Goal: Task Accomplishment & Management: Use online tool/utility

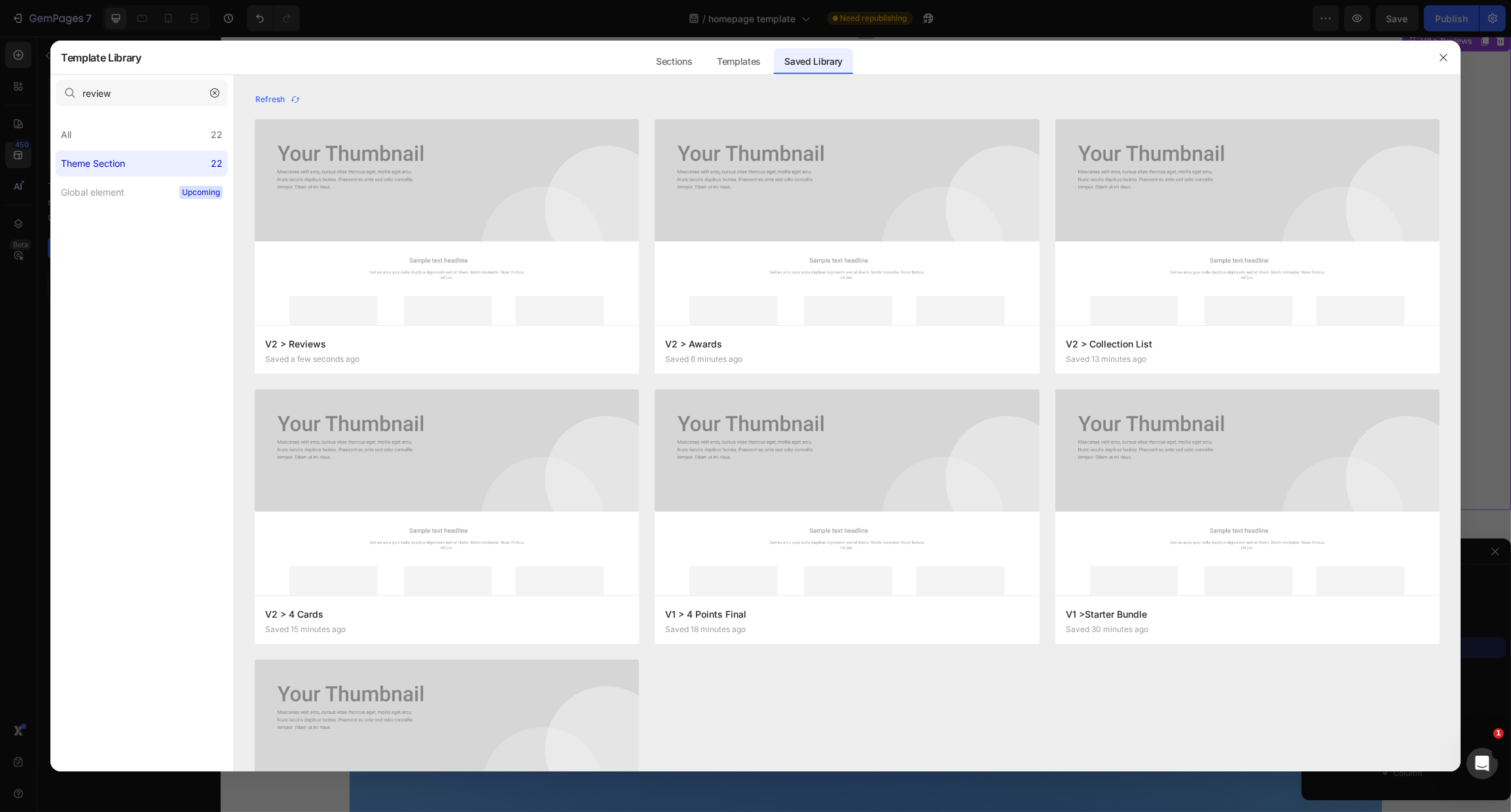
scroll to position [158, 0]
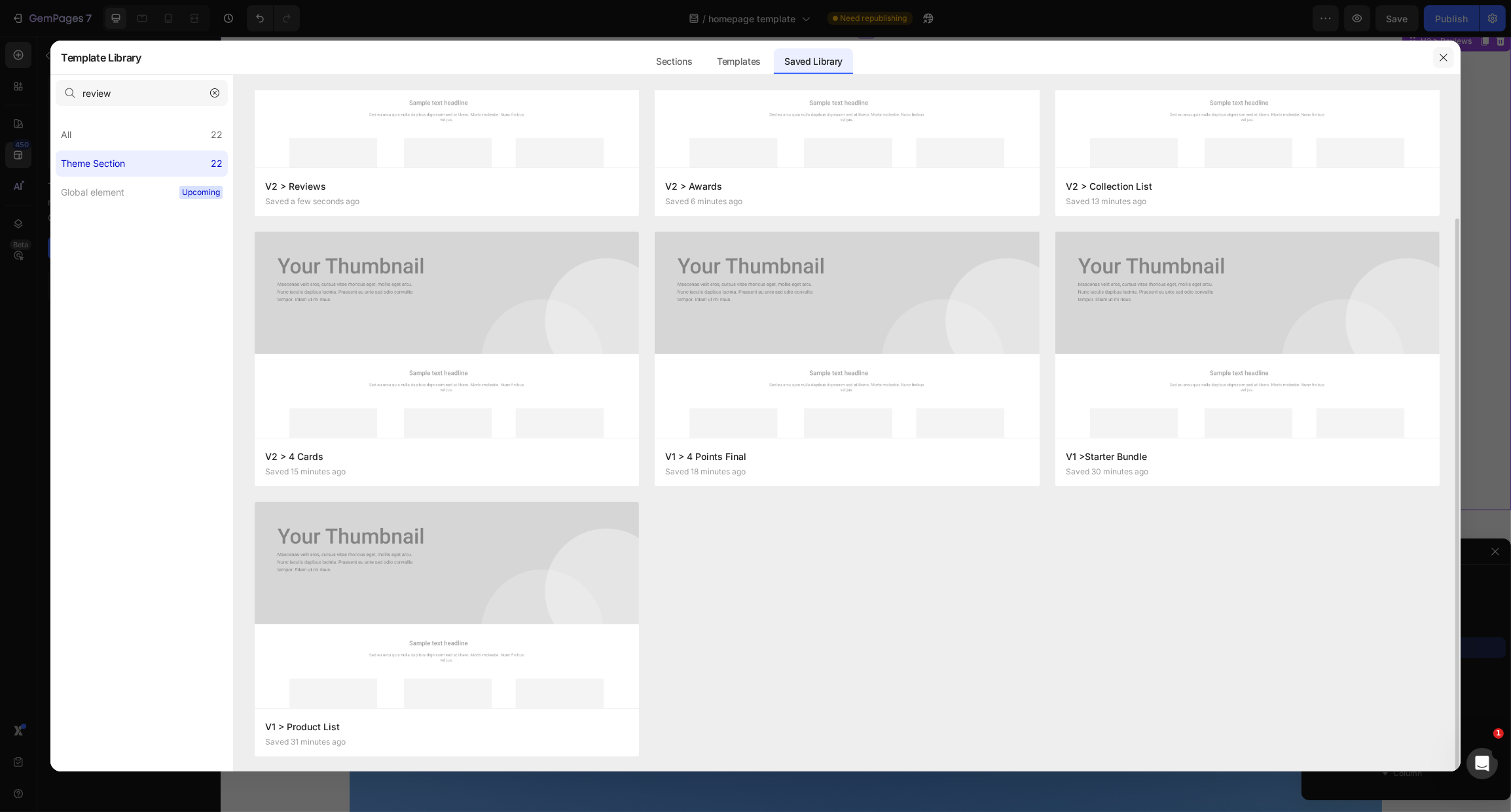
drag, startPoint x: 1441, startPoint y: 51, endPoint x: 1199, endPoint y: 40, distance: 242.2
click at [1442, 51] on button "button" at bounding box center [1444, 57] width 21 height 21
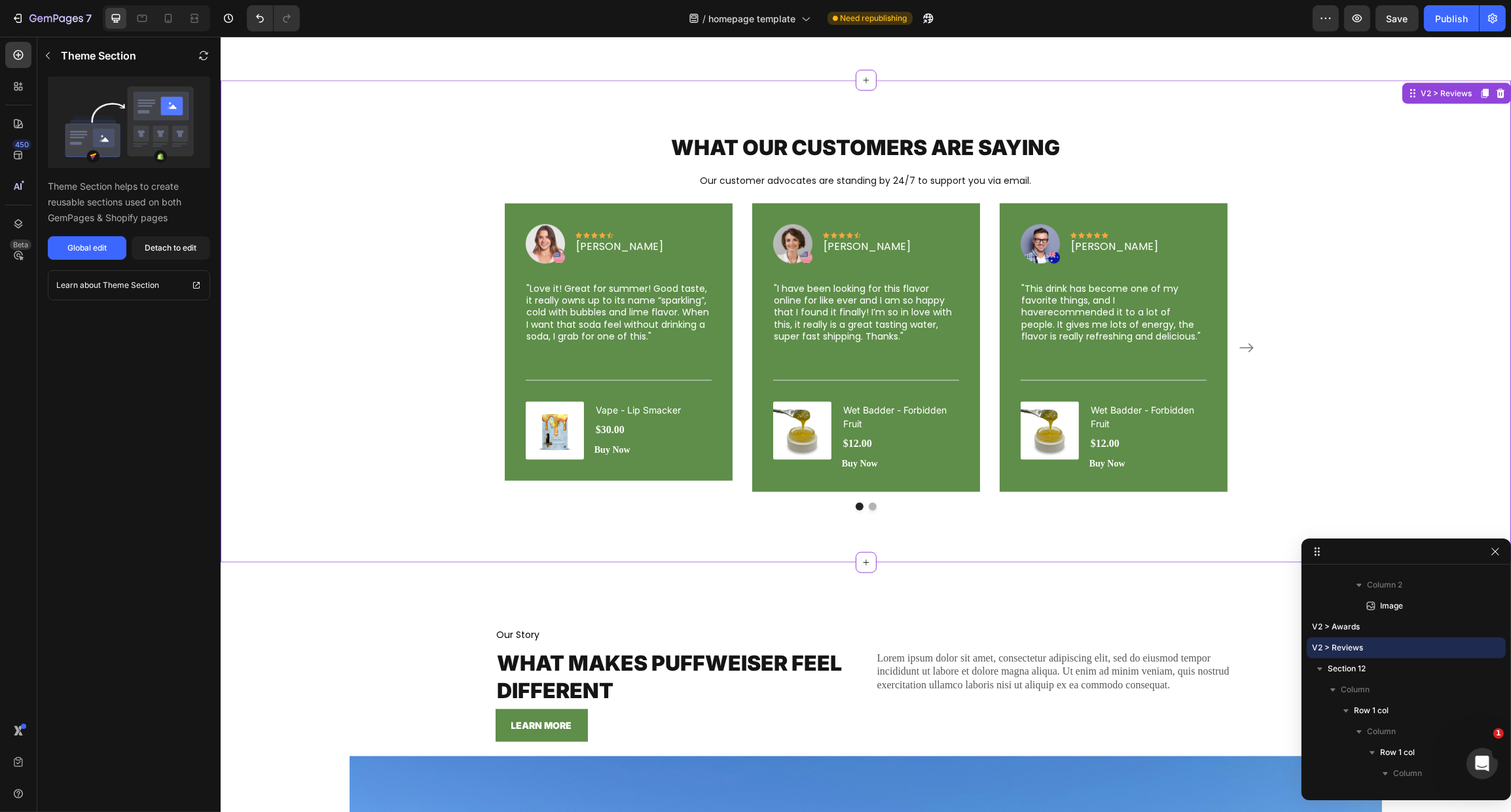
scroll to position [3582, 0]
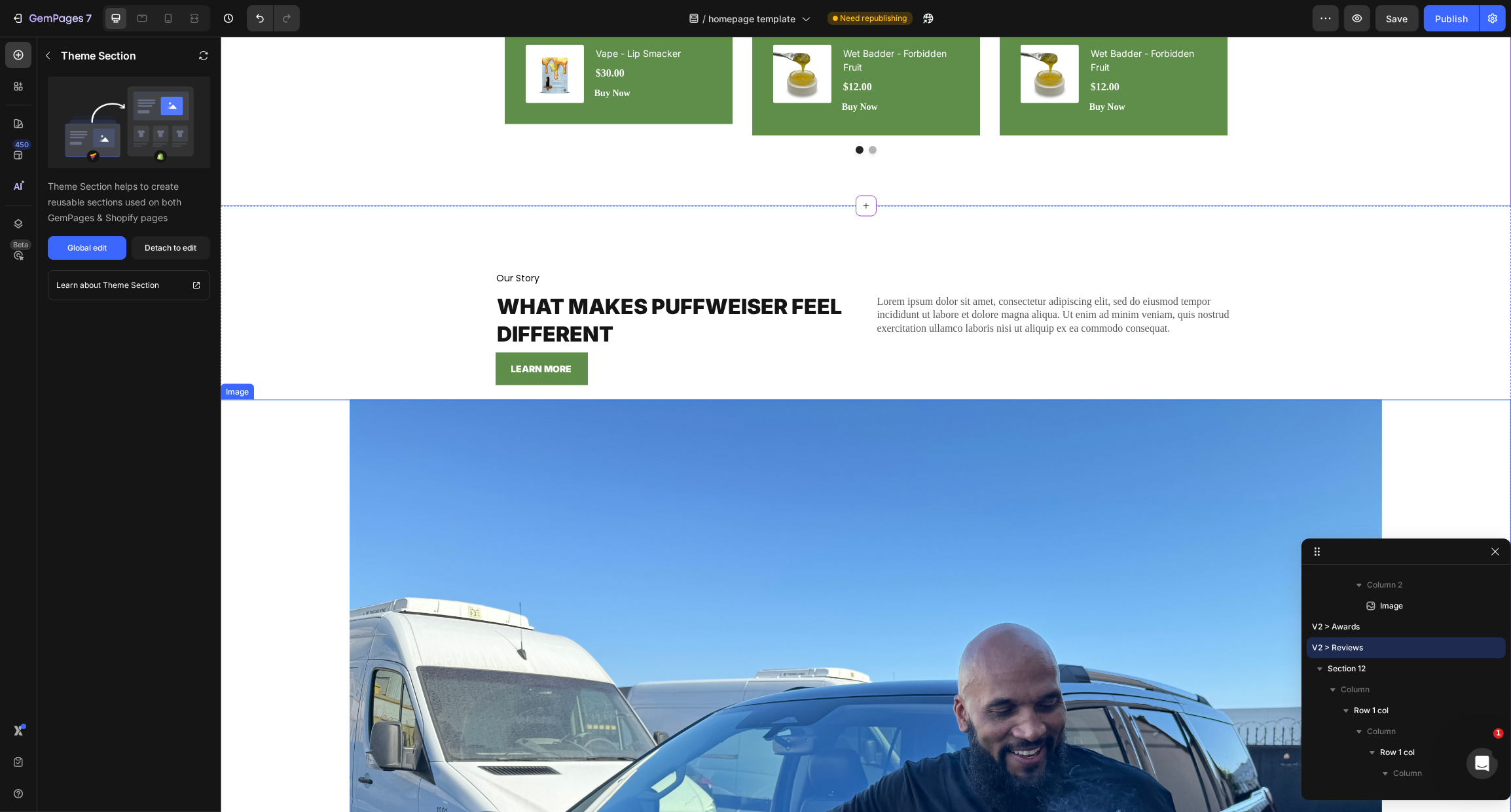
click at [268, 485] on div at bounding box center [865, 787] width 1290 height 774
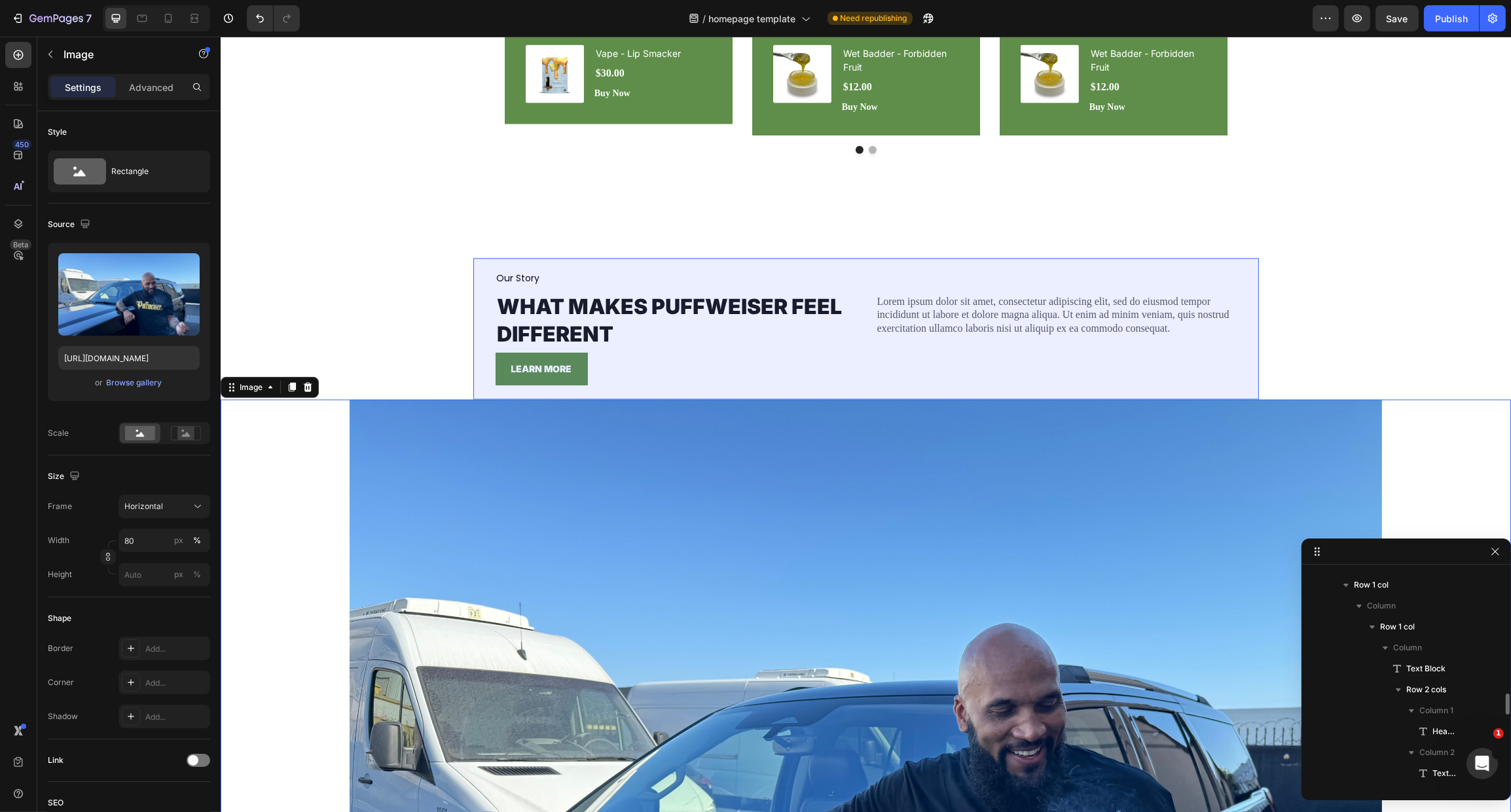
scroll to position [1878, 0]
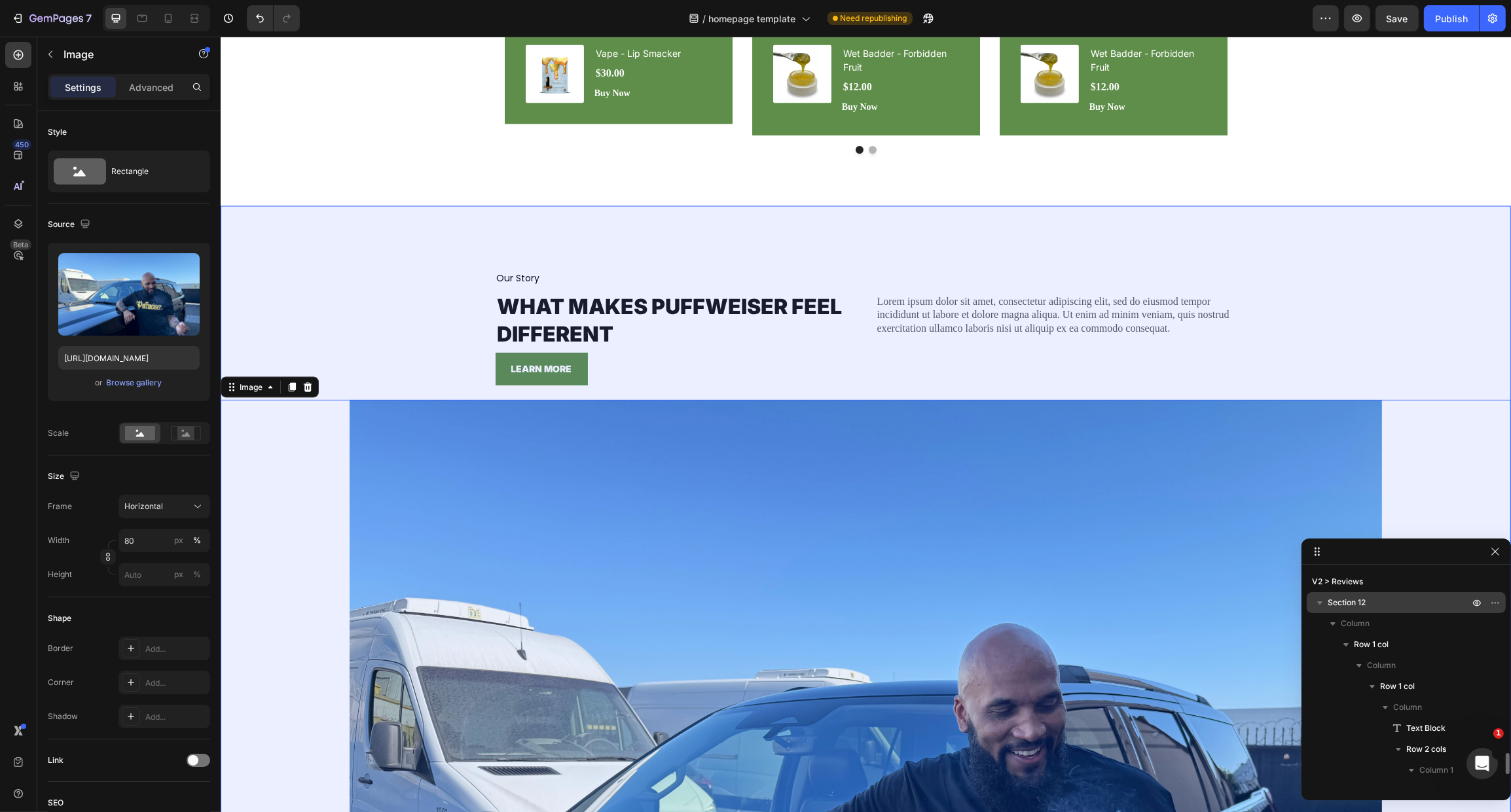
click at [1369, 606] on p "Section 12" at bounding box center [1400, 603] width 144 height 13
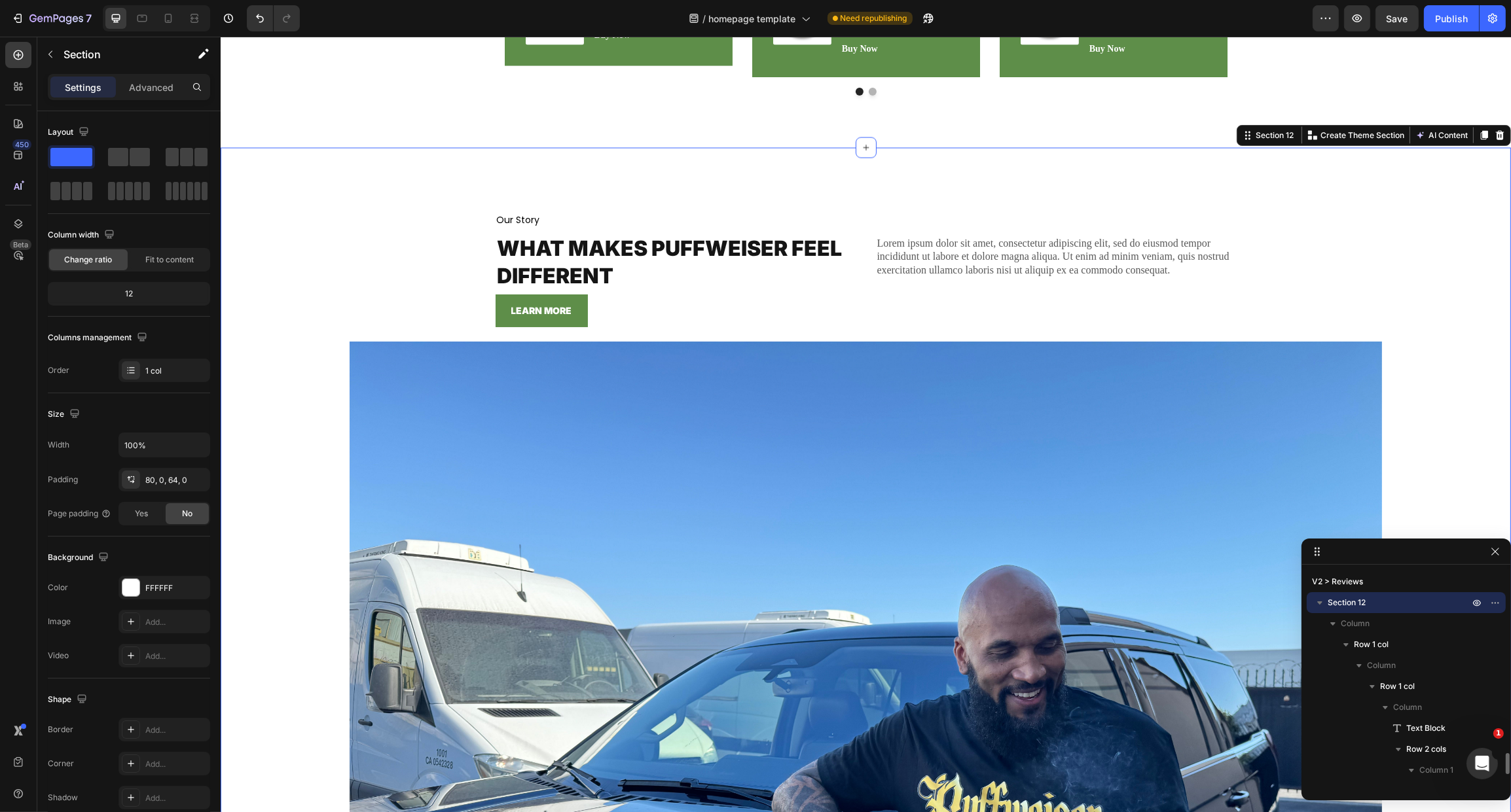
scroll to position [3704, 0]
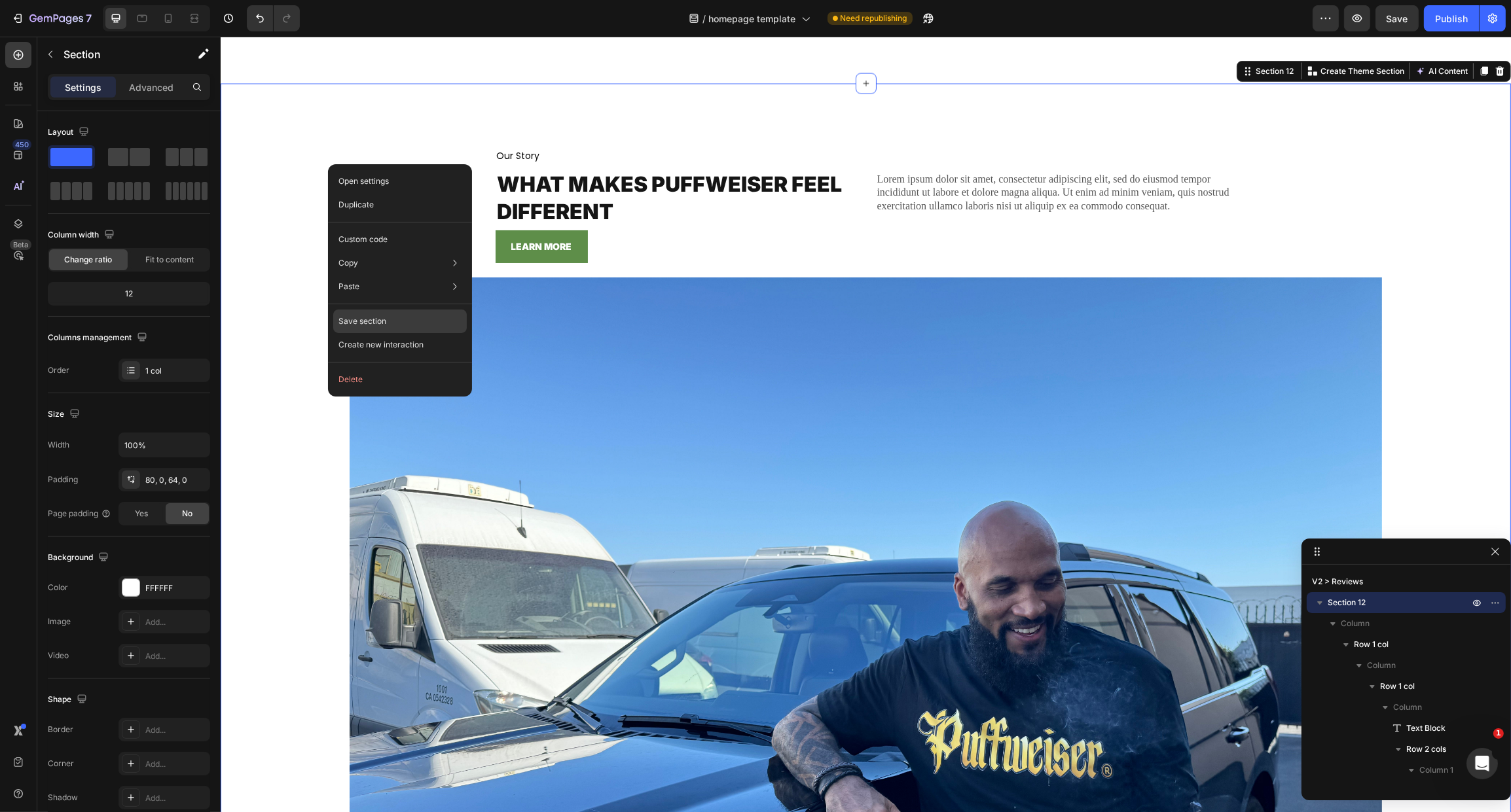
click at [416, 320] on div "Save section" at bounding box center [400, 321] width 133 height 24
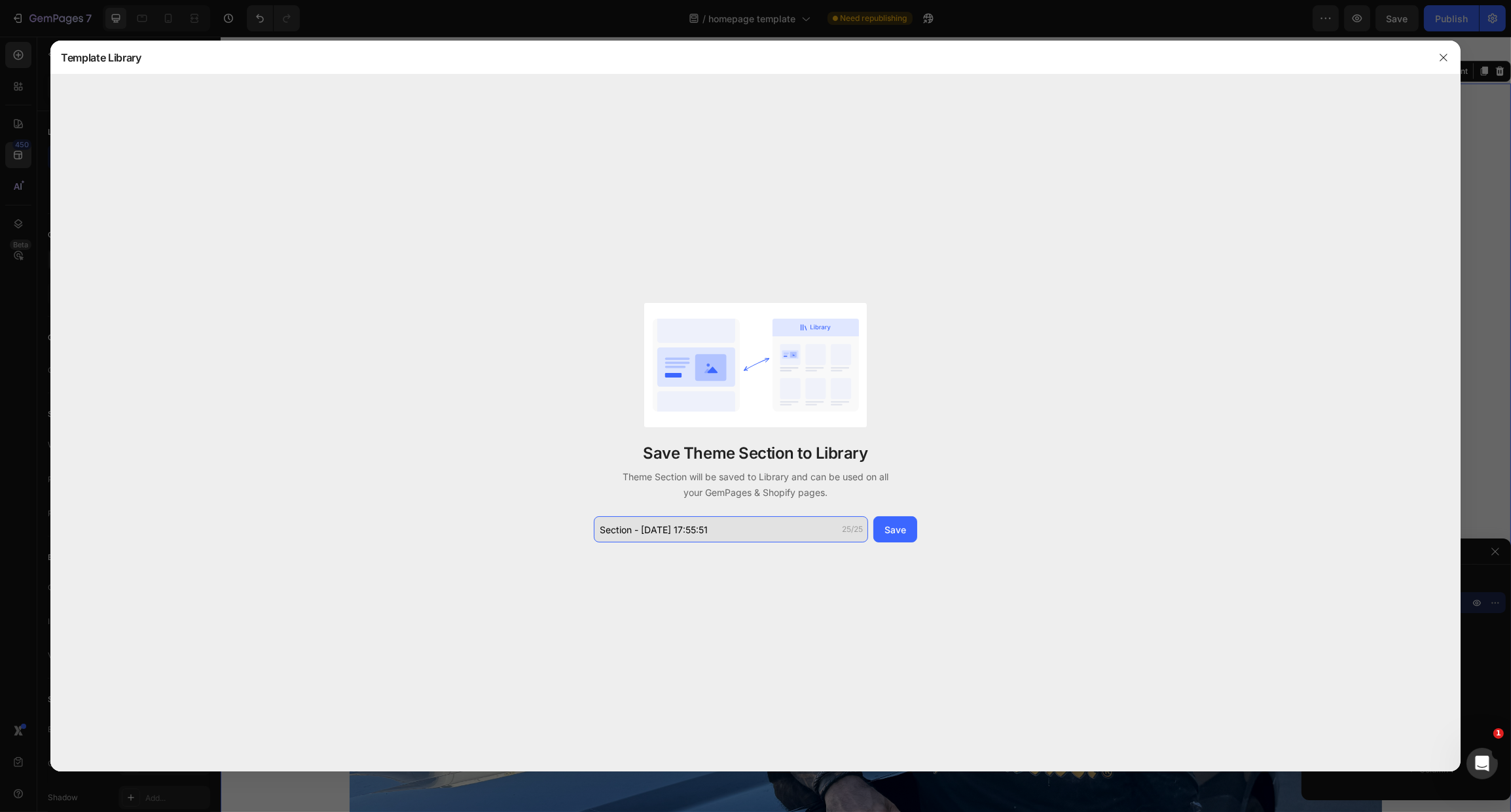
click at [742, 540] on input "Section - [DATE] 17:55:51" at bounding box center [731, 529] width 275 height 26
type input "V2 > About us"
click at [902, 530] on div "Save" at bounding box center [895, 530] width 22 height 14
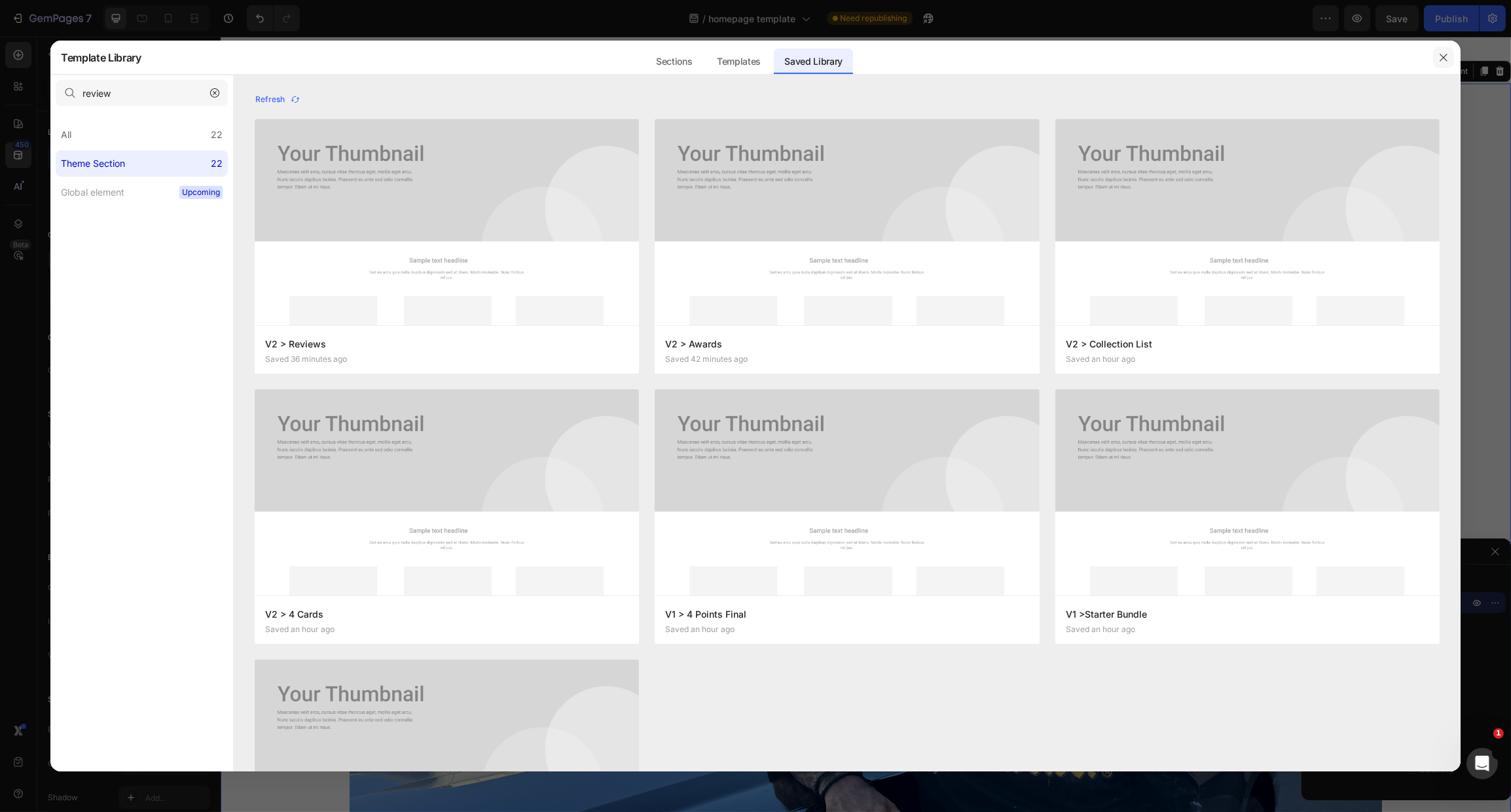
drag, startPoint x: 1446, startPoint y: 60, endPoint x: 1219, endPoint y: 38, distance: 228.1
click at [1446, 60] on icon "button" at bounding box center [1443, 57] width 10 height 10
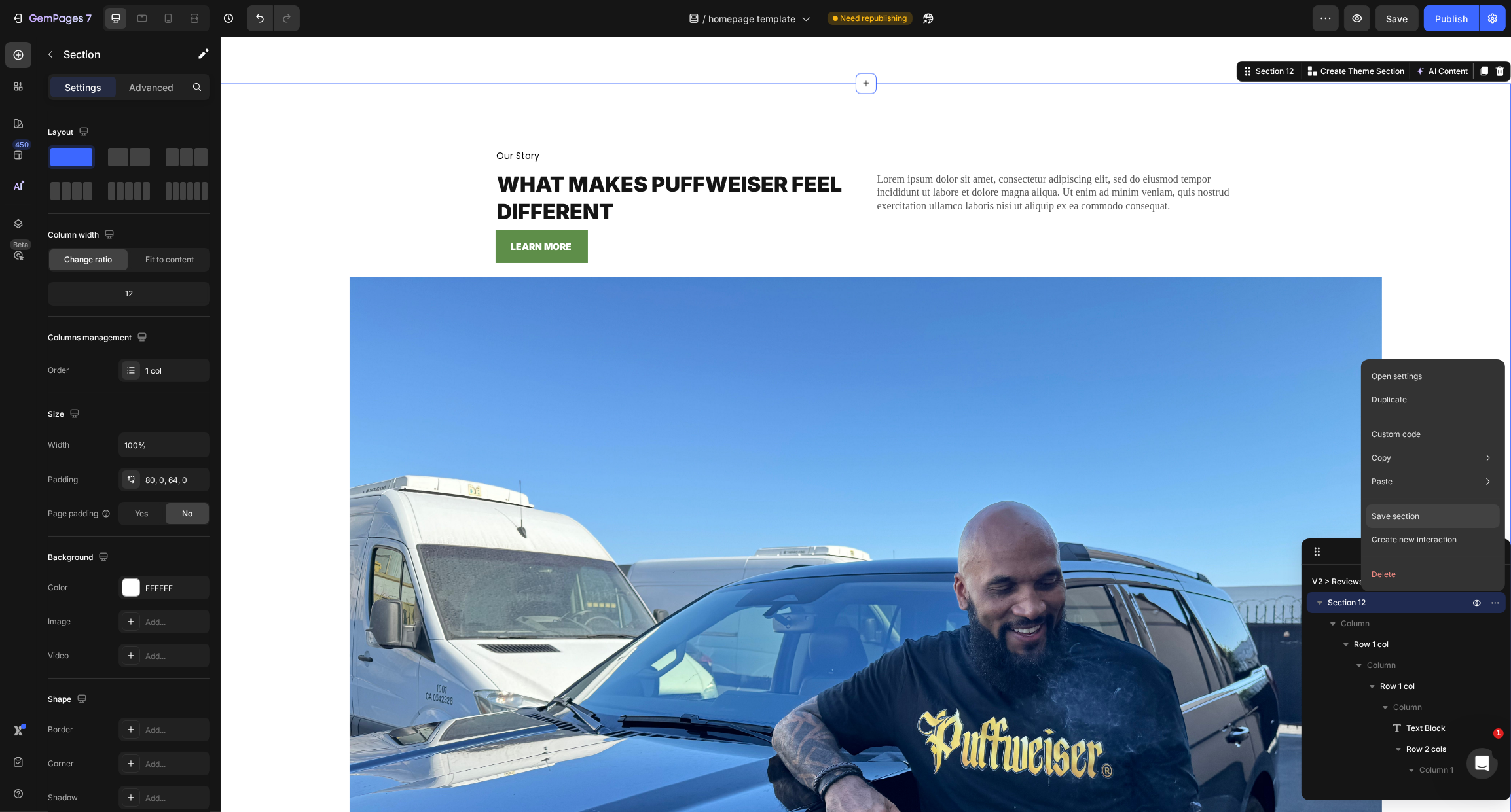
click at [1403, 514] on p "Save section" at bounding box center [1396, 516] width 48 height 12
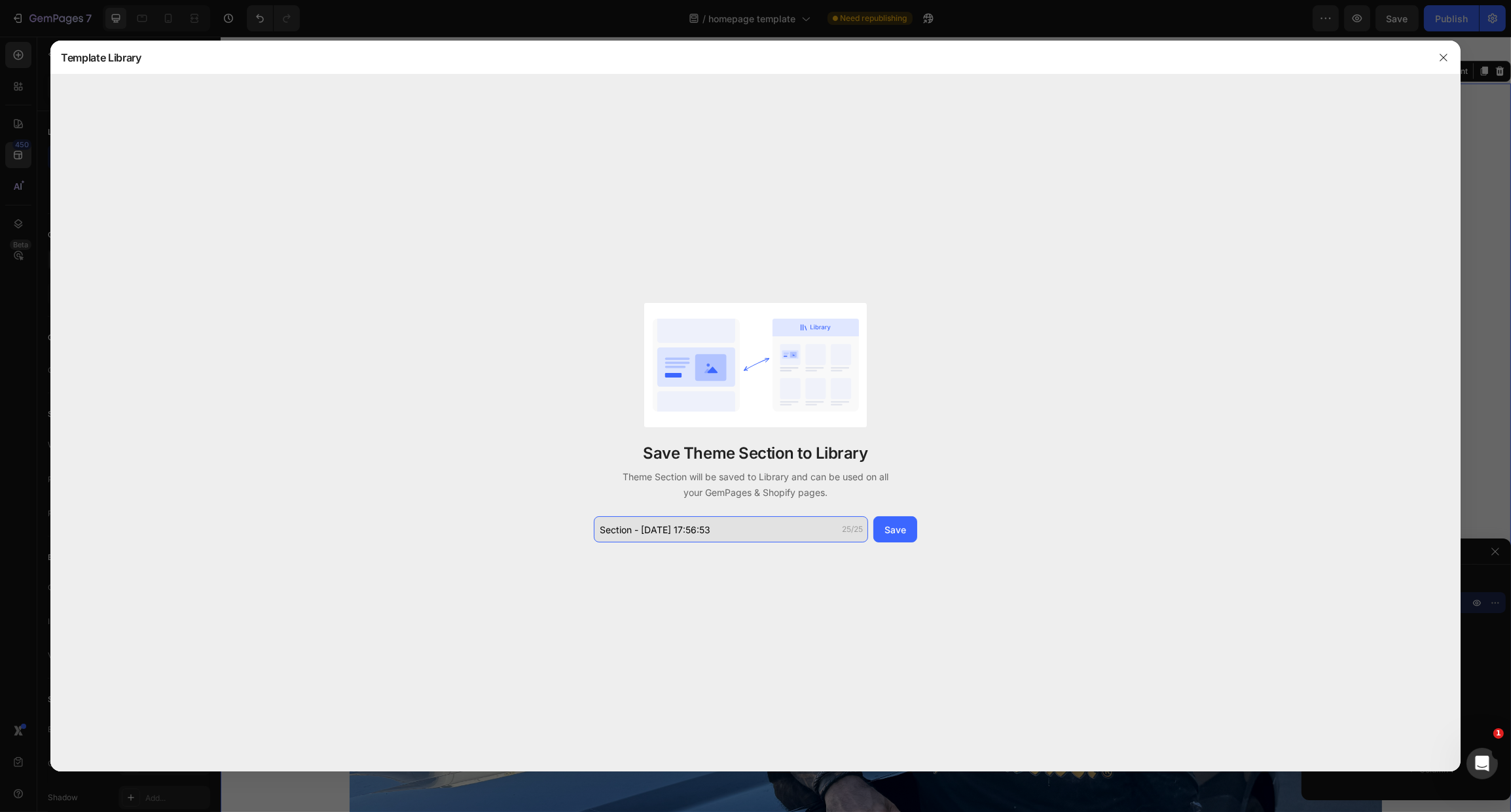
click at [710, 529] on input "Section - [DATE] 17:56:53" at bounding box center [731, 529] width 275 height 26
type input "V2 - About us"
click at [903, 531] on div "Save" at bounding box center [895, 530] width 22 height 14
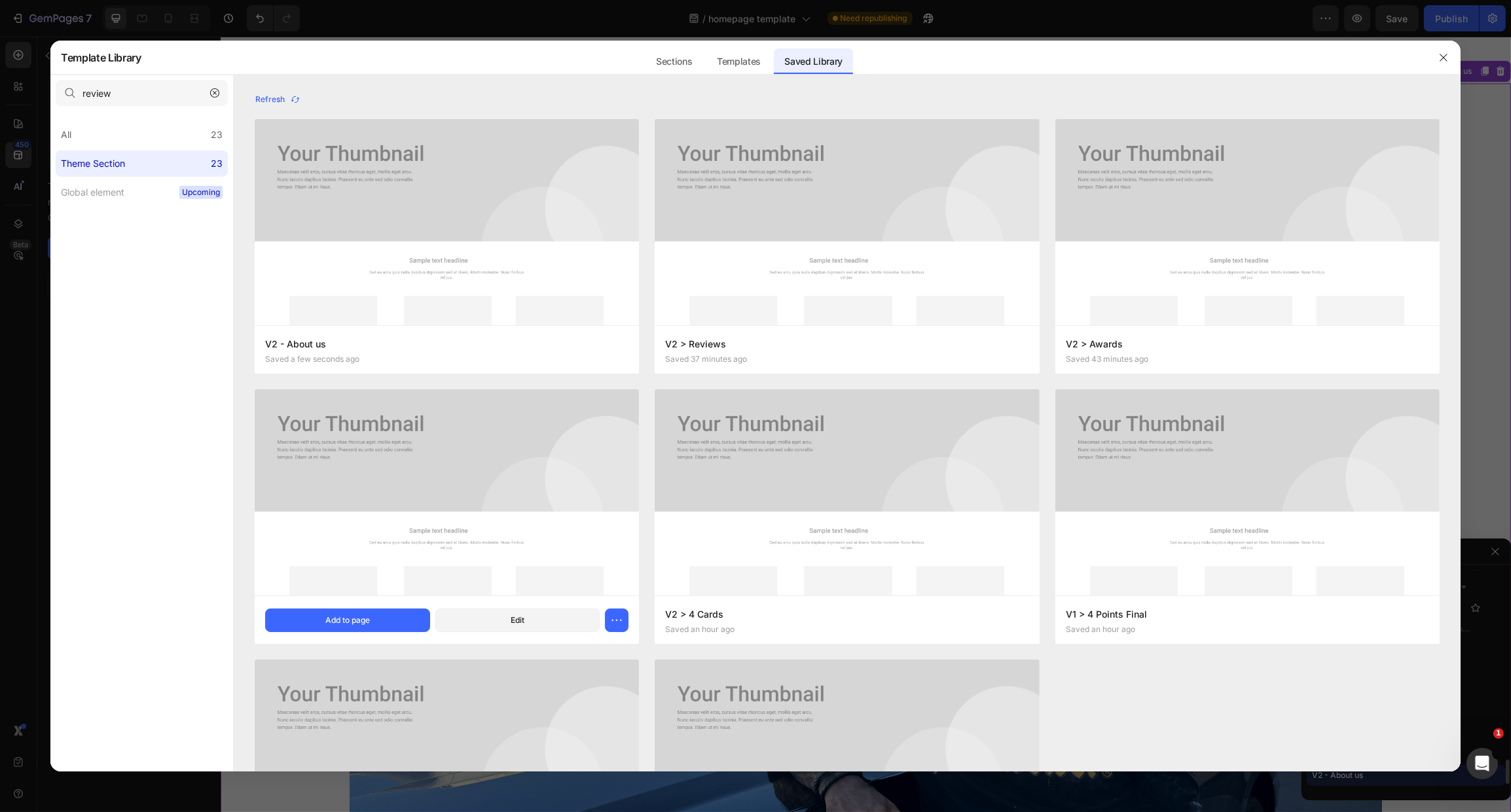
scroll to position [1704, 0]
click at [45, 38] on div at bounding box center [755, 406] width 1511 height 812
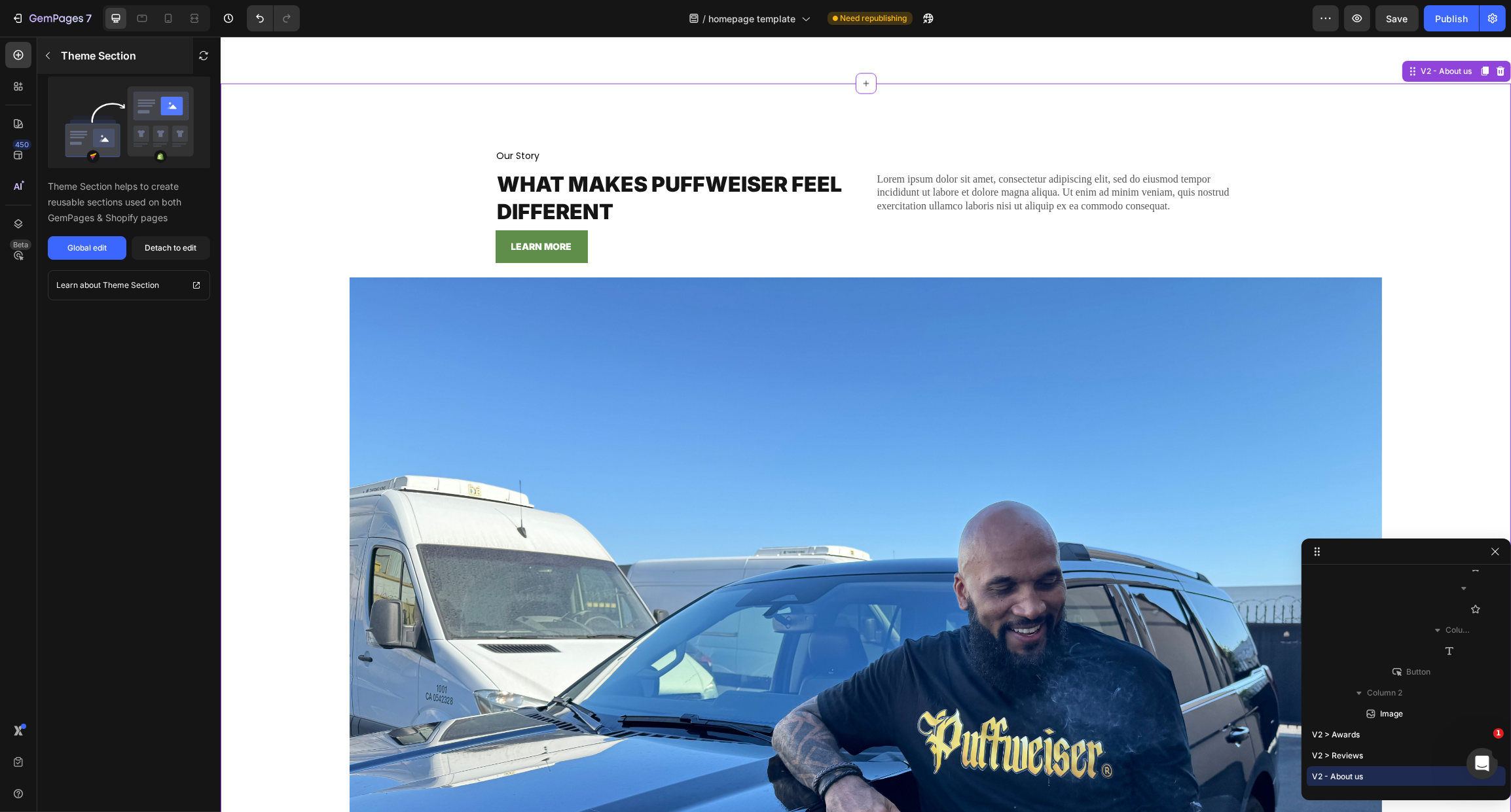
click at [54, 58] on button "button" at bounding box center [48, 56] width 21 height 21
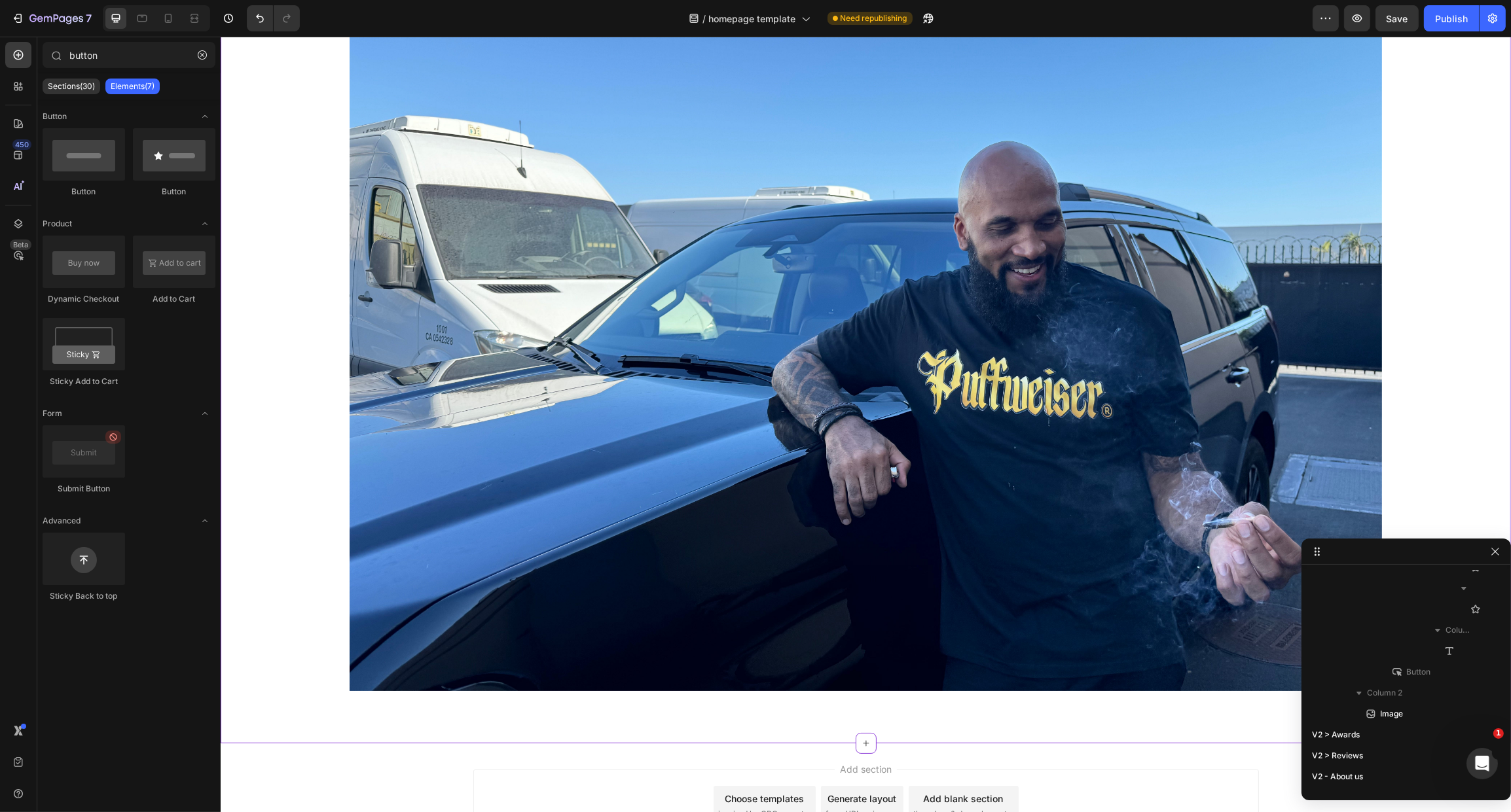
scroll to position [4177, 0]
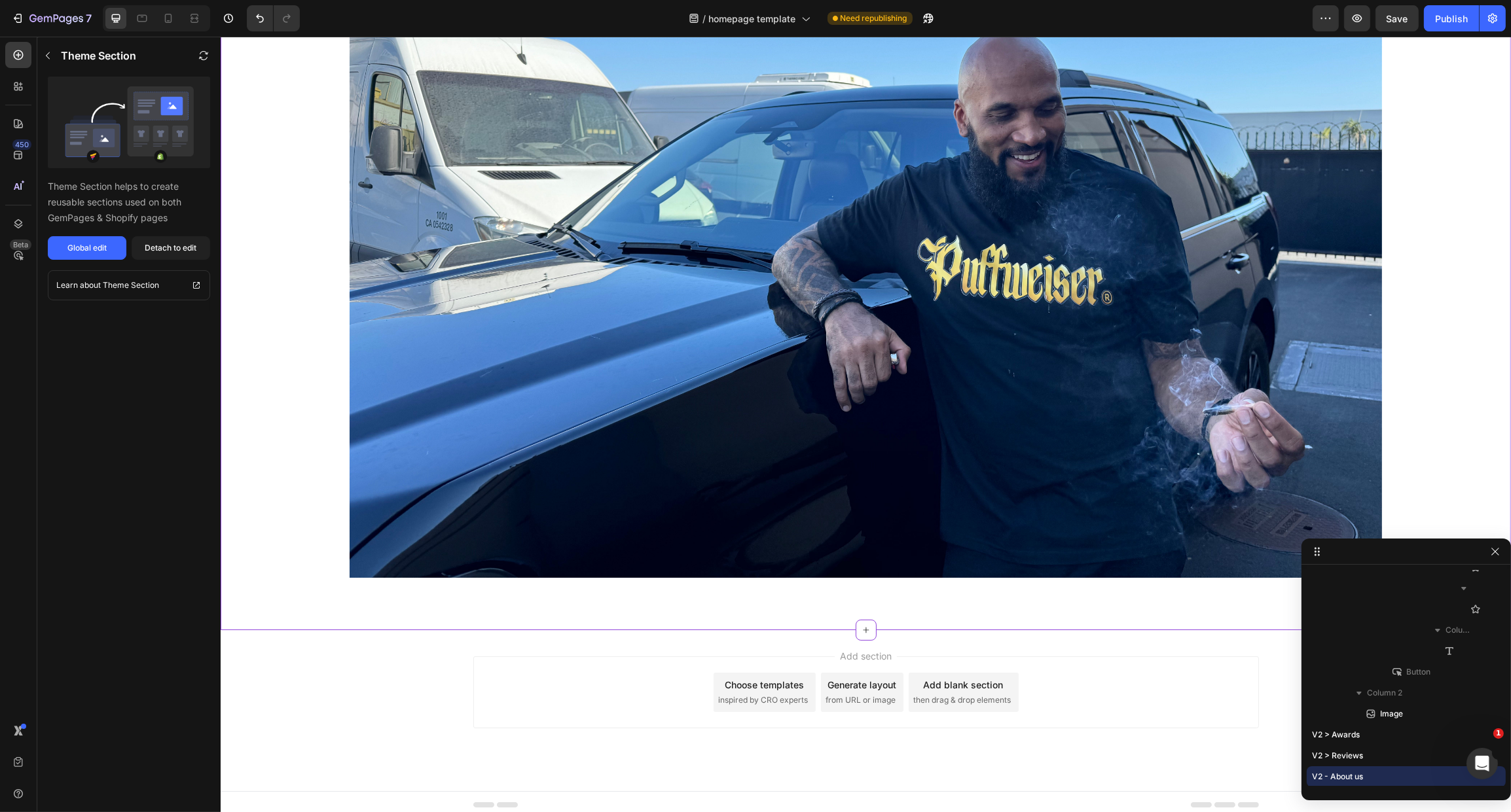
click at [845, 612] on div "Our Story Text Block What makes puffweiser feel different Heading Lorem ipsum d…" at bounding box center [865, 120] width 1290 height 1019
click at [70, 57] on p "Theme Section" at bounding box center [98, 55] width 75 height 15
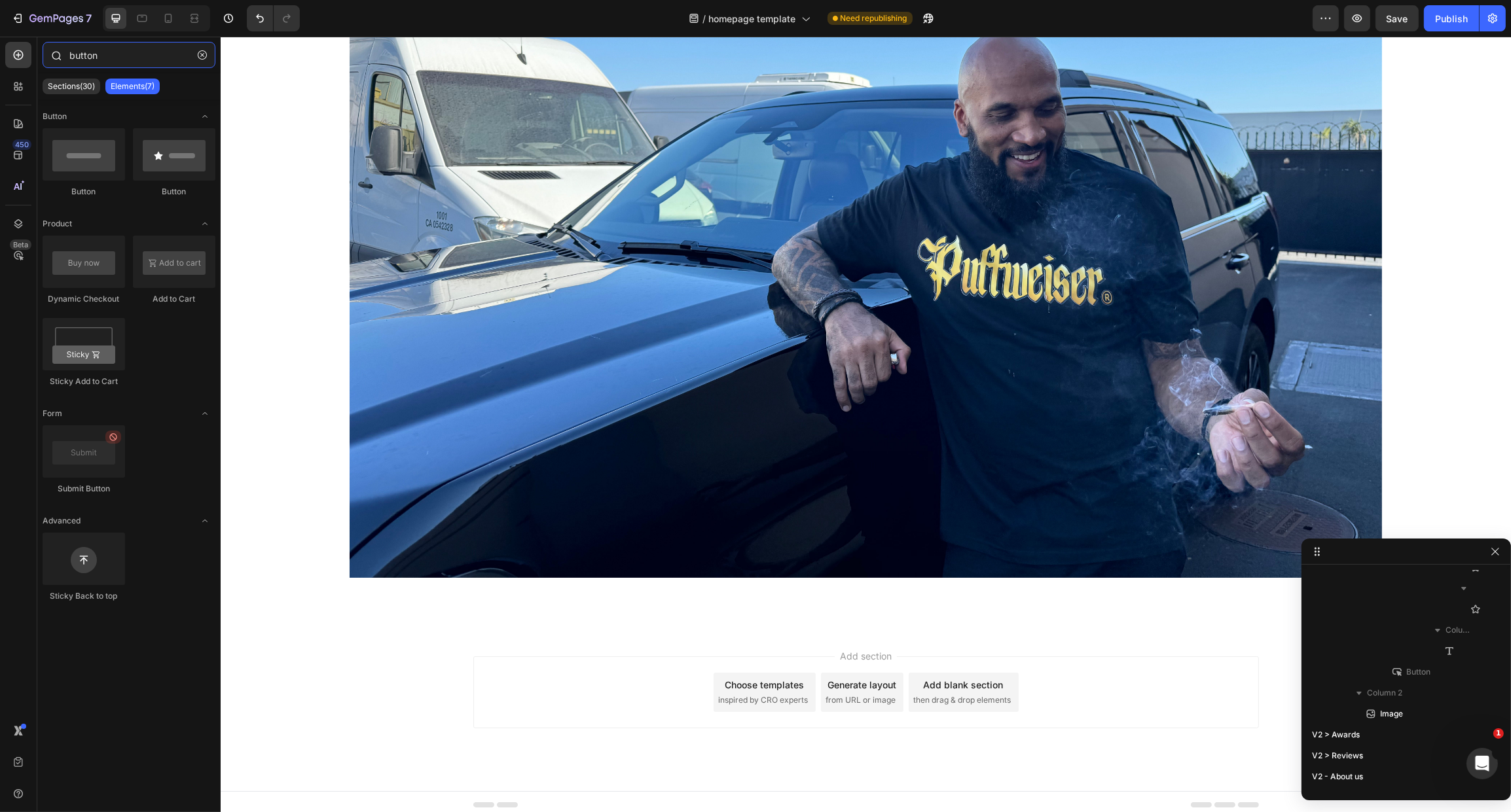
click at [105, 58] on input "button" at bounding box center [129, 54] width 173 height 26
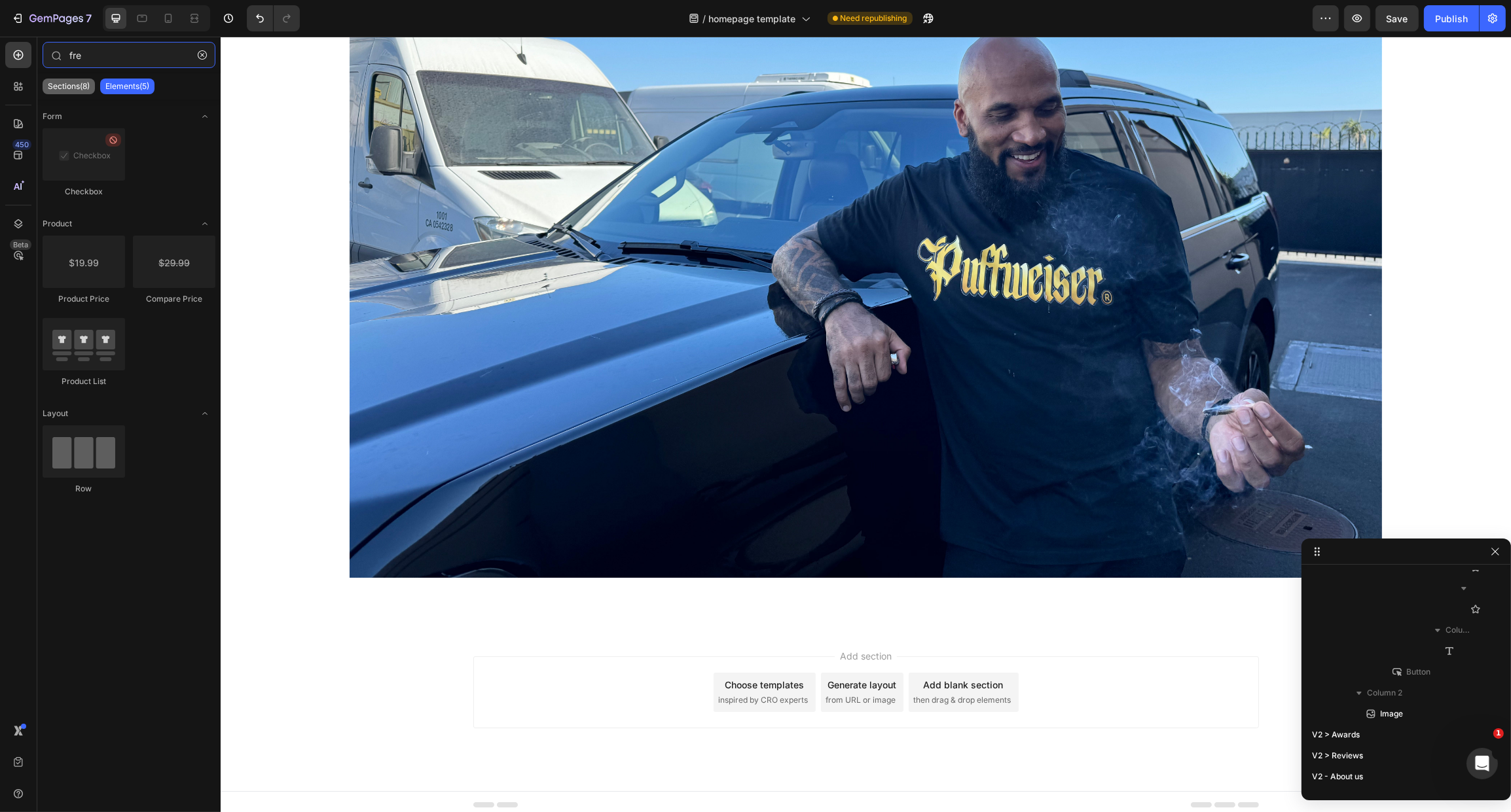
type input "fre"
click at [54, 87] on p "Sections(8)" at bounding box center [68, 86] width 42 height 10
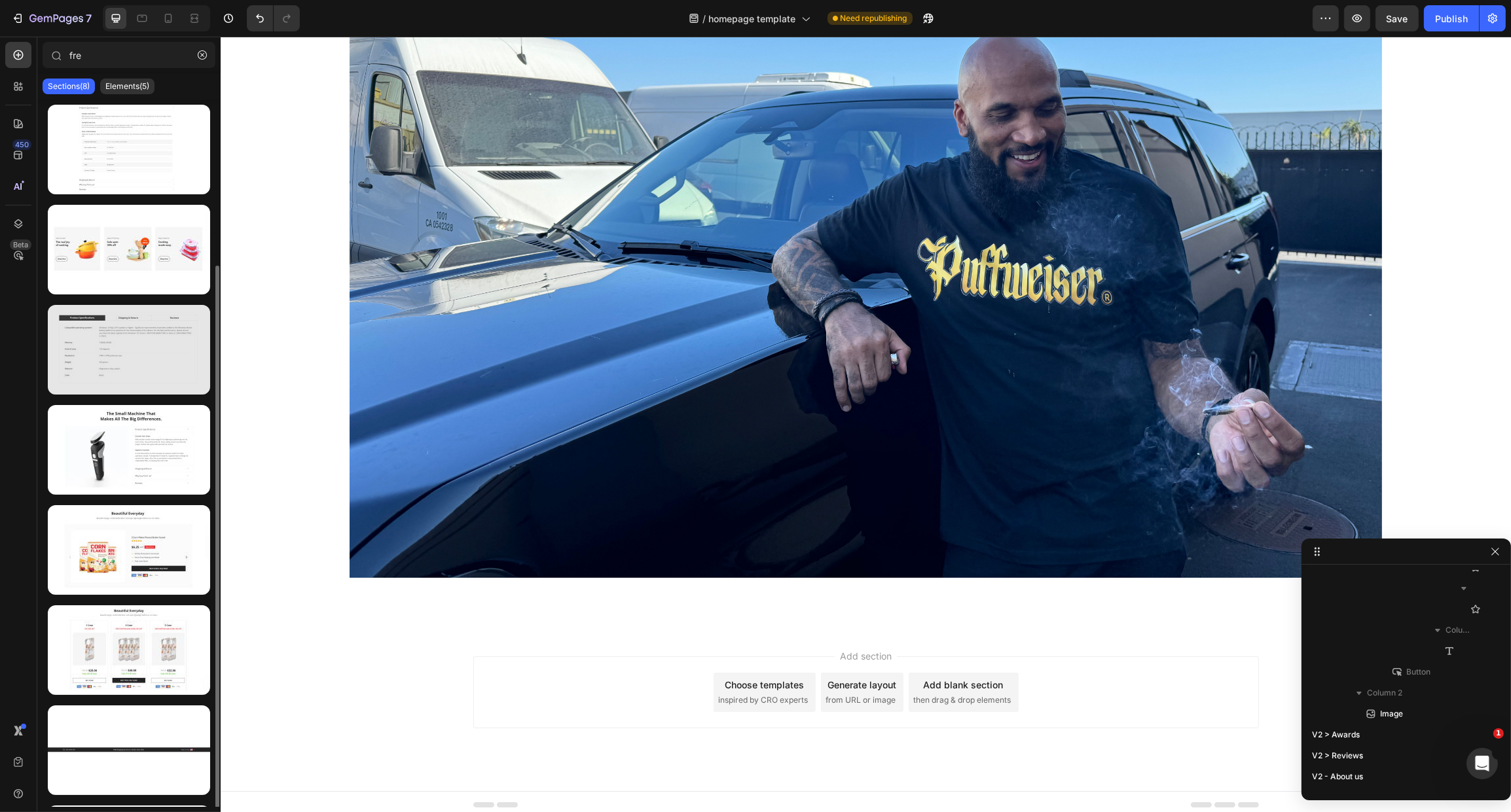
scroll to position [88, 0]
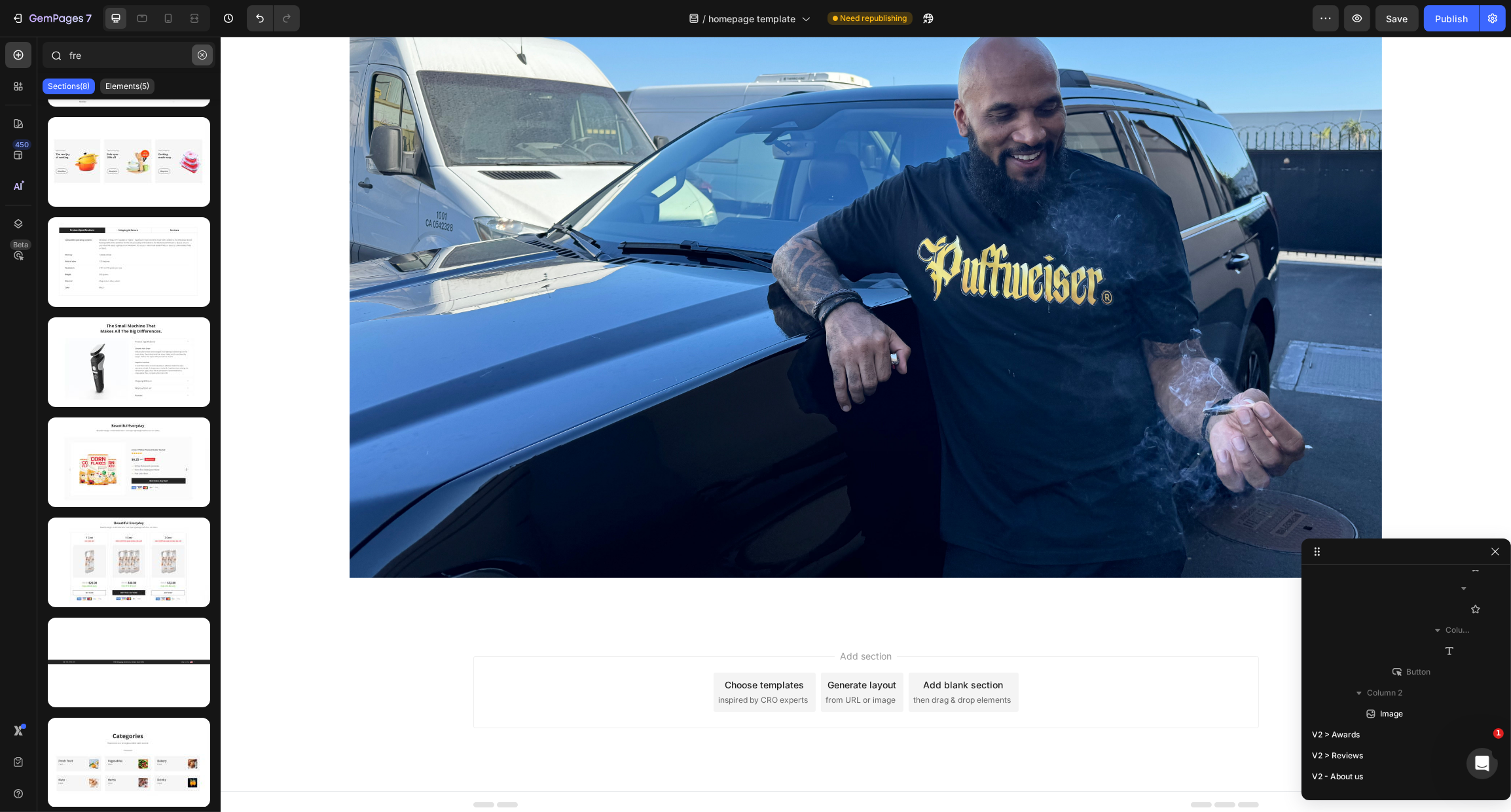
click at [198, 48] on button "button" at bounding box center [203, 55] width 21 height 21
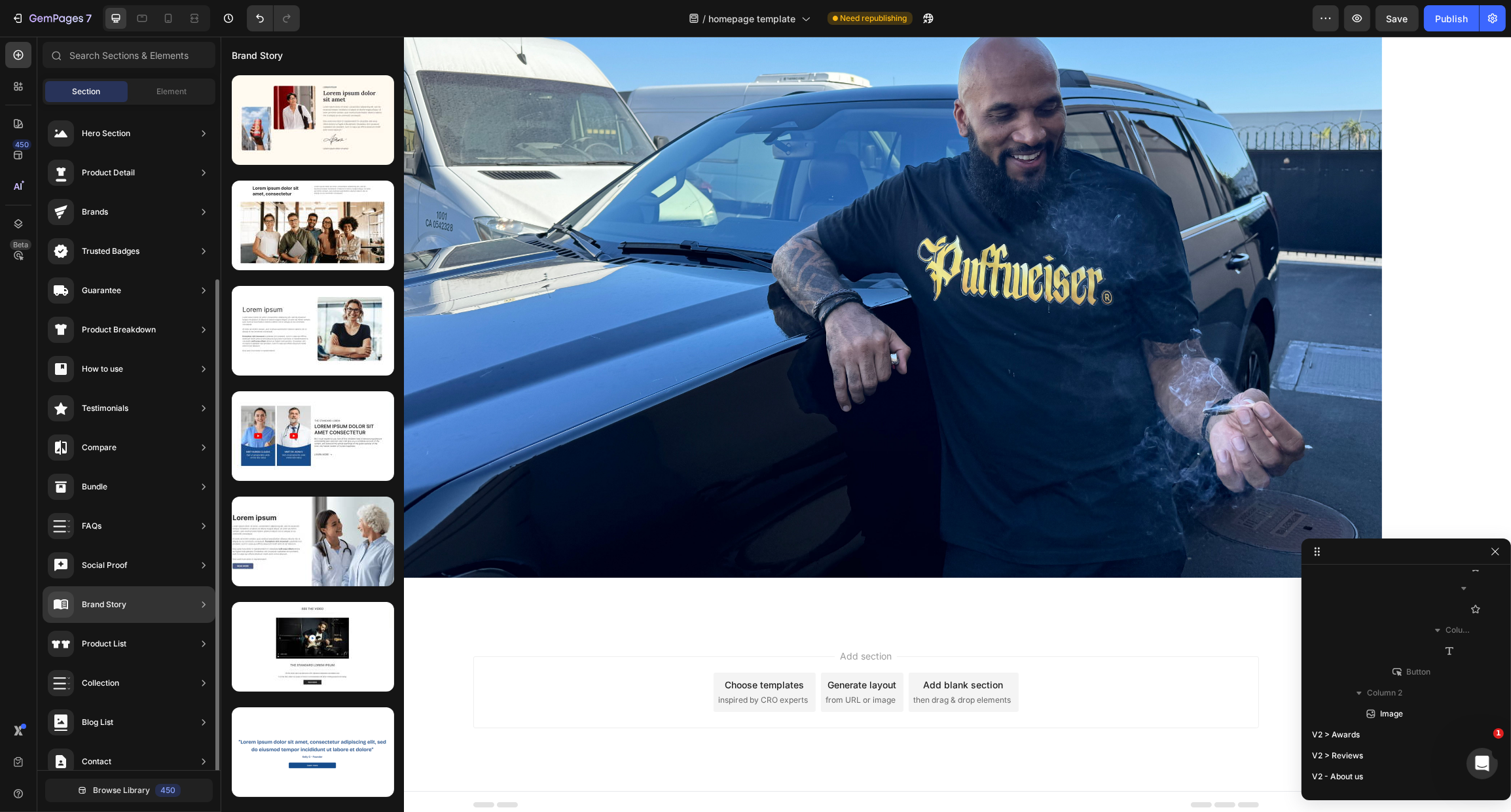
scroll to position [93, 0]
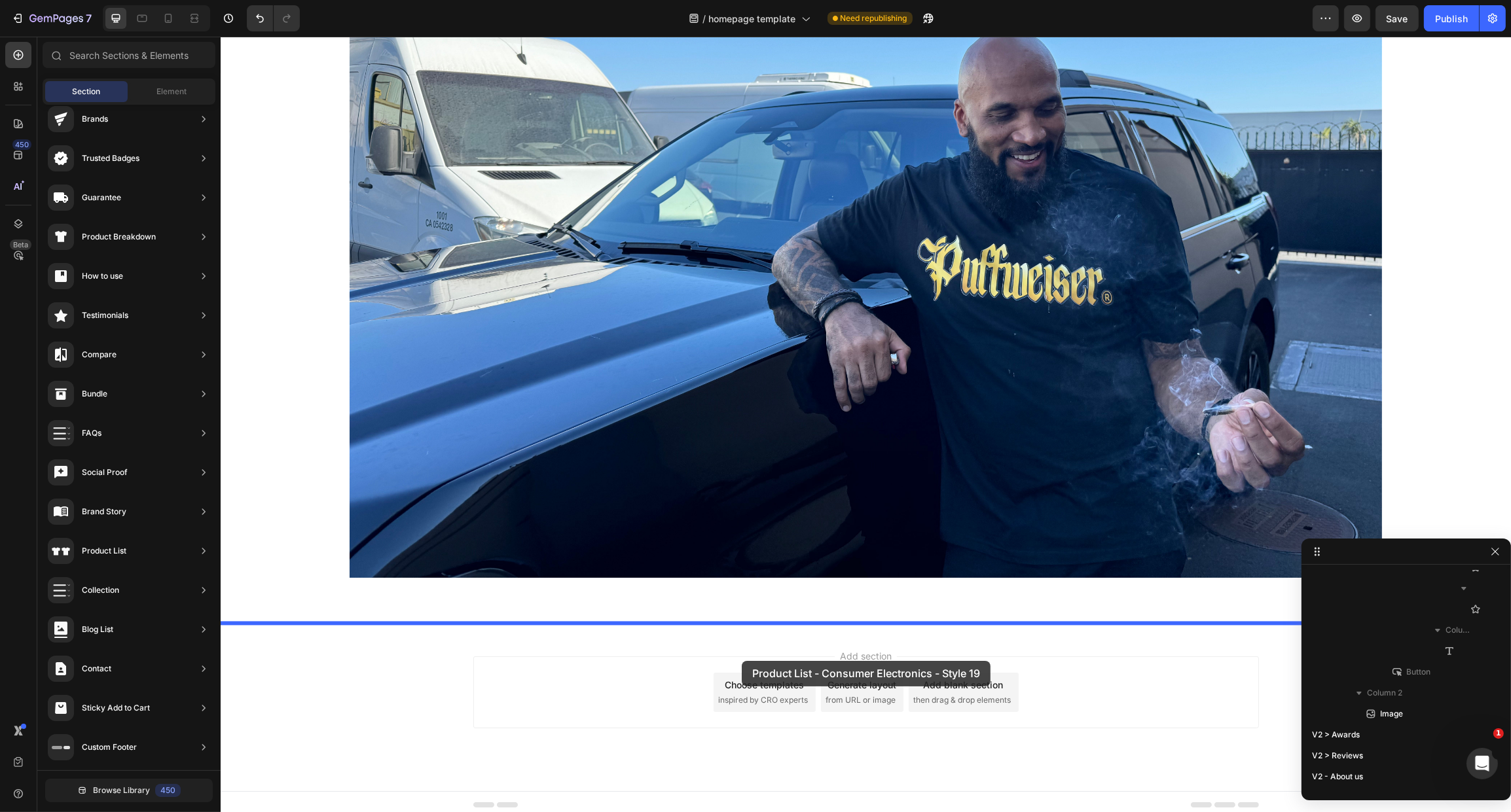
drag, startPoint x: 534, startPoint y: 495, endPoint x: 731, endPoint y: 657, distance: 255.1
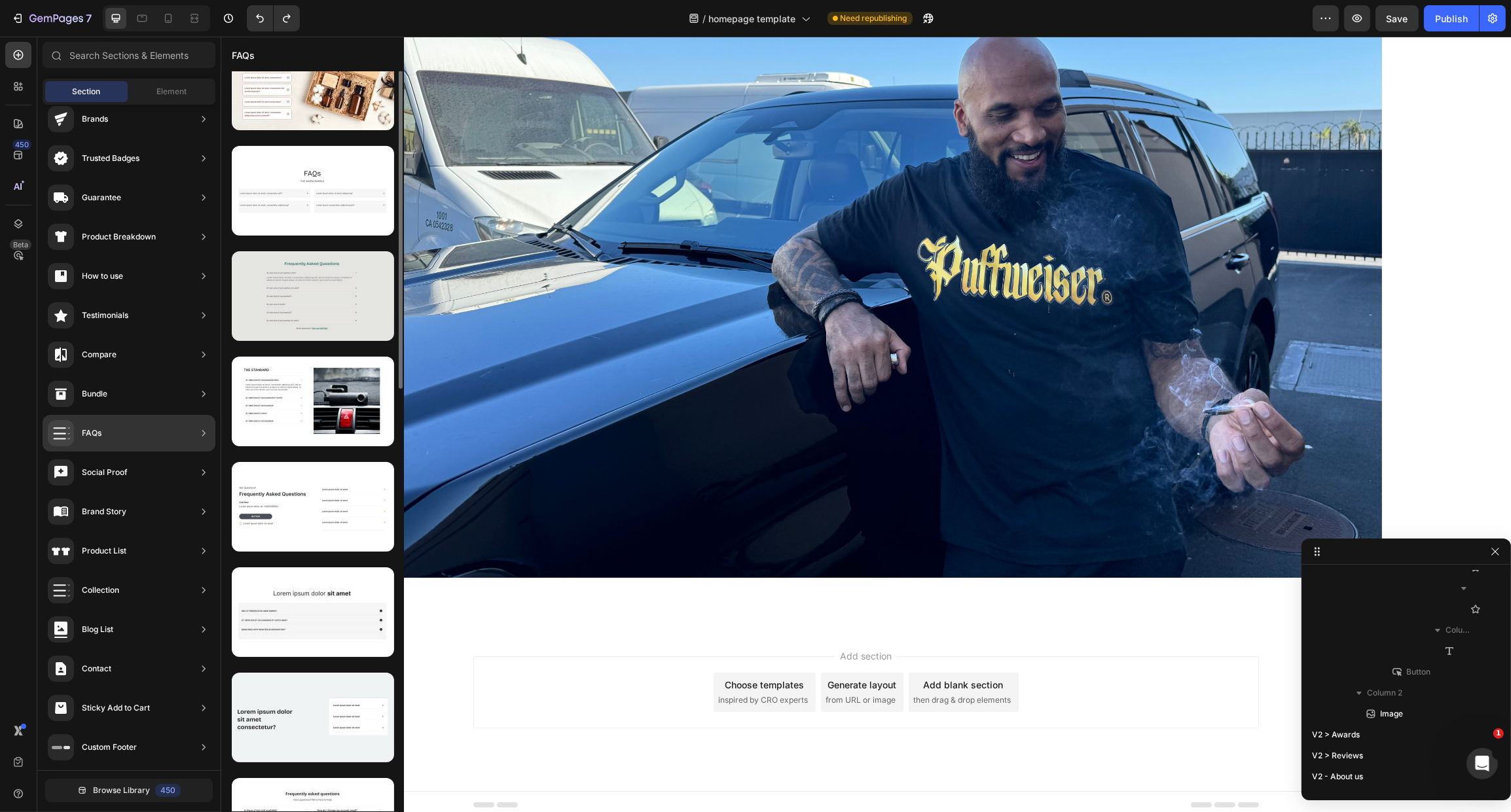
scroll to position [0, 0]
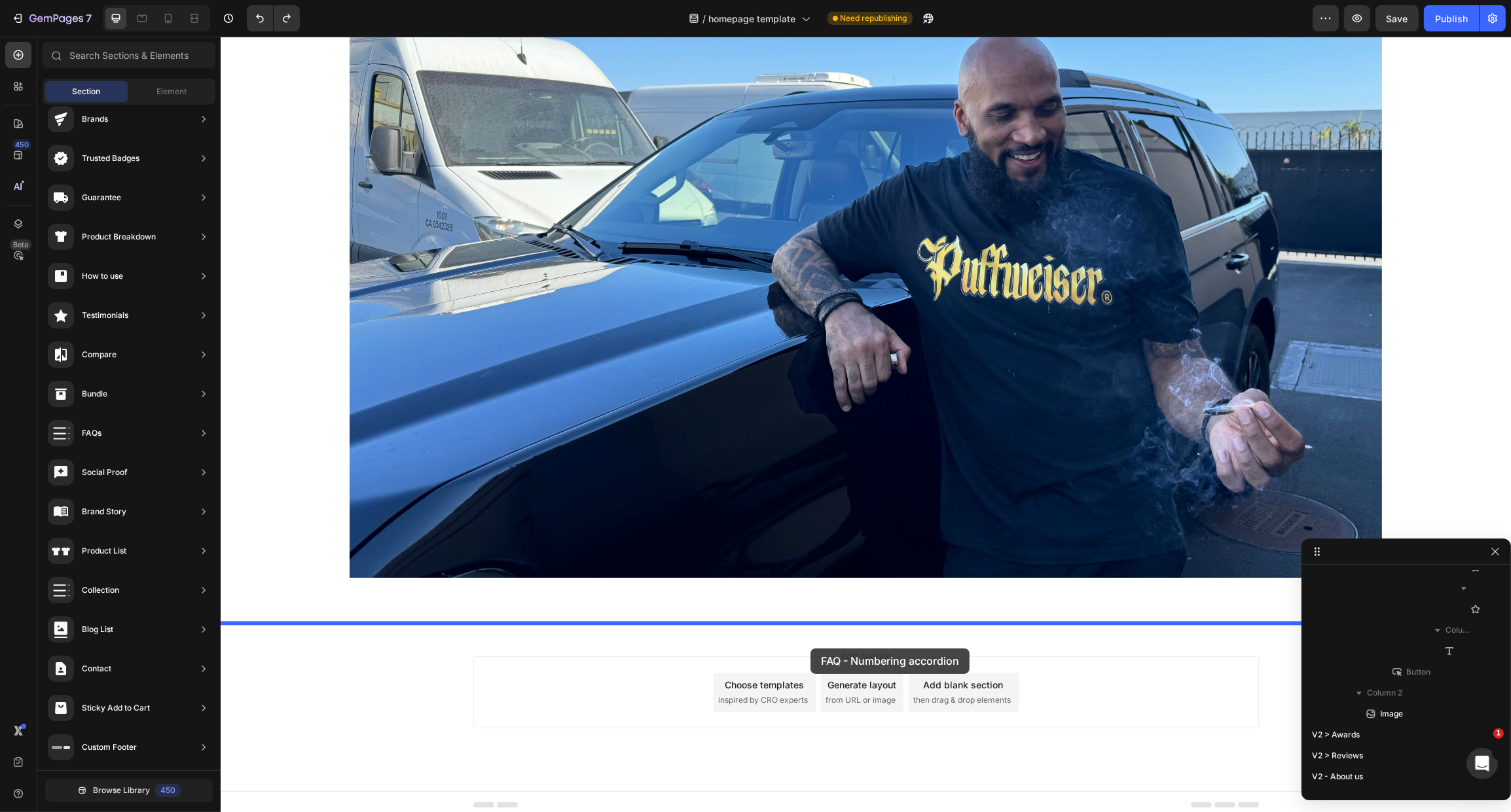
drag, startPoint x: 522, startPoint y: 169, endPoint x: 810, endPoint y: 649, distance: 559.8
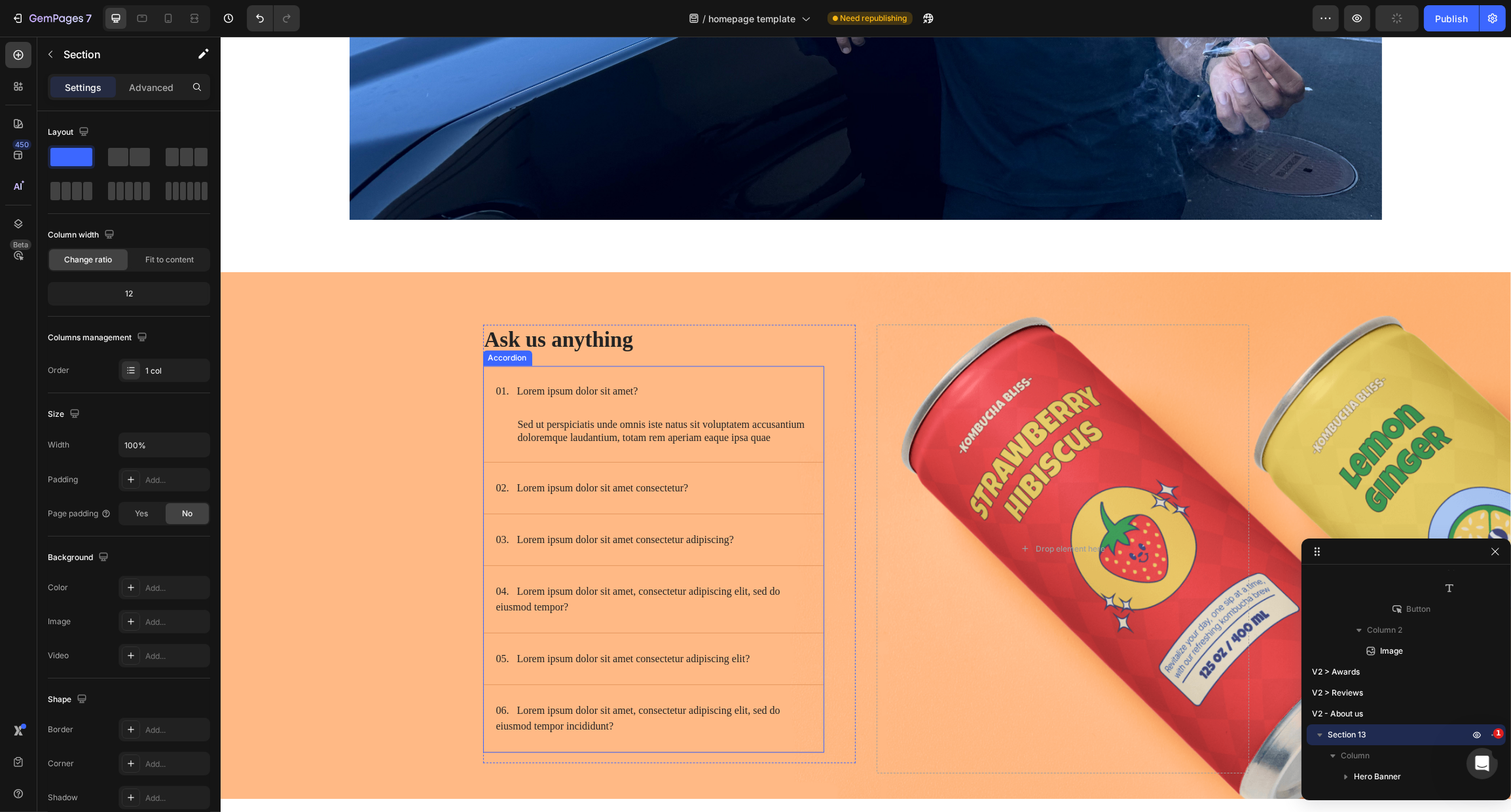
scroll to position [4642, 0]
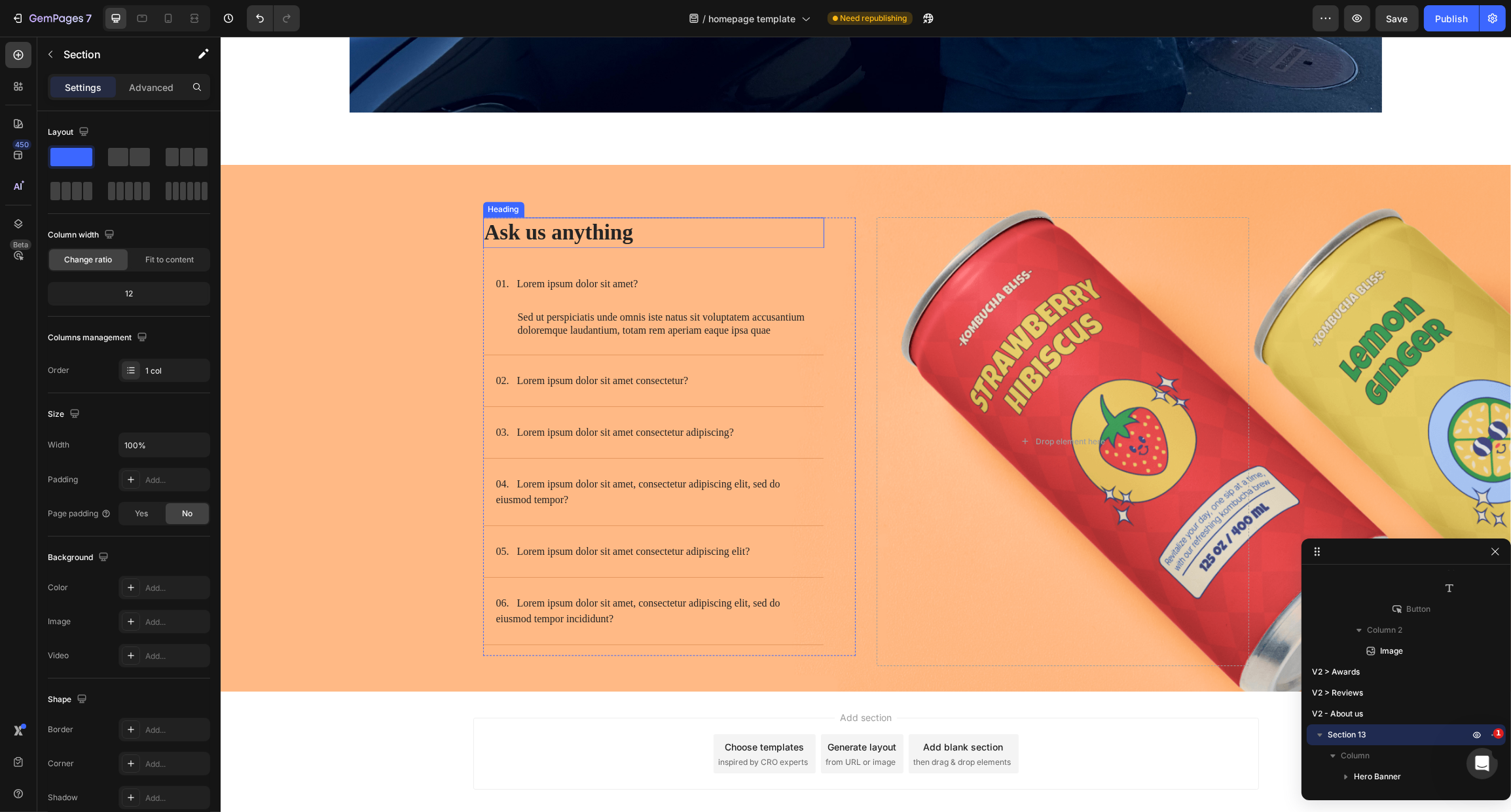
click at [575, 223] on h2 "Ask us anything" at bounding box center [653, 232] width 341 height 31
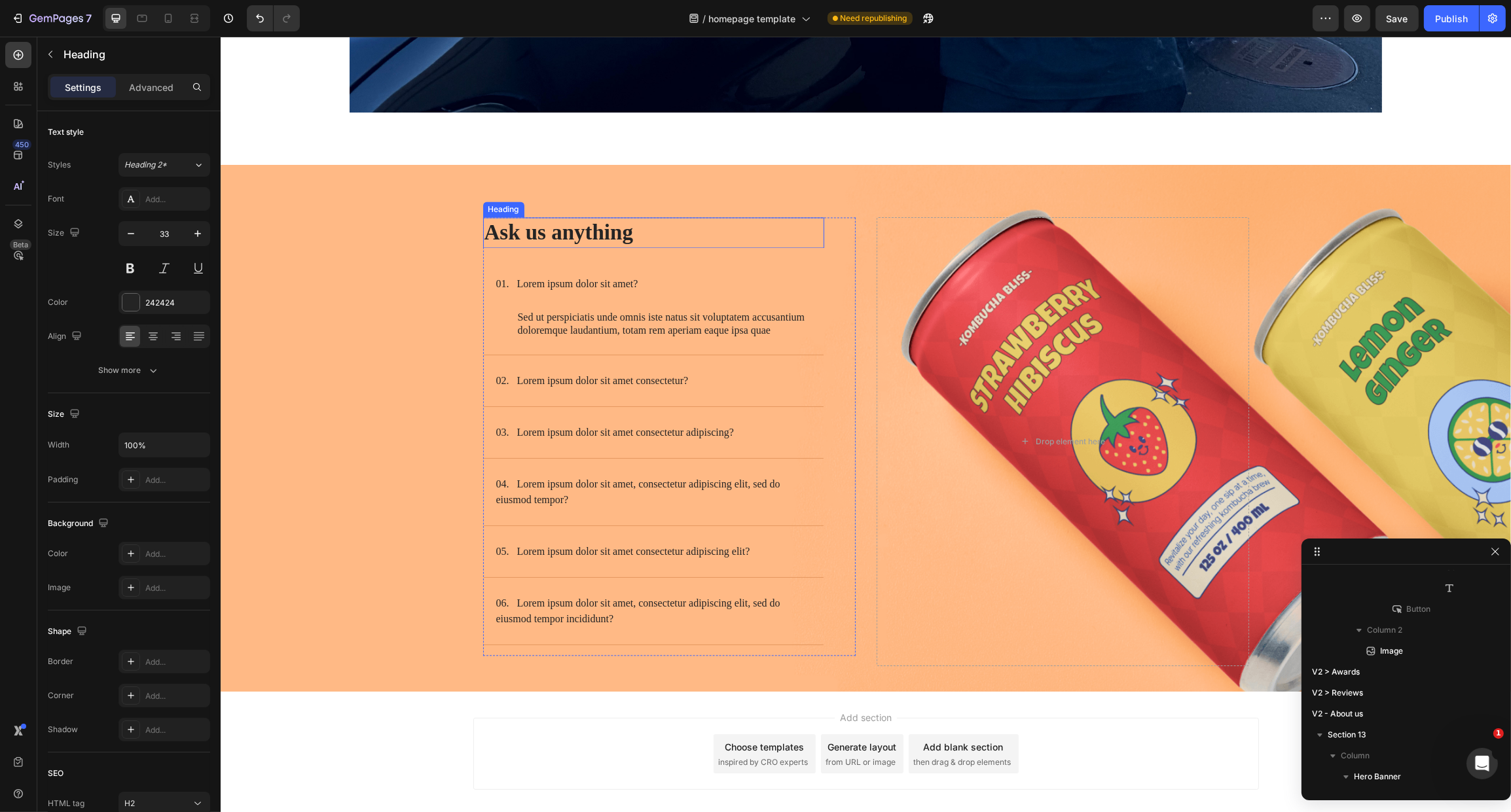
scroll to position [1930, 0]
click at [575, 223] on h2 "Ask us anything" at bounding box center [653, 232] width 341 height 31
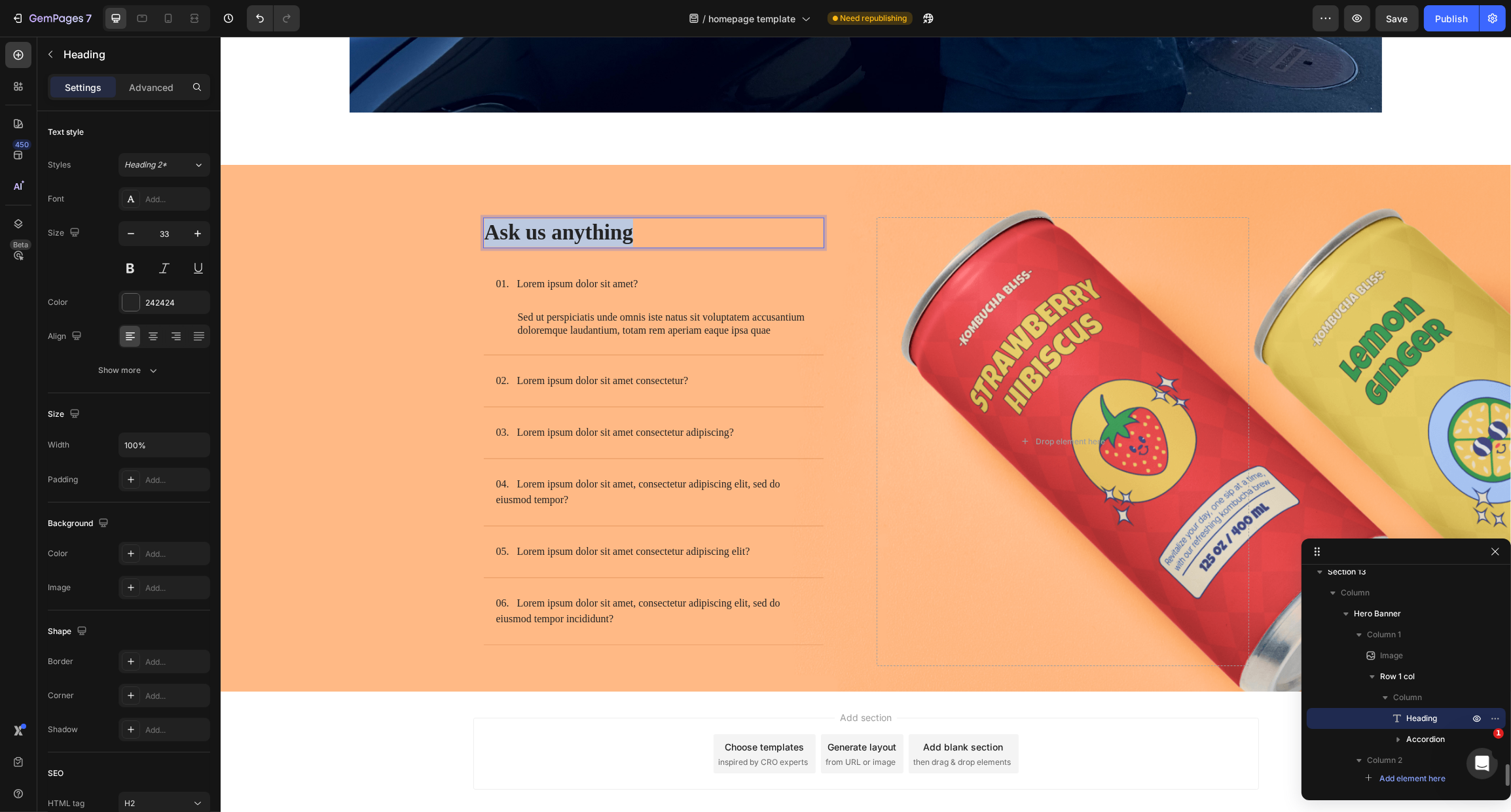
click at [575, 223] on p "Ask us anything" at bounding box center [653, 232] width 339 height 28
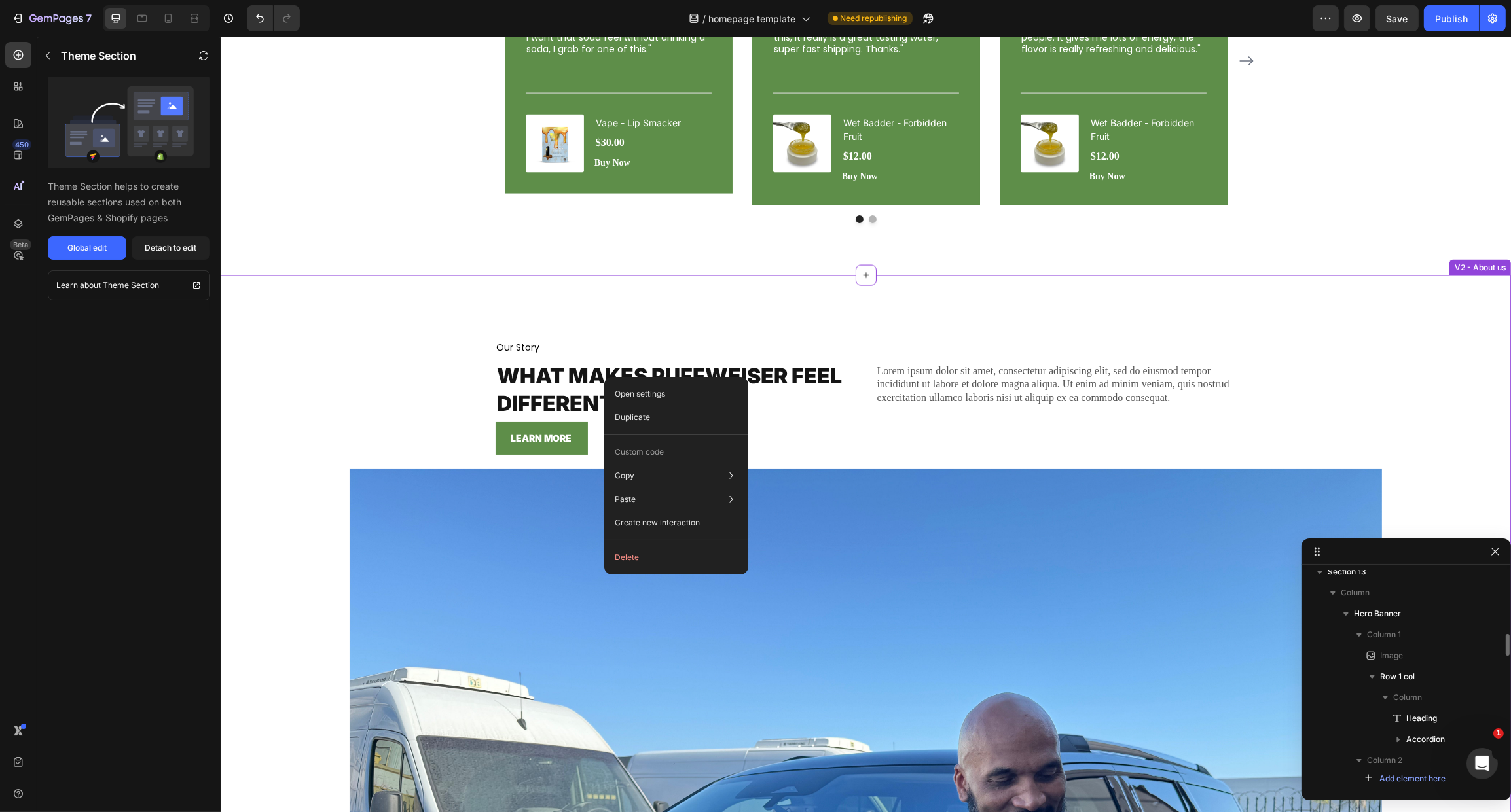
scroll to position [1812, 0]
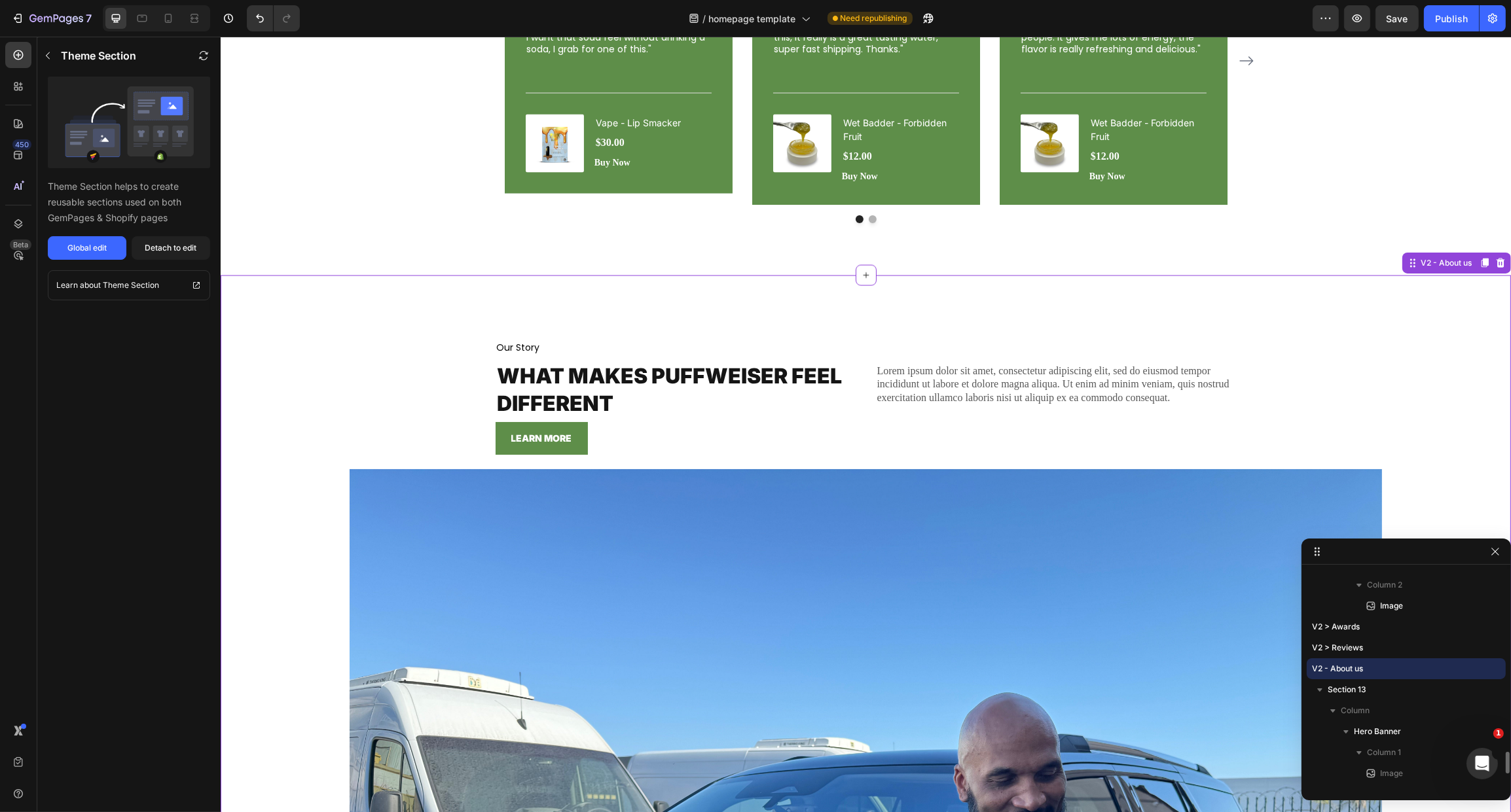
click at [543, 405] on h2 "What makes puffweiser feel different" at bounding box center [675, 390] width 360 height 57
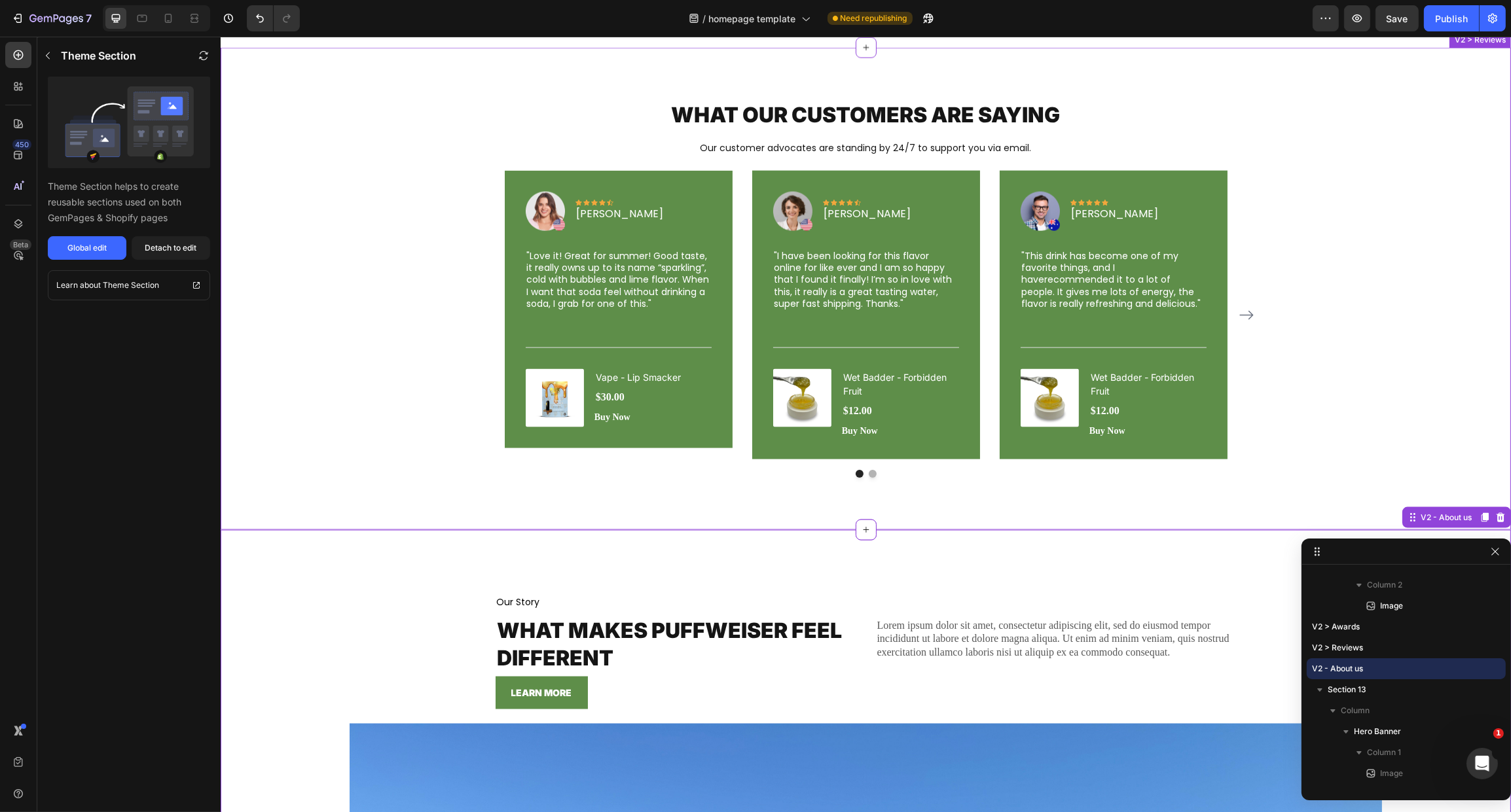
scroll to position [3095, 0]
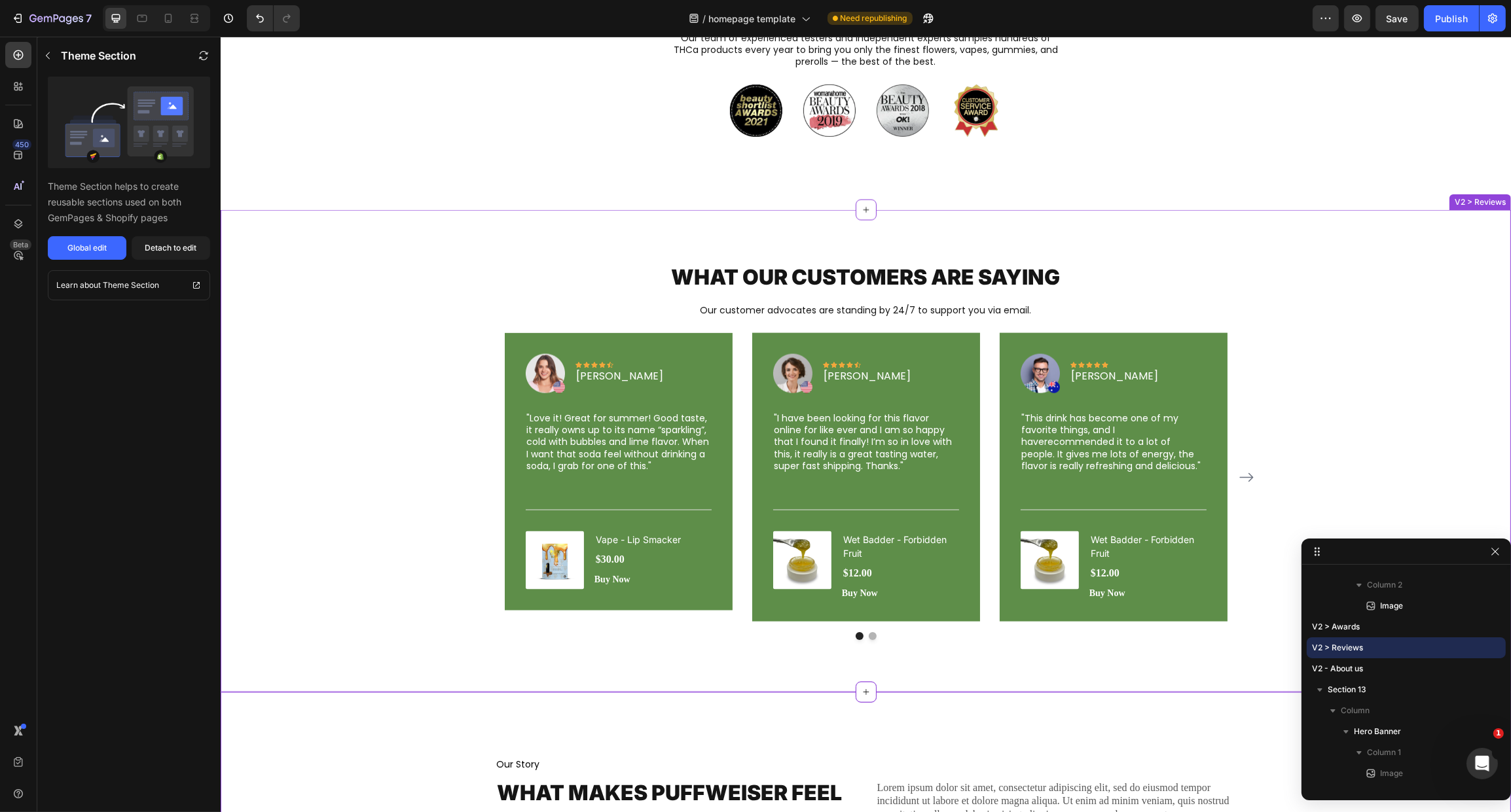
click at [738, 271] on p "What Our Customers Are Saying" at bounding box center [866, 277] width 783 height 27
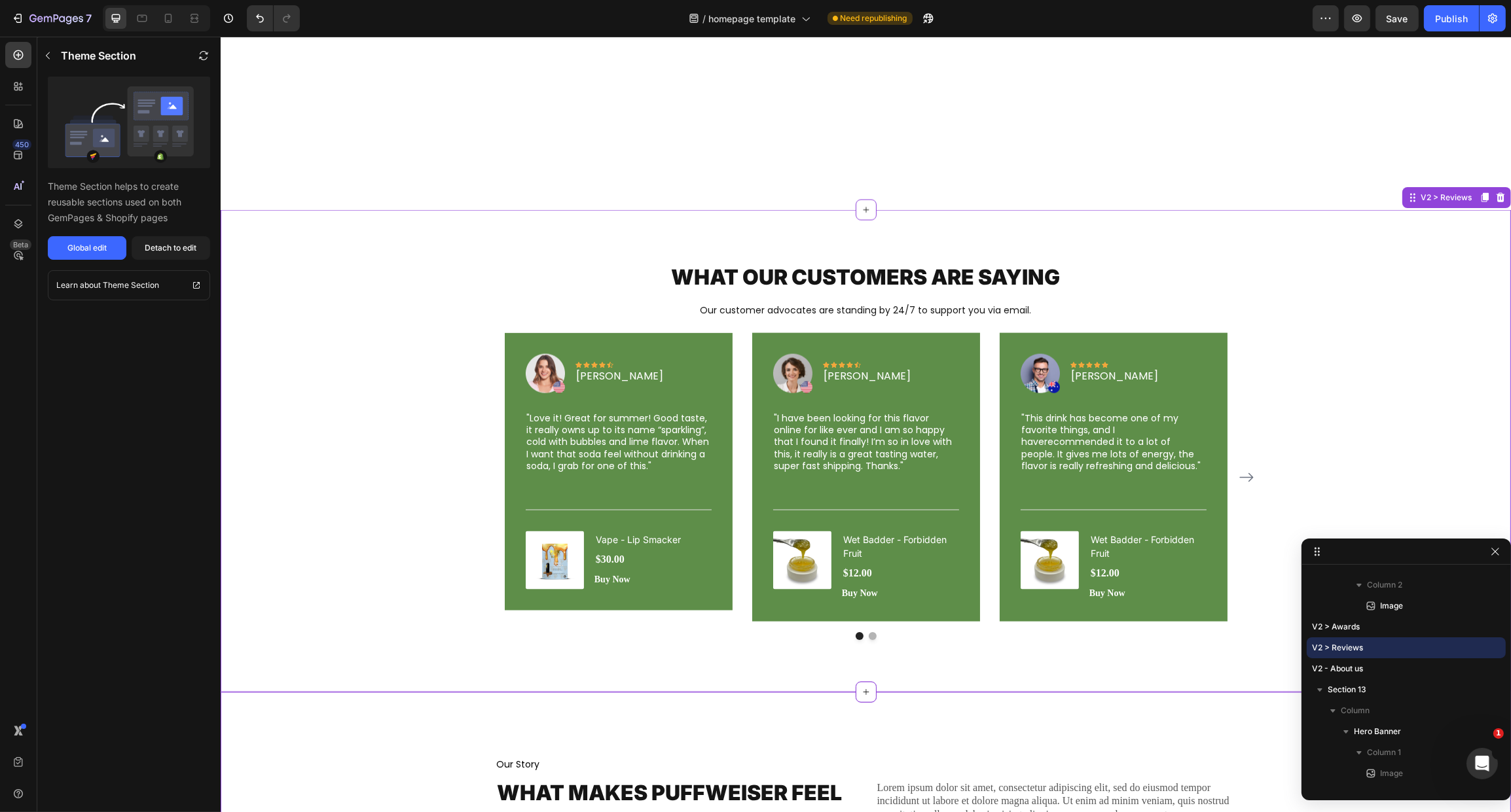
scroll to position [3453, 0]
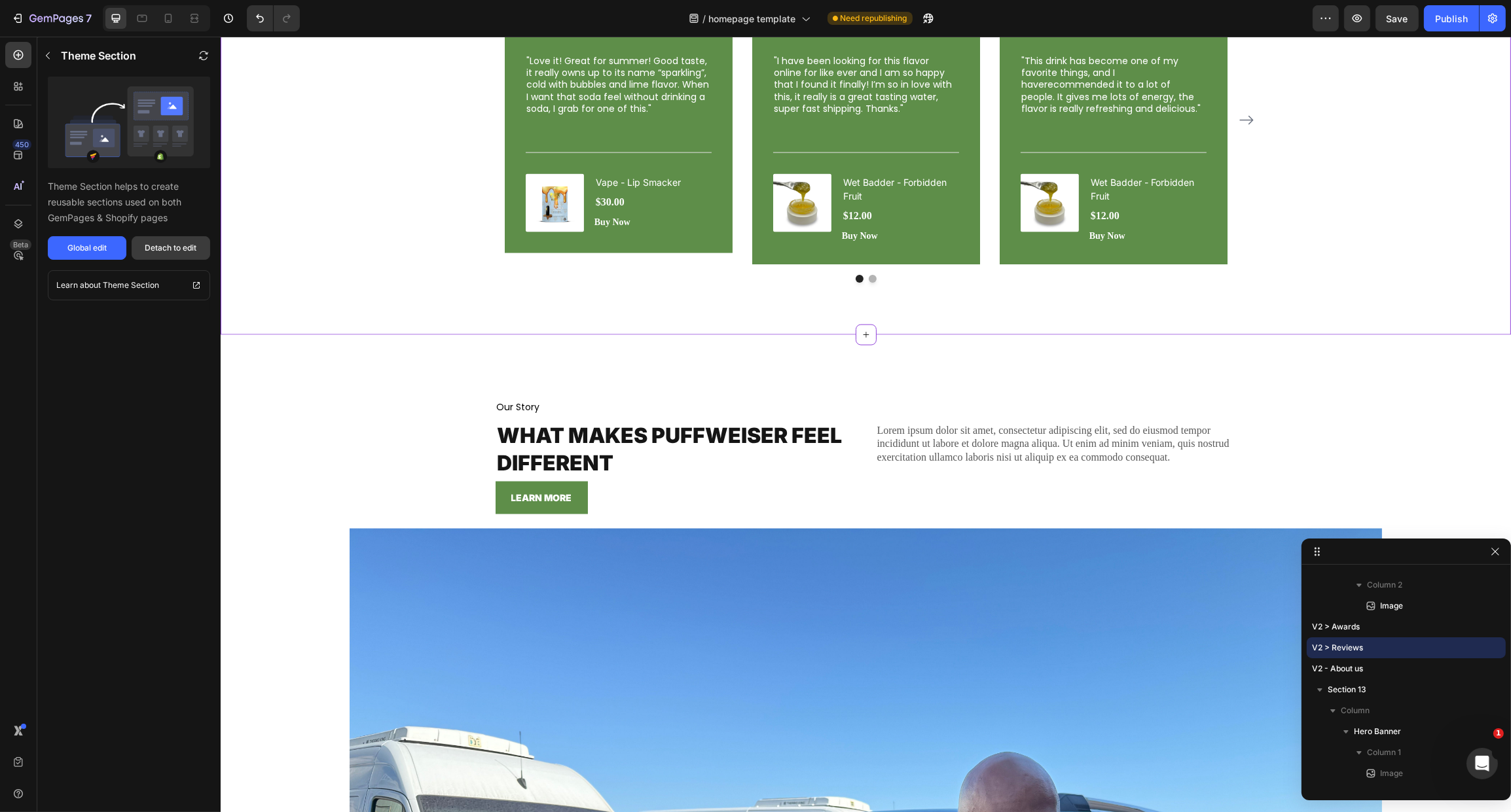
drag, startPoint x: 318, startPoint y: 375, endPoint x: 177, endPoint y: 239, distance: 195.9
click at [177, 239] on button "Detach to edit" at bounding box center [170, 248] width 78 height 24
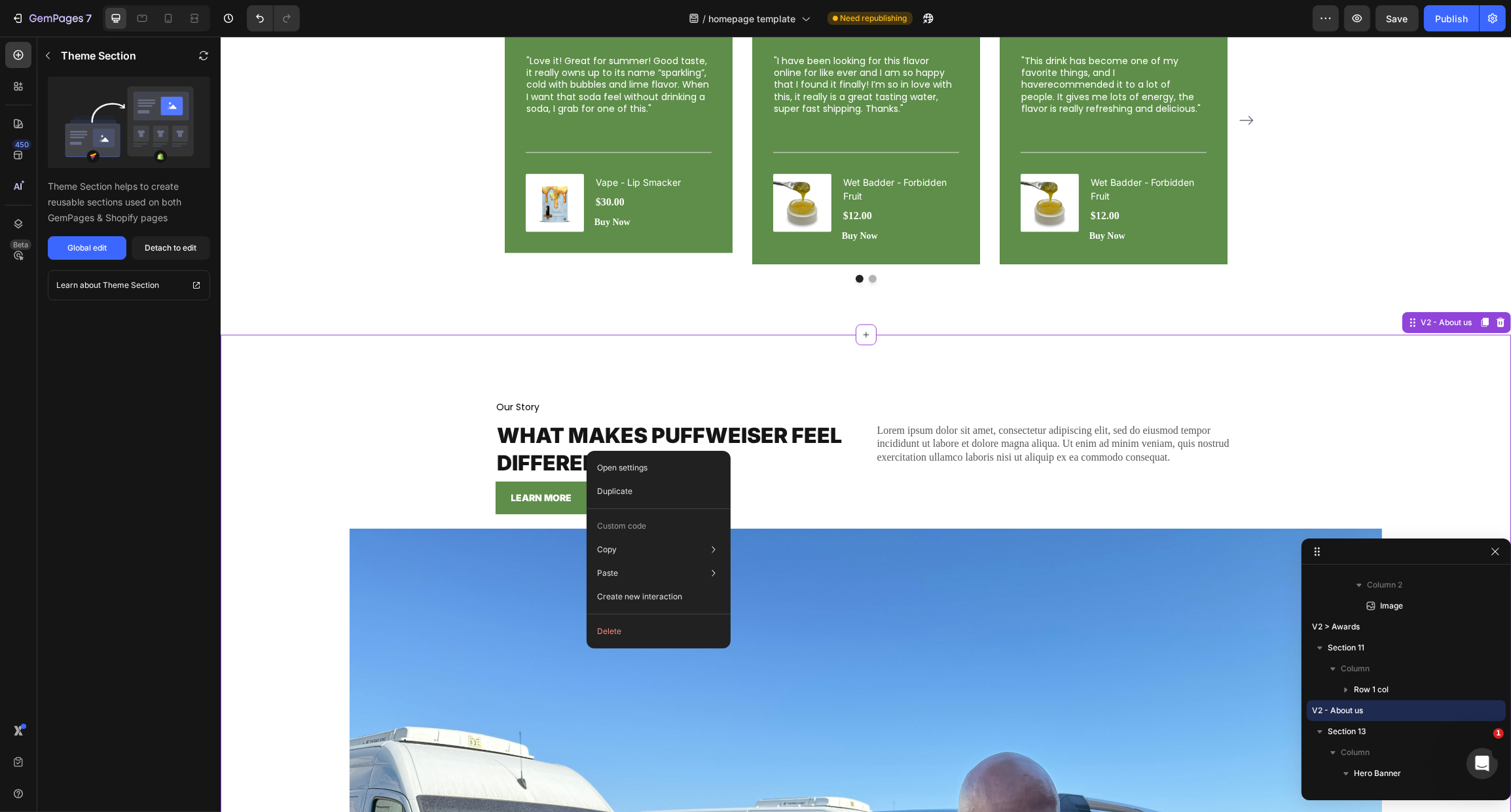
click at [553, 444] on h2 "What makes puffweiser feel different" at bounding box center [675, 450] width 360 height 57
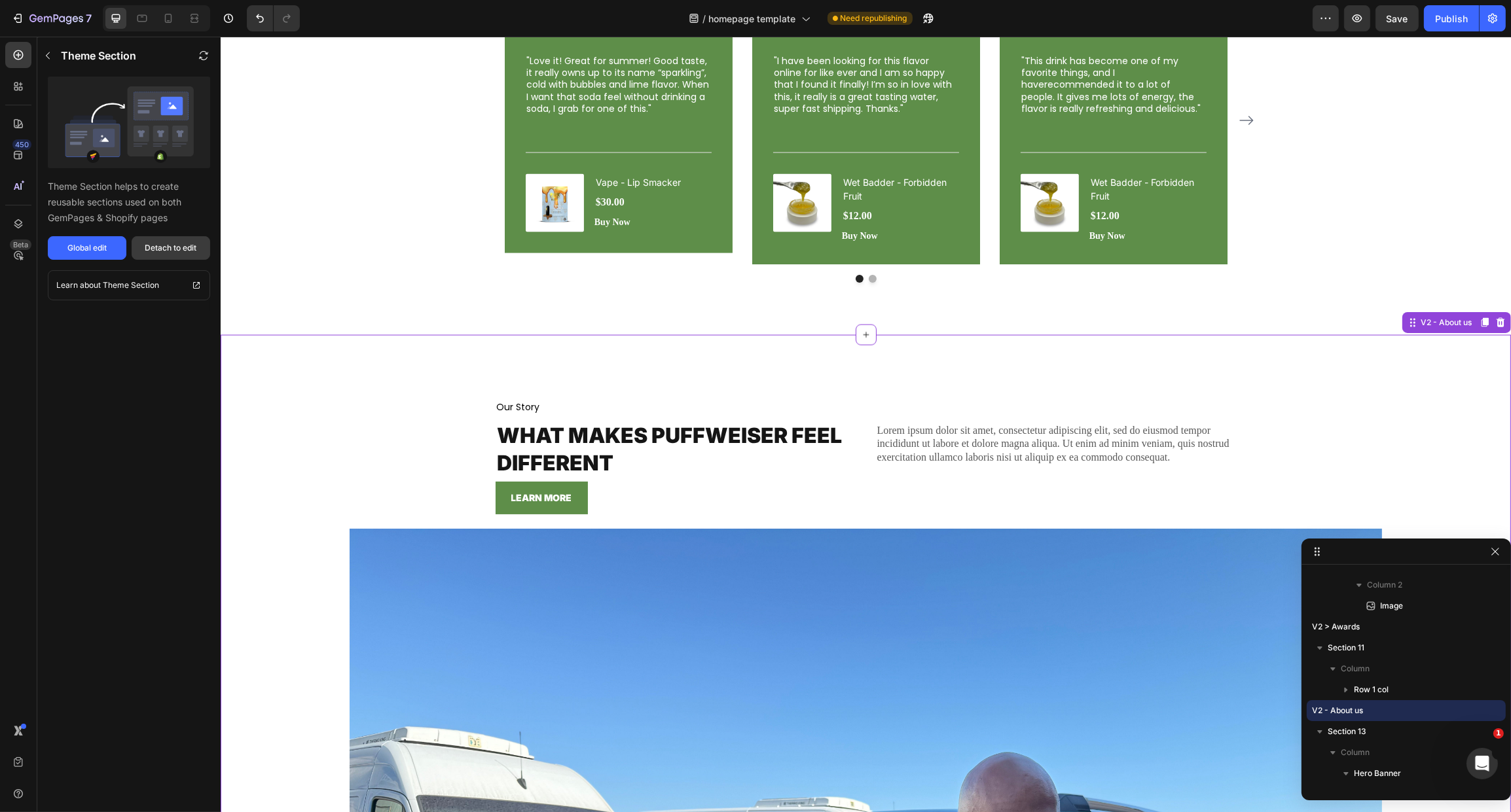
click at [154, 258] on button "Detach to edit" at bounding box center [170, 248] width 78 height 24
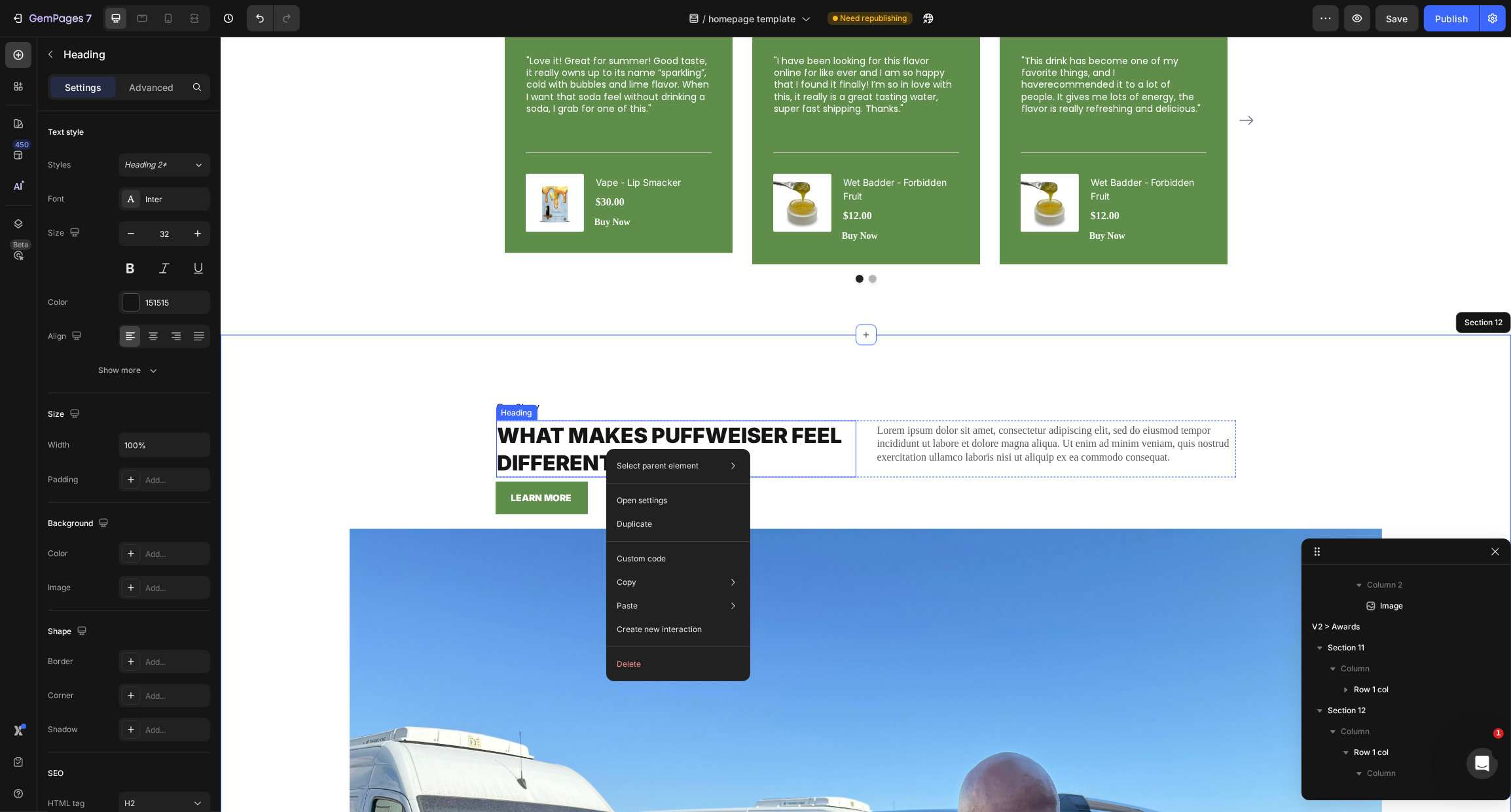
scroll to position [2042, 0]
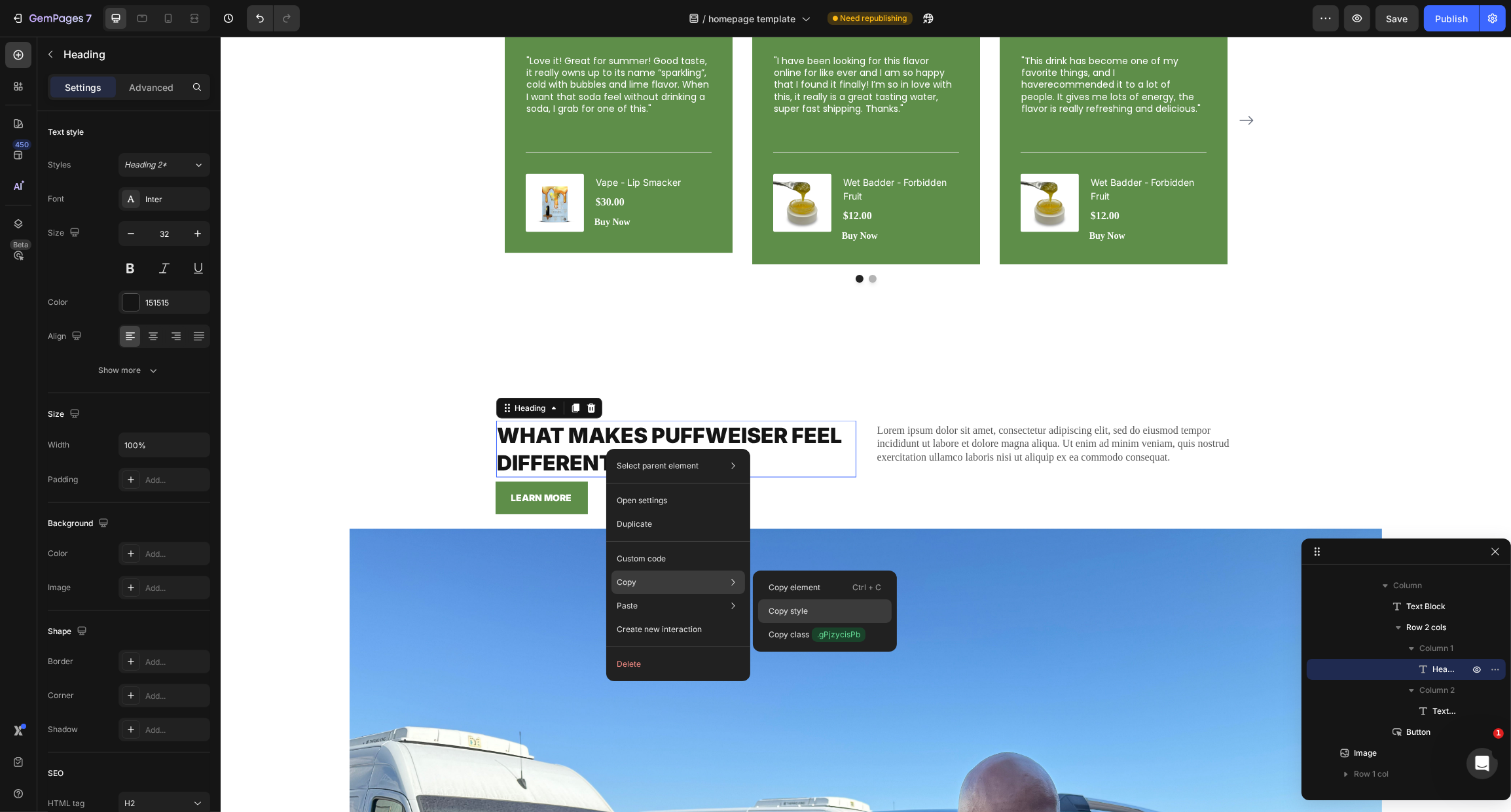
click at [787, 610] on p "Copy style" at bounding box center [788, 611] width 39 height 12
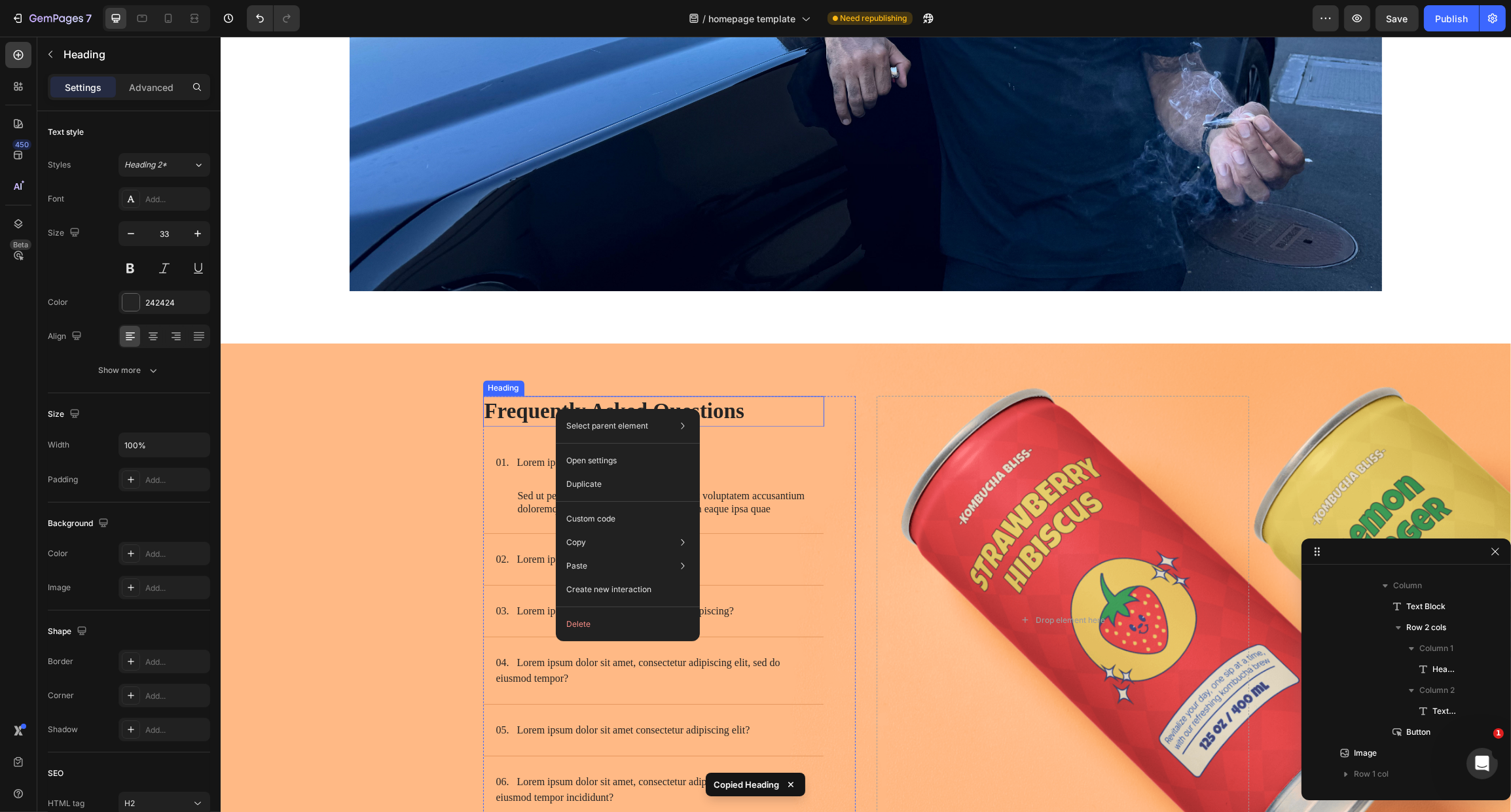
scroll to position [2315, 0]
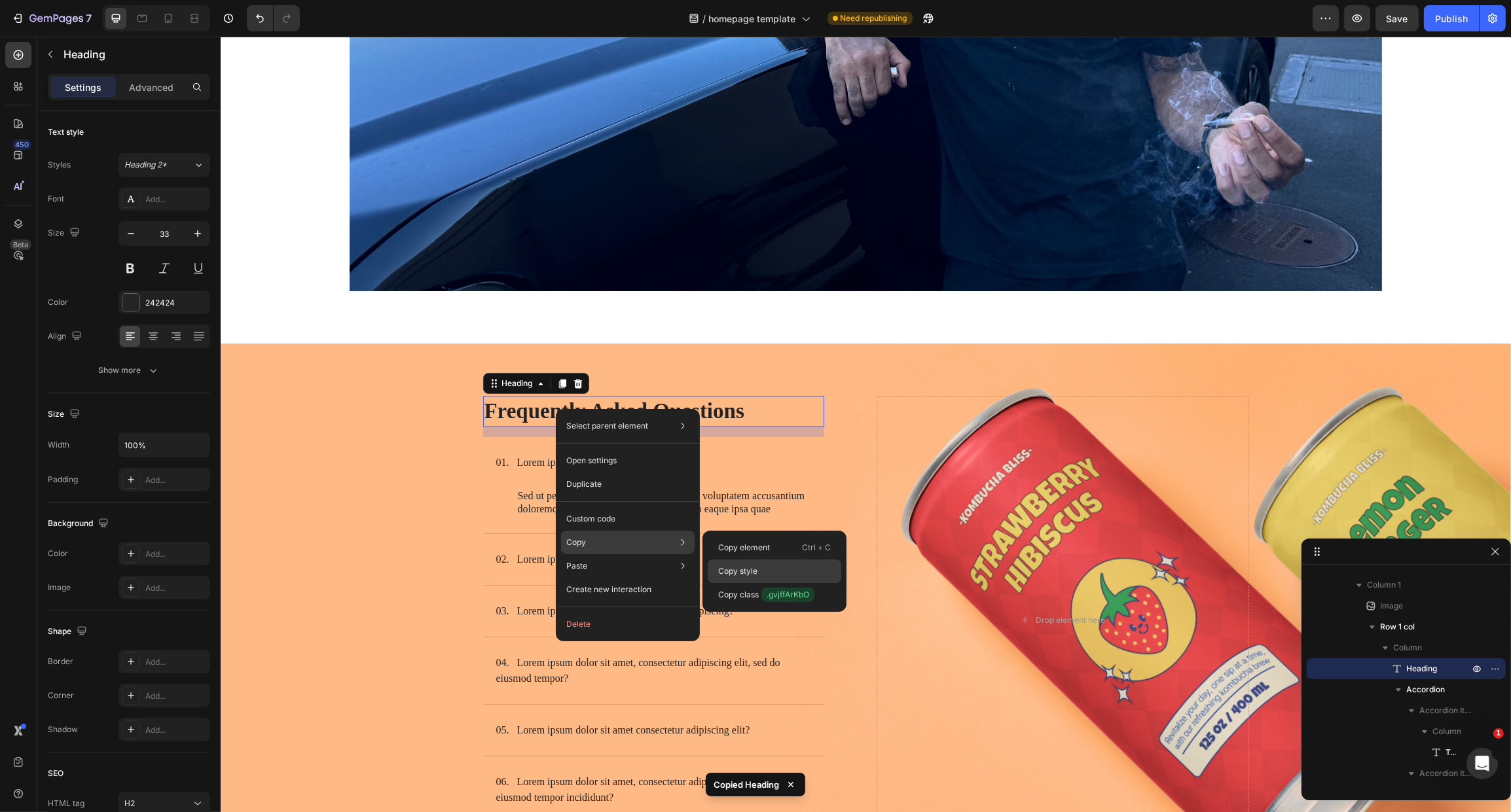
click at [745, 570] on p "Copy style" at bounding box center [738, 571] width 39 height 12
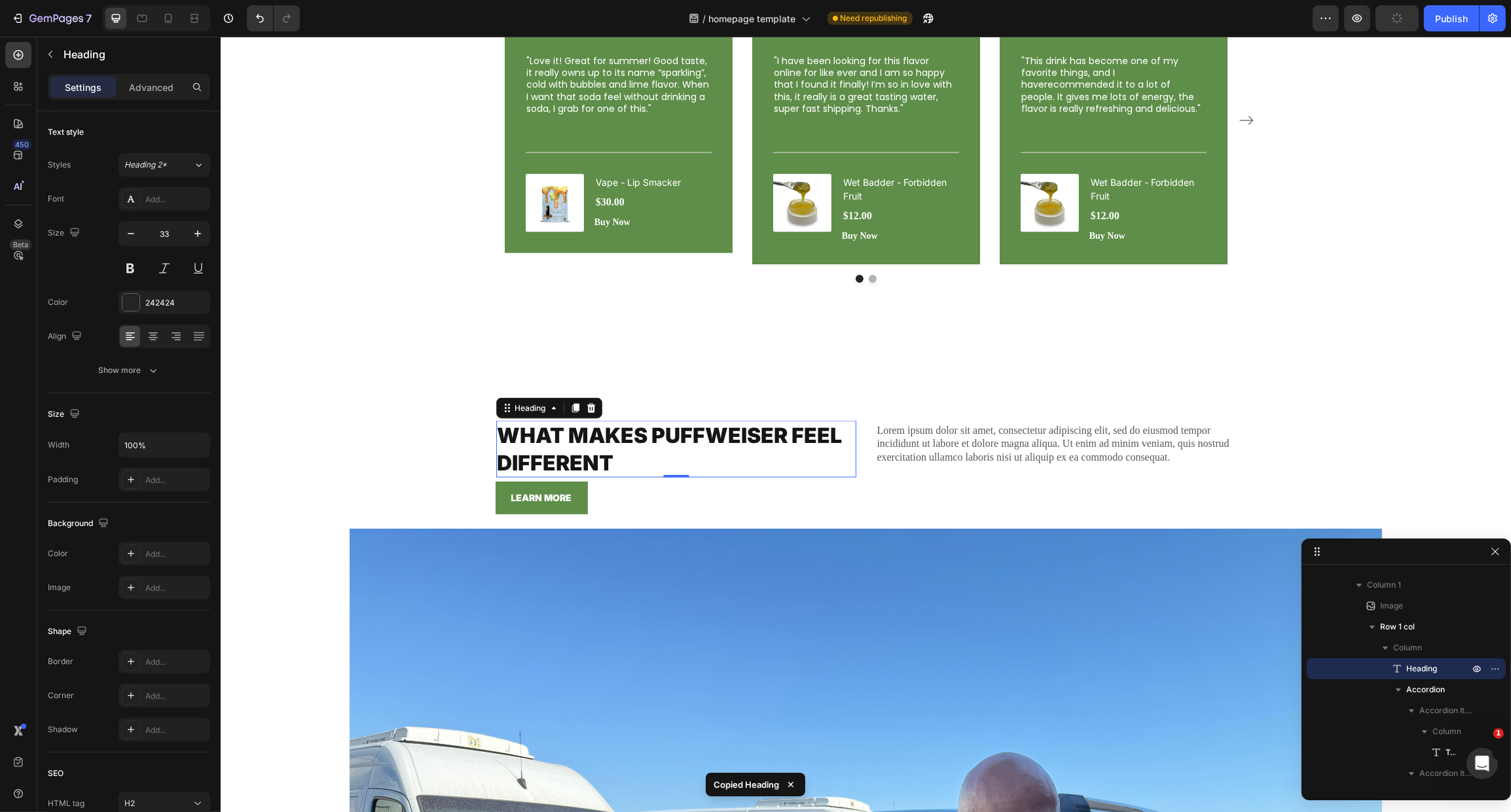
scroll to position [2042, 0]
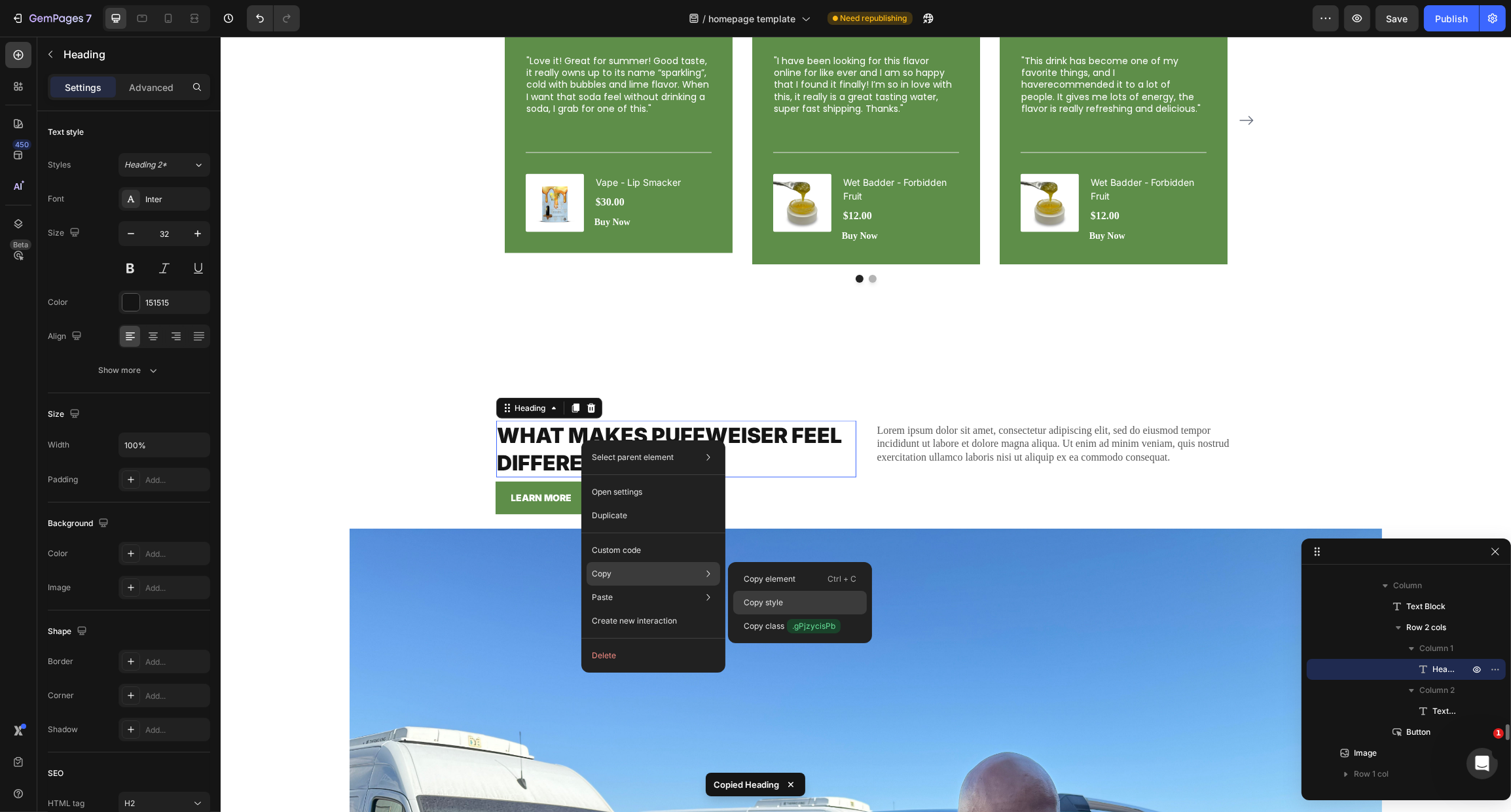
click at [780, 602] on p "Copy style" at bounding box center [764, 603] width 39 height 12
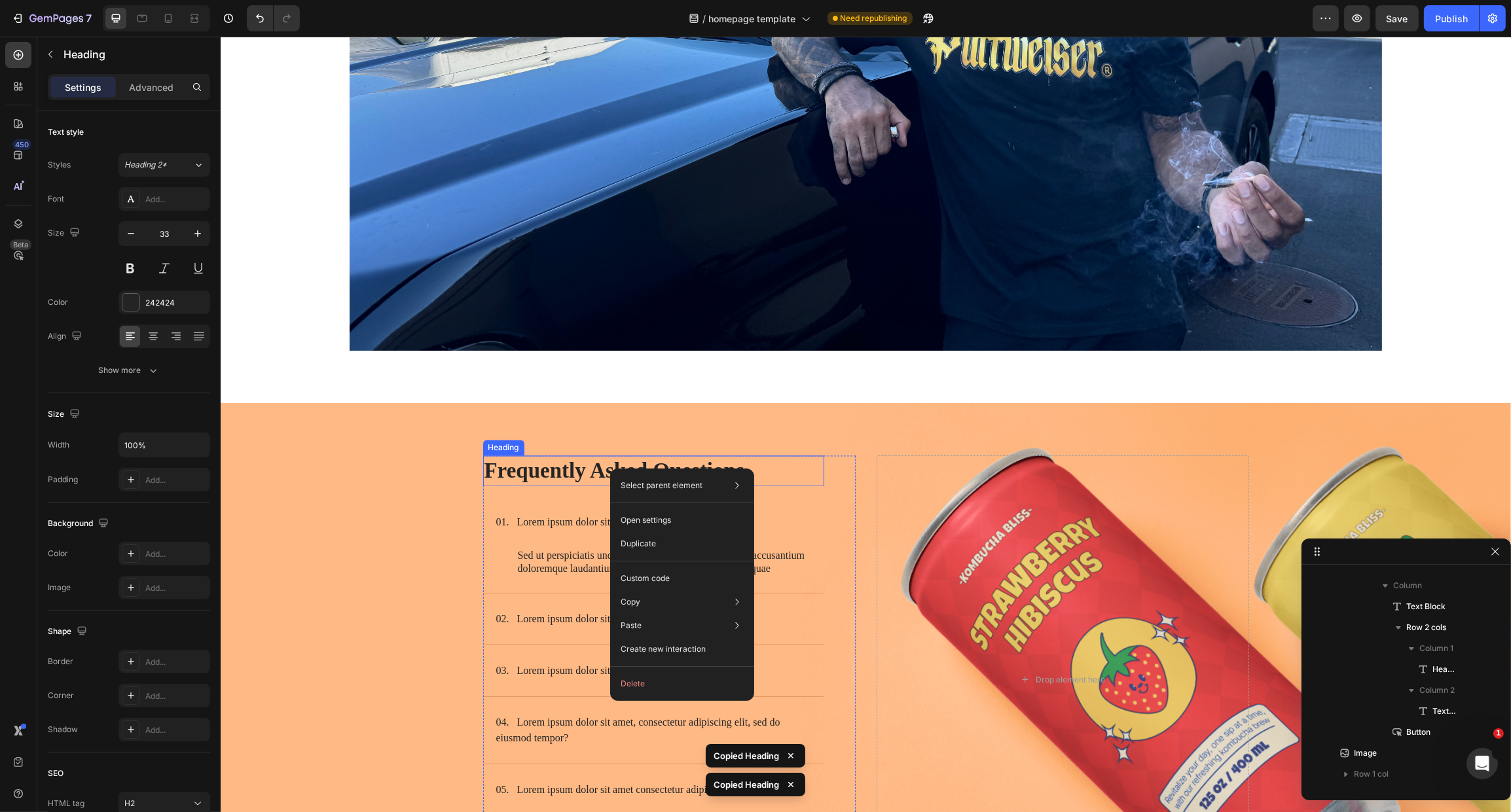
scroll to position [2315, 0]
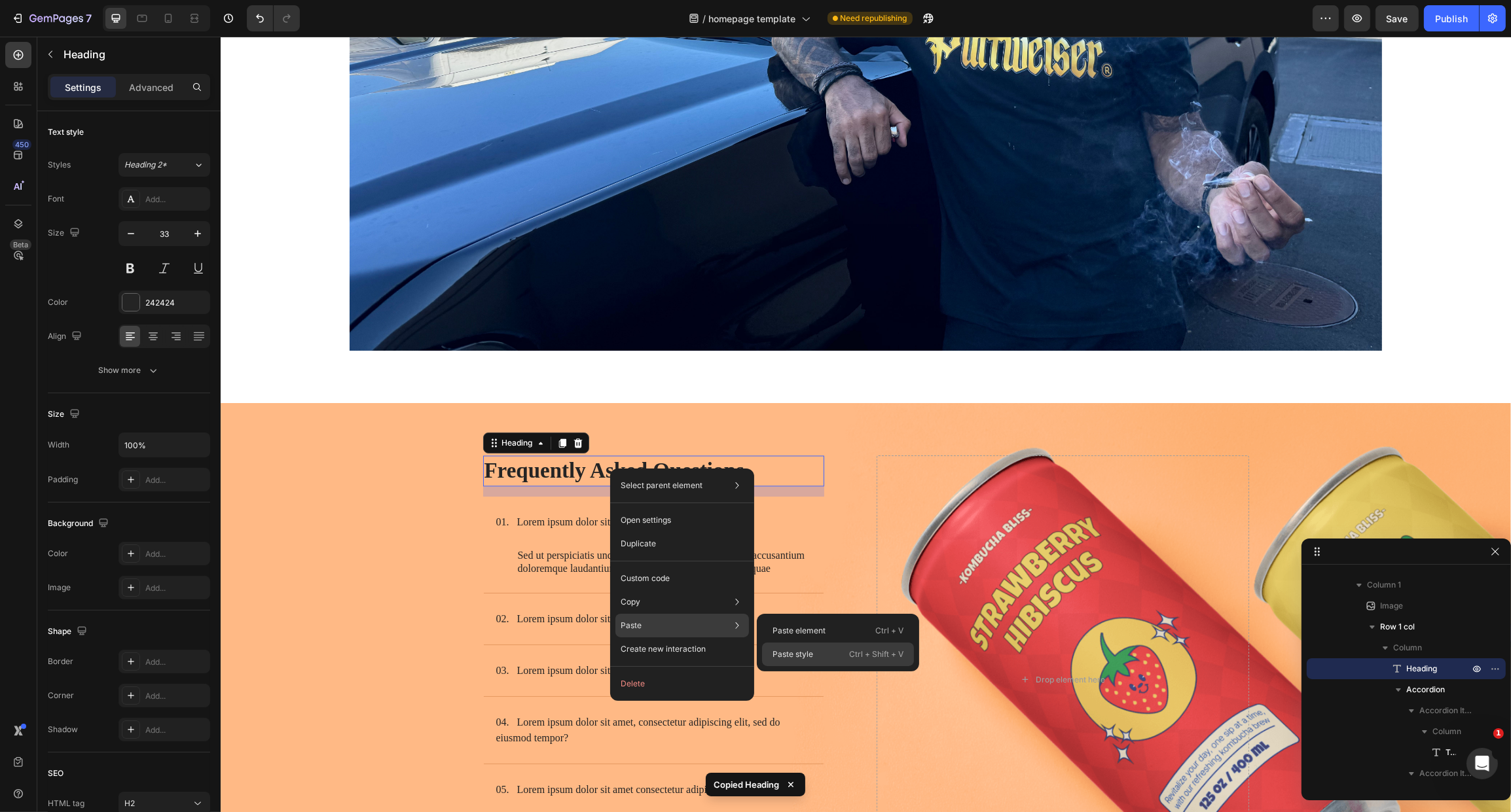
click at [790, 647] on div "Paste style Ctrl + Shift + V" at bounding box center [838, 654] width 152 height 24
type input "32"
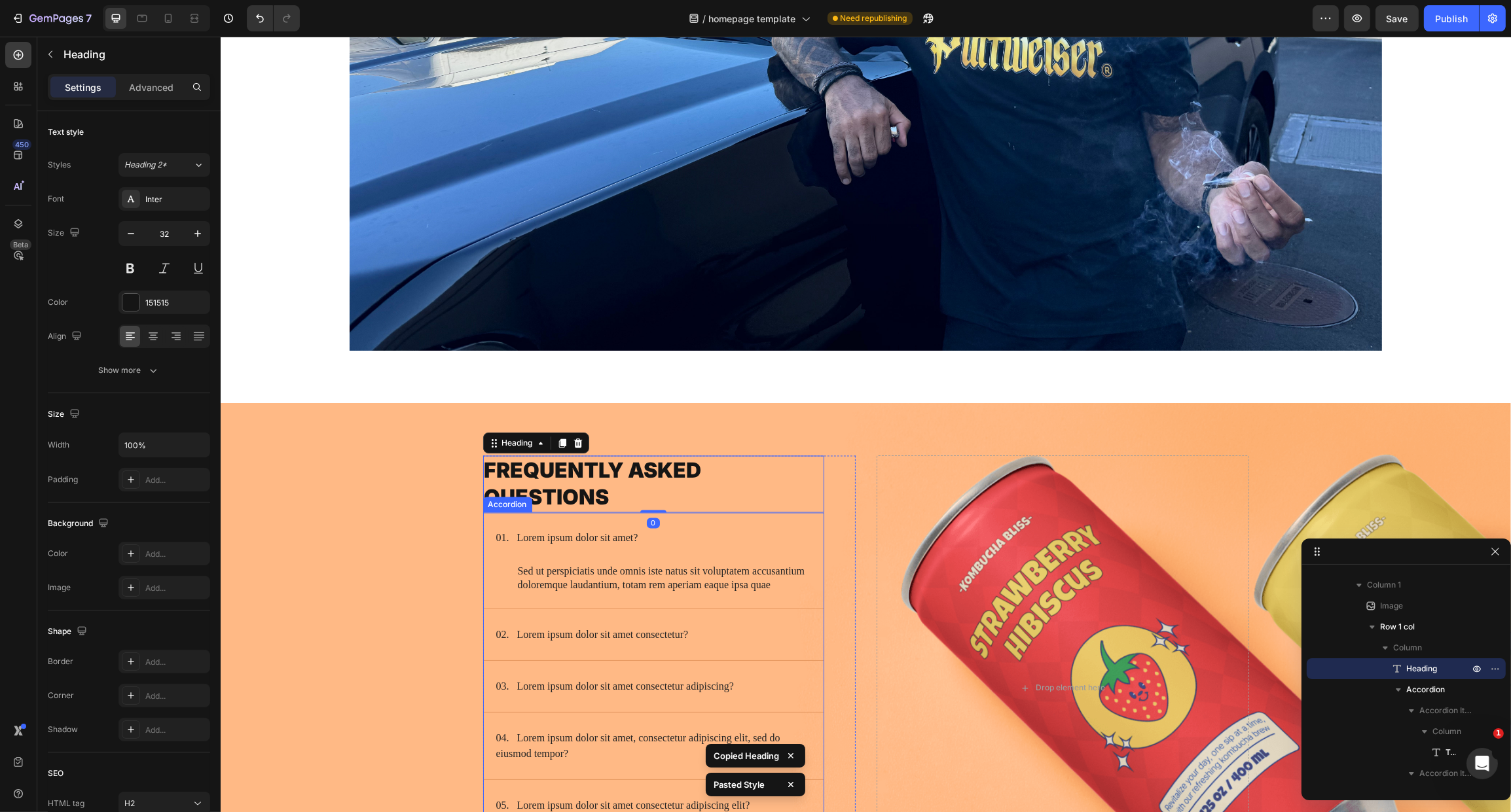
click at [386, 497] on div "Background Image" at bounding box center [865, 674] width 1290 height 543
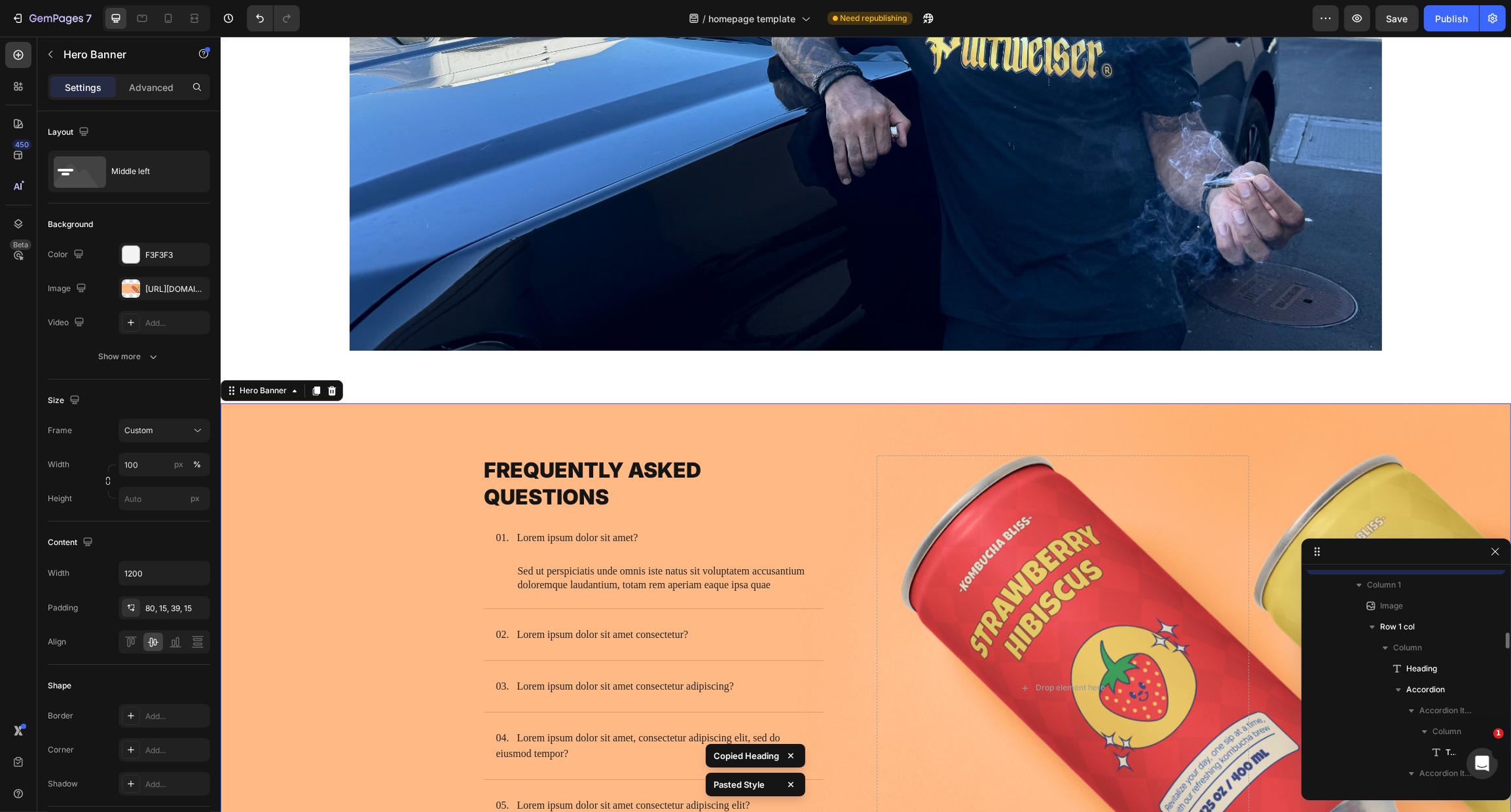
scroll to position [2210, 0]
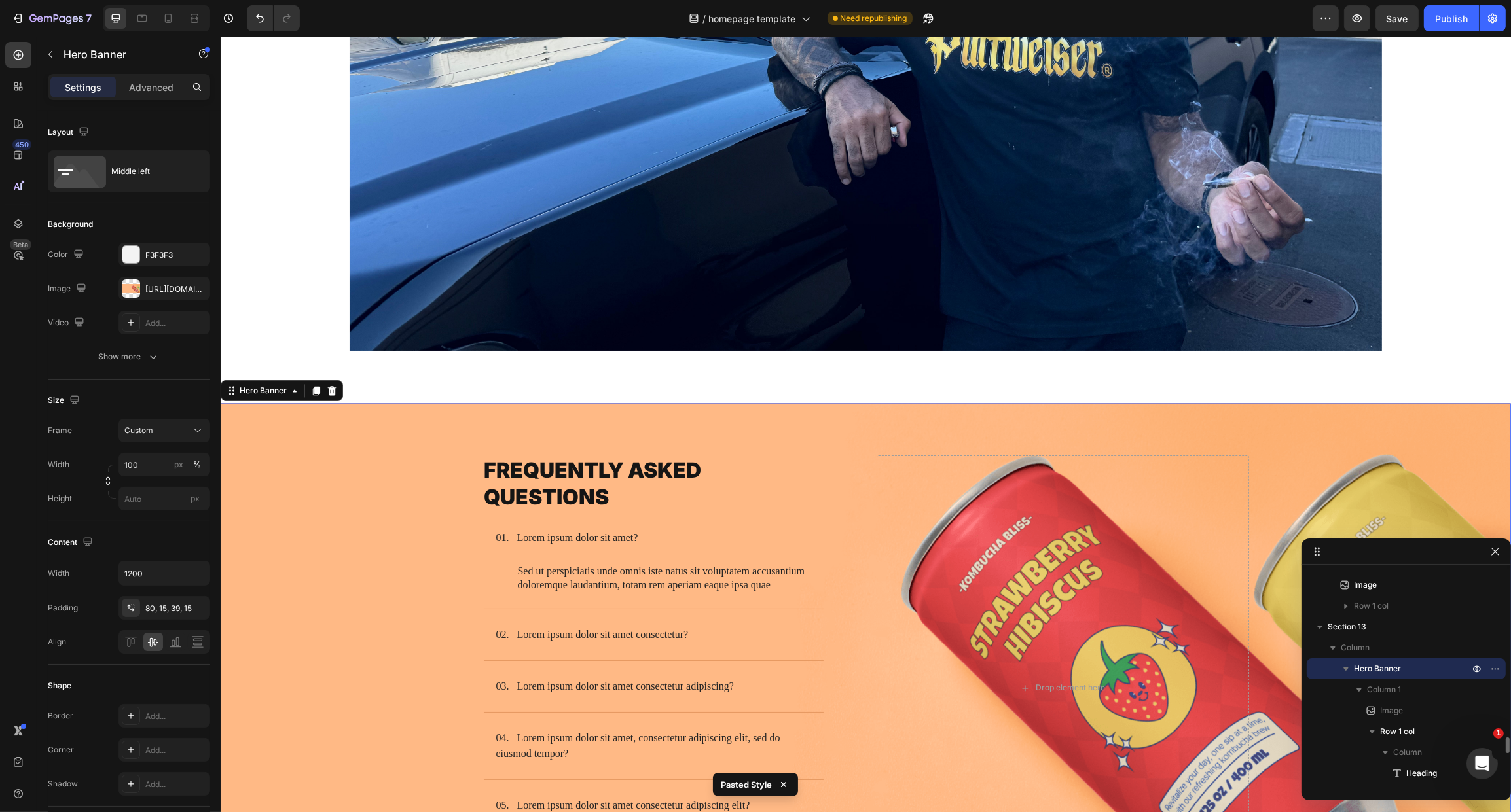
click at [567, 476] on h2 "Frequently Asked Questions" at bounding box center [653, 484] width 341 height 57
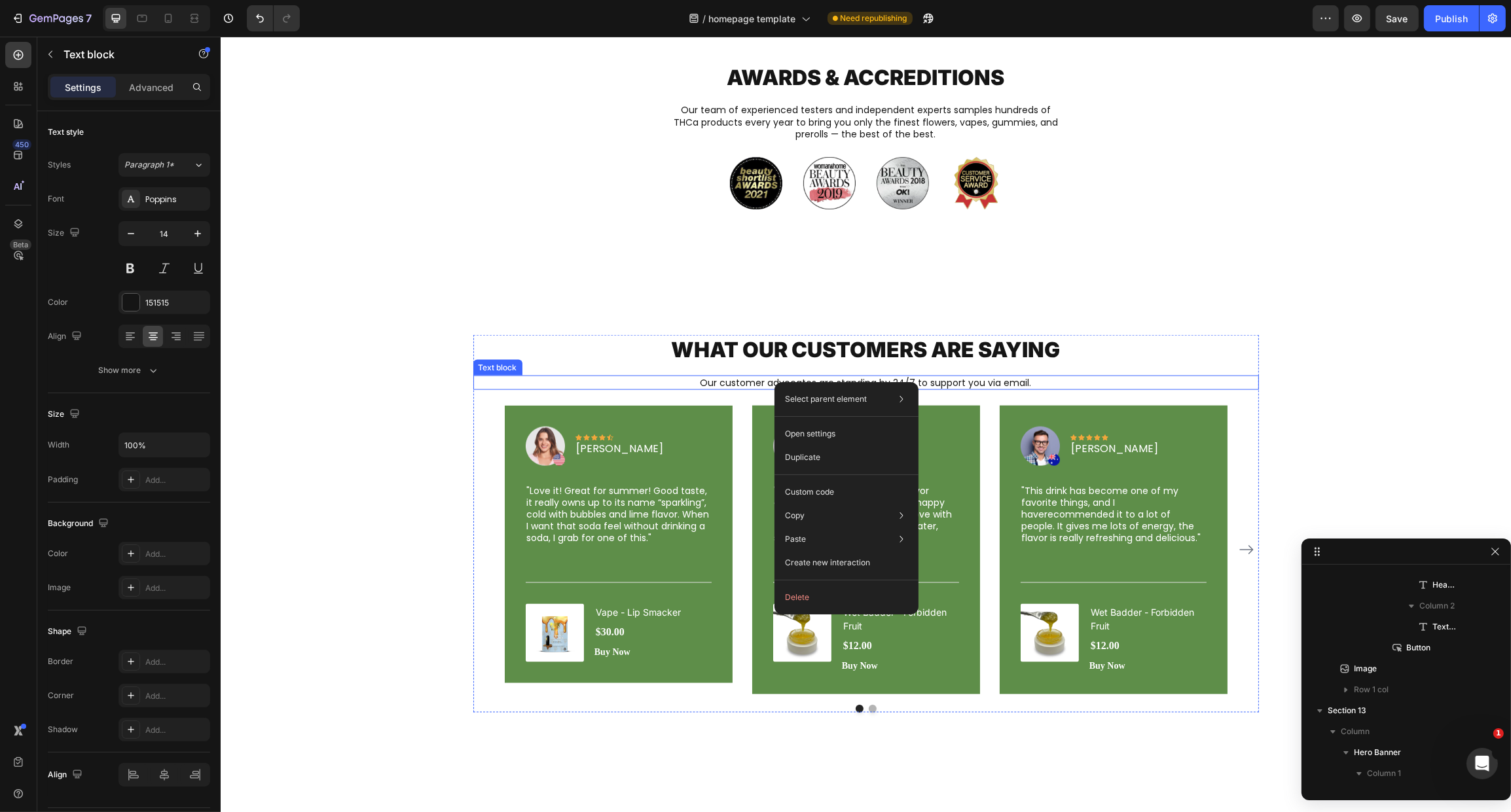
scroll to position [1896, 0]
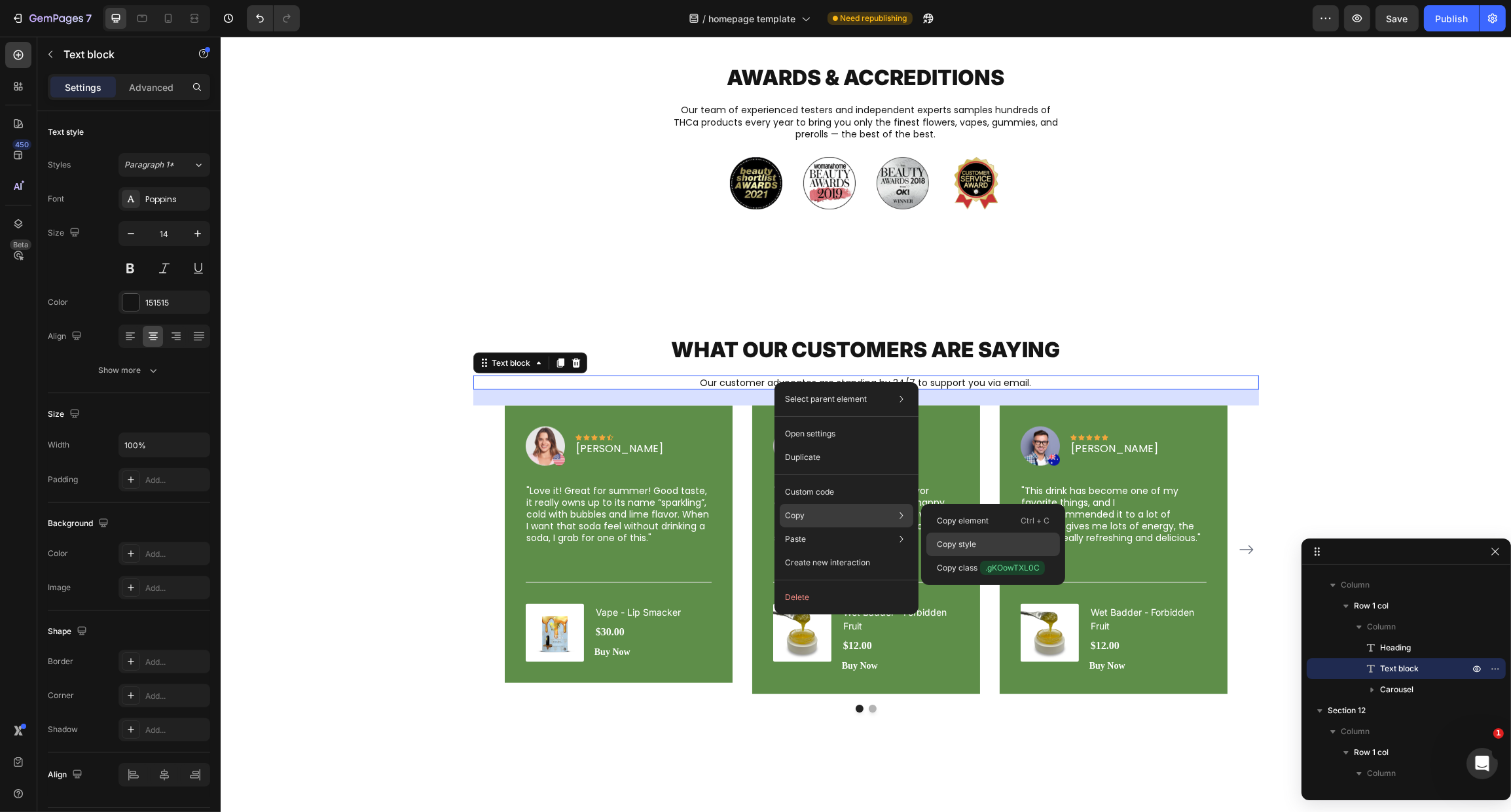
click at [974, 543] on p "Copy style" at bounding box center [956, 544] width 39 height 12
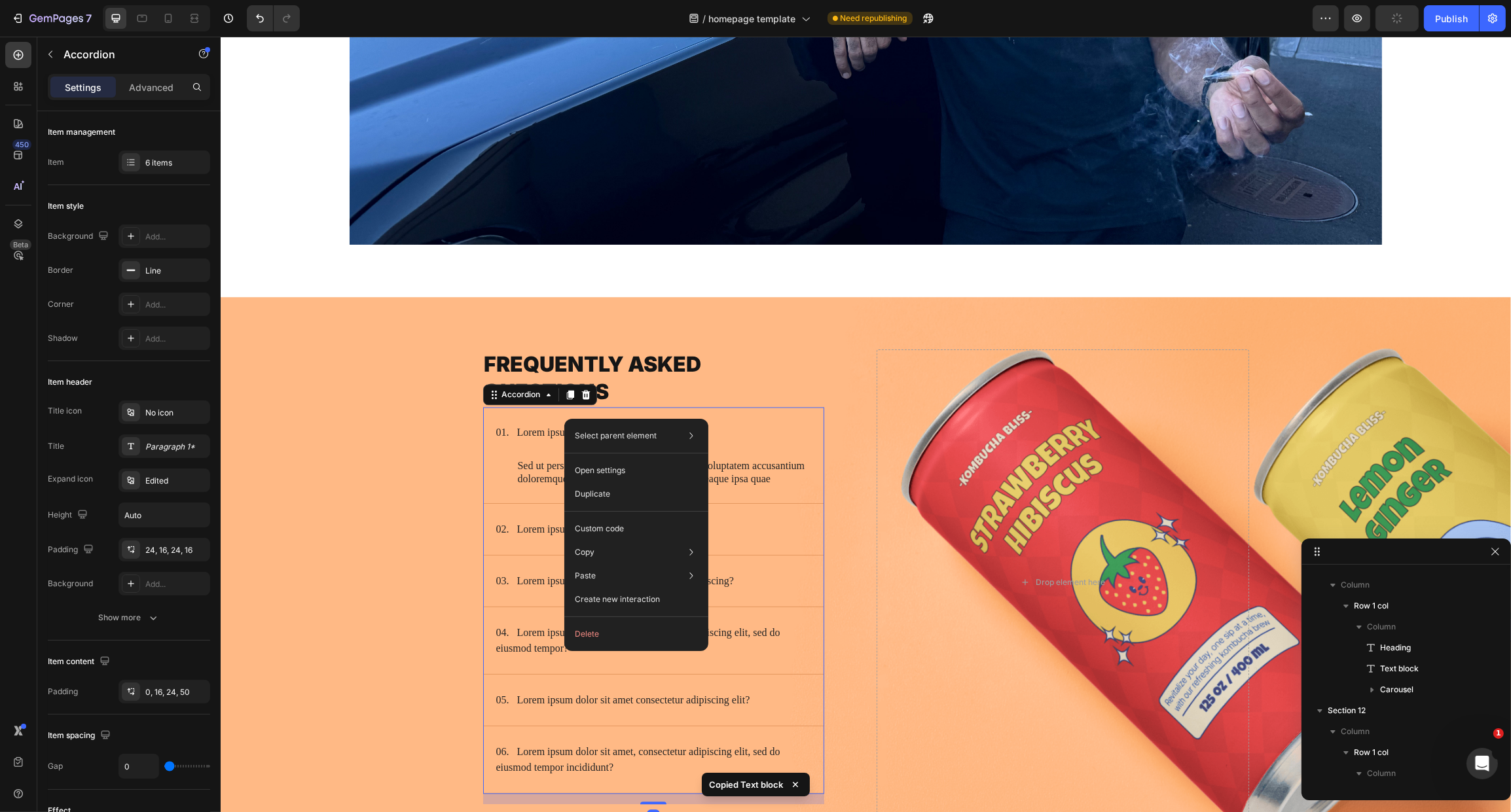
scroll to position [2419, 0]
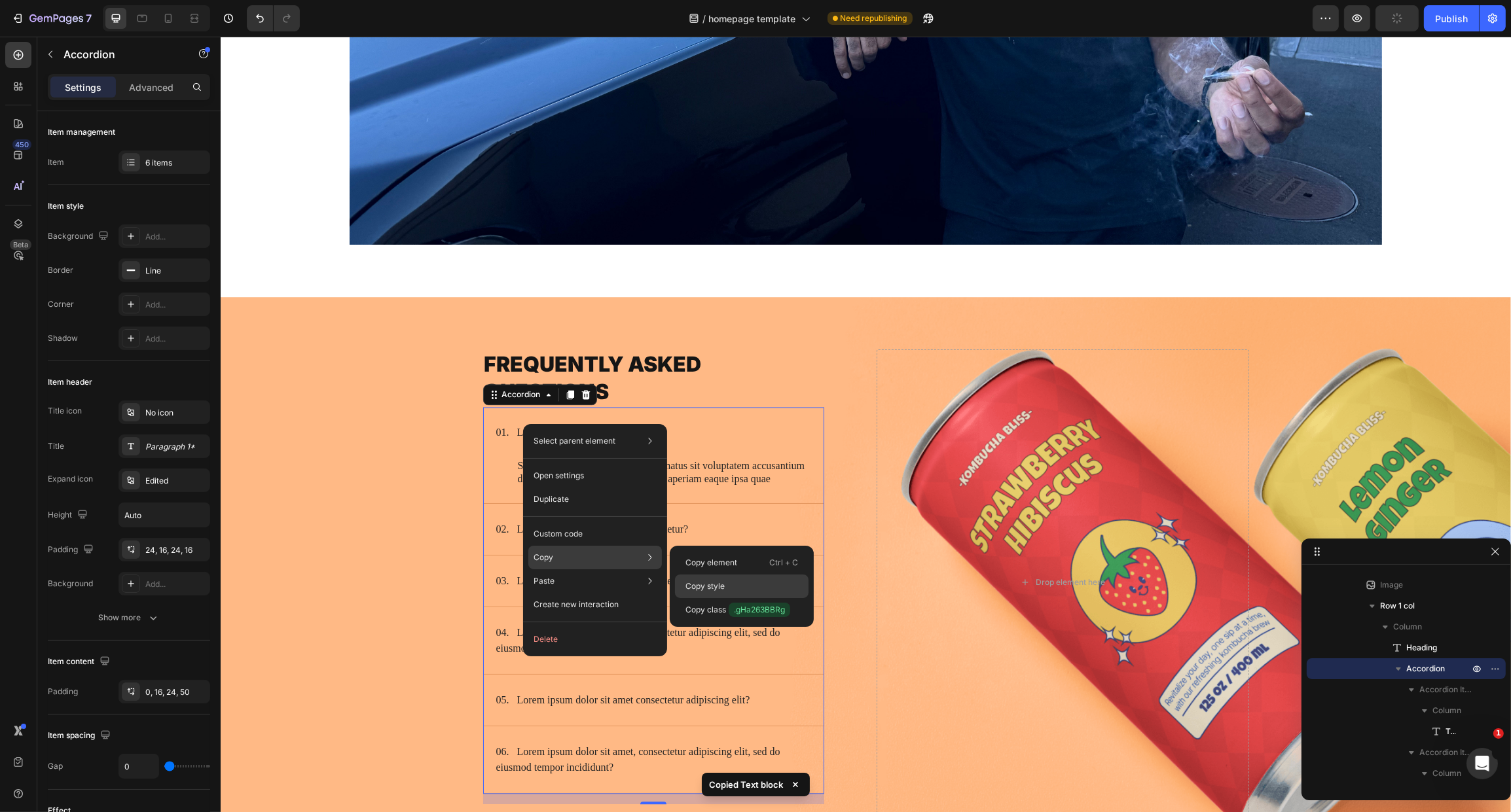
click at [710, 589] on p "Copy style" at bounding box center [705, 586] width 39 height 12
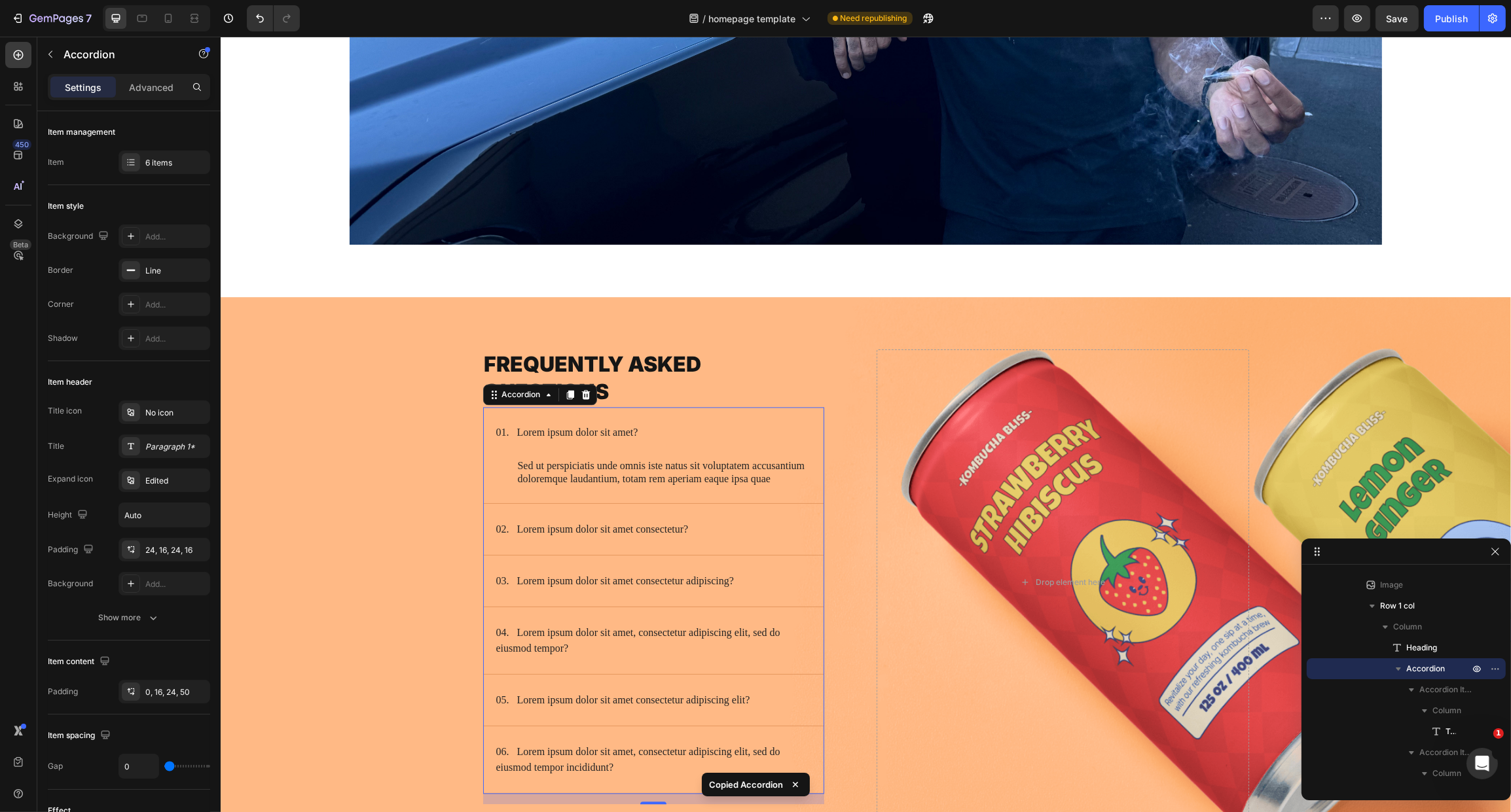
click at [601, 425] on p "01. Lorem ipsum dolor sit amet?" at bounding box center [566, 432] width 142 height 15
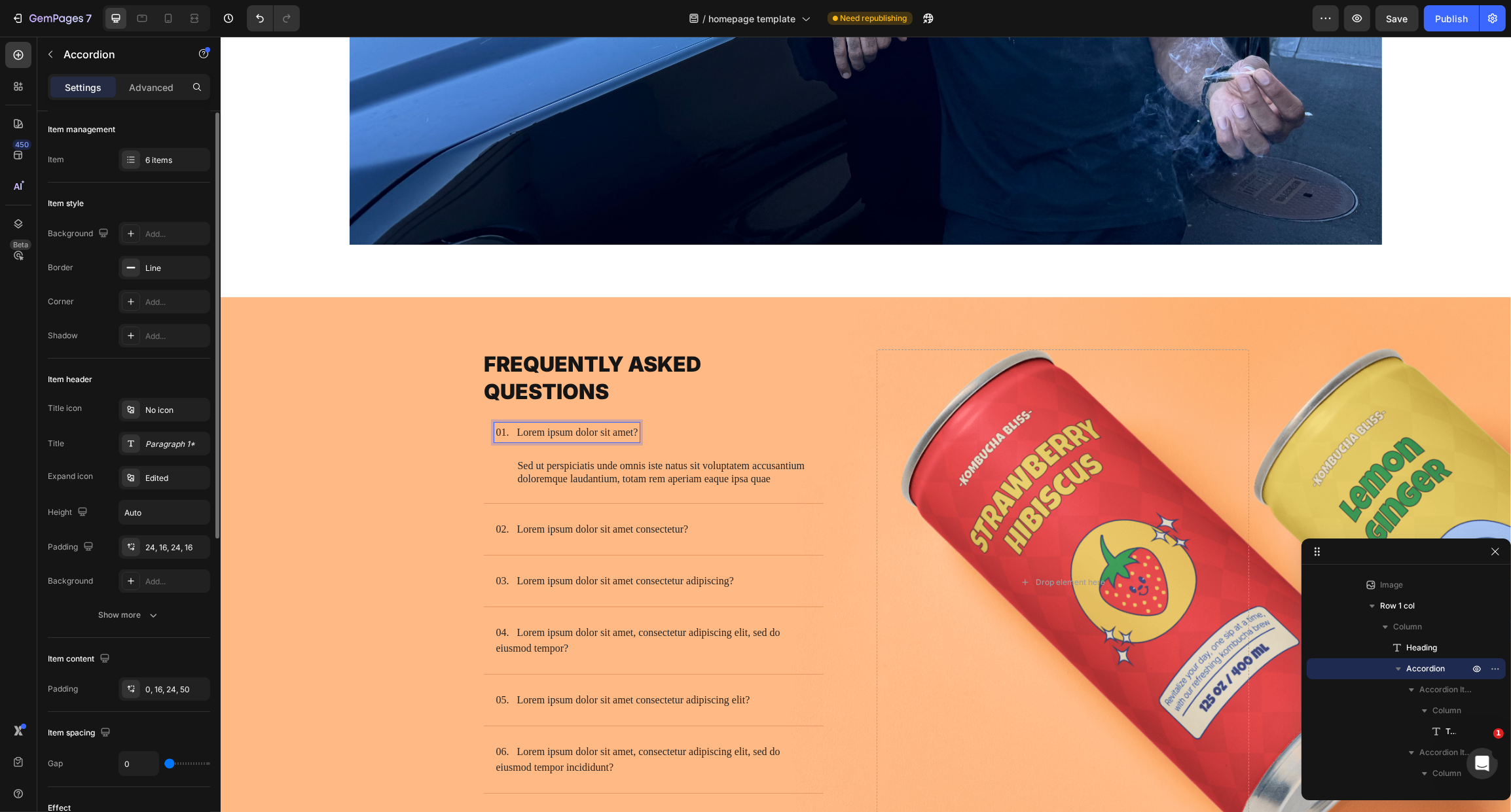
scroll to position [0, 0]
click at [680, 385] on h2 "Frequently Asked Questions" at bounding box center [653, 378] width 341 height 57
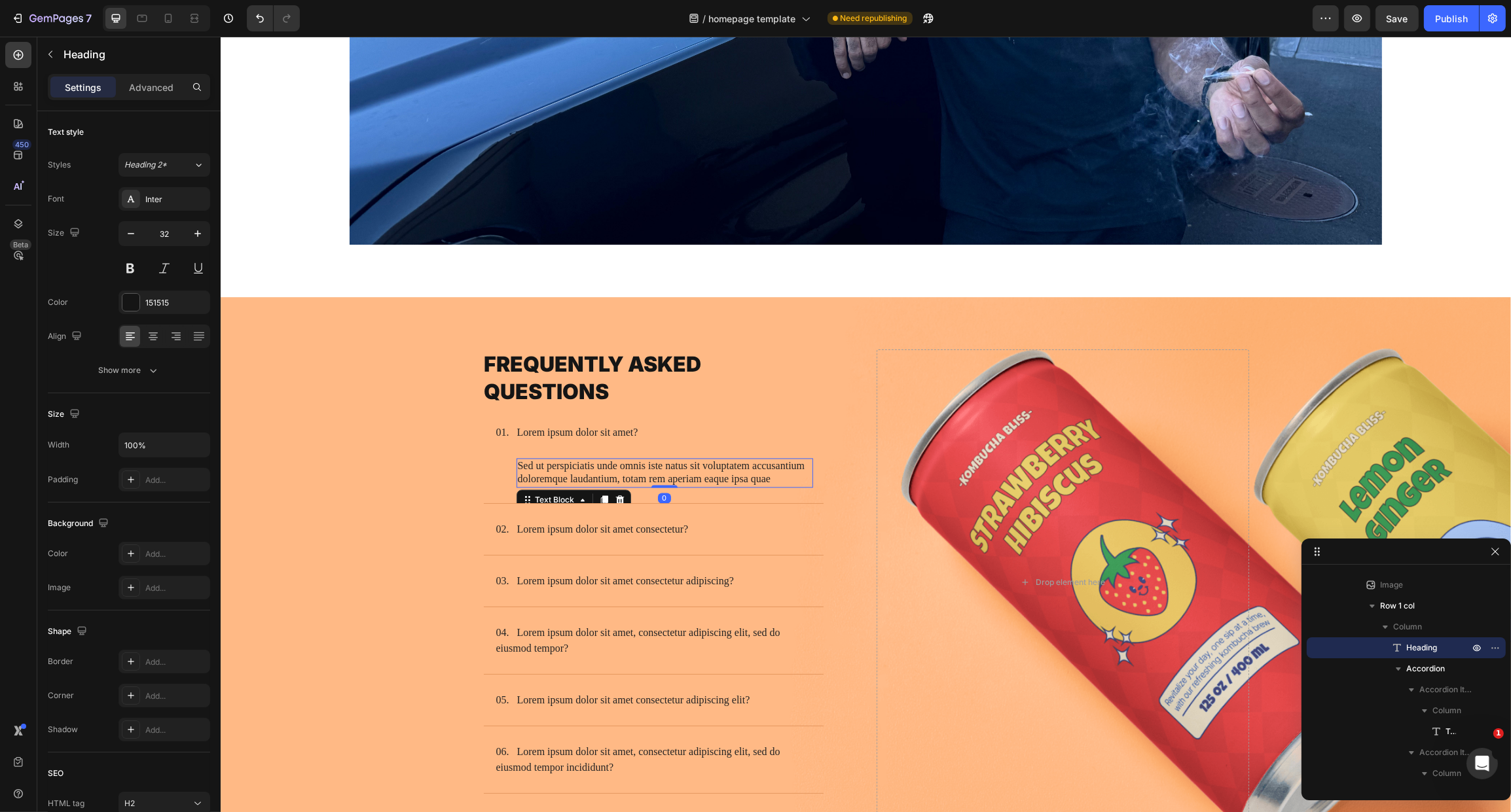
click at [606, 459] on p "Sed ut perspiciatis unde omnis iste natus sit voluptatem accusantium doloremque…" at bounding box center [664, 473] width 294 height 27
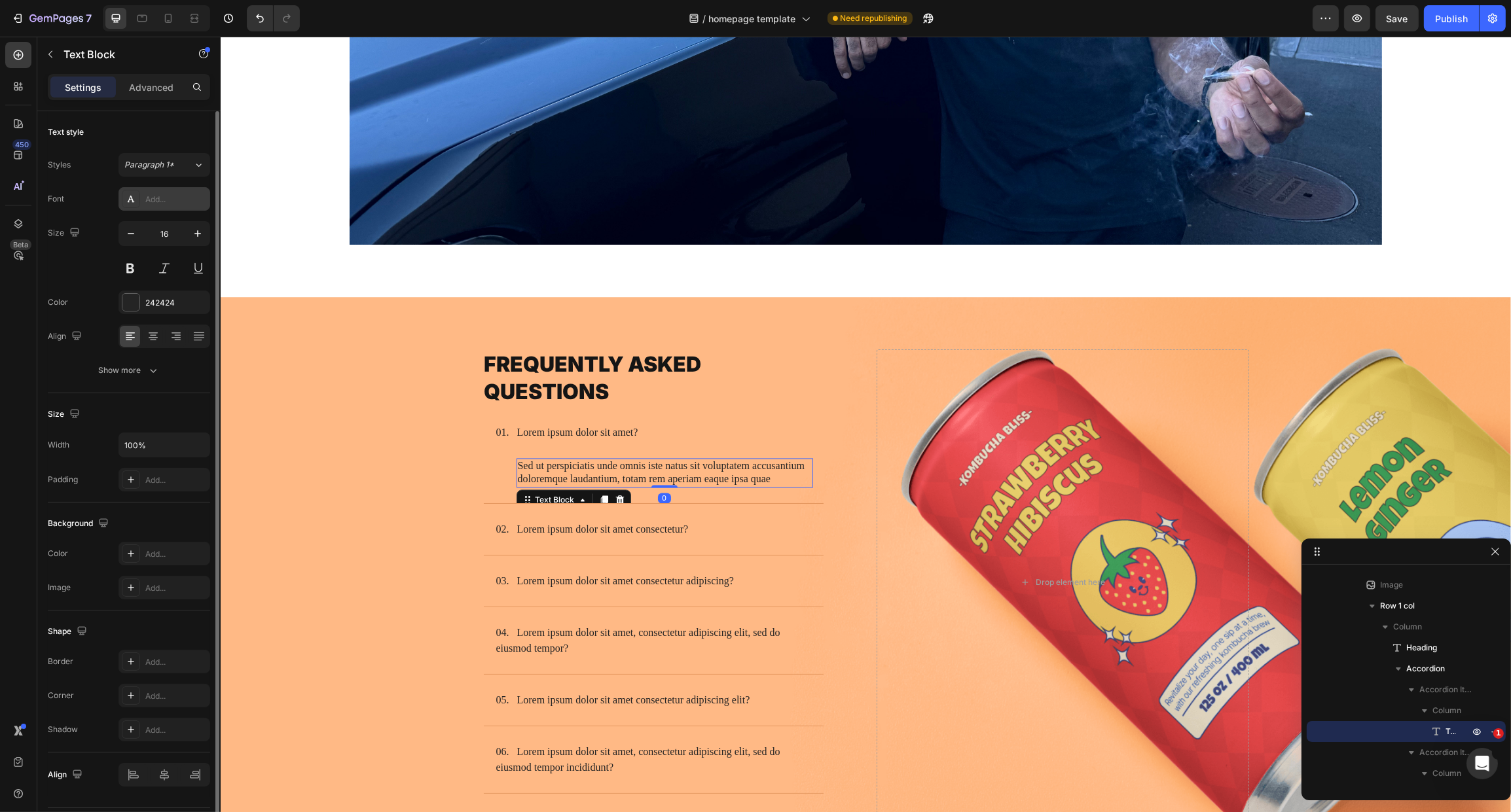
click at [156, 206] on div "Add..." at bounding box center [164, 199] width 92 height 24
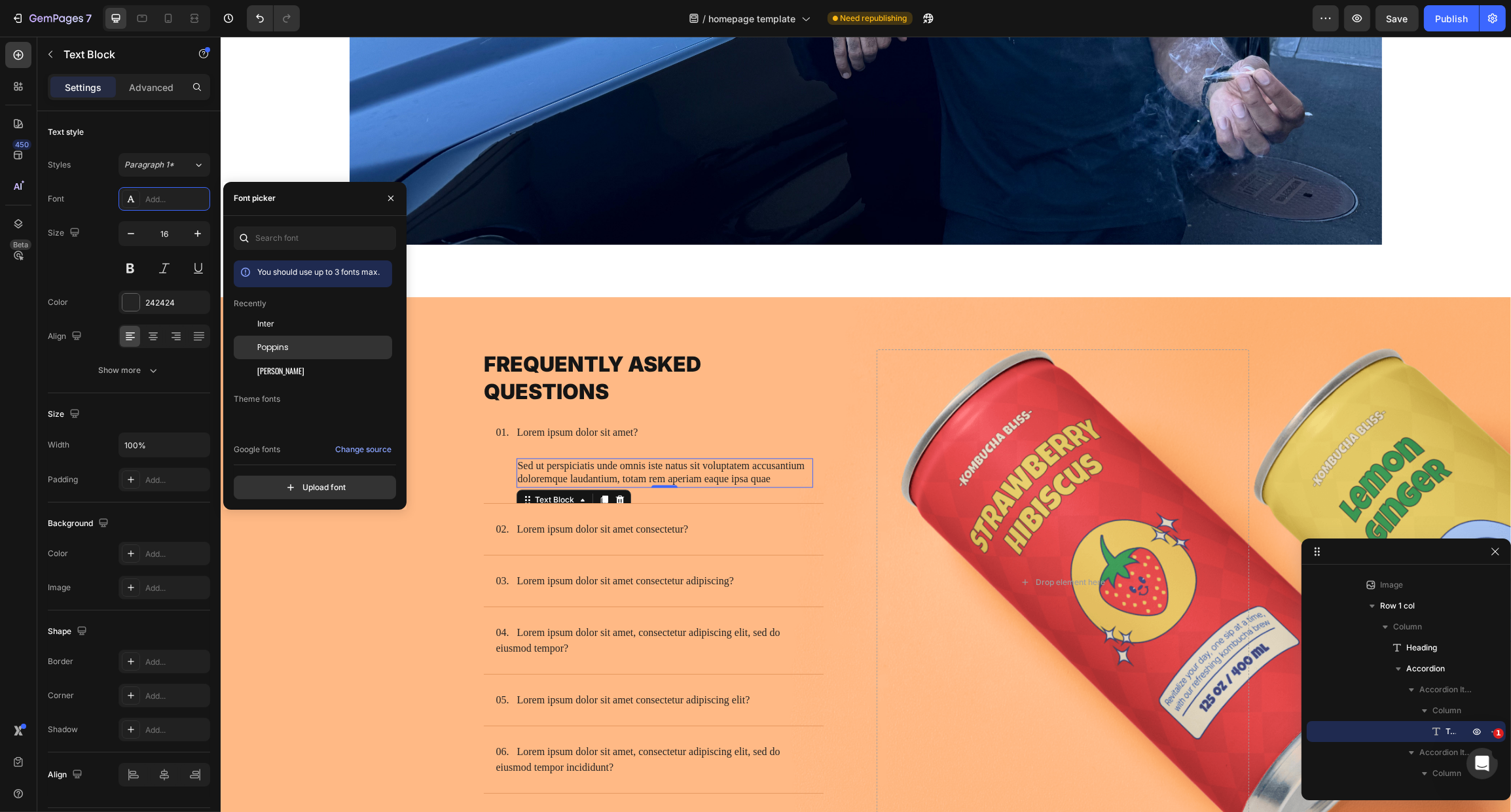
click at [302, 349] on div "Poppins" at bounding box center [323, 347] width 132 height 12
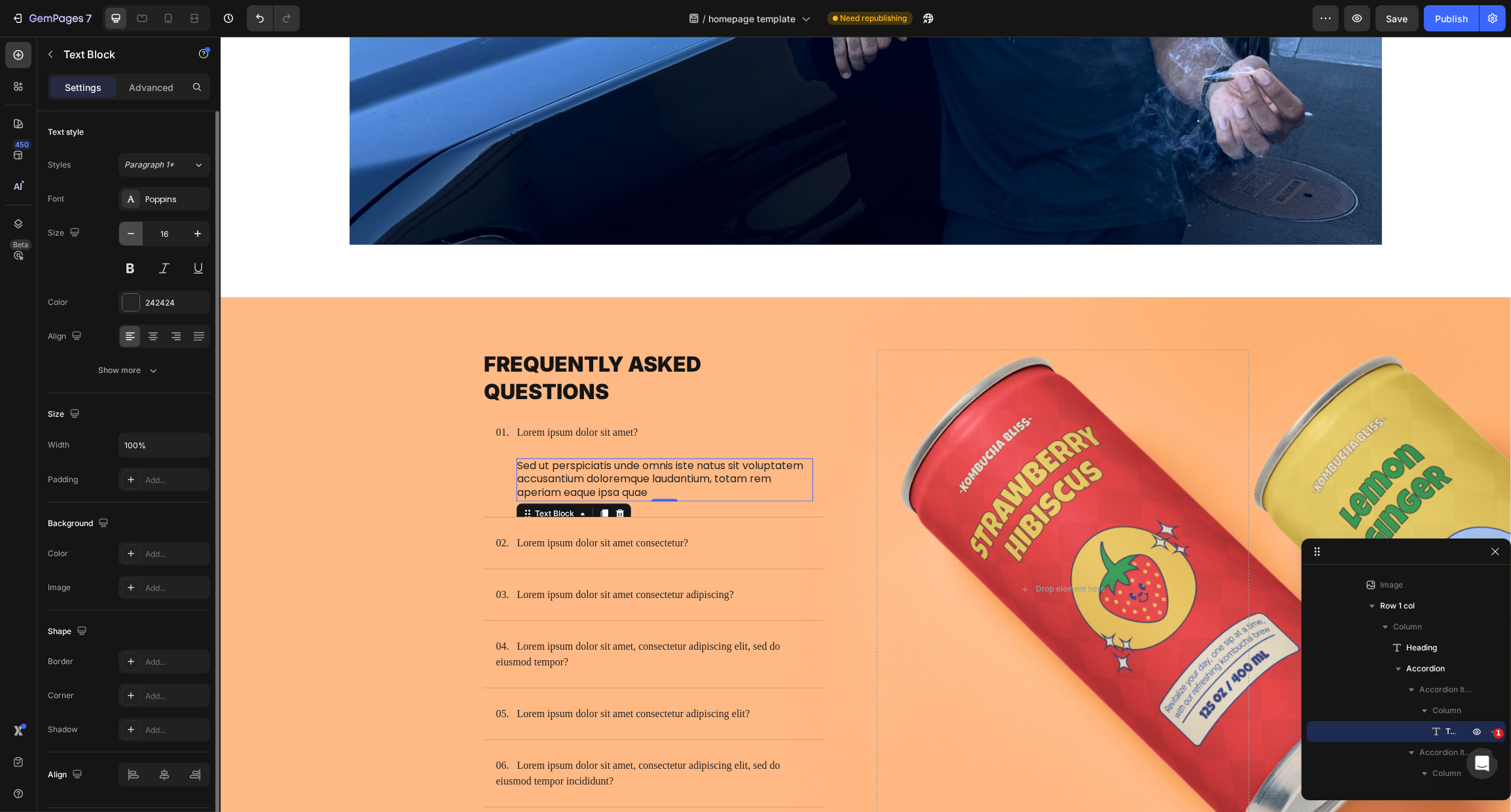
click at [136, 235] on icon "button" at bounding box center [131, 233] width 13 height 13
type input "14"
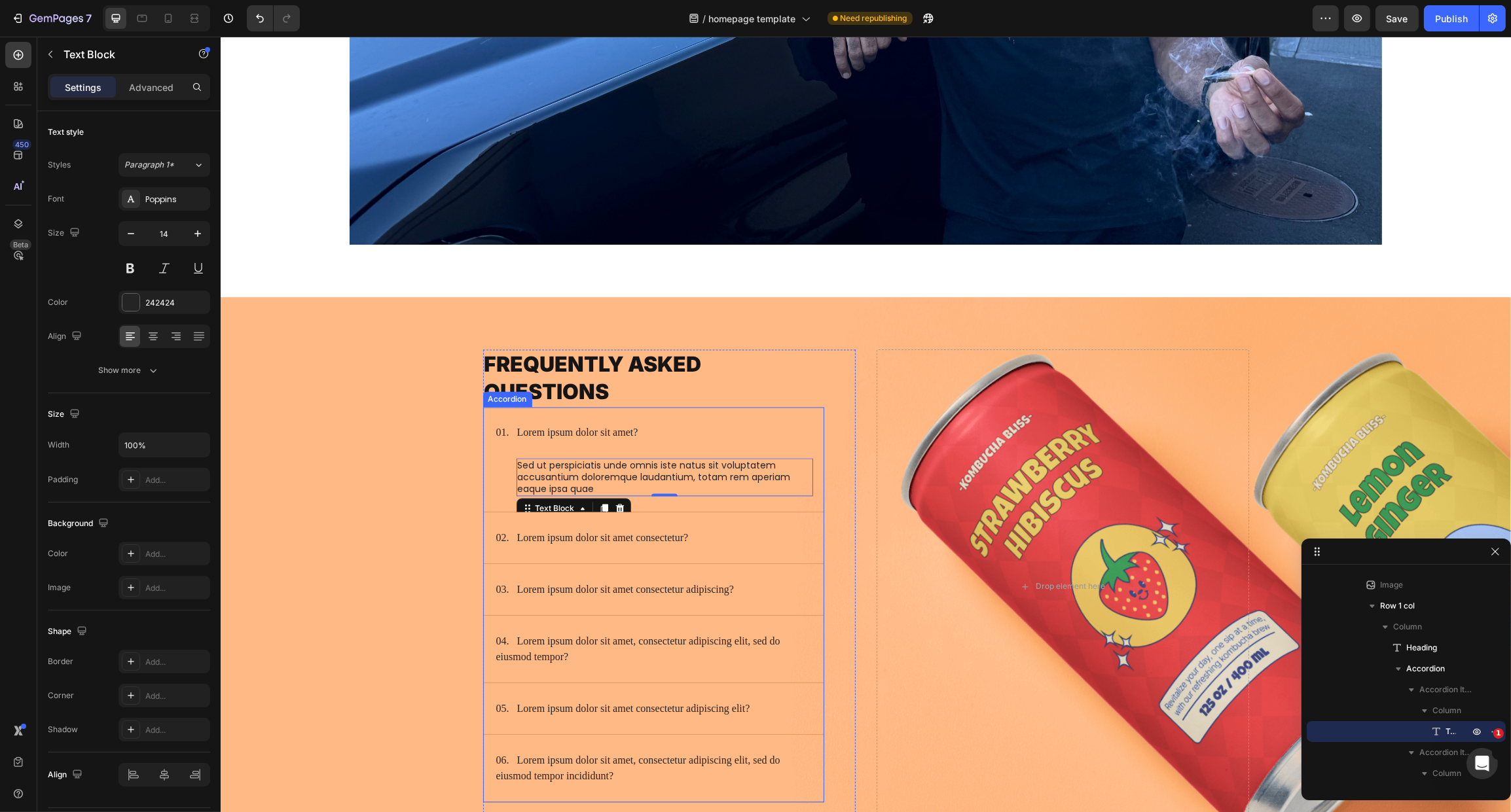
click at [560, 425] on p "01. Lorem ipsum dolor sit amet?" at bounding box center [566, 432] width 142 height 15
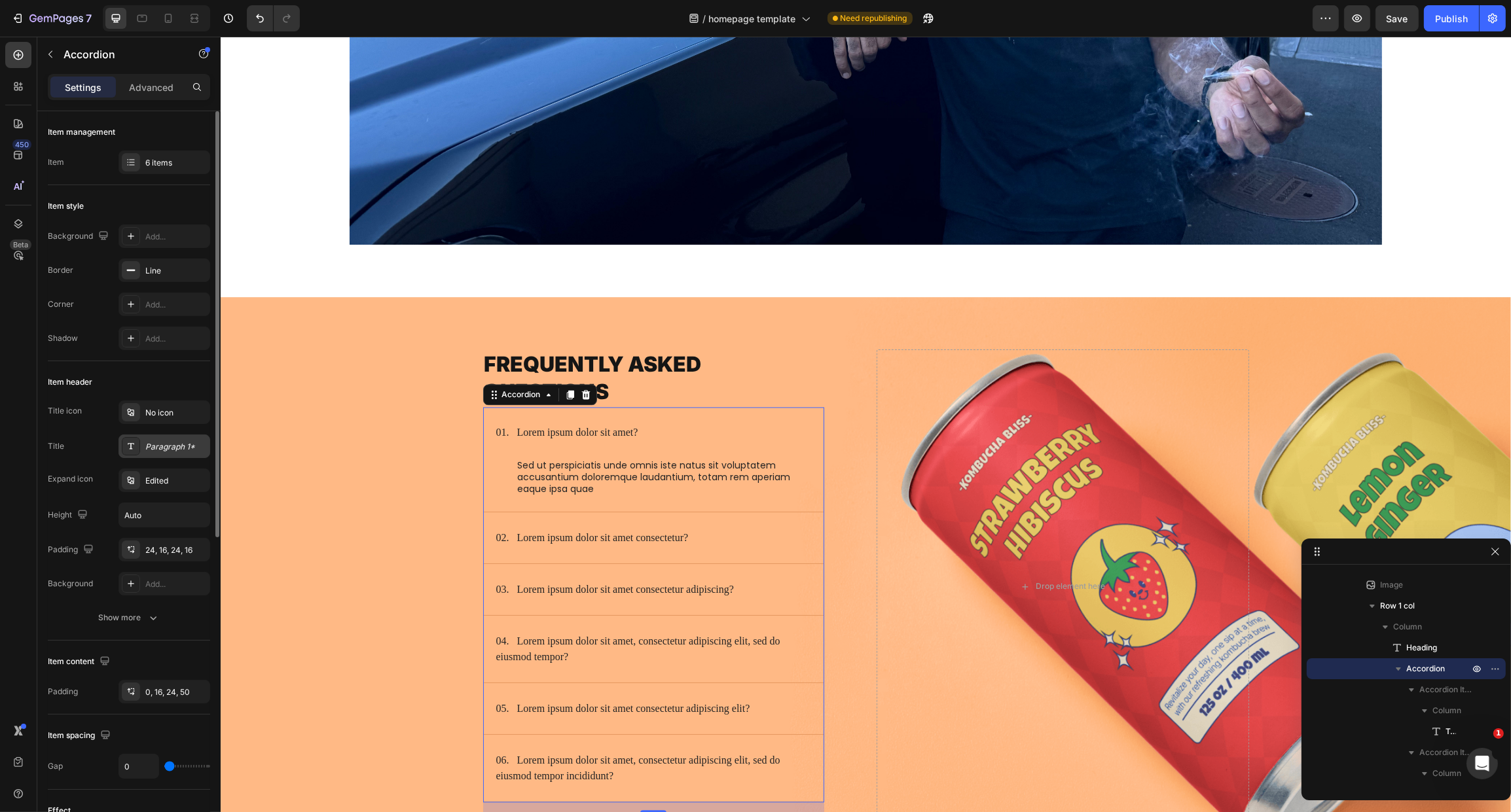
click at [170, 446] on div "Paragraph 1*" at bounding box center [176, 447] width 61 height 12
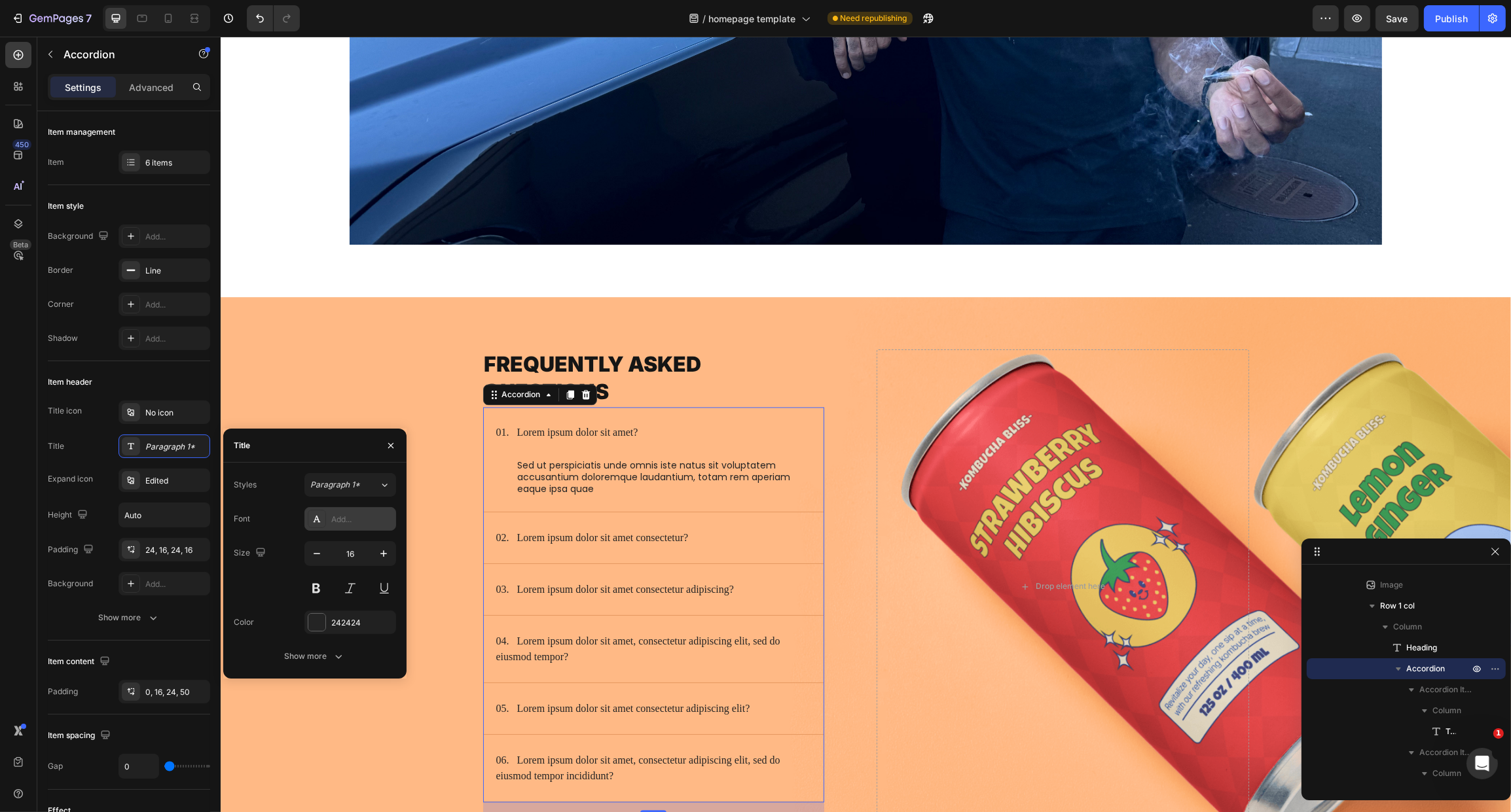
click at [351, 520] on div "Add..." at bounding box center [362, 519] width 61 height 12
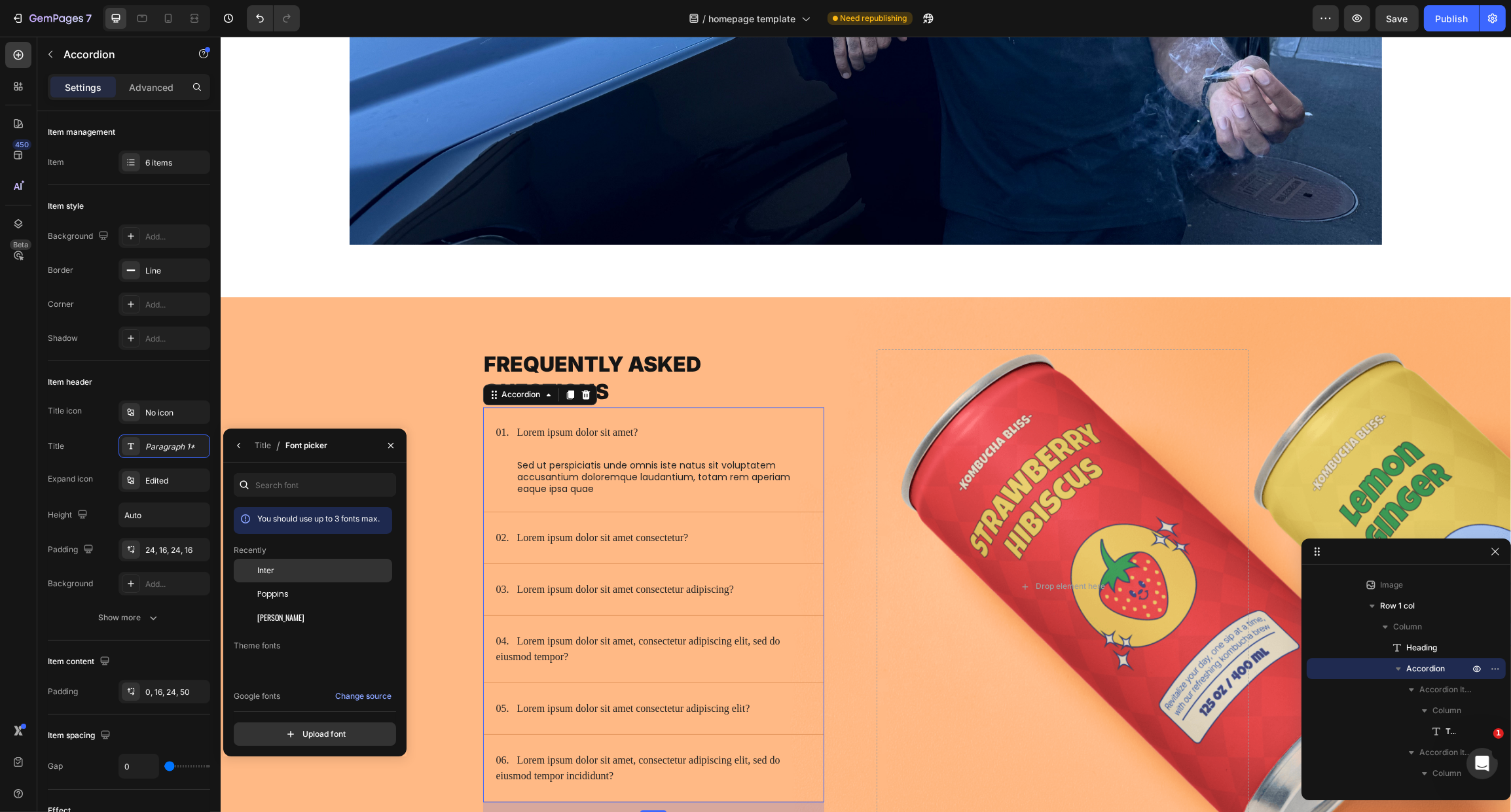
click at [277, 572] on div "Inter" at bounding box center [323, 570] width 132 height 12
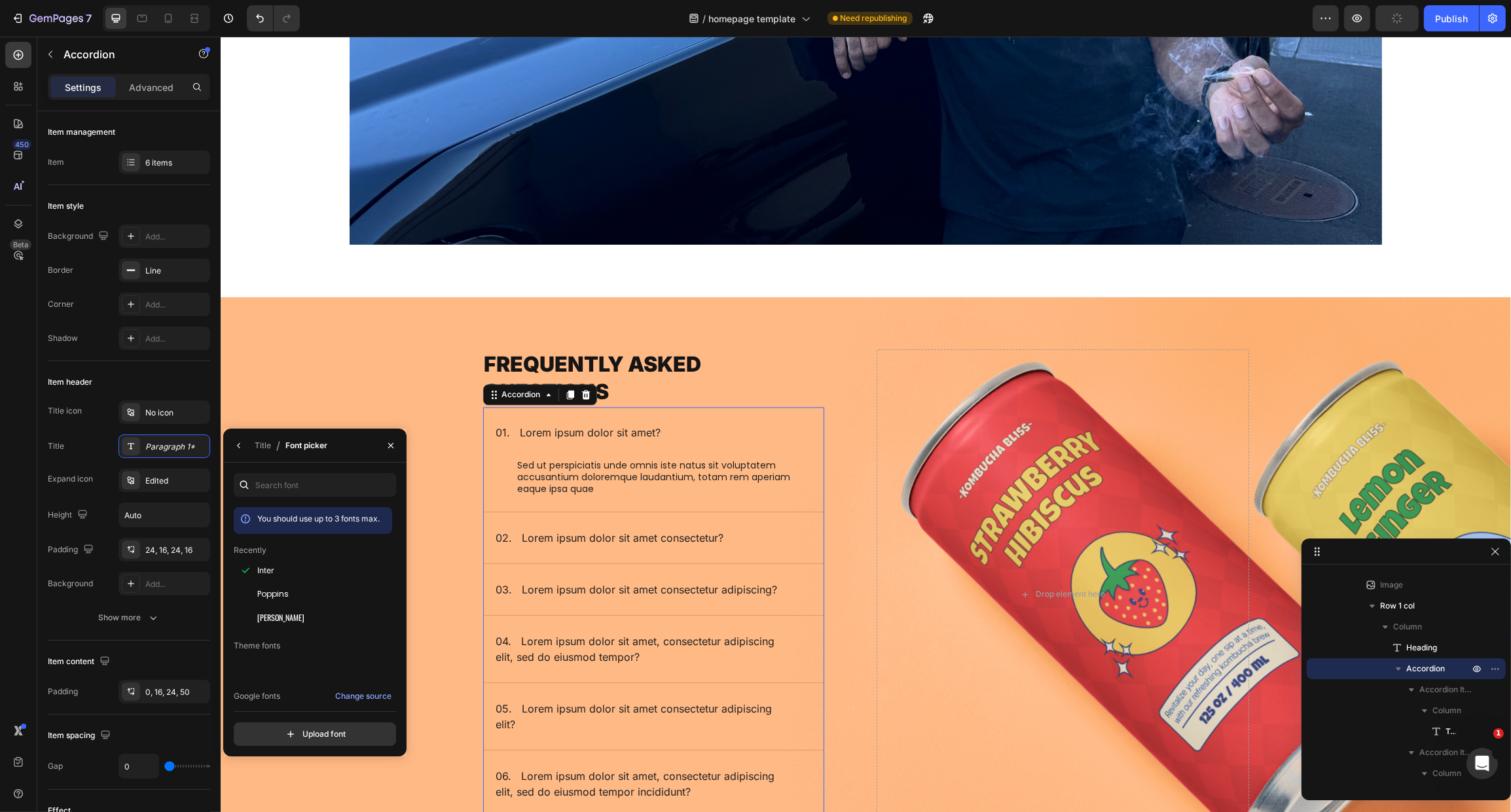
click at [305, 466] on div "You should use up to 3 fonts max. Recently Inter Poppins [PERSON_NAME] Theme fo…" at bounding box center [315, 610] width 183 height 294
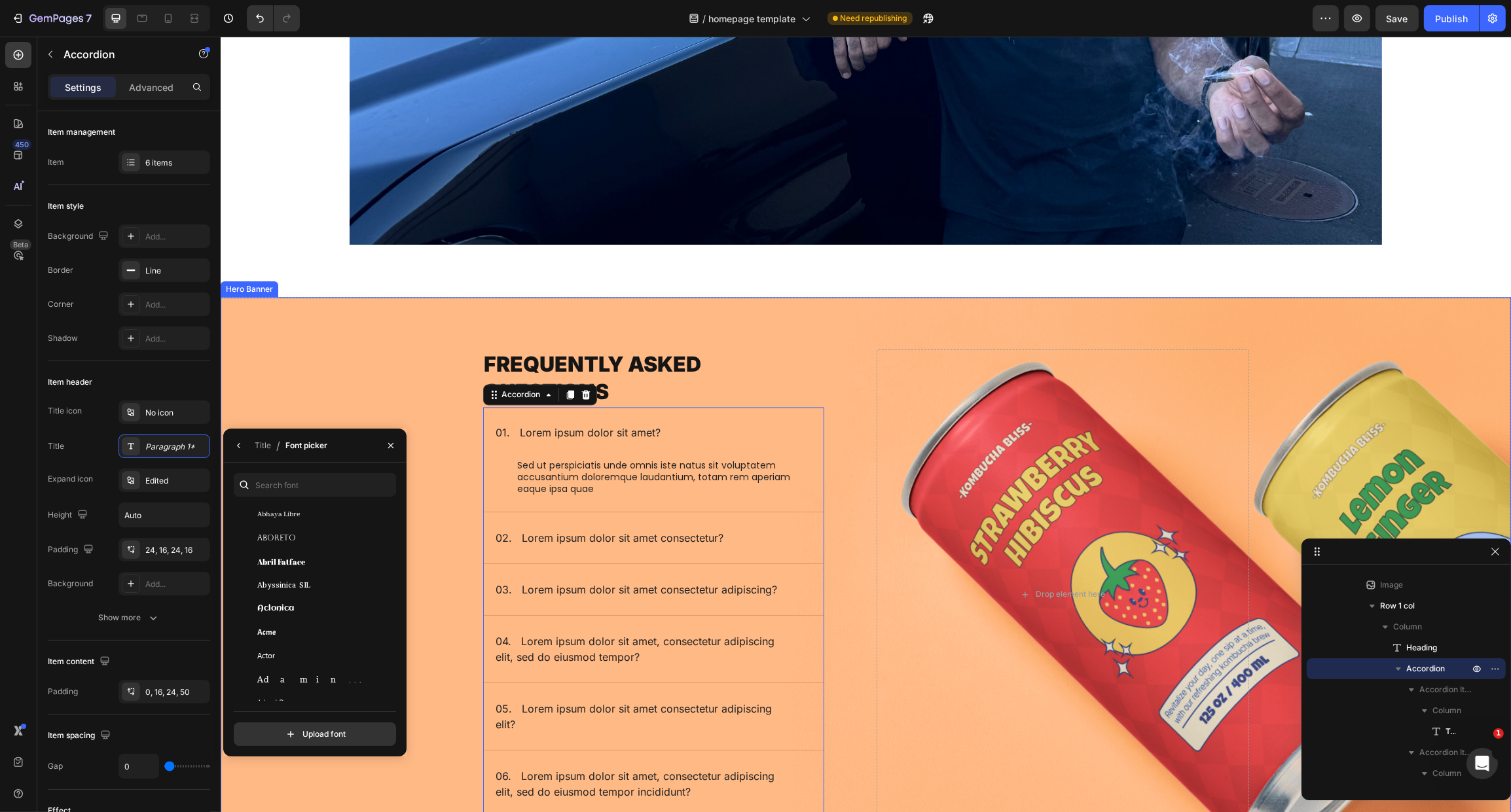
click at [423, 385] on div "Background Image" at bounding box center [865, 581] width 1290 height 568
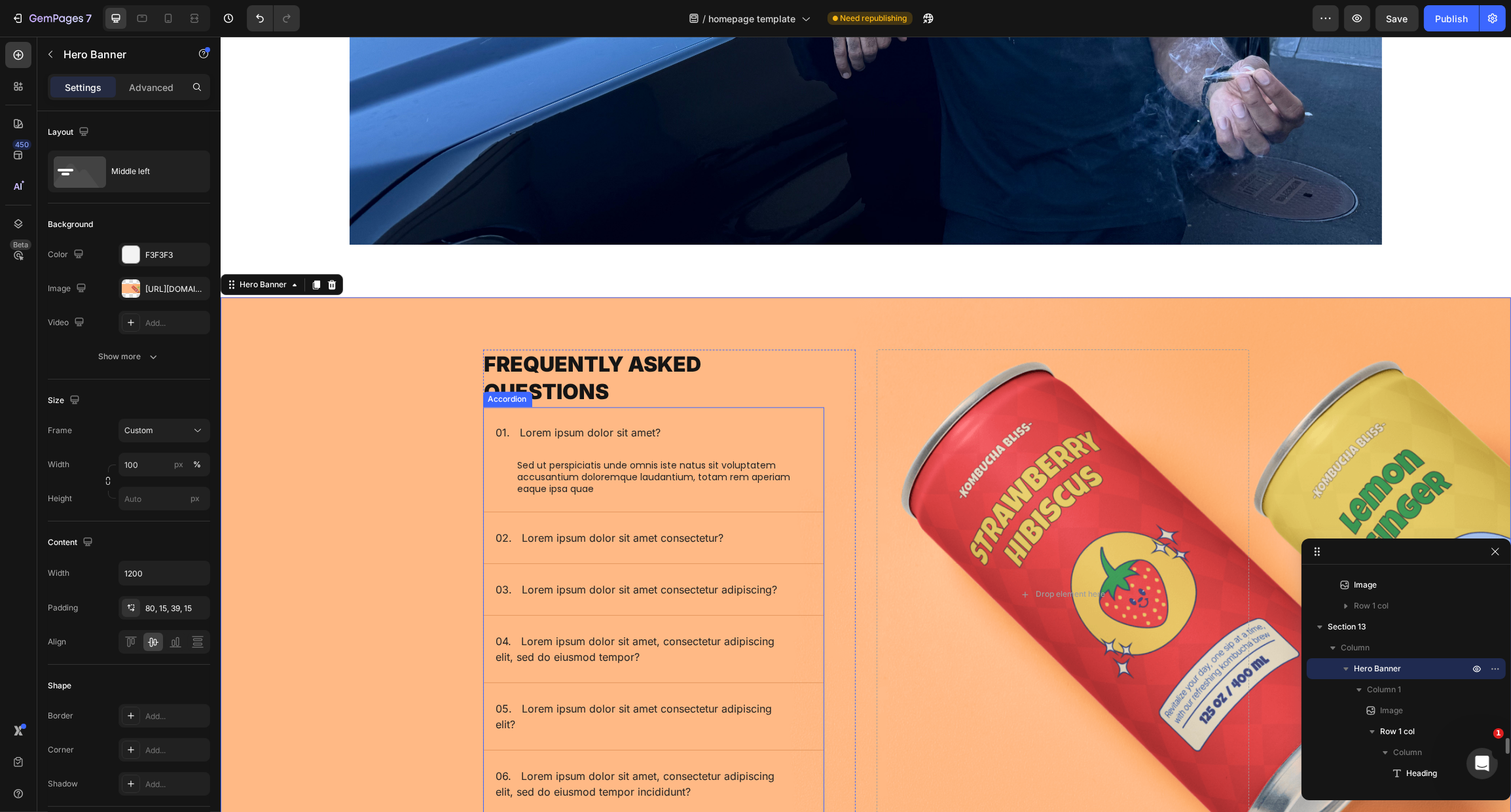
click at [553, 428] on p "01. Lorem ipsum dolor sit amet?" at bounding box center [578, 432] width 165 height 15
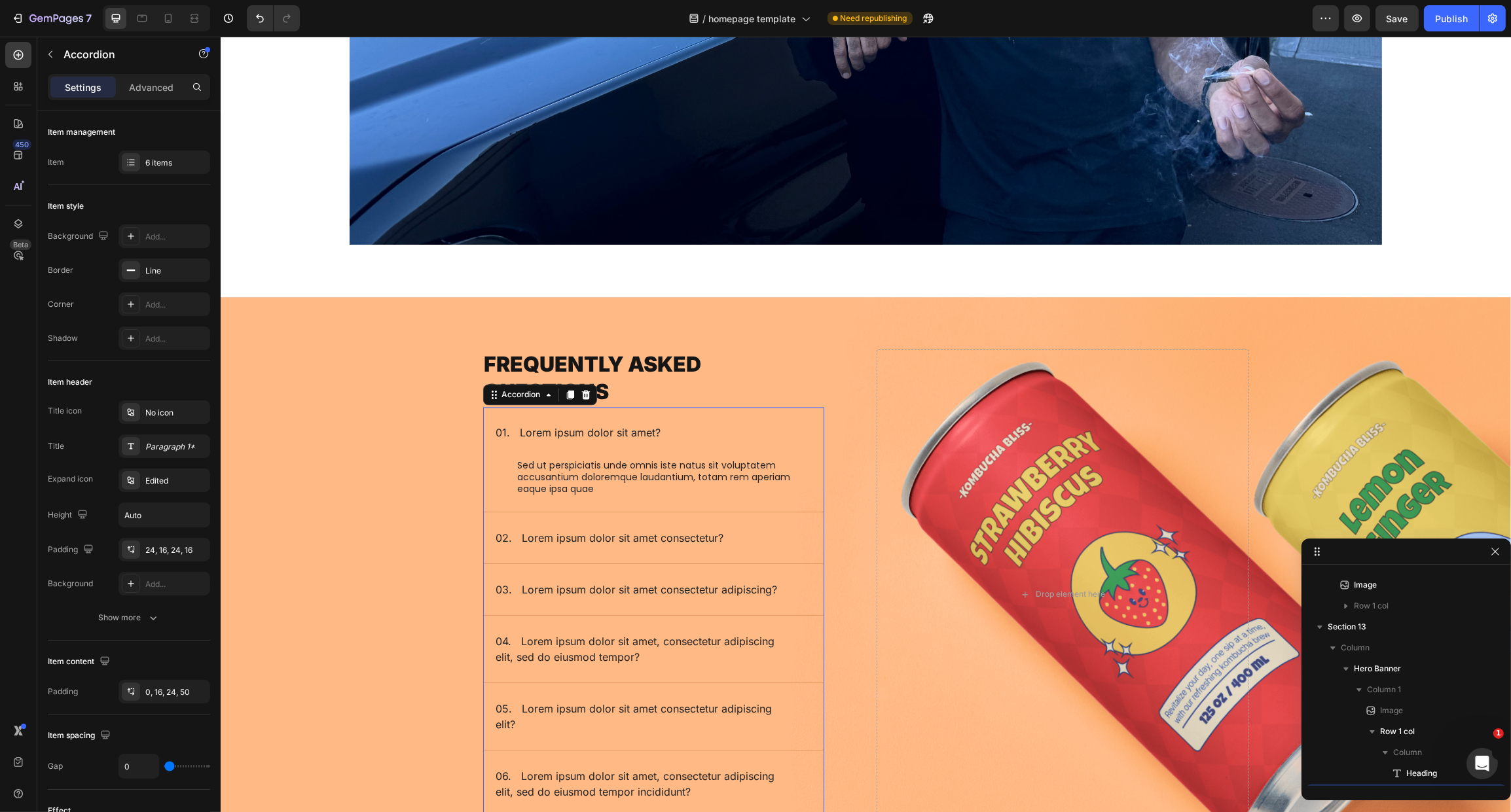
scroll to position [2419, 0]
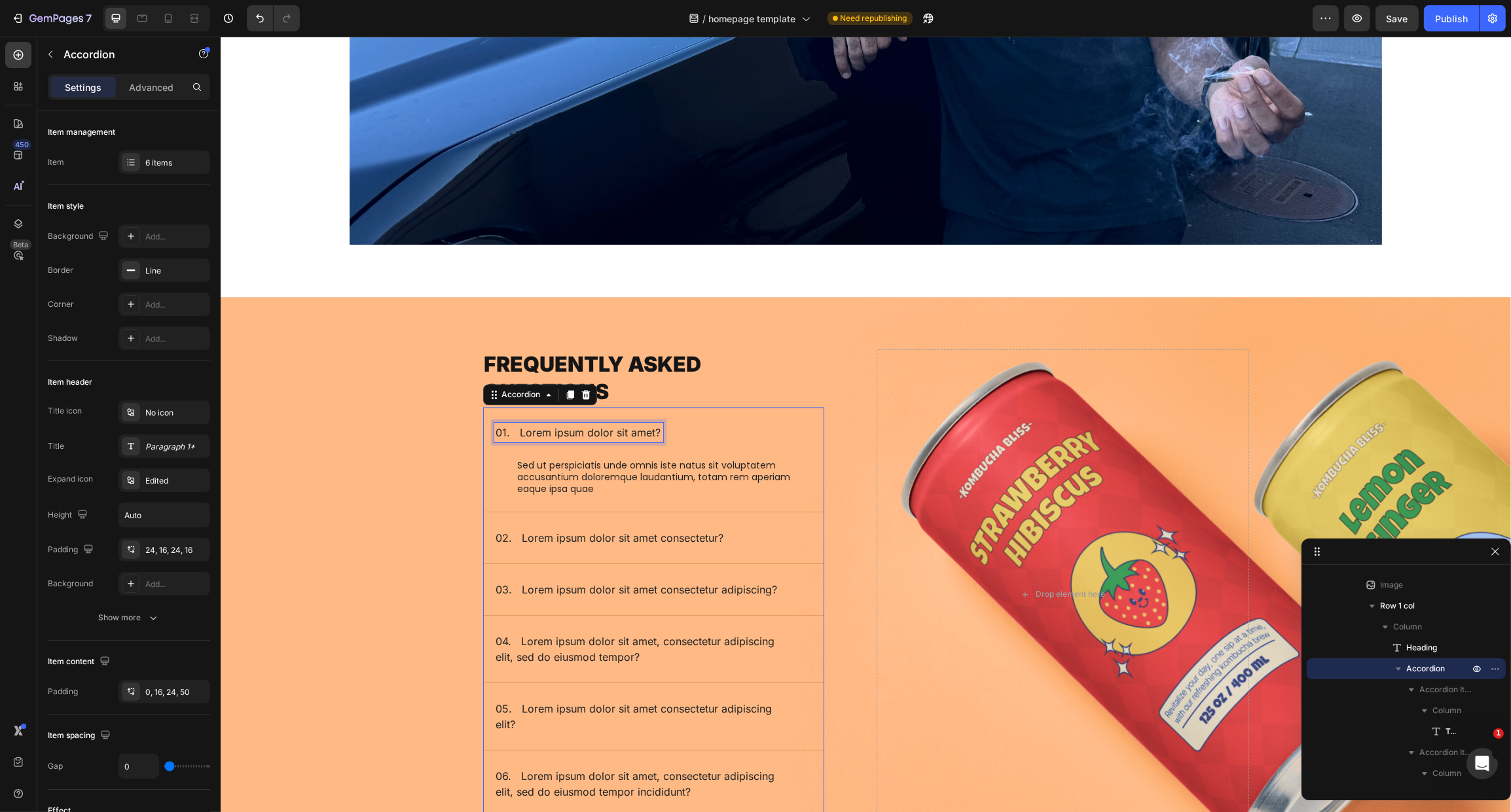
click at [533, 425] on p "01. Lorem ipsum dolor sit amet?" at bounding box center [578, 432] width 165 height 15
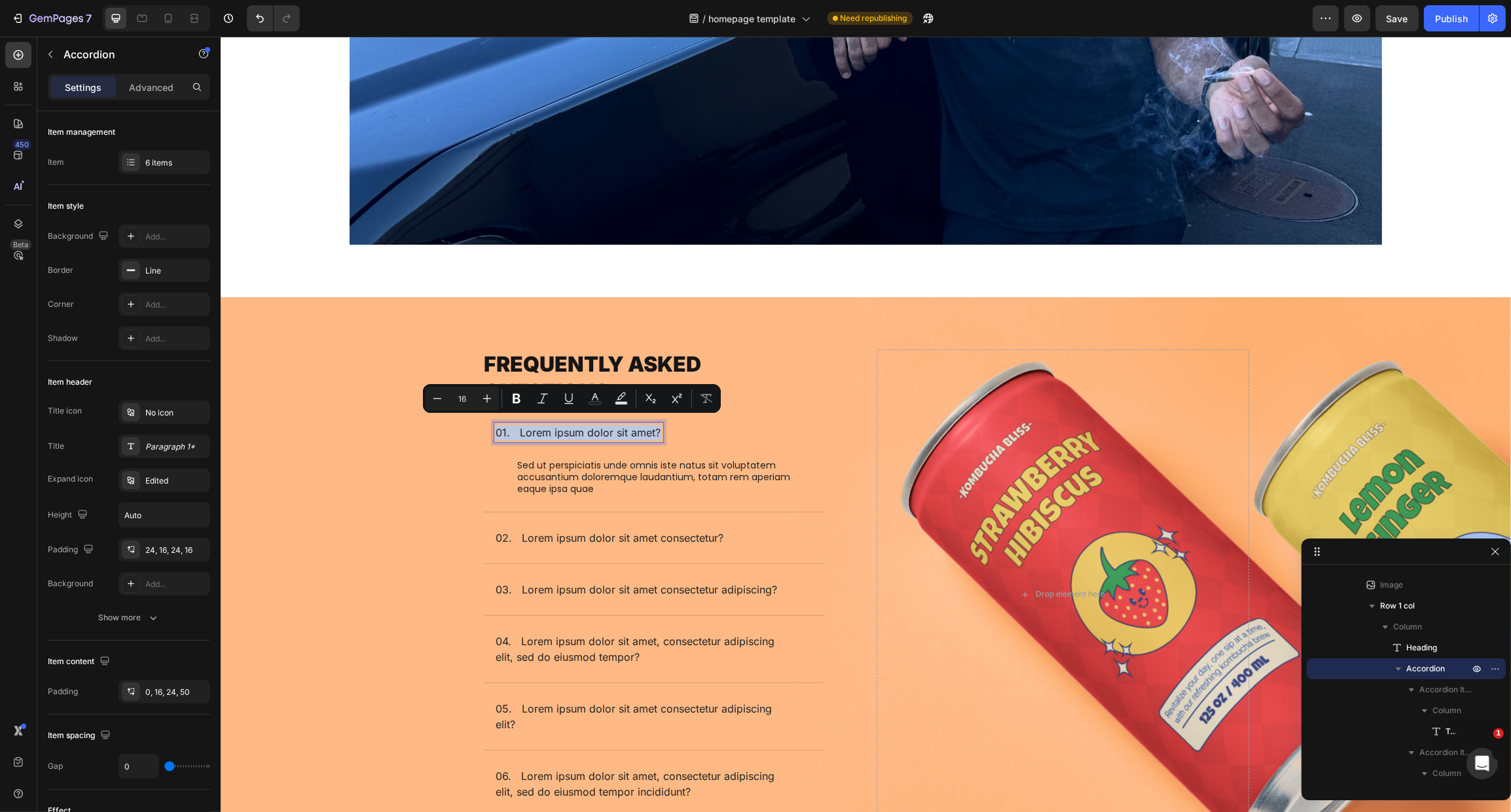
click at [513, 426] on p "01. Lorem ipsum dolor sit amet?" at bounding box center [578, 432] width 165 height 15
drag, startPoint x: 513, startPoint y: 426, endPoint x: 657, endPoint y: 430, distance: 144.1
click at [657, 430] on div "01. Lorem ipsum dolor sit amet?" at bounding box center [643, 432] width 298 height 20
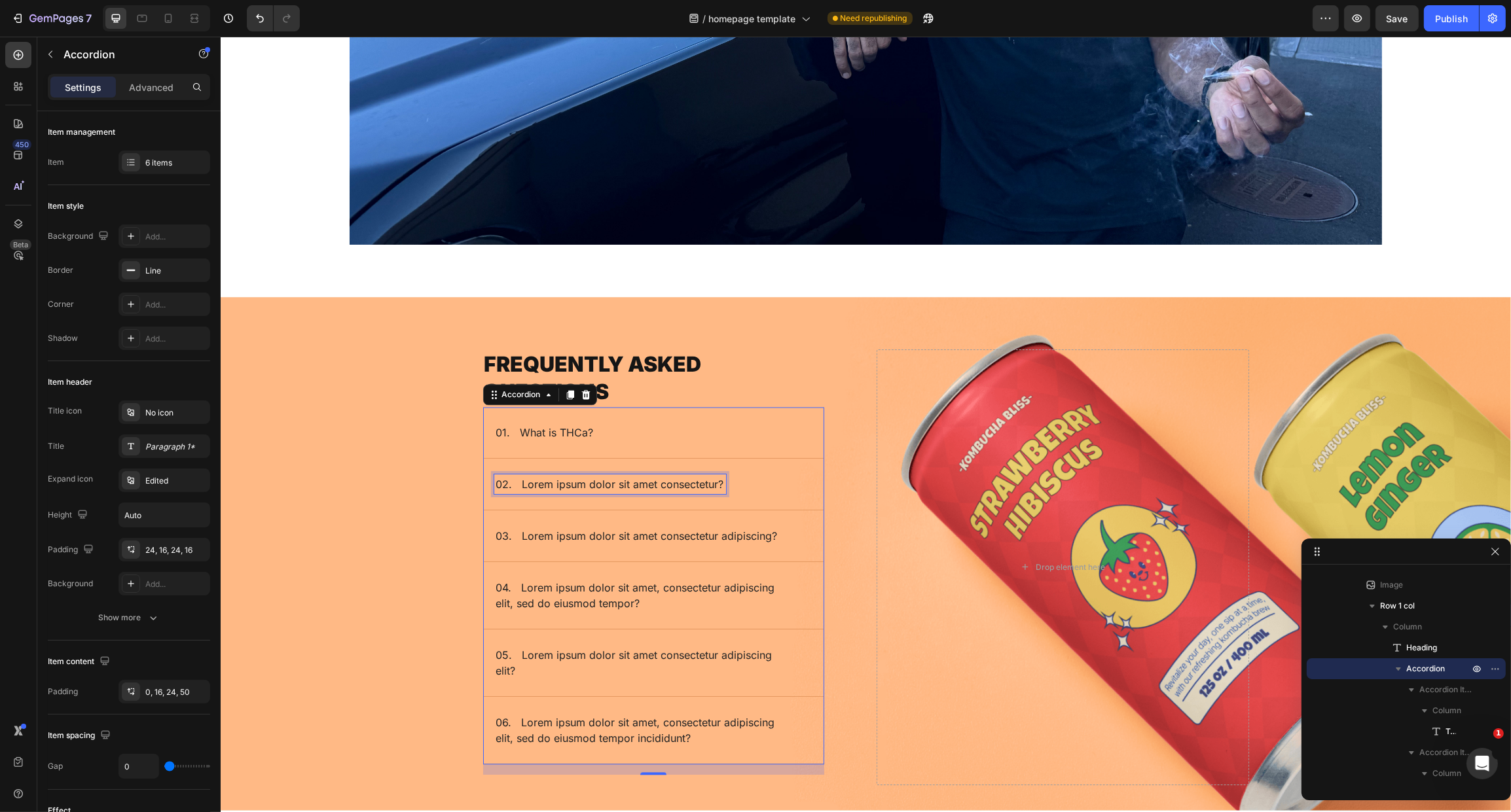
click at [614, 476] on p "02. Lorem ipsum dolor sit amet consectetur?" at bounding box center [609, 484] width 228 height 15
click at [580, 425] on p "01. What is THCa?" at bounding box center [544, 432] width 98 height 15
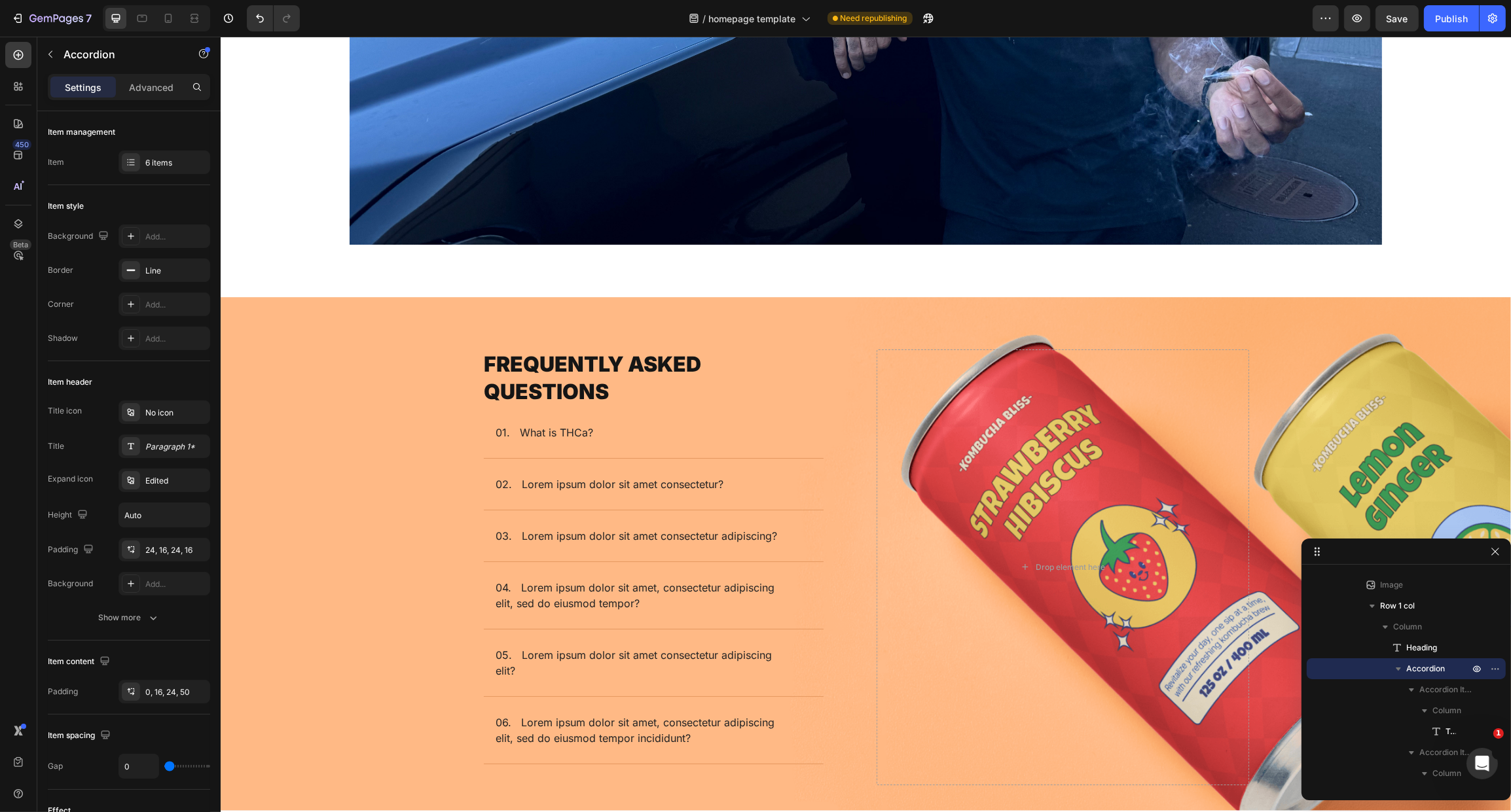
click at [625, 429] on div "01. What is THCa?" at bounding box center [643, 432] width 298 height 20
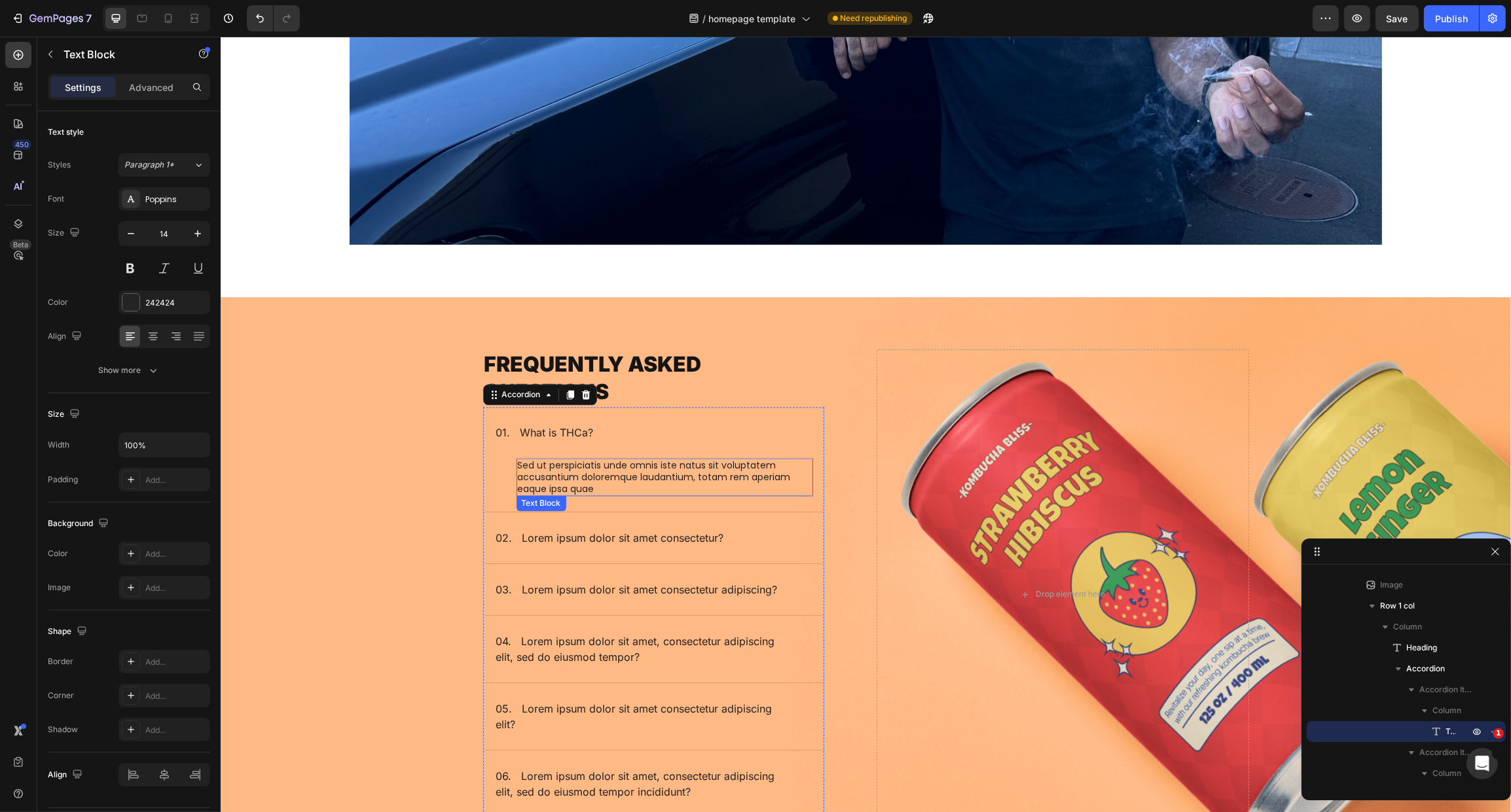
click at [576, 459] on p "Sed ut perspiciatis unde omnis iste natus sit voluptatem accusantium doloremque…" at bounding box center [664, 478] width 294 height 36
click at [444, 471] on div "Background Image" at bounding box center [865, 581] width 1290 height 568
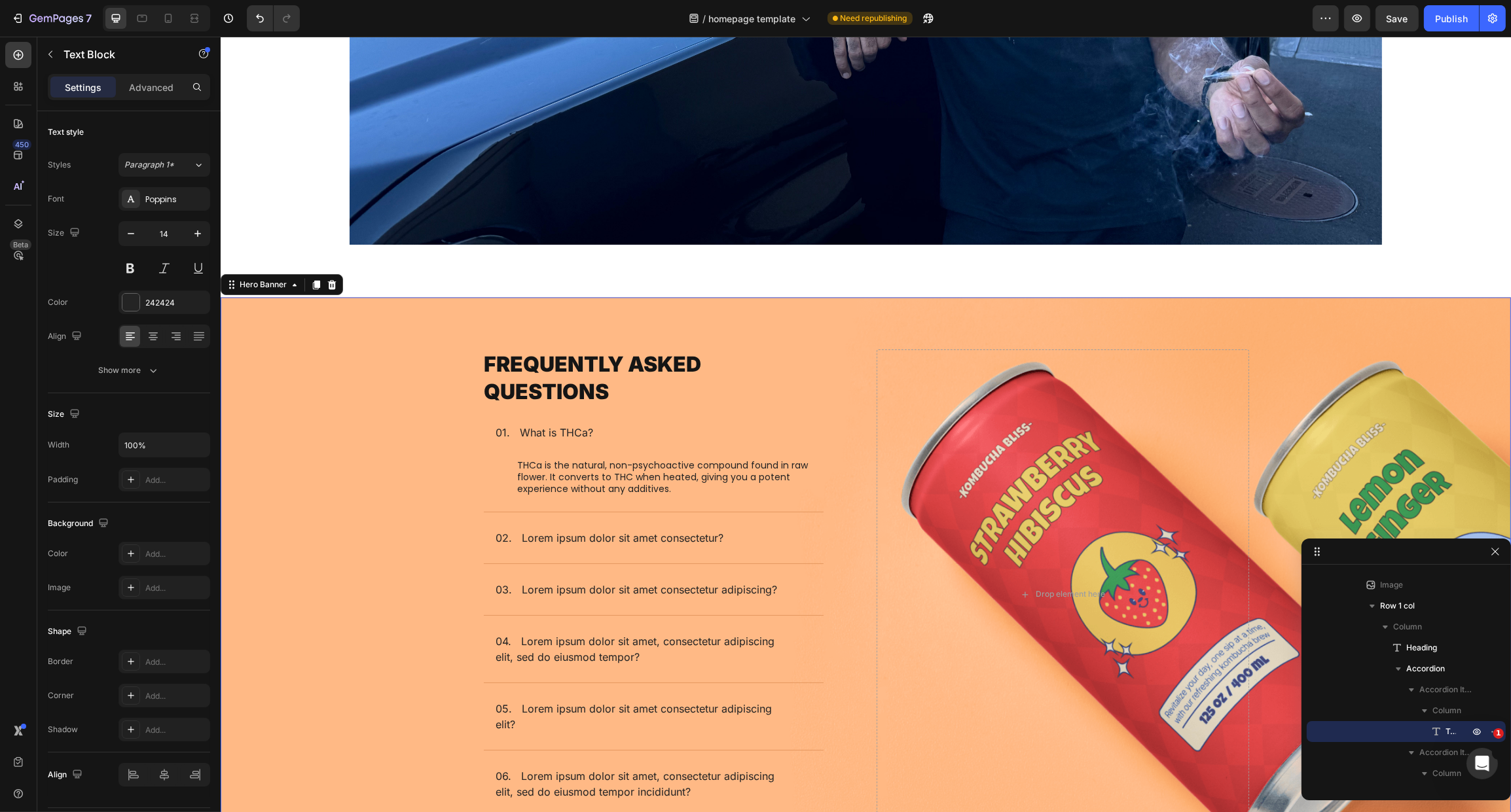
scroll to position [2294, 0]
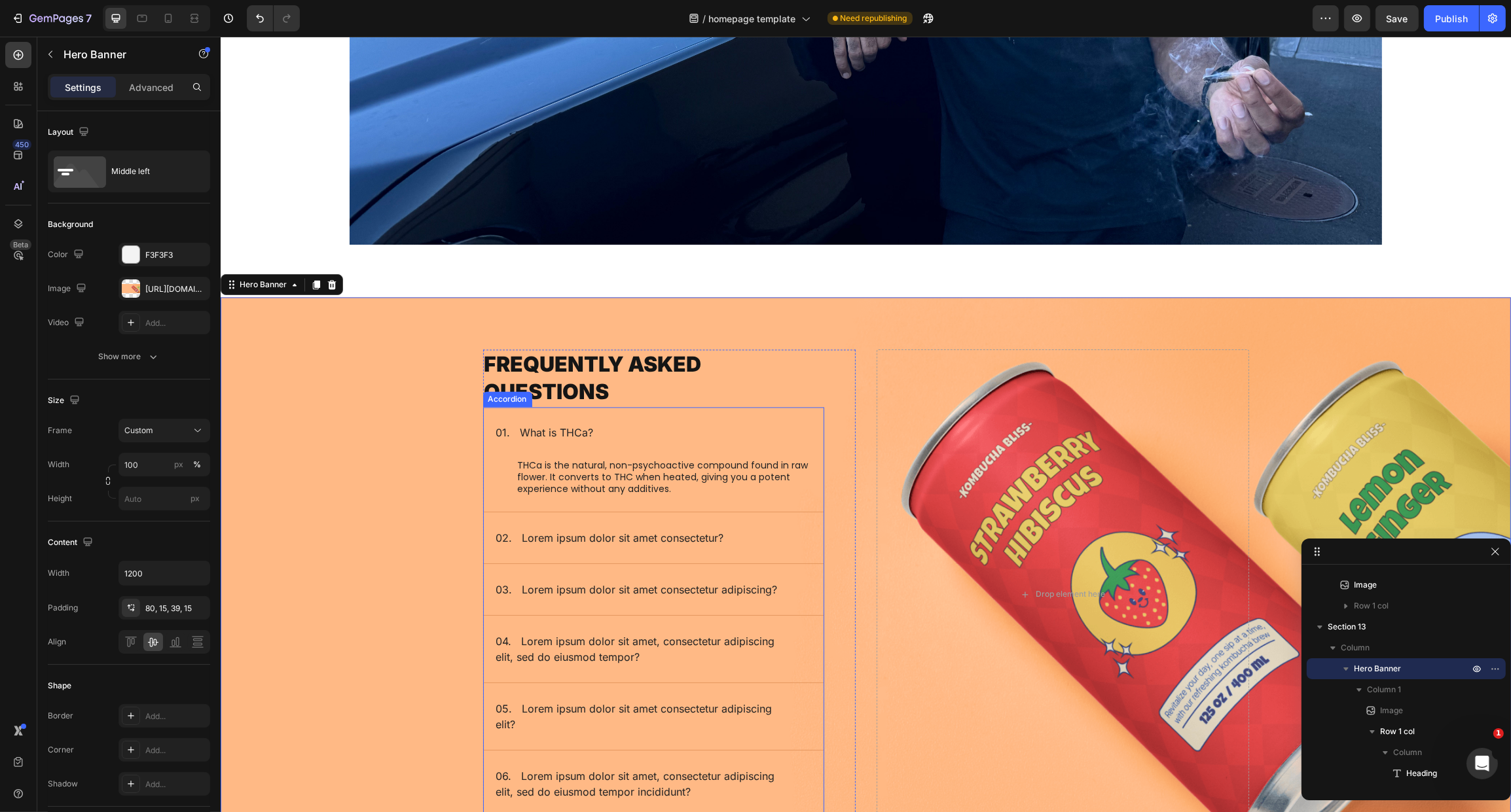
click at [529, 532] on p "02. Lorem ipsum dolor sit amet consectetur?" at bounding box center [609, 538] width 228 height 15
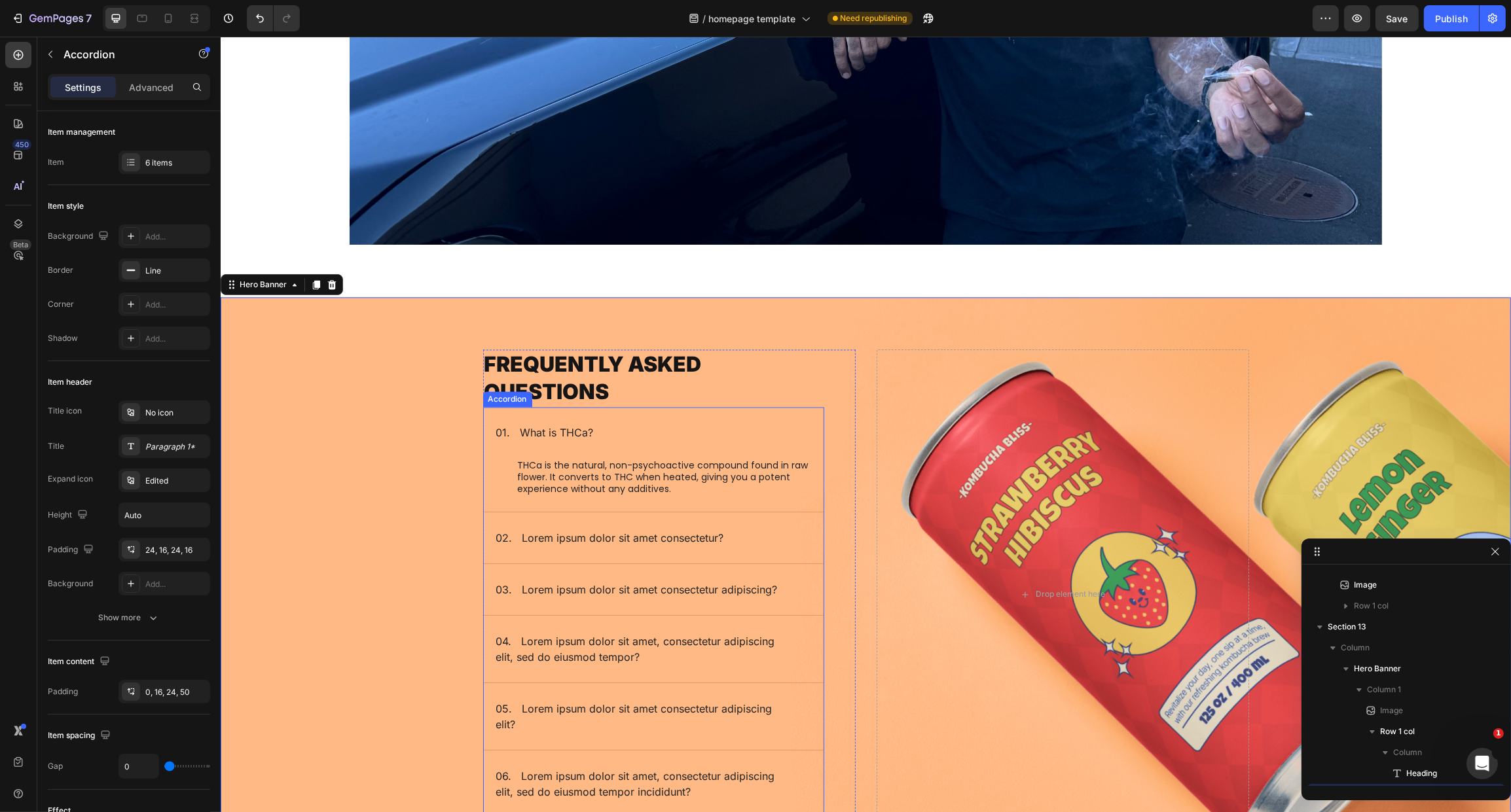
scroll to position [2419, 0]
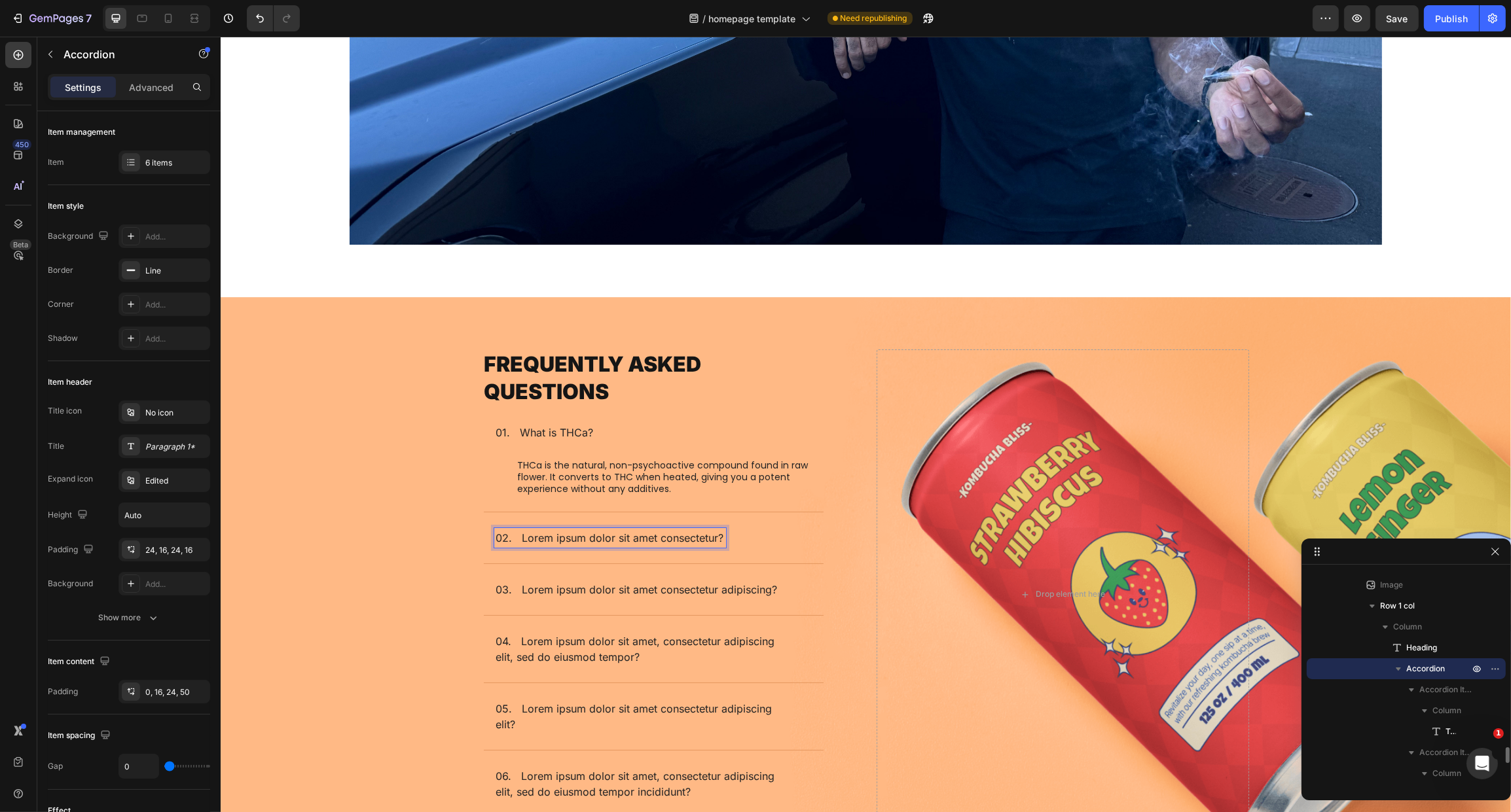
click at [506, 530] on p "02. Lorem ipsum dolor sit amet consectetur?" at bounding box center [609, 538] width 228 height 15
drag, startPoint x: 516, startPoint y: 530, endPoint x: 768, endPoint y: 532, distance: 252.0
click at [768, 532] on div "02. Lorem ipsum dolor sit amet consectetur?" at bounding box center [643, 538] width 298 height 20
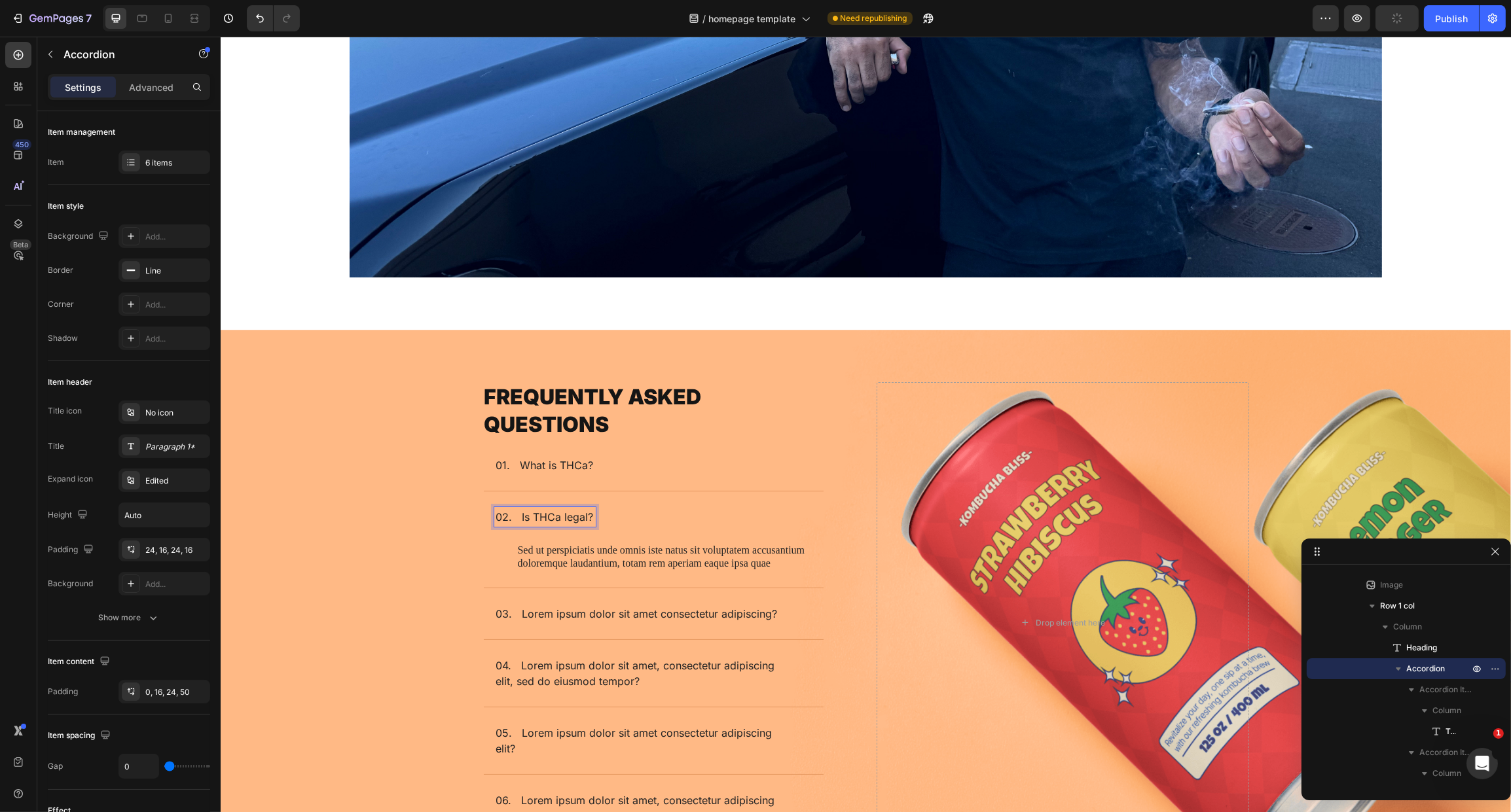
scroll to position [4410, 0]
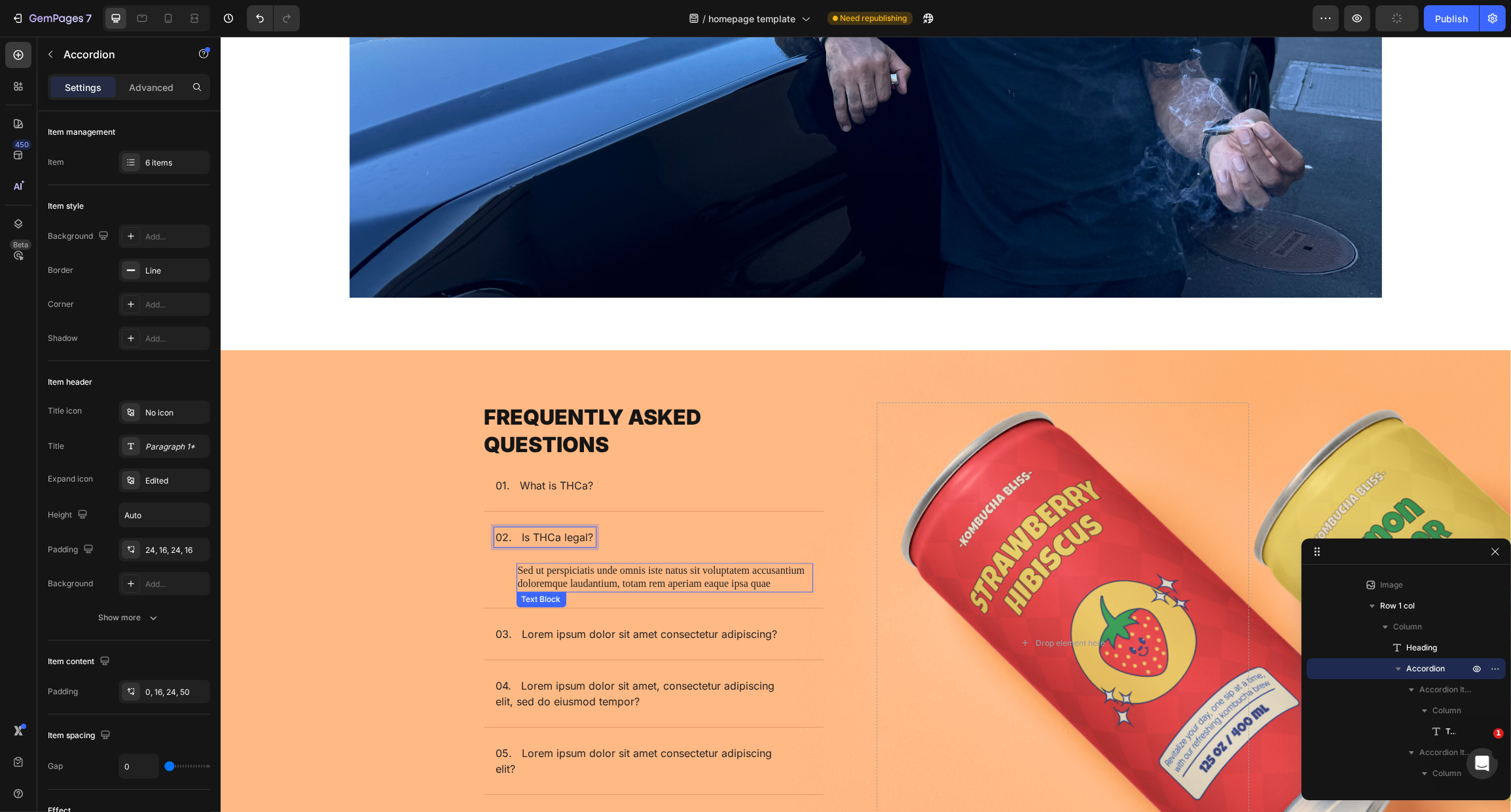
click at [634, 574] on p "Sed ut perspiciatis unde omnis iste natus sit voluptatem accusantium doloremque…" at bounding box center [664, 577] width 294 height 27
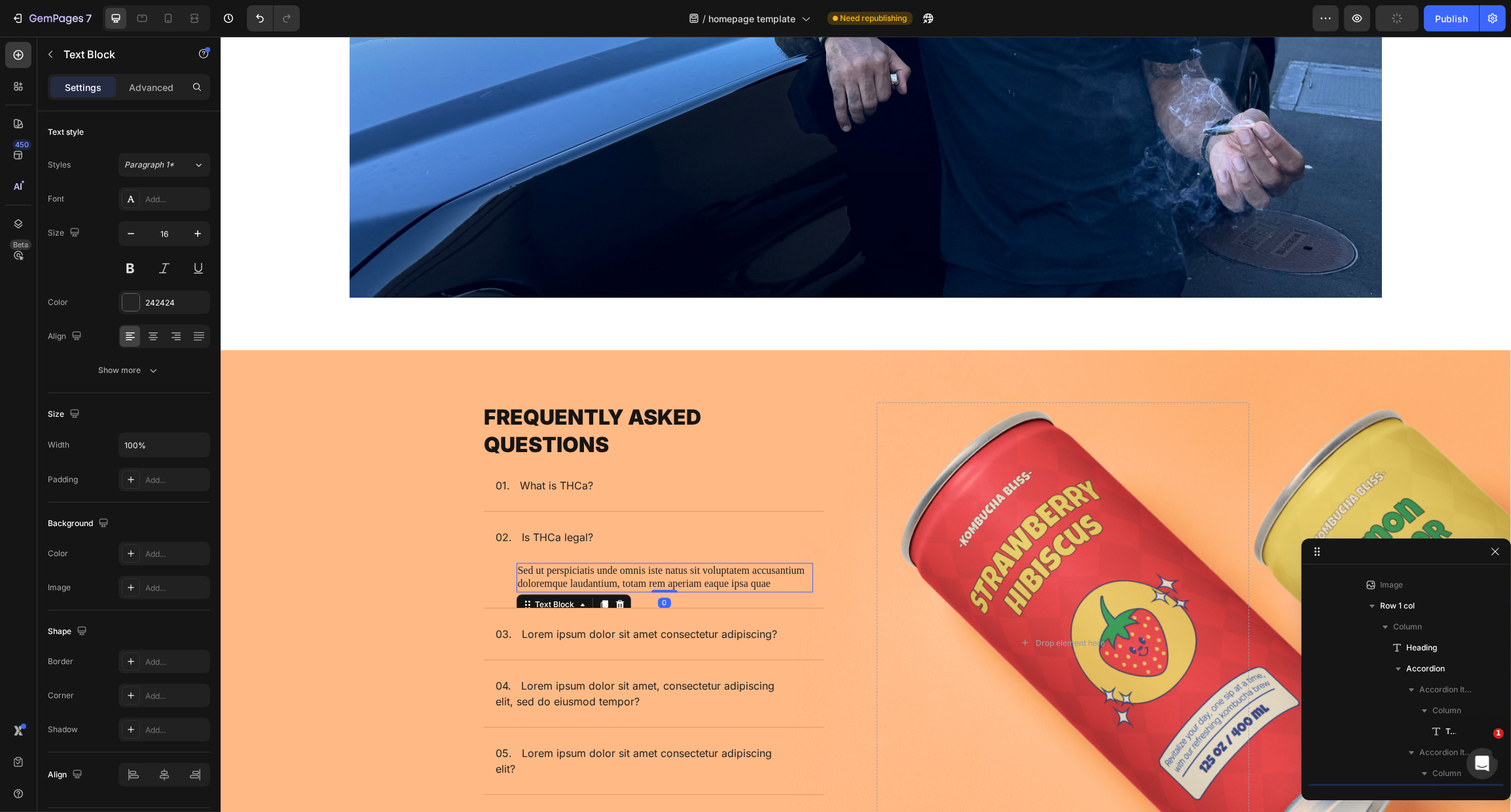
scroll to position [2545, 0]
click at [645, 577] on p "Sed ut perspiciatis unde omnis iste natus sit voluptatem accusantium doloremque…" at bounding box center [664, 577] width 294 height 27
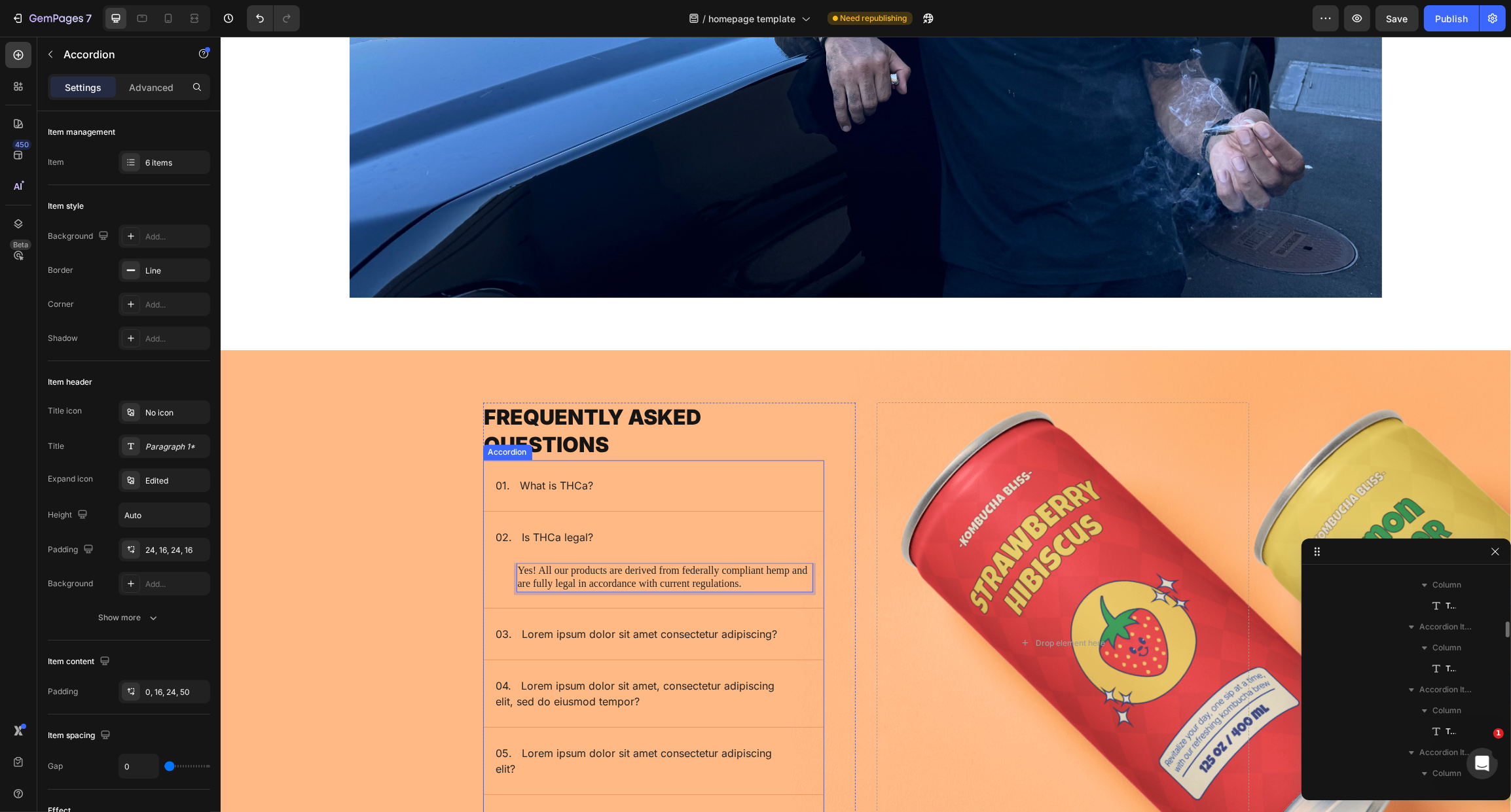
scroll to position [2419, 0]
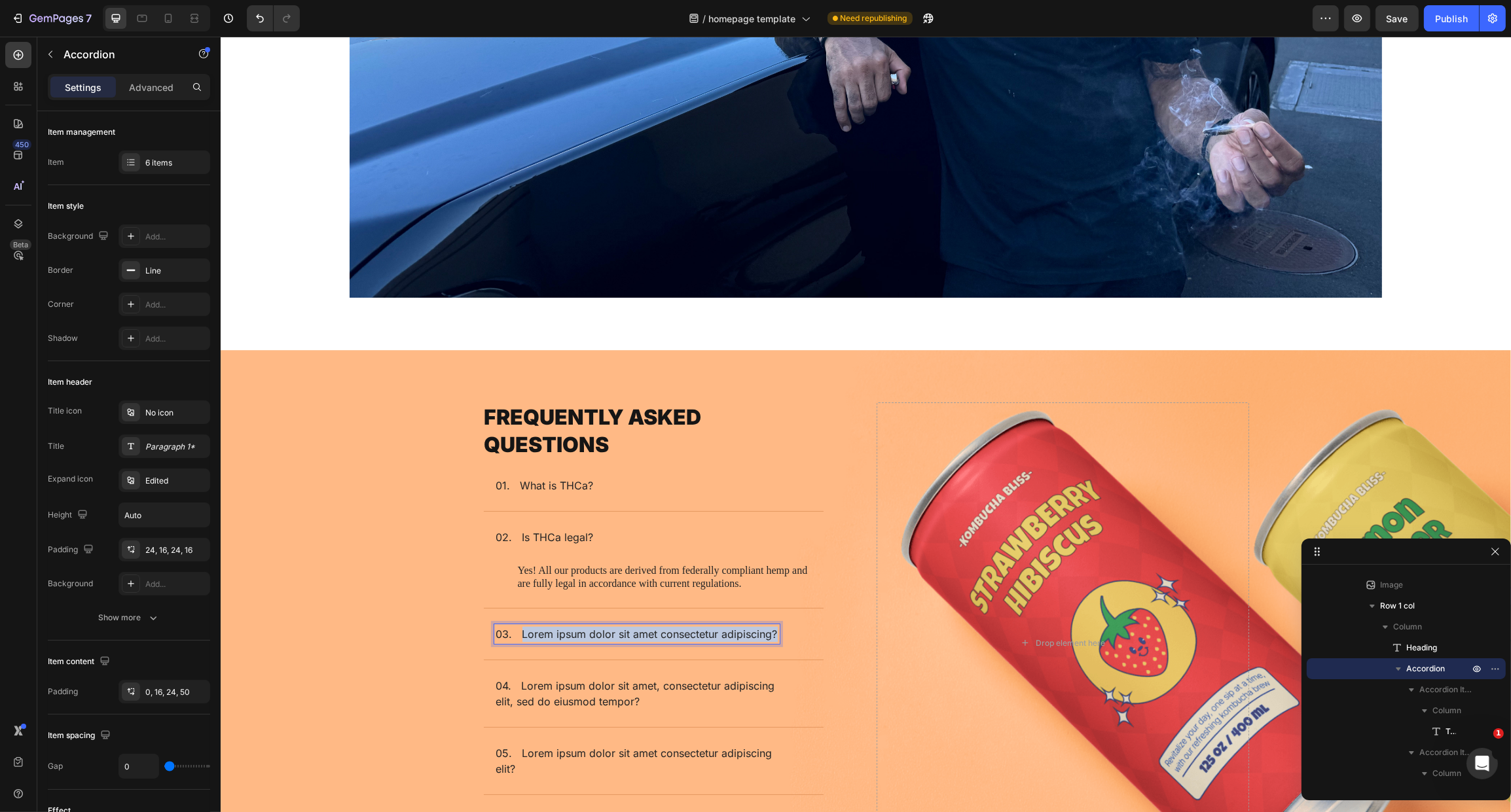
drag, startPoint x: 516, startPoint y: 623, endPoint x: 774, endPoint y: 625, distance: 258.0
click at [774, 625] on div "03. Lorem ipsum dolor sit amet consectetur adipiscing?" at bounding box center [643, 634] width 298 height 20
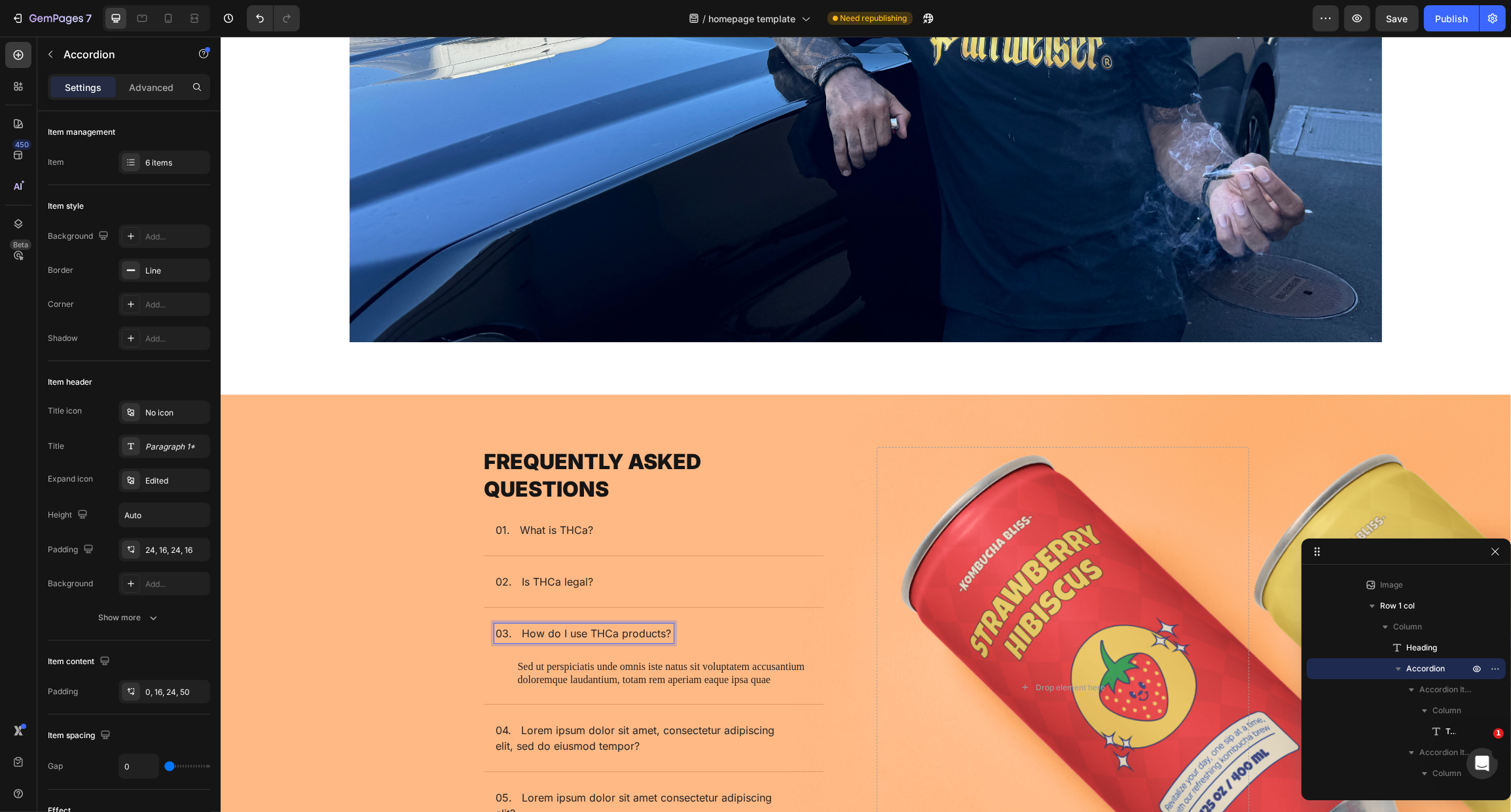
scroll to position [4364, 0]
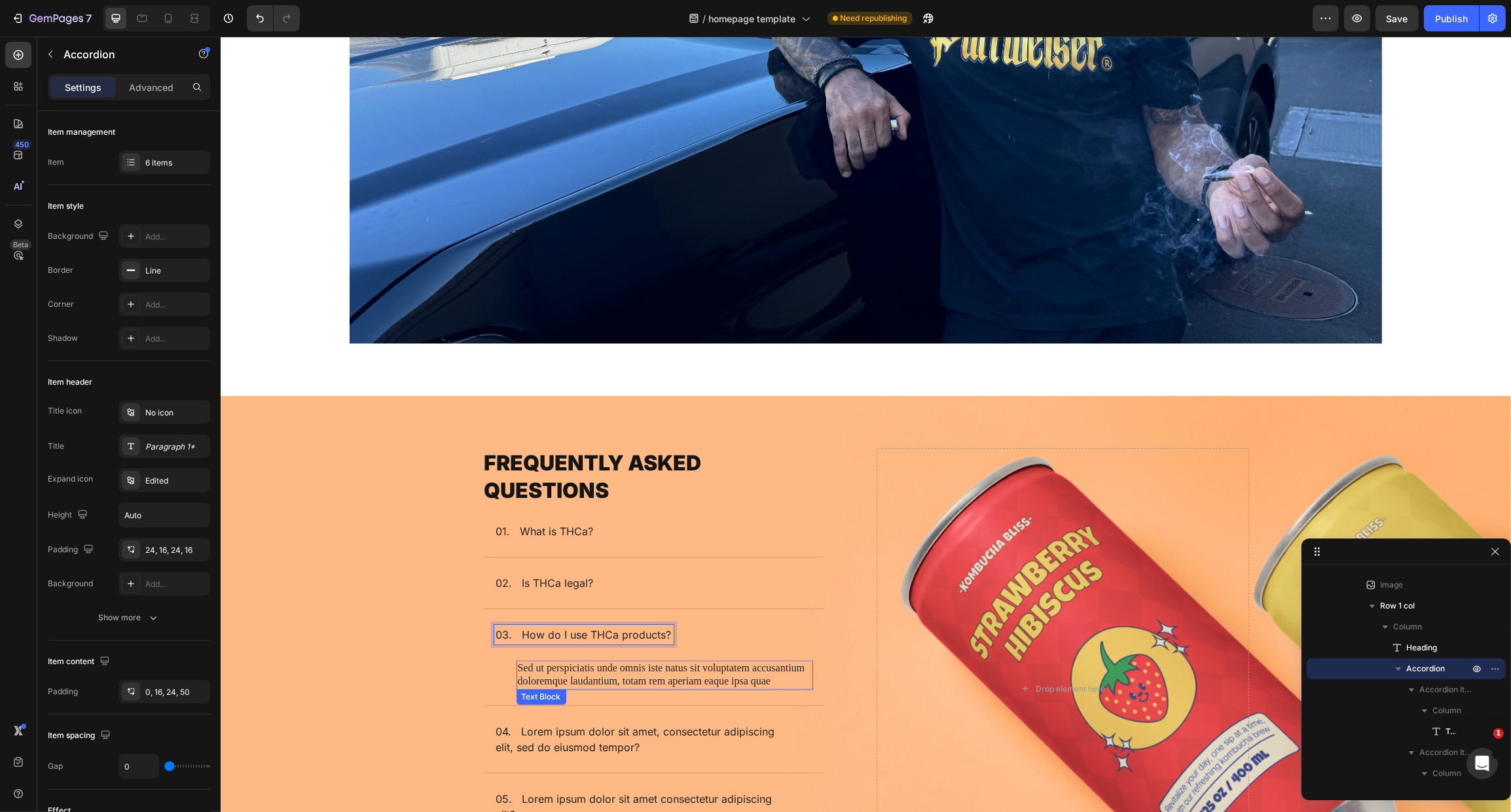
click at [565, 665] on p "Sed ut perspiciatis unde omnis iste natus sit voluptatem accusantium doloremque…" at bounding box center [664, 675] width 294 height 27
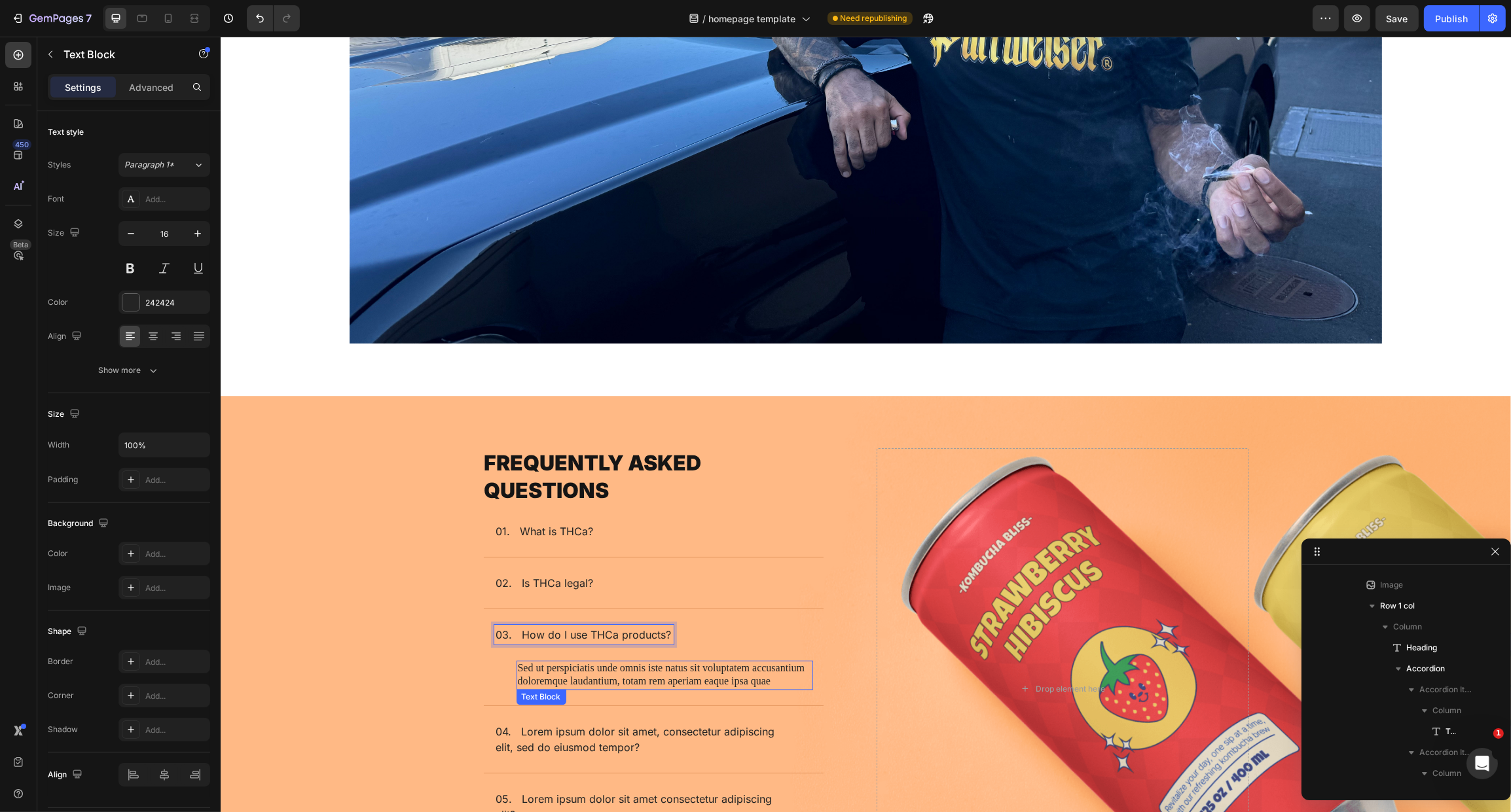
scroll to position [2608, 0]
click at [565, 665] on p "Sed ut perspiciatis unde omnis iste natus sit voluptatem accusantium doloremque…" at bounding box center [664, 675] width 294 height 27
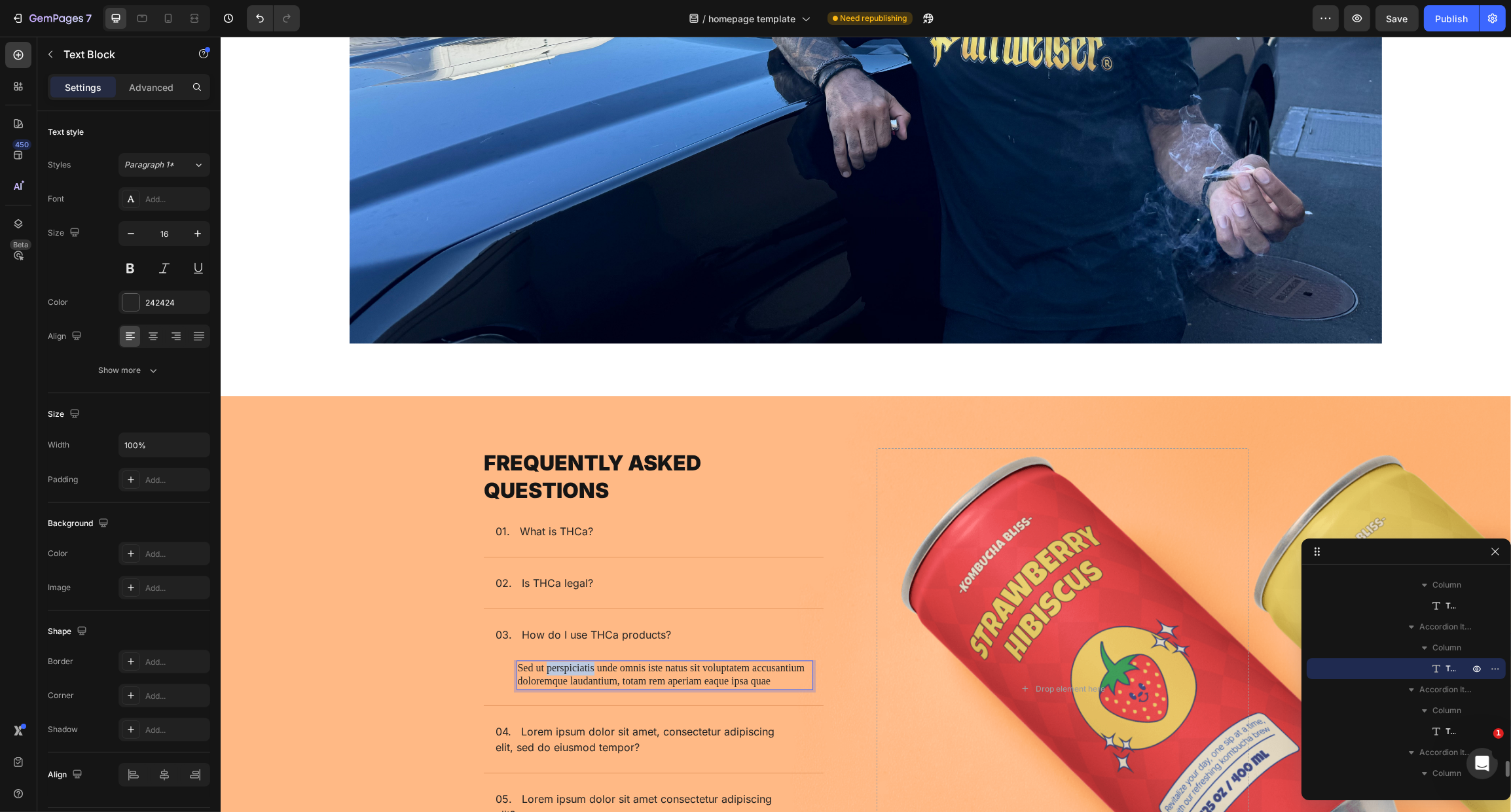
click at [565, 665] on p "Sed ut perspiciatis unde omnis iste natus sit voluptatem accusantium doloremque…" at bounding box center [664, 675] width 294 height 27
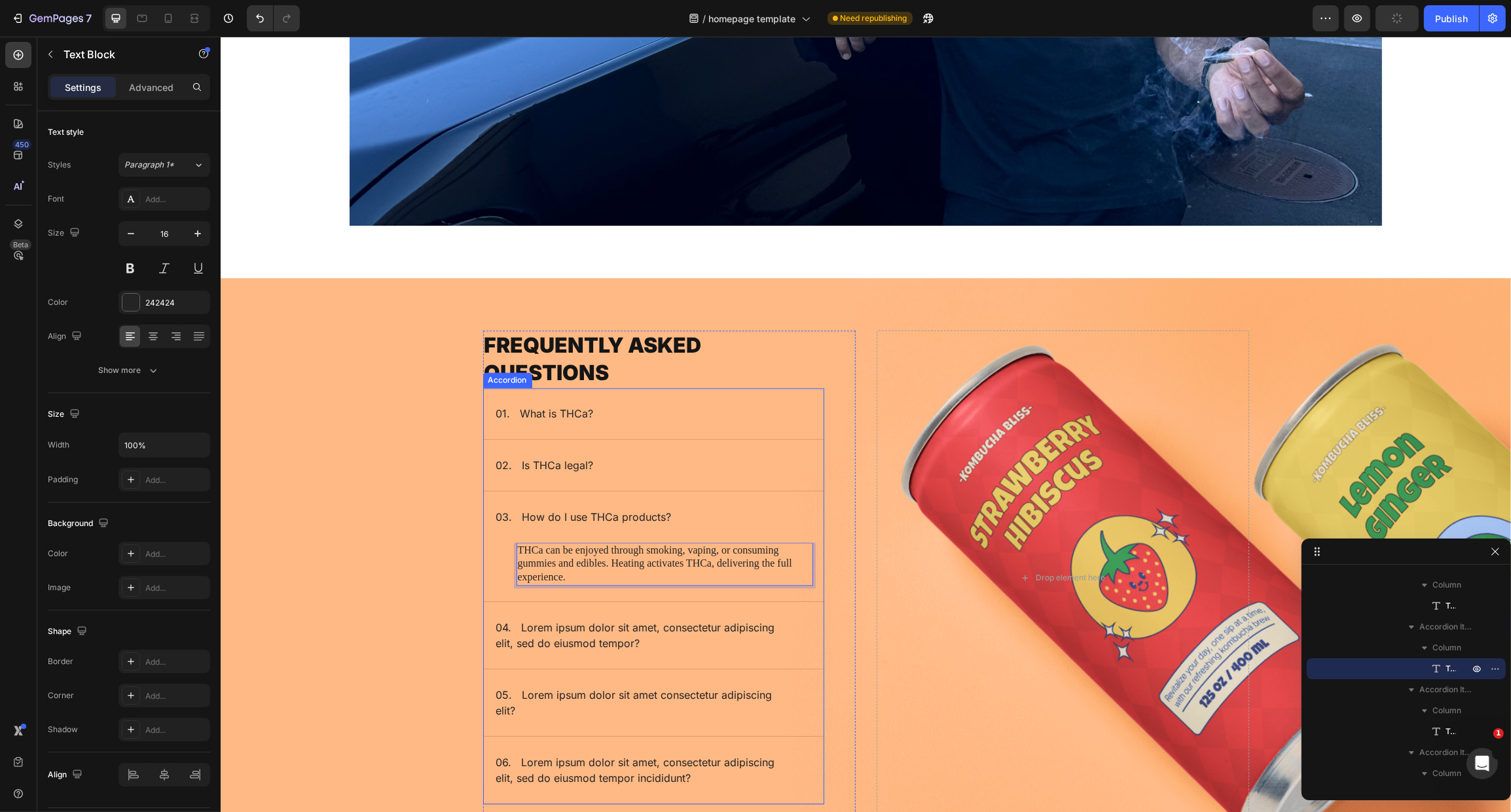
scroll to position [4483, 0]
click at [552, 619] on p "04. Lorem ipsum dolor sit amet, consectetur adipiscing elit, sed do eiusmod tem…" at bounding box center [642, 635] width 294 height 31
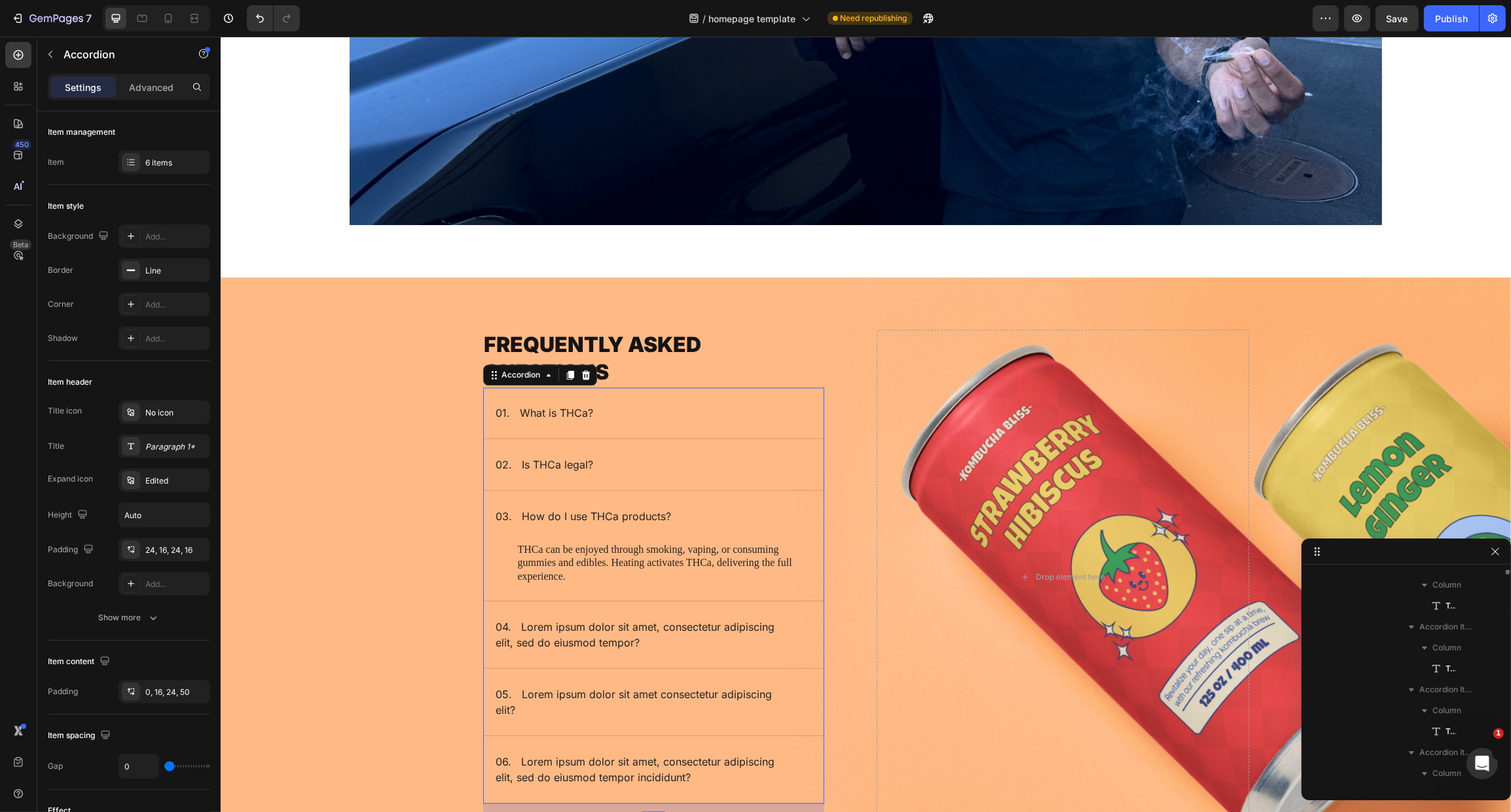
scroll to position [2419, 0]
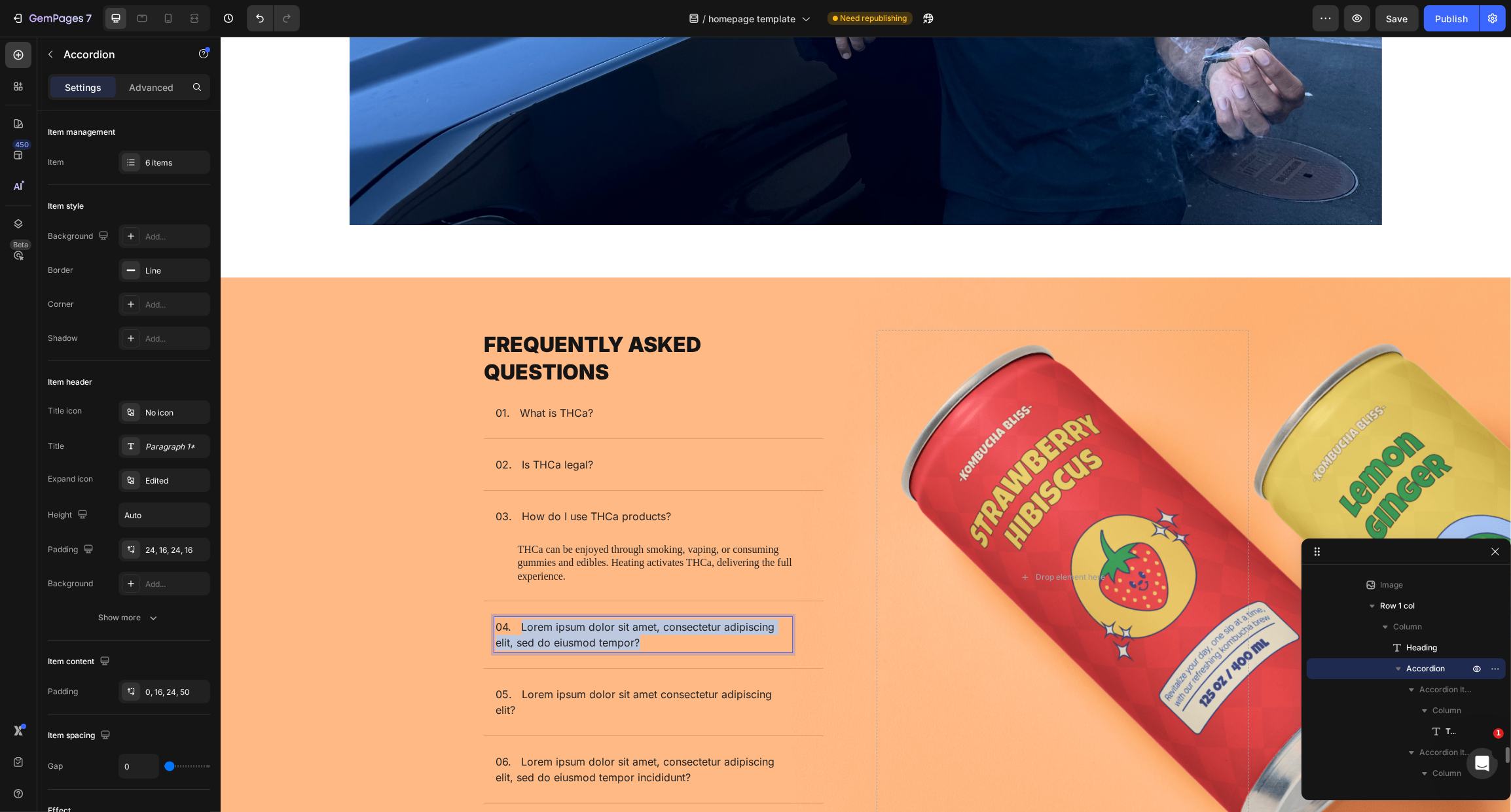
drag, startPoint x: 516, startPoint y: 618, endPoint x: 694, endPoint y: 642, distance: 179.6
click at [696, 642] on div "04. Lorem ipsum dolor sit amet, consectetur adipiscing elit, sed do eiusmod tem…" at bounding box center [643, 635] width 298 height 36
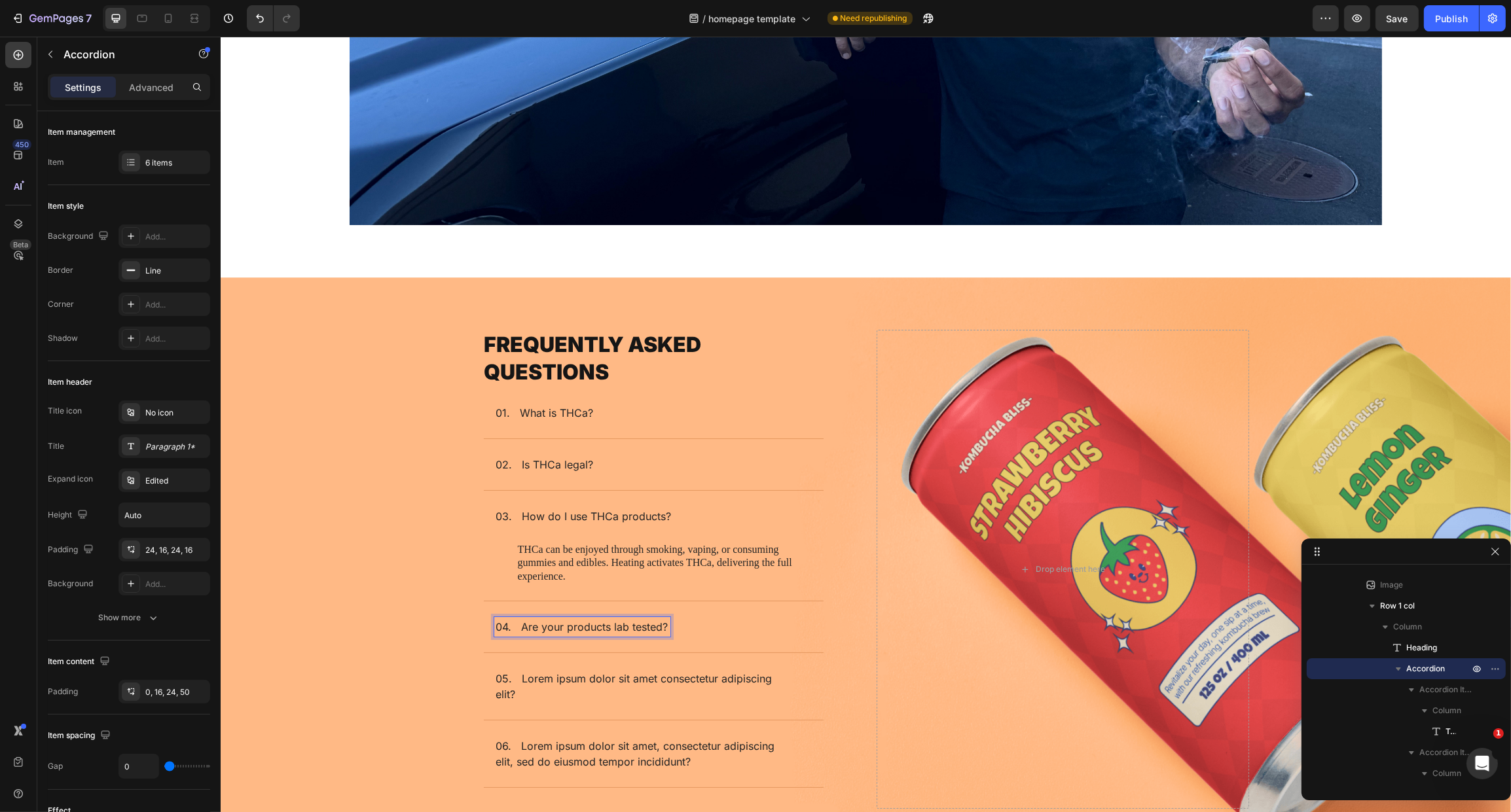
click at [691, 624] on div "04. Are your products lab tested?" at bounding box center [643, 627] width 298 height 20
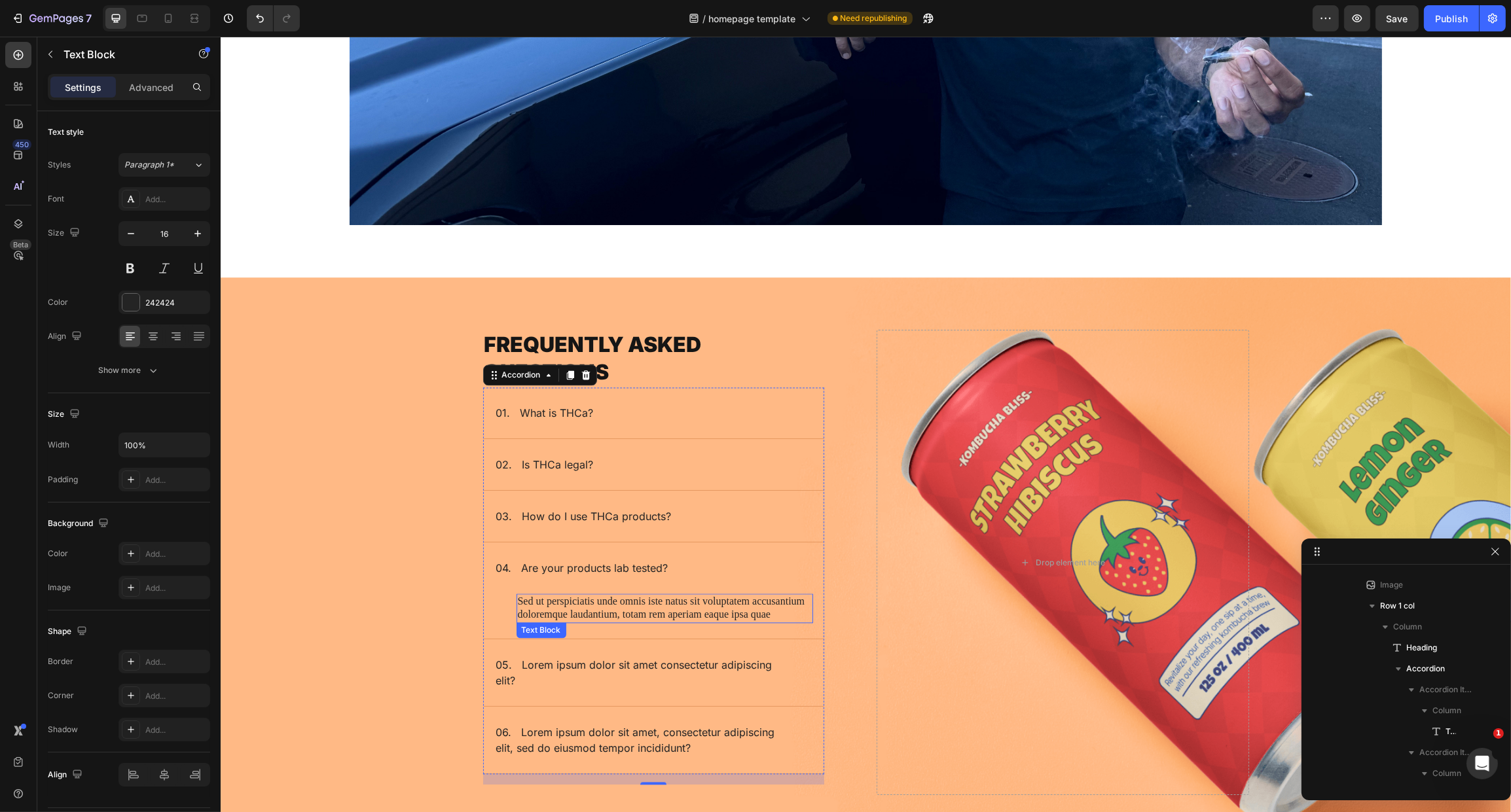
click at [600, 606] on p "Sed ut perspiciatis unde omnis iste natus sit voluptatem accusantium doloremque…" at bounding box center [664, 608] width 294 height 27
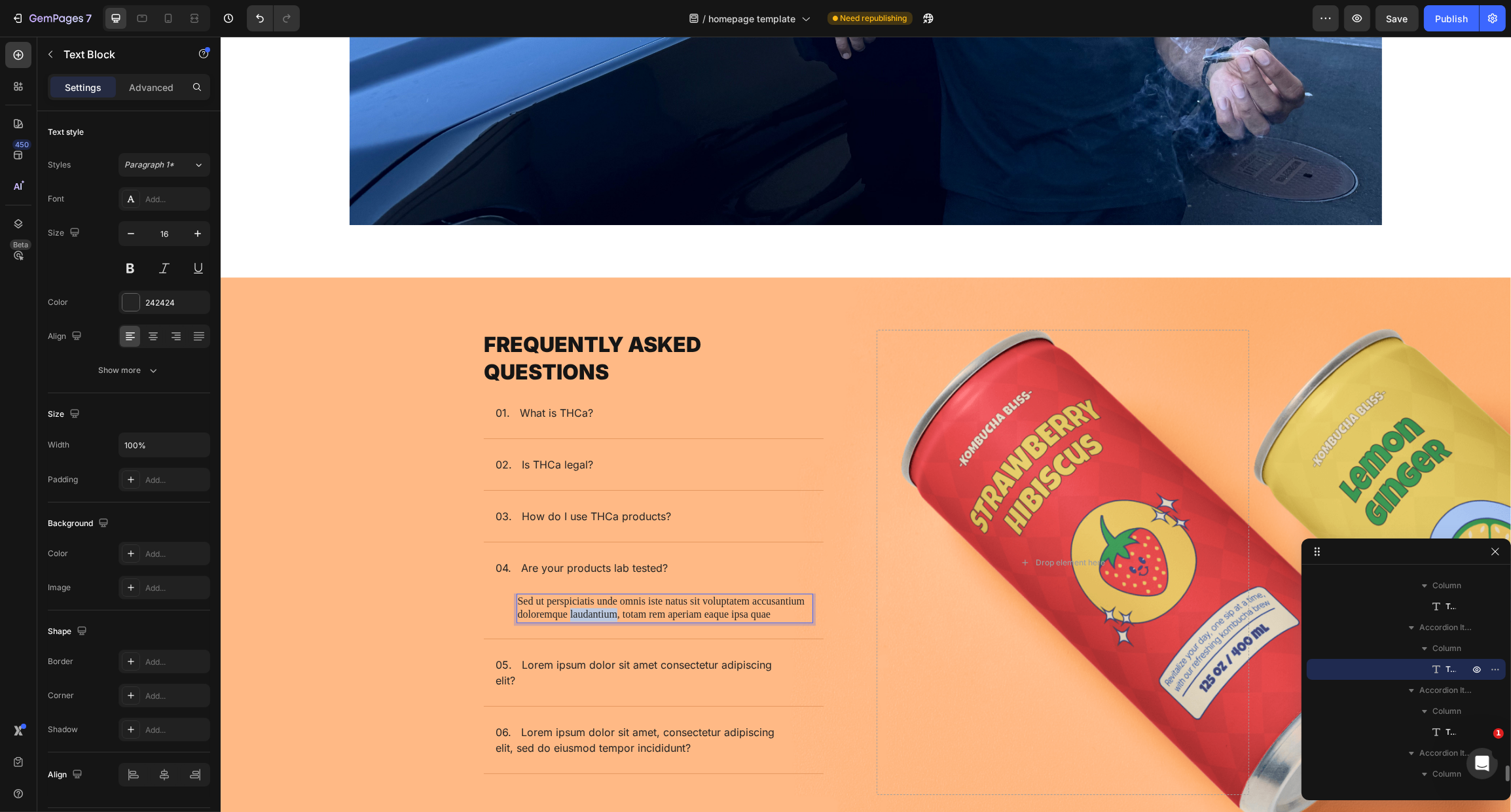
click at [600, 606] on p "Sed ut perspiciatis unde omnis iste natus sit voluptatem accusantium doloremque…" at bounding box center [664, 608] width 294 height 27
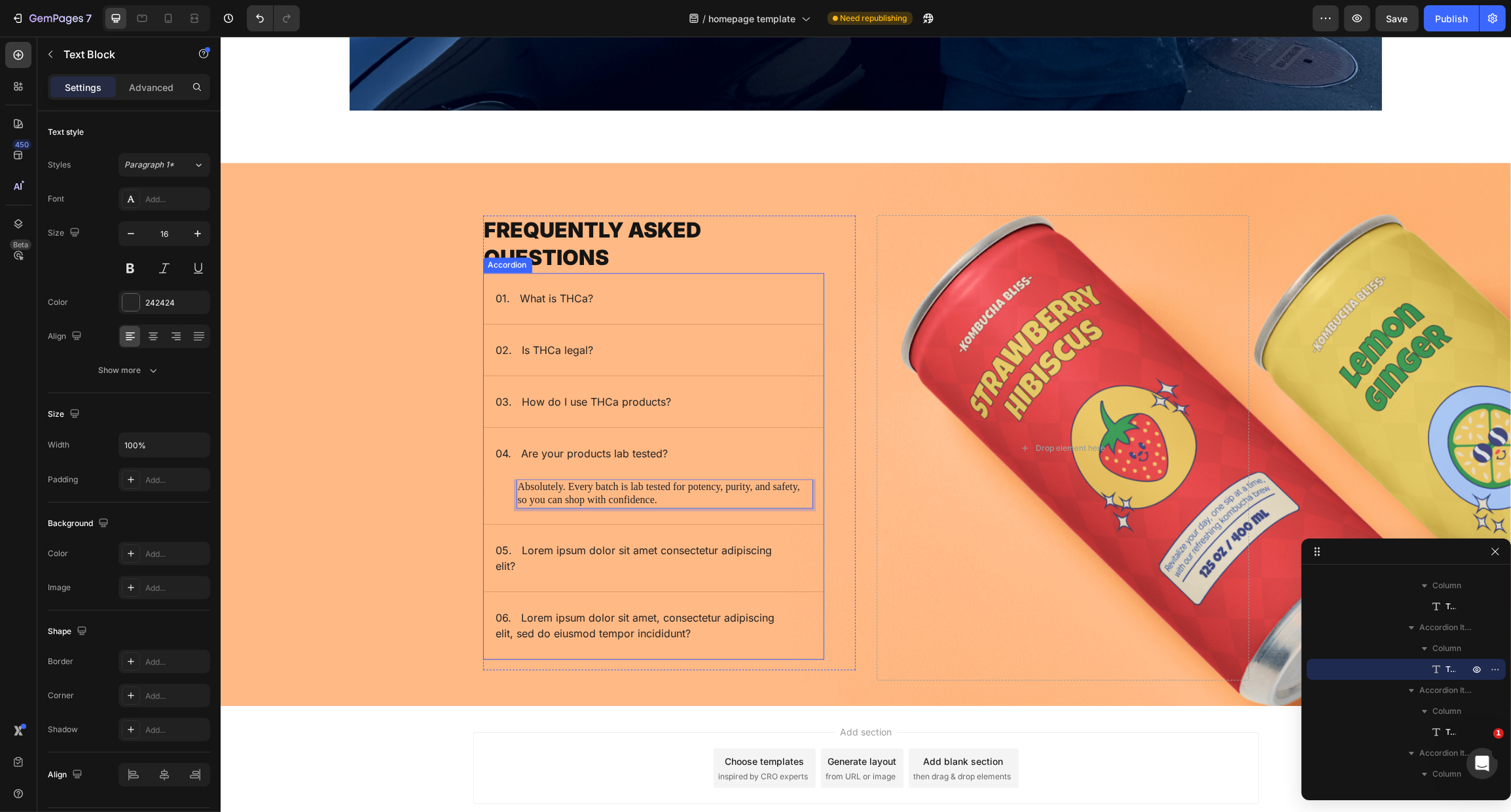
scroll to position [4602, 0]
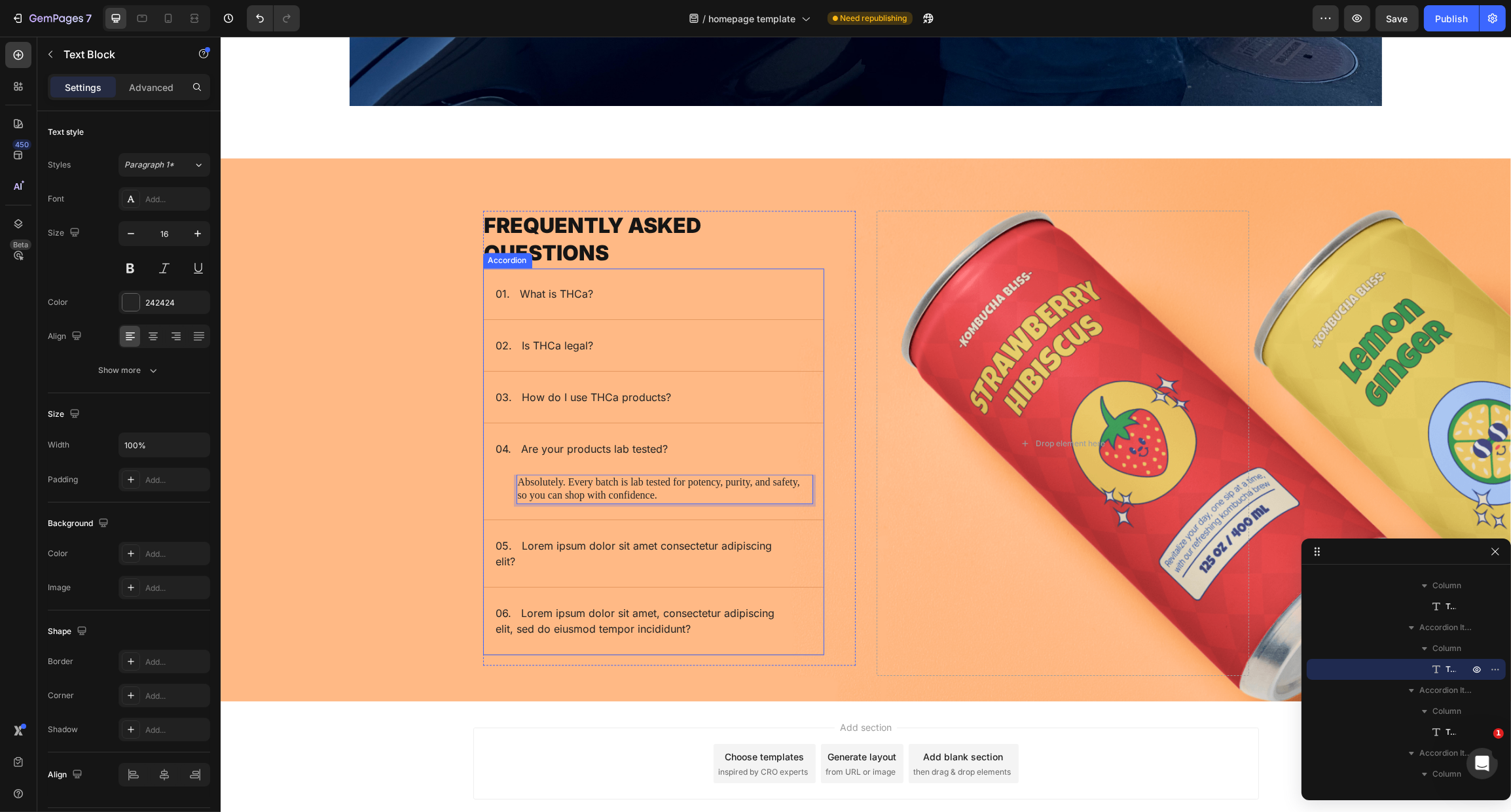
click at [527, 539] on p "05. Lorem ipsum dolor sit amet consectetur adipiscing elit?" at bounding box center [642, 553] width 294 height 31
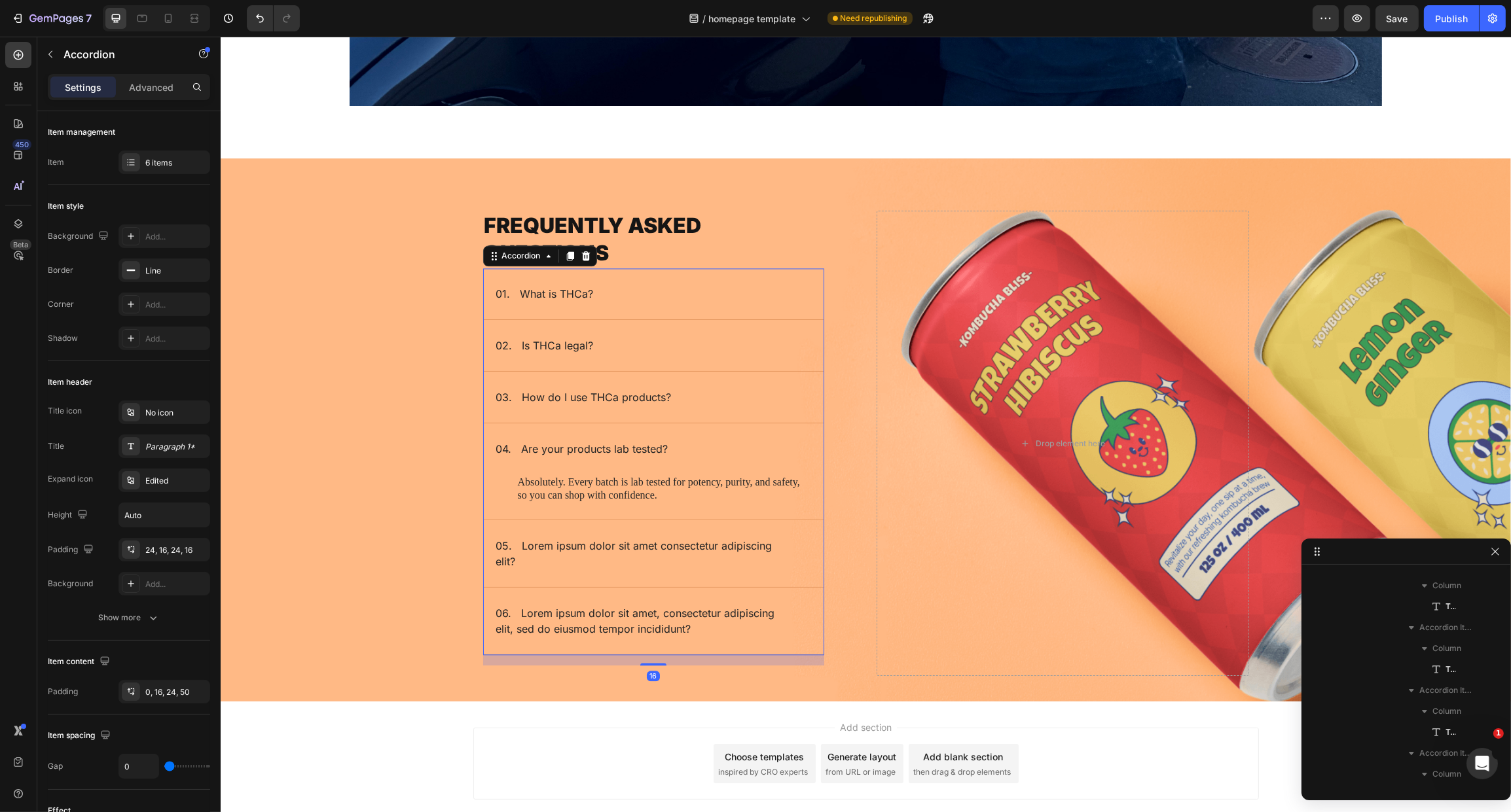
scroll to position [2419, 0]
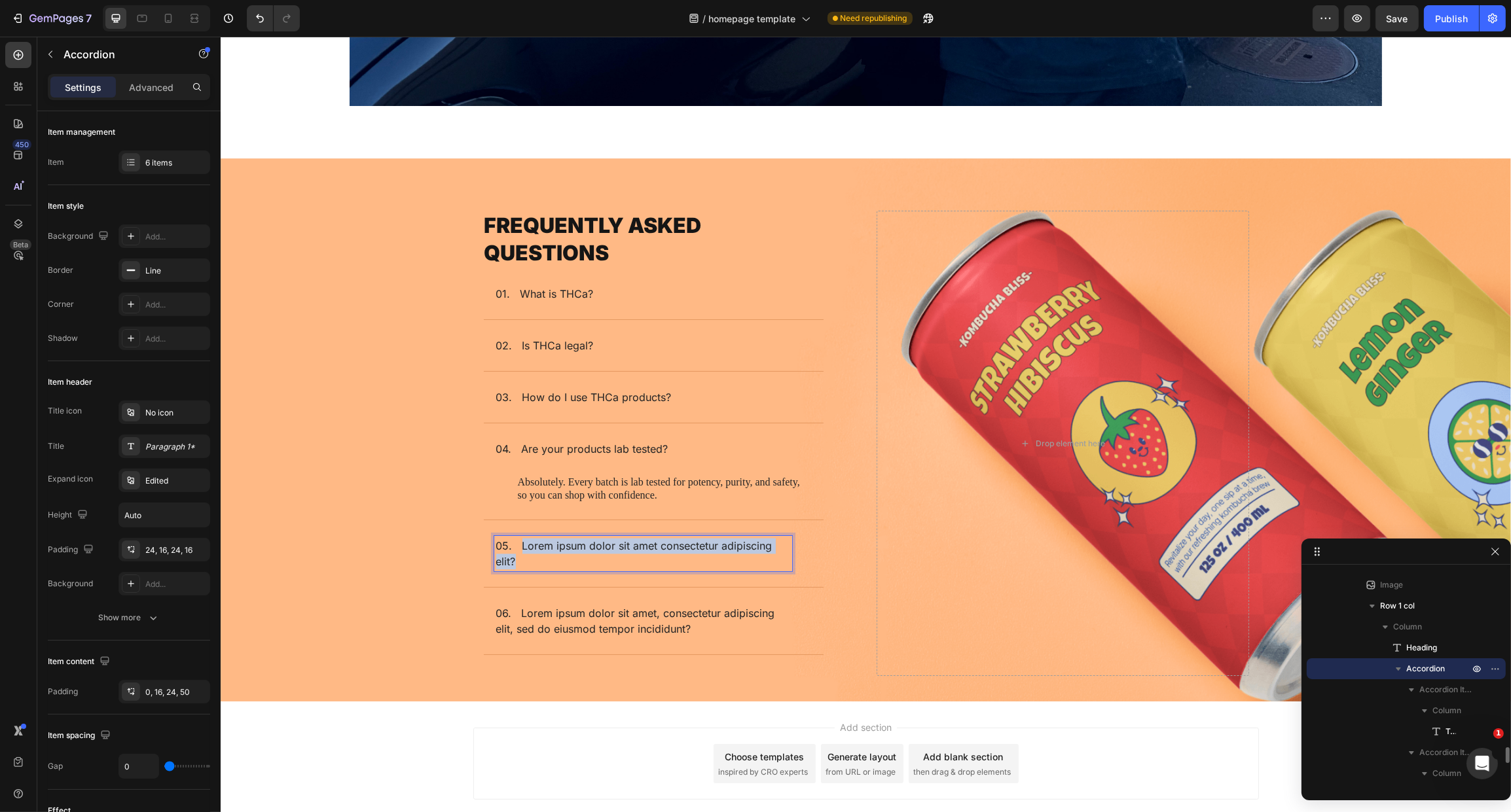
drag, startPoint x: 513, startPoint y: 537, endPoint x: 557, endPoint y: 554, distance: 47.2
click at [557, 554] on p "05. Lorem ipsum dolor sit amet consectetur adipiscing elit?" at bounding box center [642, 553] width 294 height 31
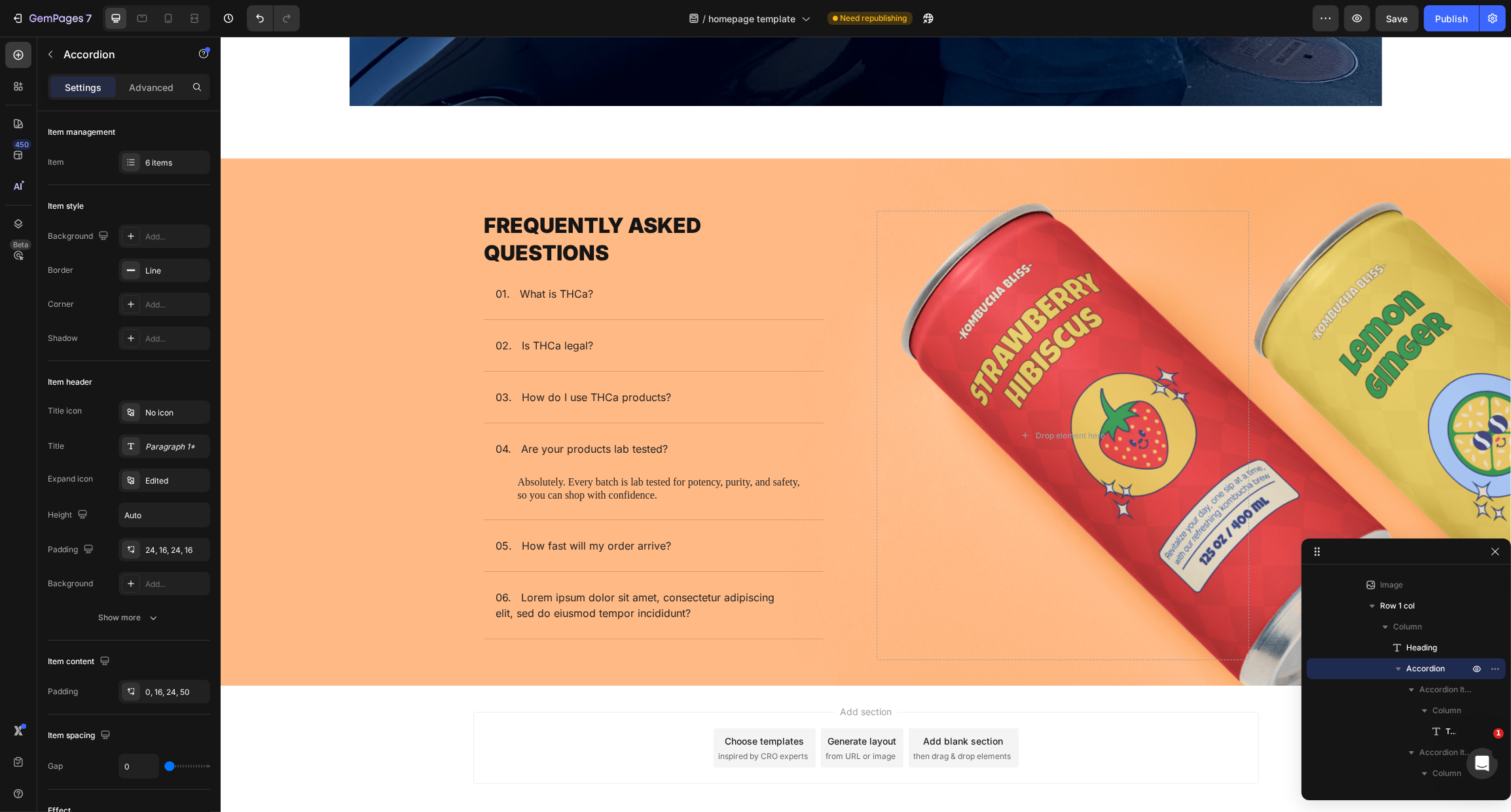
click at [682, 538] on div "05. How fast will my order arrive?" at bounding box center [643, 546] width 298 height 20
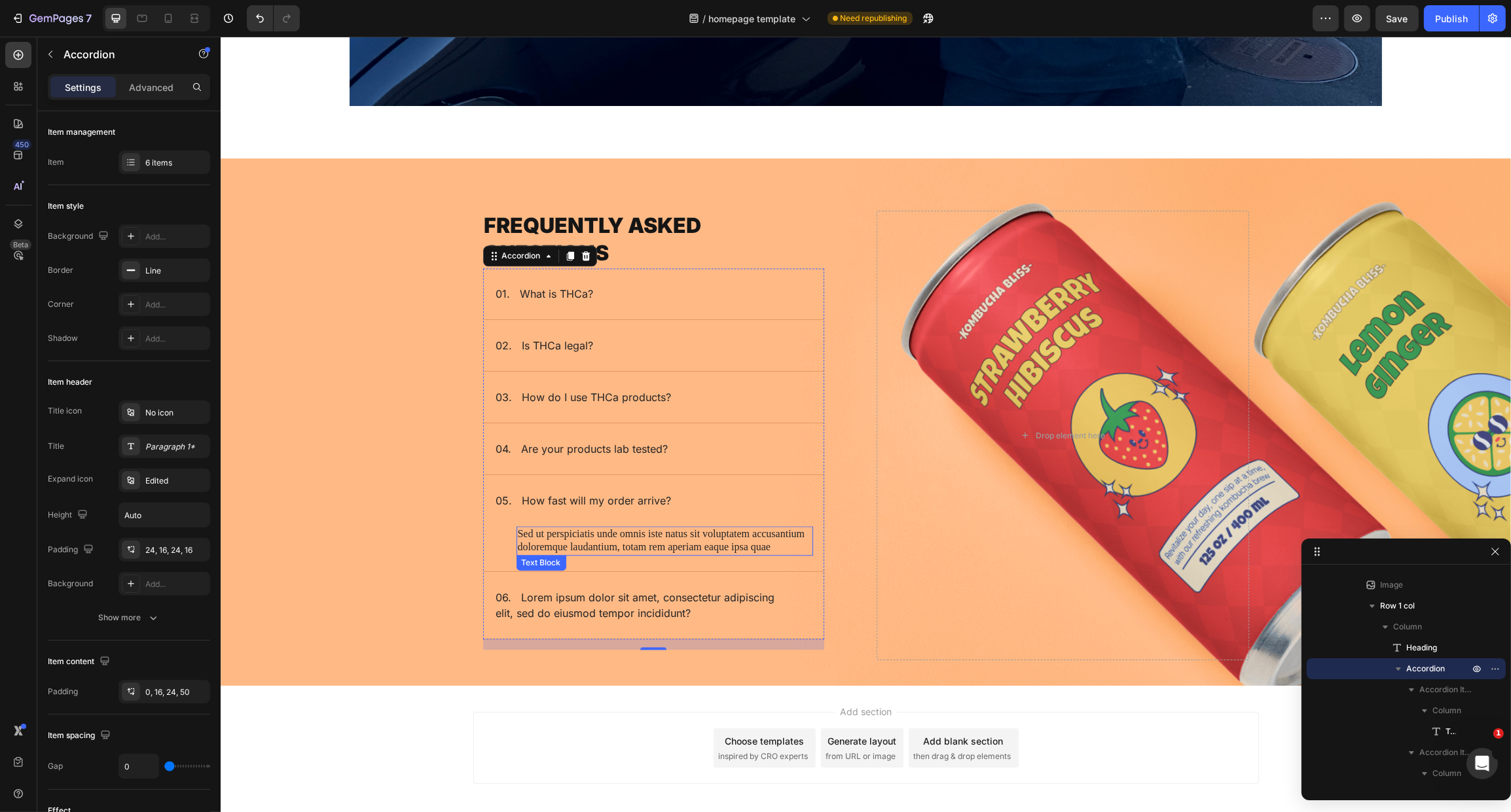
click at [661, 533] on p "Sed ut perspiciatis unde omnis iste natus sit voluptatem accusantium doloremque…" at bounding box center [664, 540] width 294 height 27
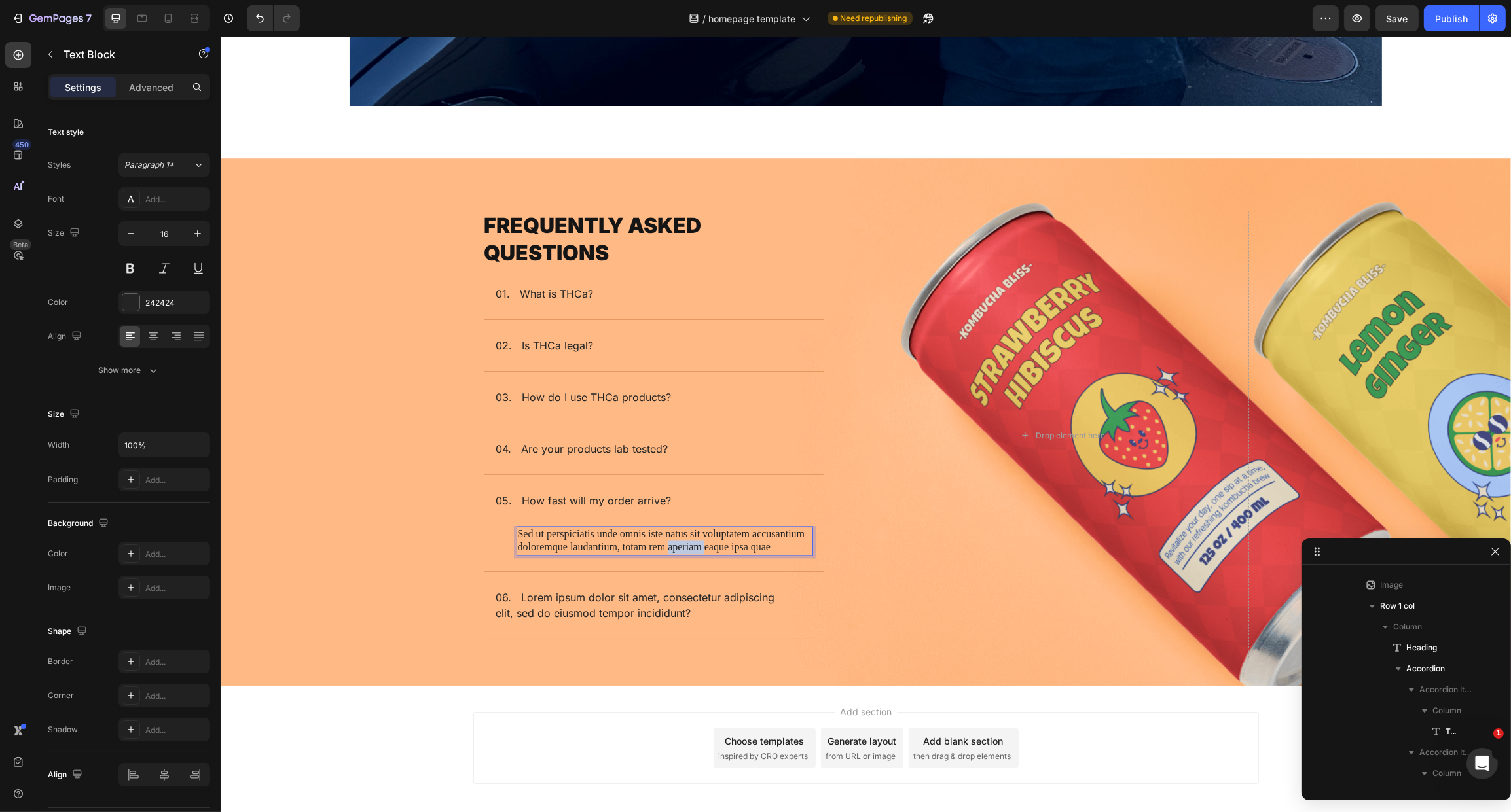
scroll to position [2725, 0]
click at [661, 533] on p "Sed ut perspiciatis unde omnis iste natus sit voluptatem accusantium doloremque…" at bounding box center [664, 540] width 294 height 27
click at [739, 540] on p "We ship via USPS with tracking. Most orders are processed within 2–3 business d…" at bounding box center [664, 540] width 294 height 27
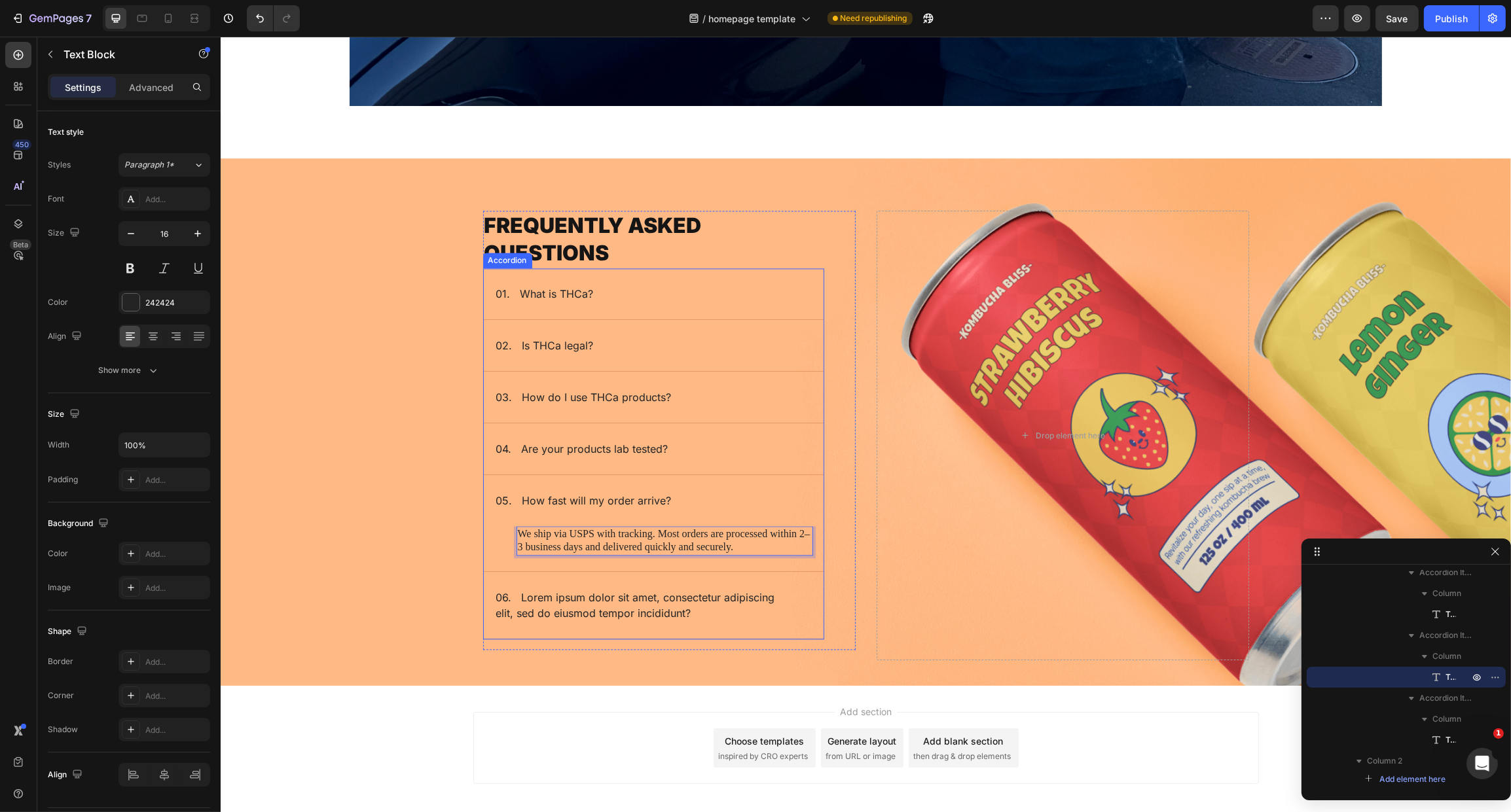
click at [563, 600] on p "06. Lorem ipsum dolor sit amet, consectetur adipiscing elit, sed do eiusmod tem…" at bounding box center [642, 605] width 294 height 31
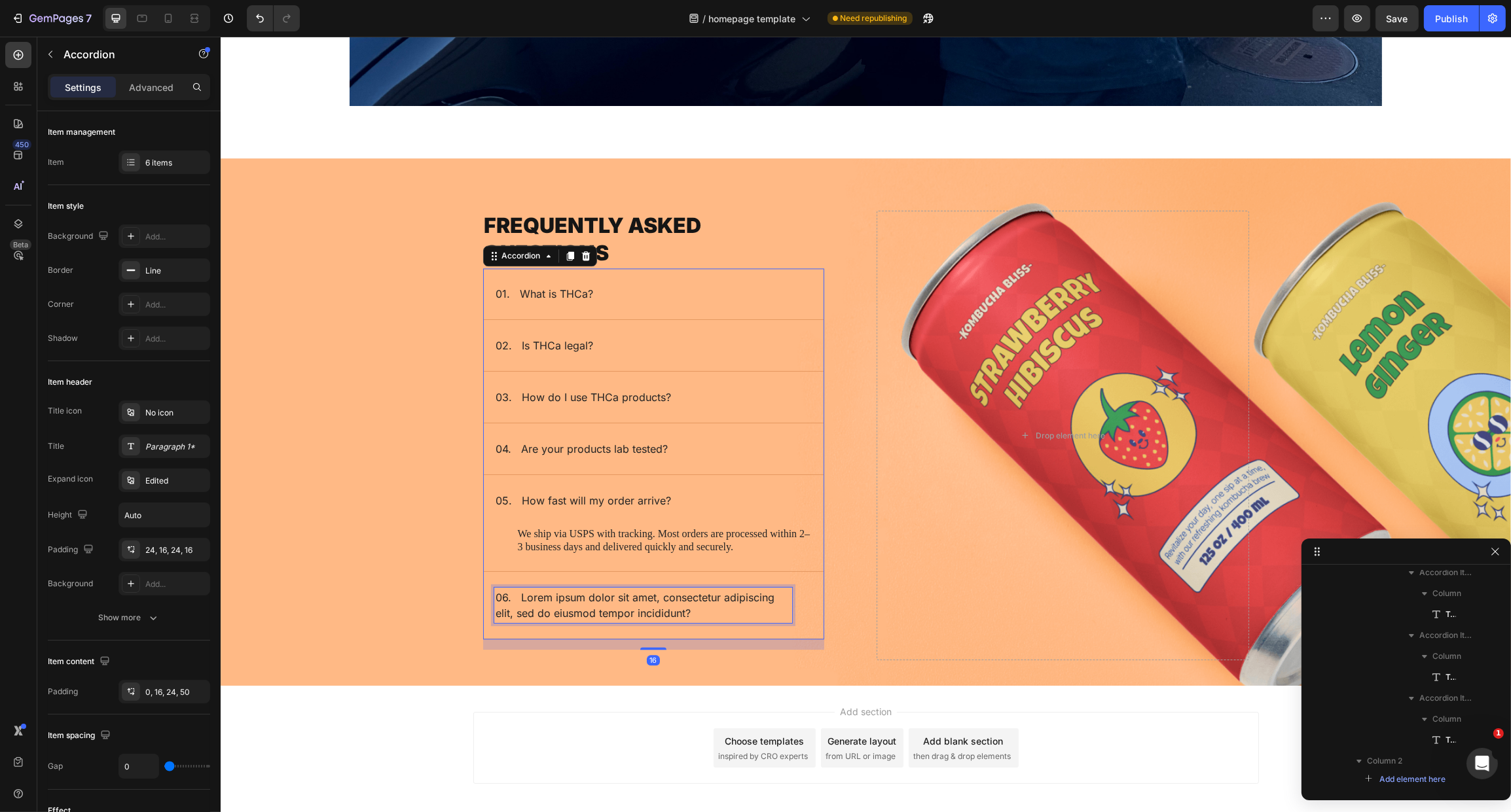
scroll to position [2419, 0]
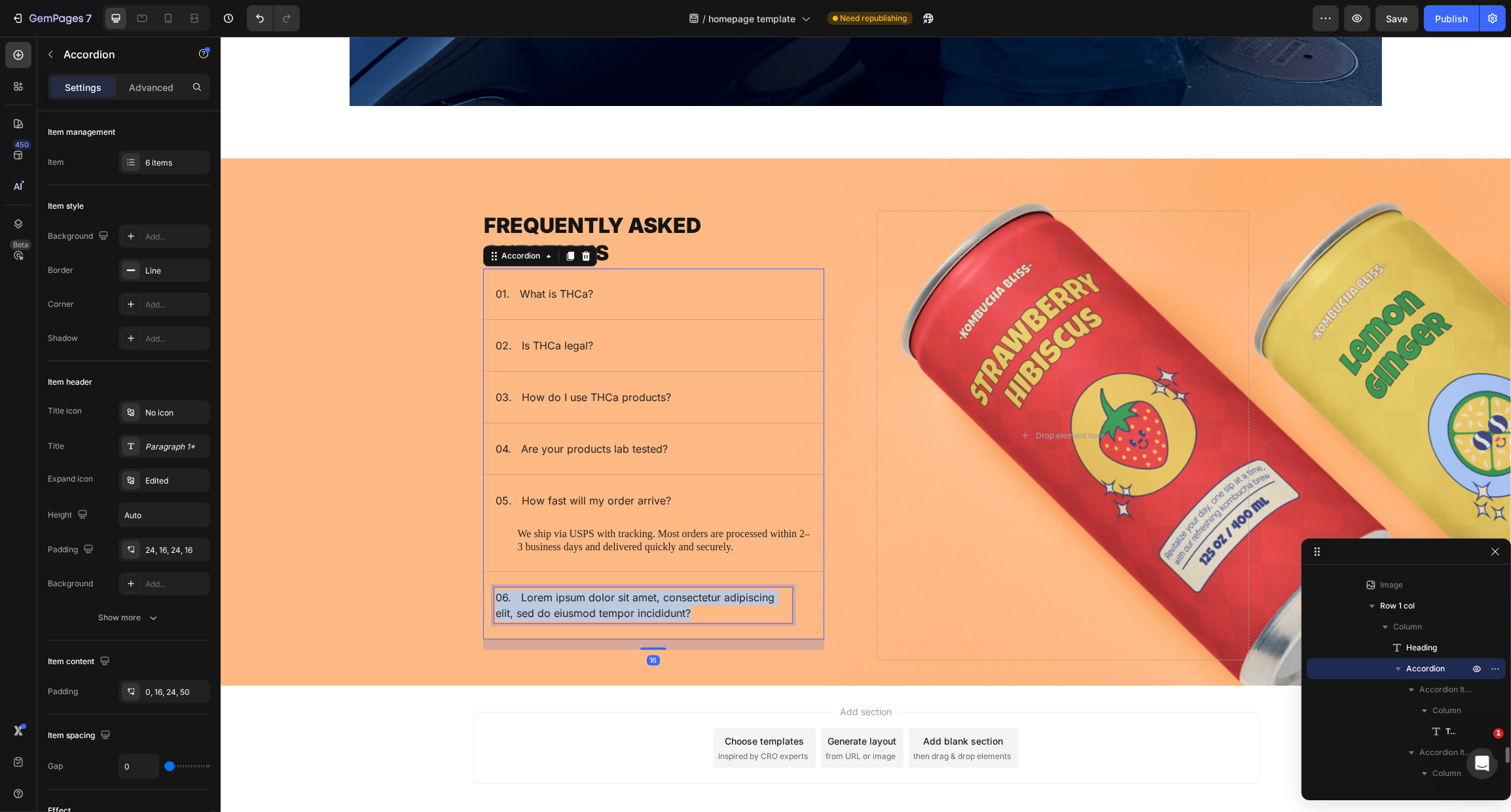
click at [563, 600] on p "06. Lorem ipsum dolor sit amet, consectetur adipiscing elit, sed do eiusmod tem…" at bounding box center [642, 605] width 294 height 31
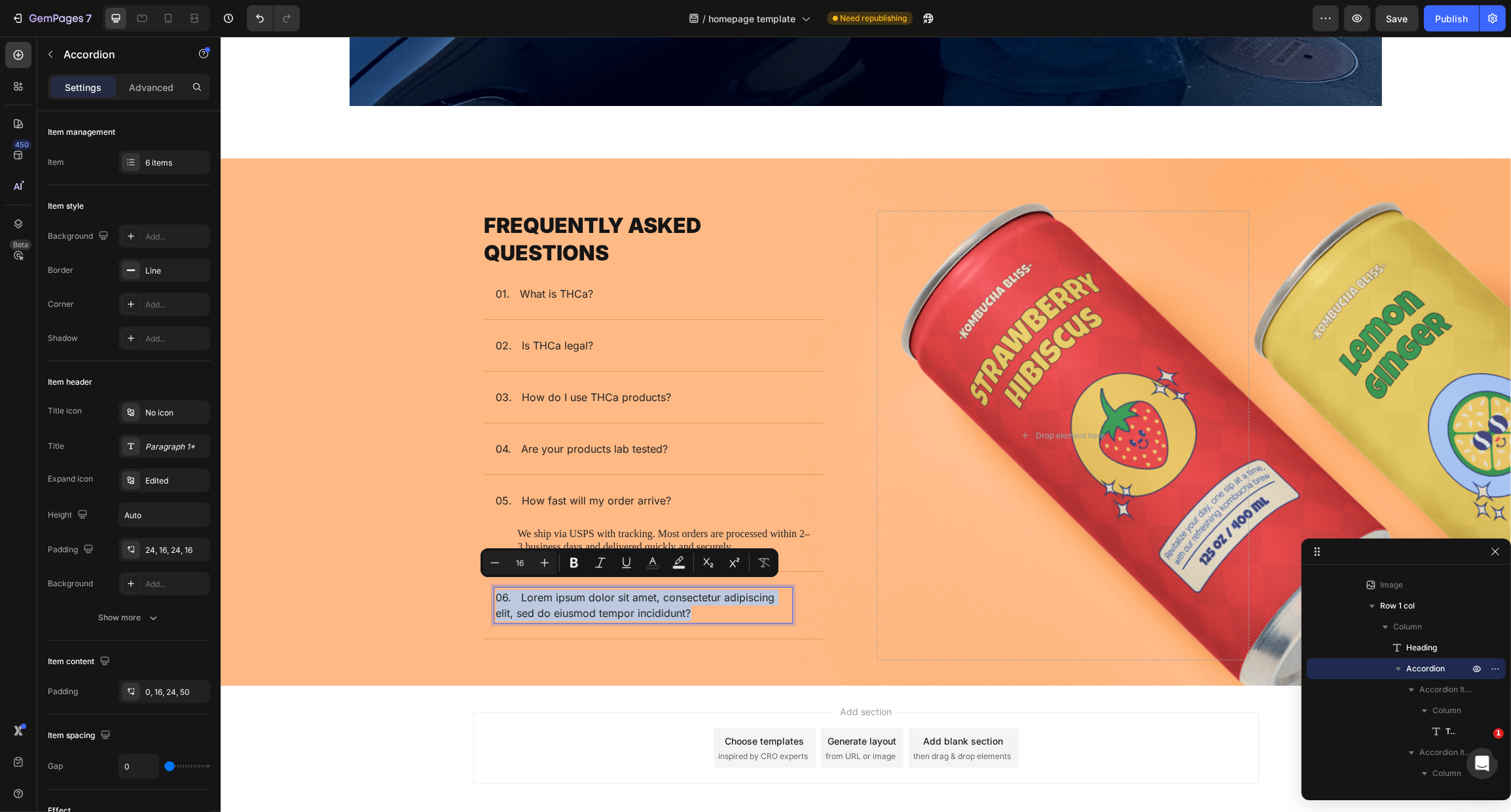
click at [523, 589] on p "06. Lorem ipsum dolor sit amet, consectetur adipiscing elit, sed do eiusmod tem…" at bounding box center [642, 605] width 294 height 31
click at [518, 589] on p "06. Lorem ipsum dolor sit amet, consectetur adipiscing elit, sed do eiusmod tem…" at bounding box center [642, 605] width 294 height 31
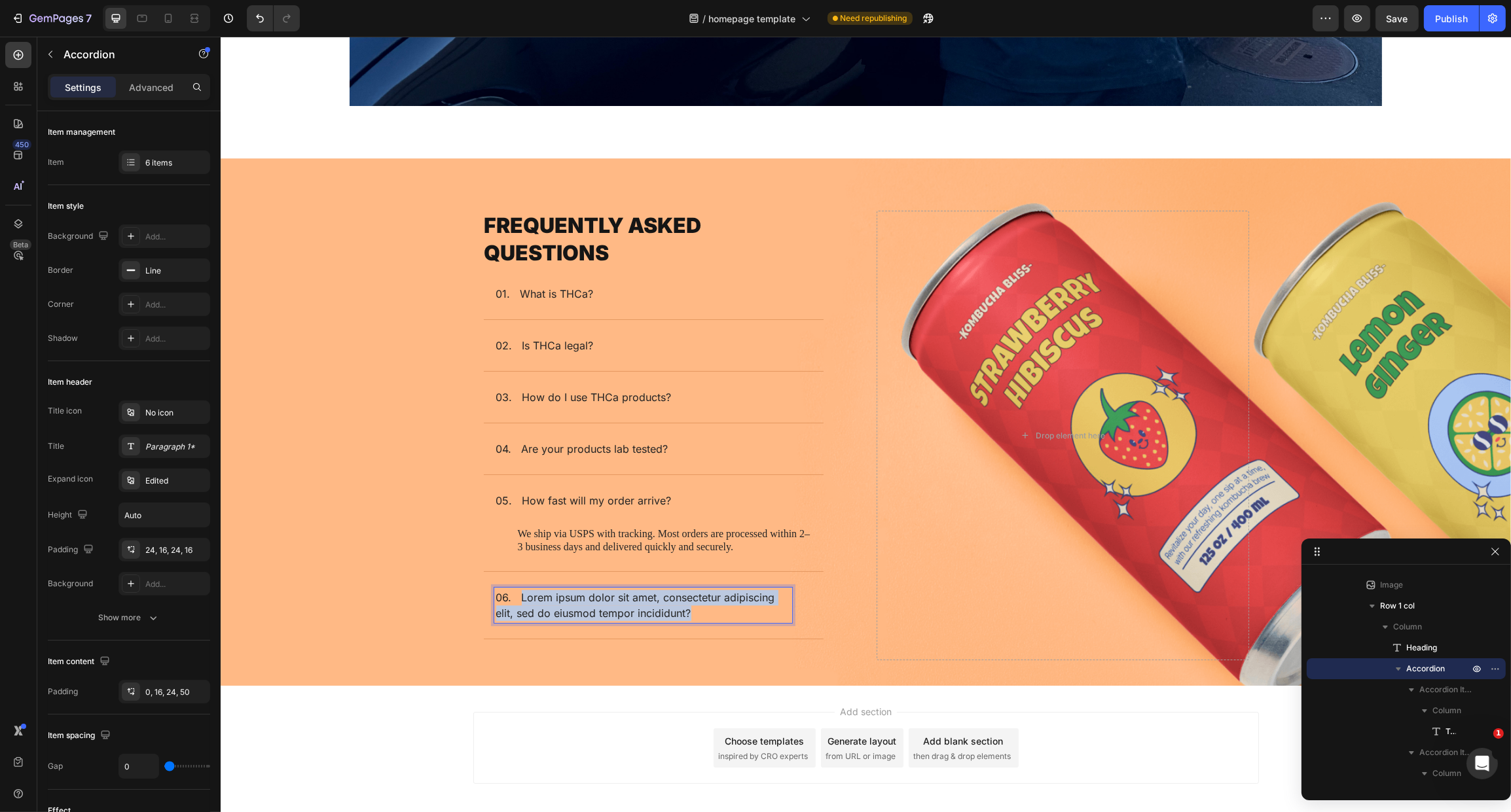
drag, startPoint x: 516, startPoint y: 588, endPoint x: 734, endPoint y: 612, distance: 219.3
click at [733, 611] on p "06. Lorem ipsum dolor sit amet, consectetur adipiscing elit, sed do eiusmod tem…" at bounding box center [642, 605] width 294 height 31
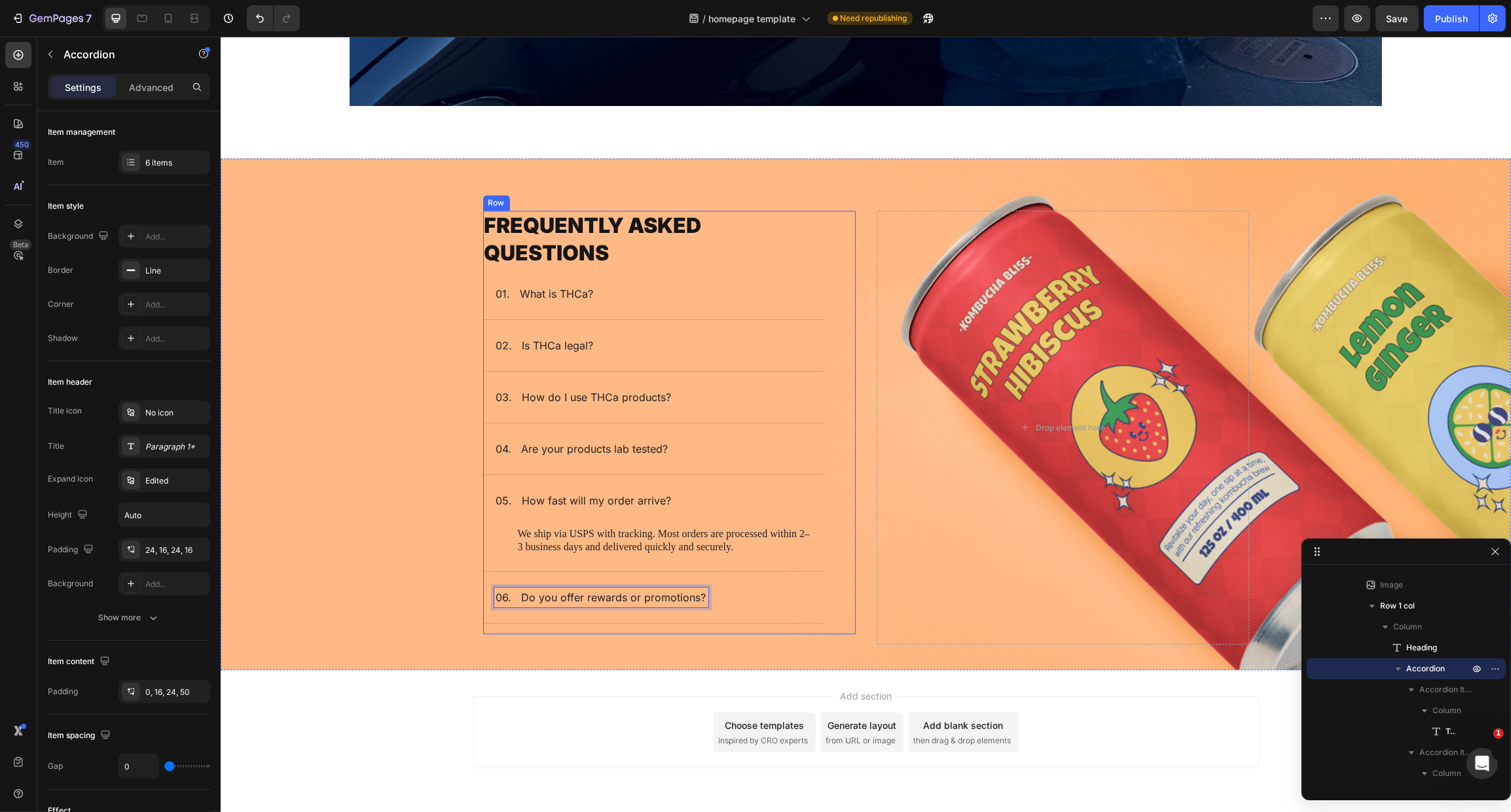
click at [744, 592] on div "06. Do you offer rewards or promotions?" at bounding box center [643, 598] width 298 height 20
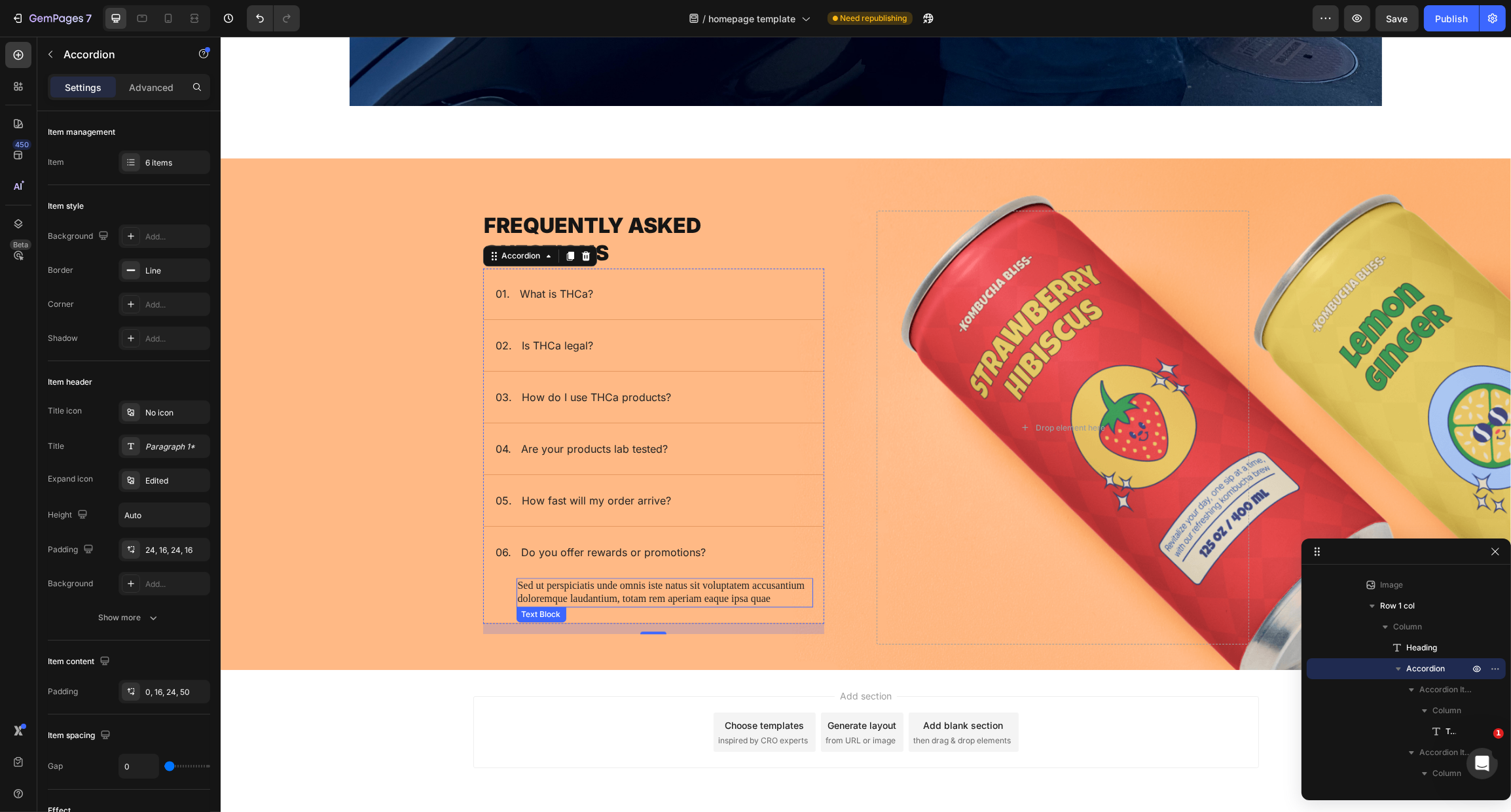
click at [631, 586] on p "Sed ut perspiciatis unde omnis iste natus sit voluptatem accusantium doloremque…" at bounding box center [664, 592] width 294 height 27
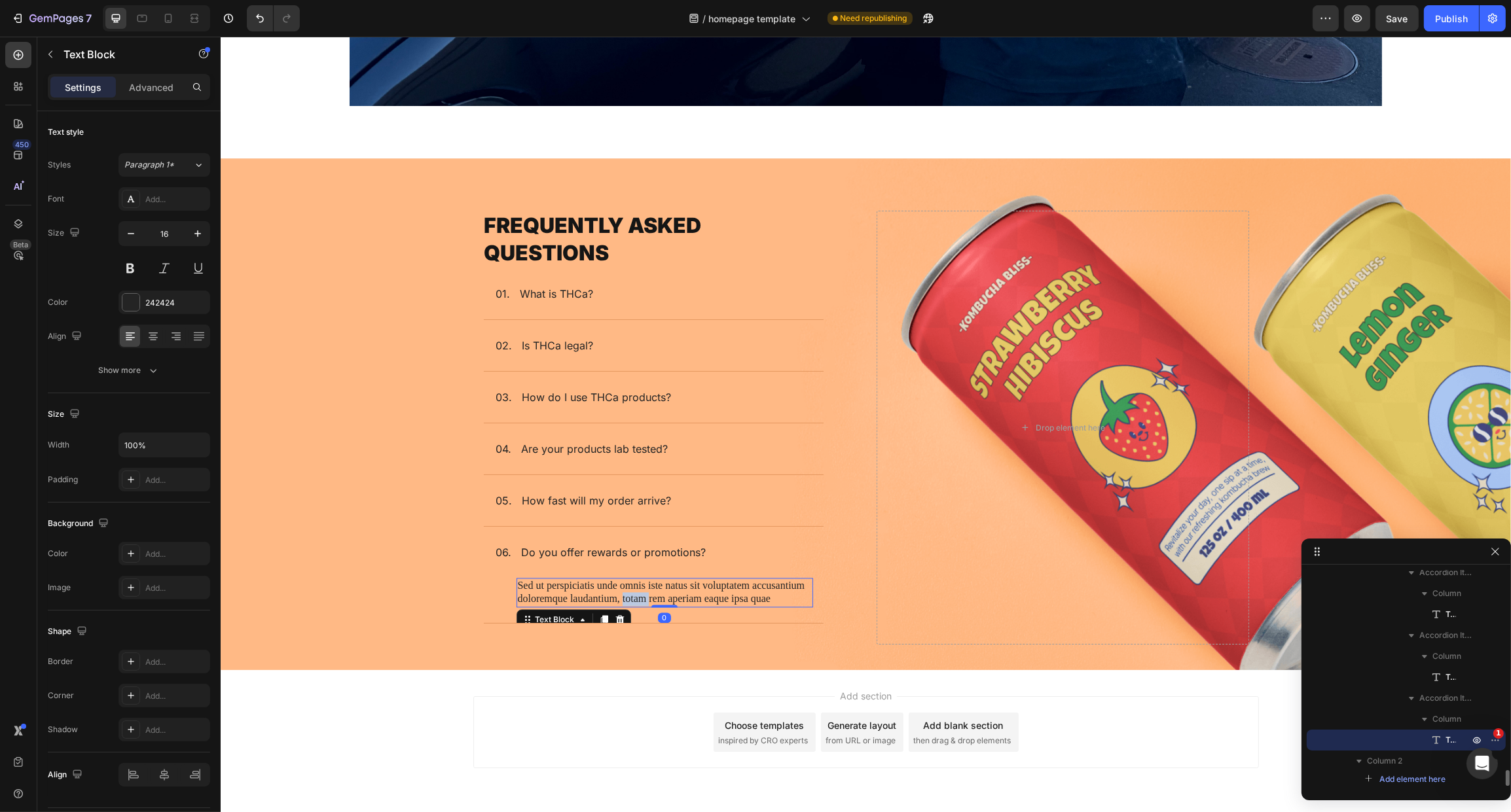
click at [631, 586] on p "Sed ut perspiciatis unde omnis iste natus sit voluptatem accusantium doloremque…" at bounding box center [664, 592] width 294 height 27
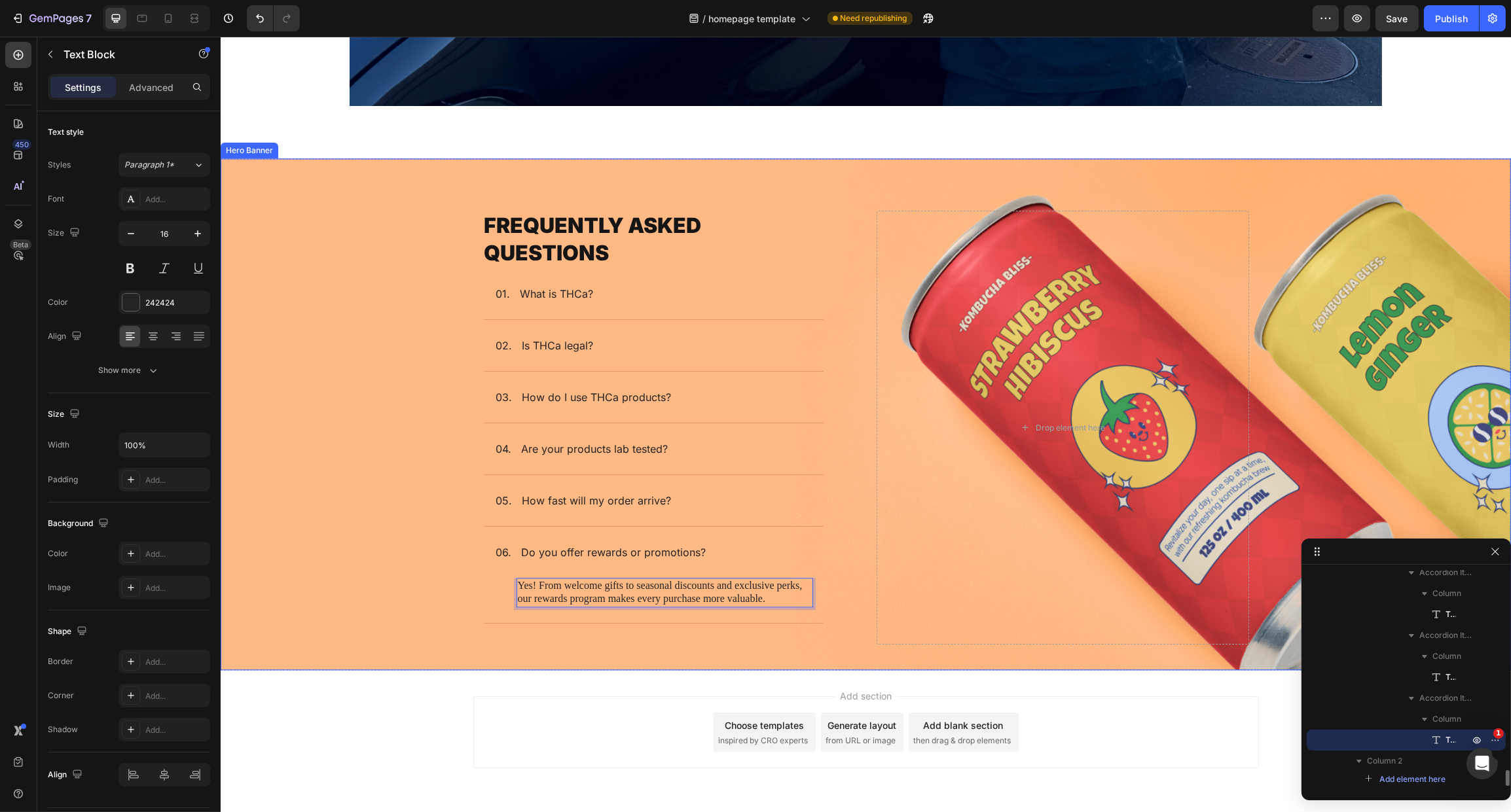
click at [439, 590] on div "Background Image" at bounding box center [865, 414] width 1290 height 512
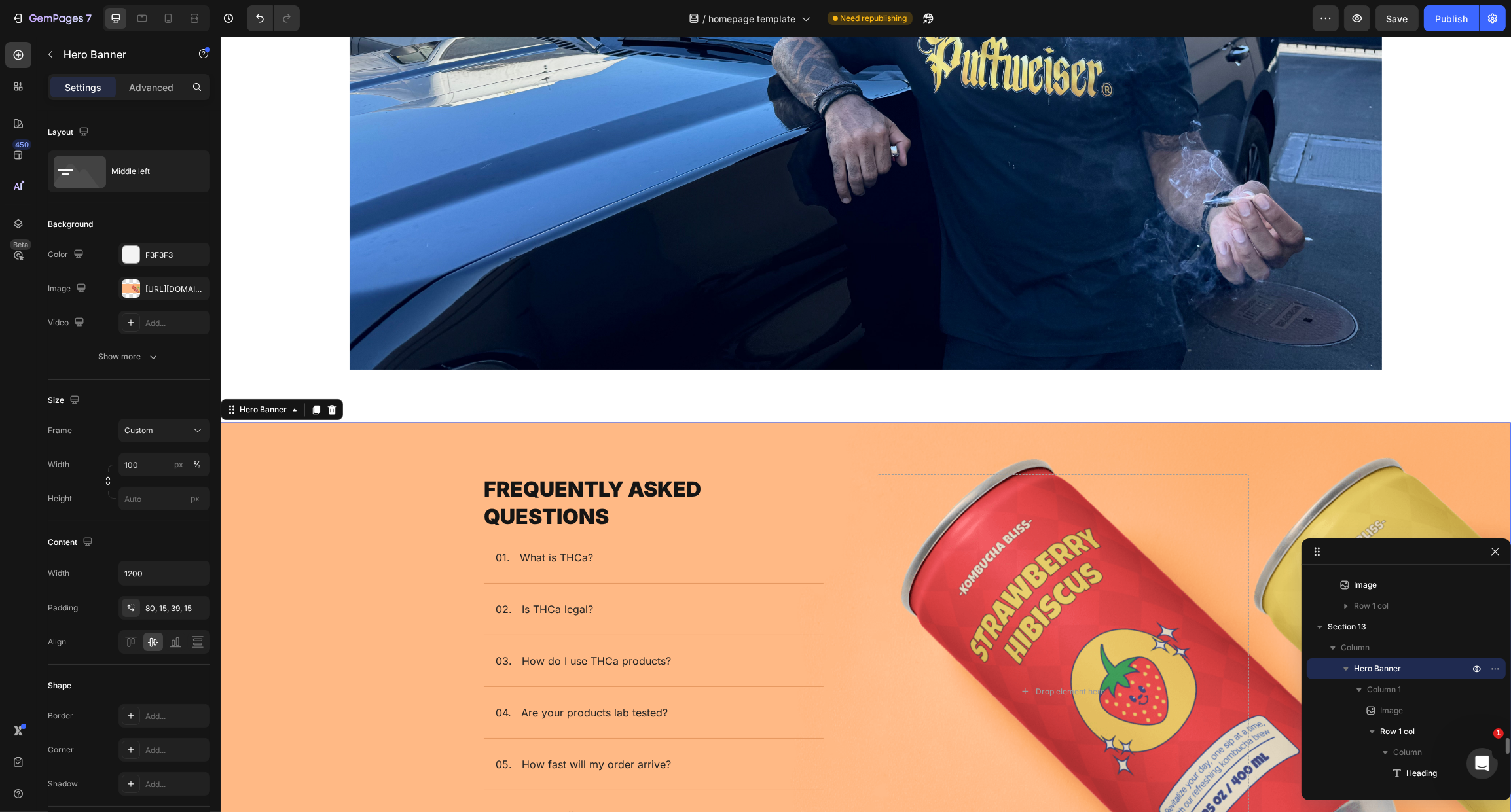
scroll to position [4305, 0]
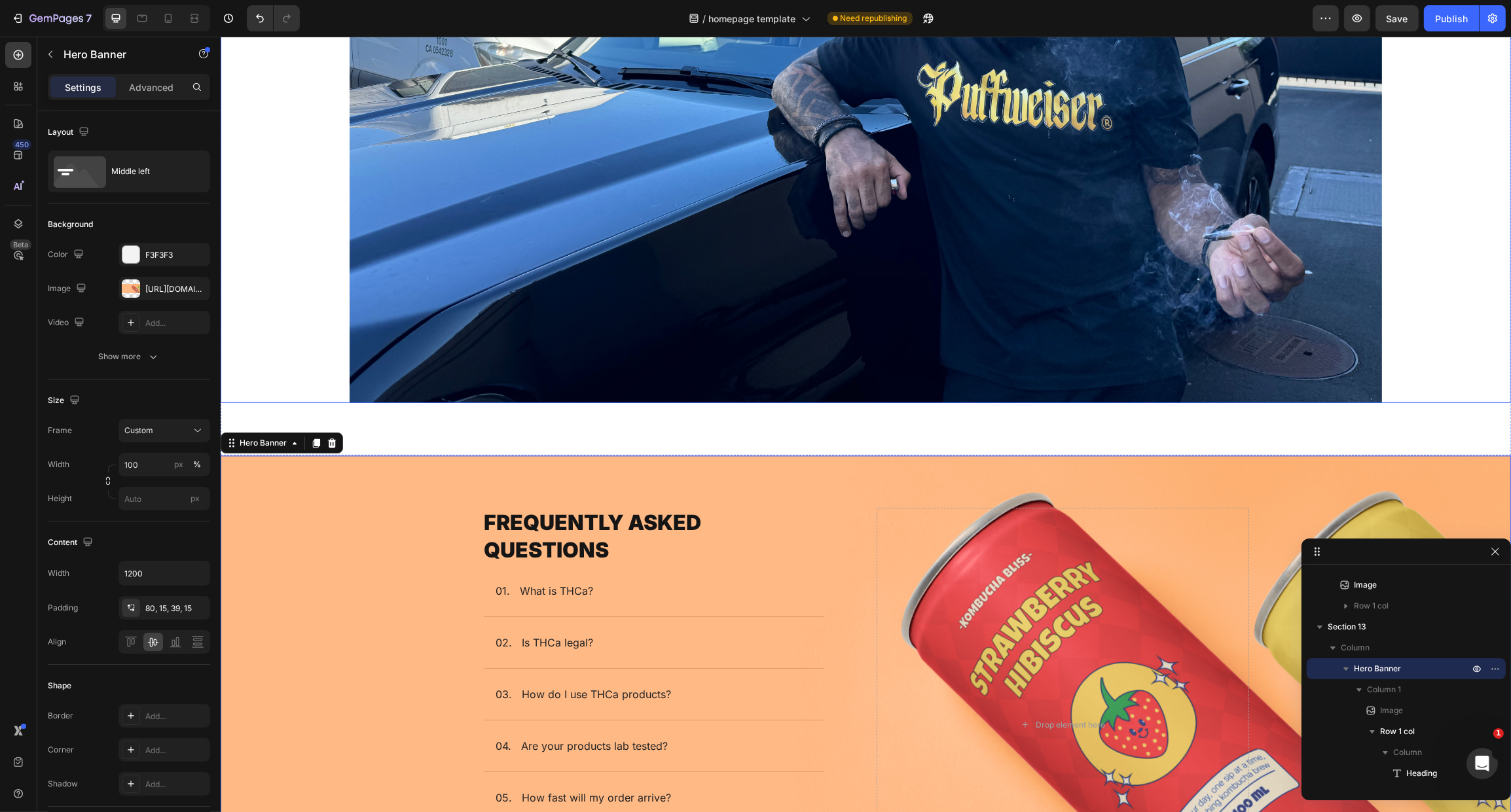
click at [293, 314] on div at bounding box center [865, 17] width 1290 height 774
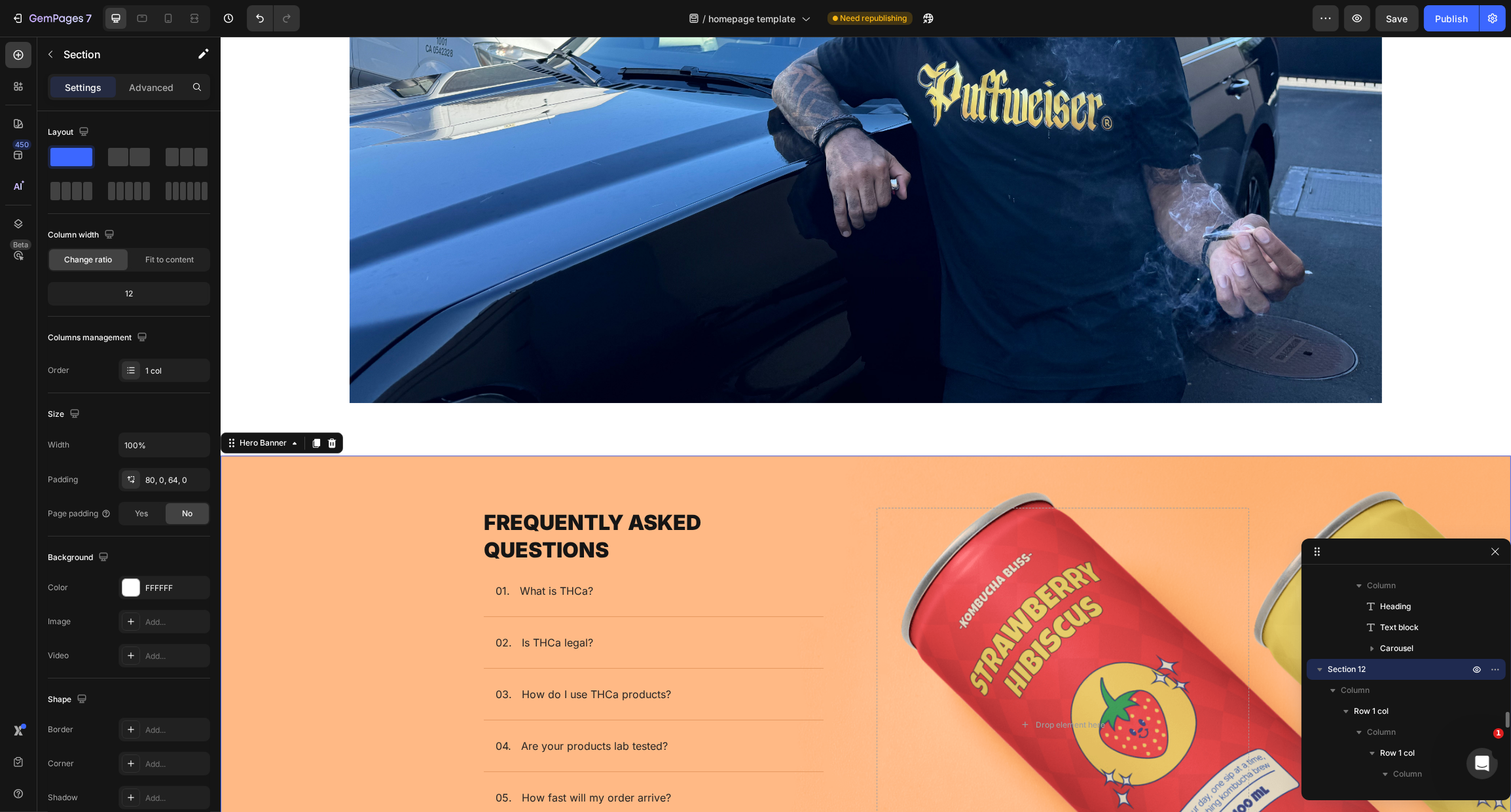
click at [323, 512] on div "Background Image" at bounding box center [865, 711] width 1290 height 512
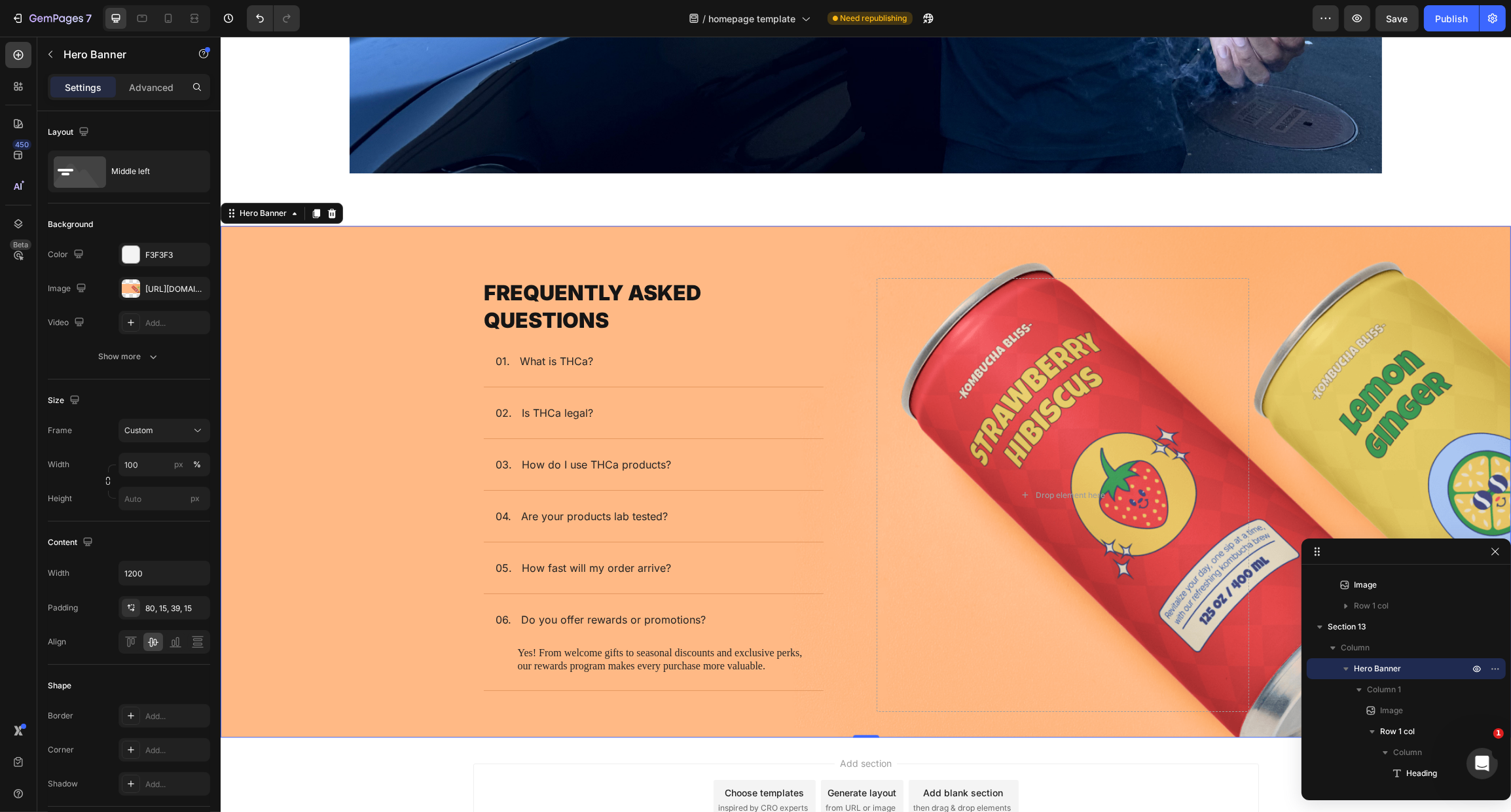
scroll to position [4602, 0]
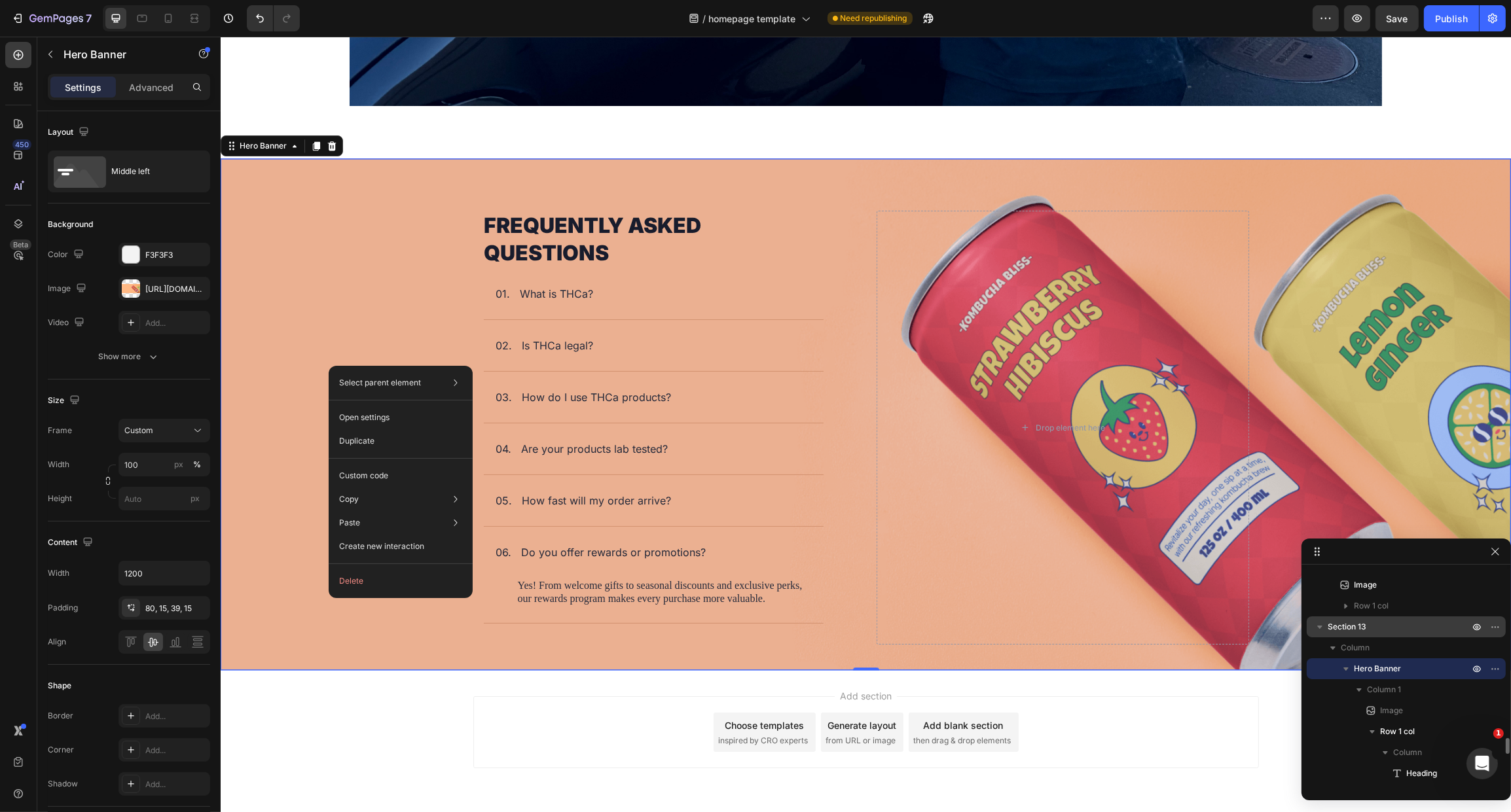
click at [1365, 629] on span "Section 13" at bounding box center [1347, 627] width 38 height 13
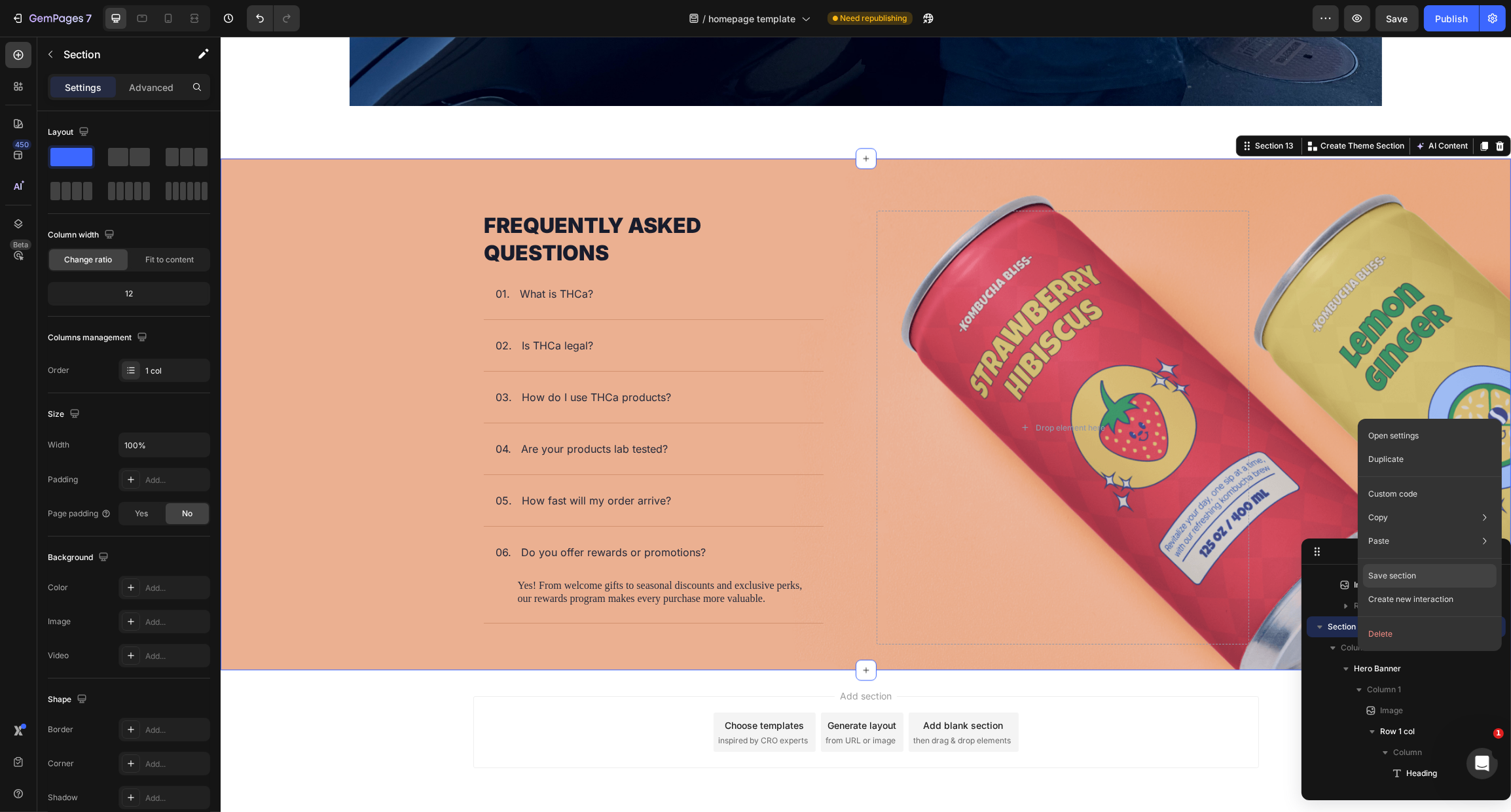
click at [1401, 574] on p "Save section" at bounding box center [1392, 575] width 48 height 12
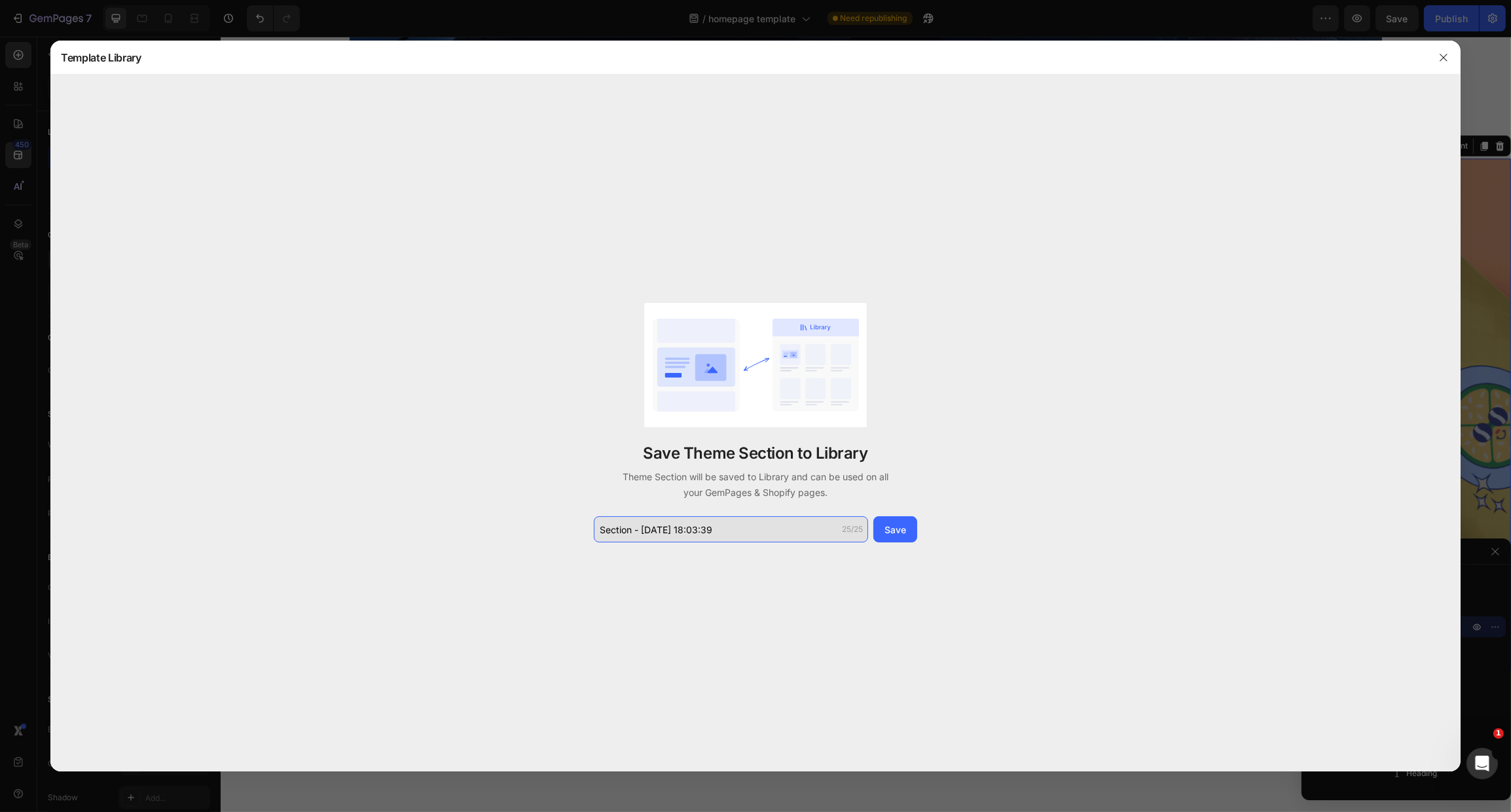
click at [704, 527] on input "Section - [DATE] 18:03:39" at bounding box center [731, 529] width 275 height 26
type input "V1 > QA"
click at [904, 535] on div "Save" at bounding box center [895, 530] width 22 height 14
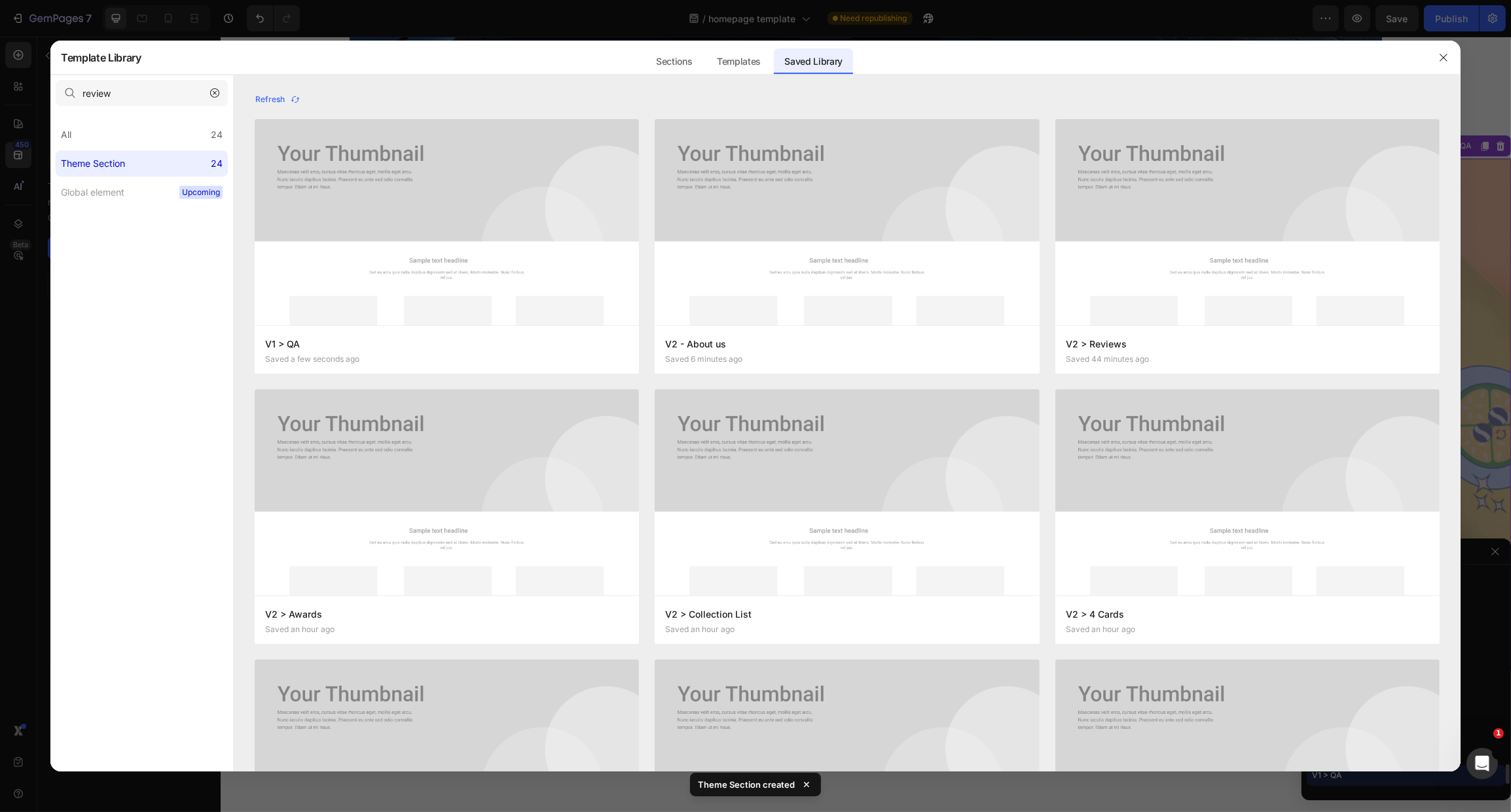
scroll to position [2143, 0]
click at [1448, 57] on icon "button" at bounding box center [1443, 57] width 10 height 10
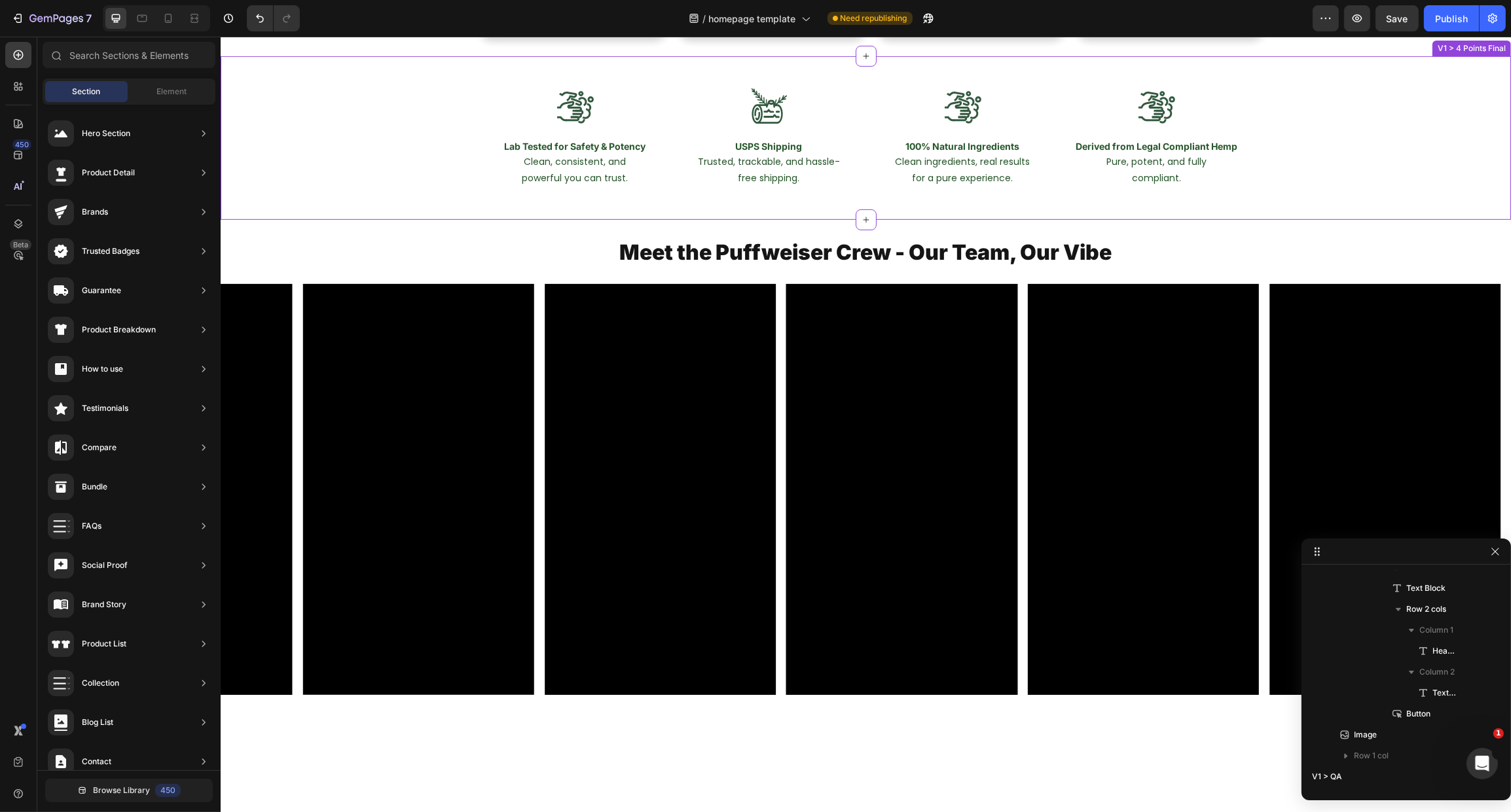
scroll to position [896, 0]
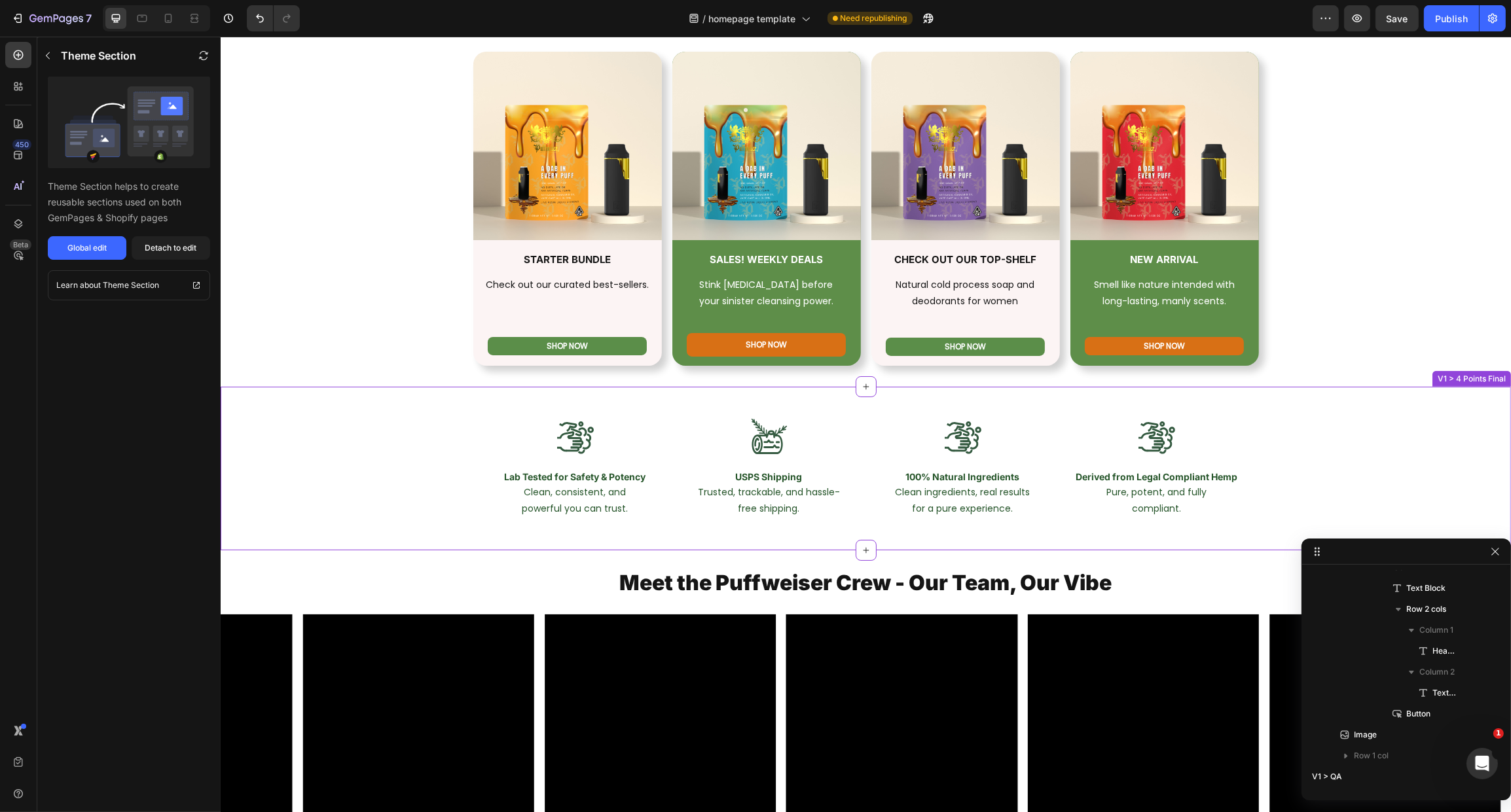
click at [1267, 404] on div "Image Lab Tested for Safety & Potency Heading Clean, consistent, and powerful y…" at bounding box center [865, 468] width 1290 height 163
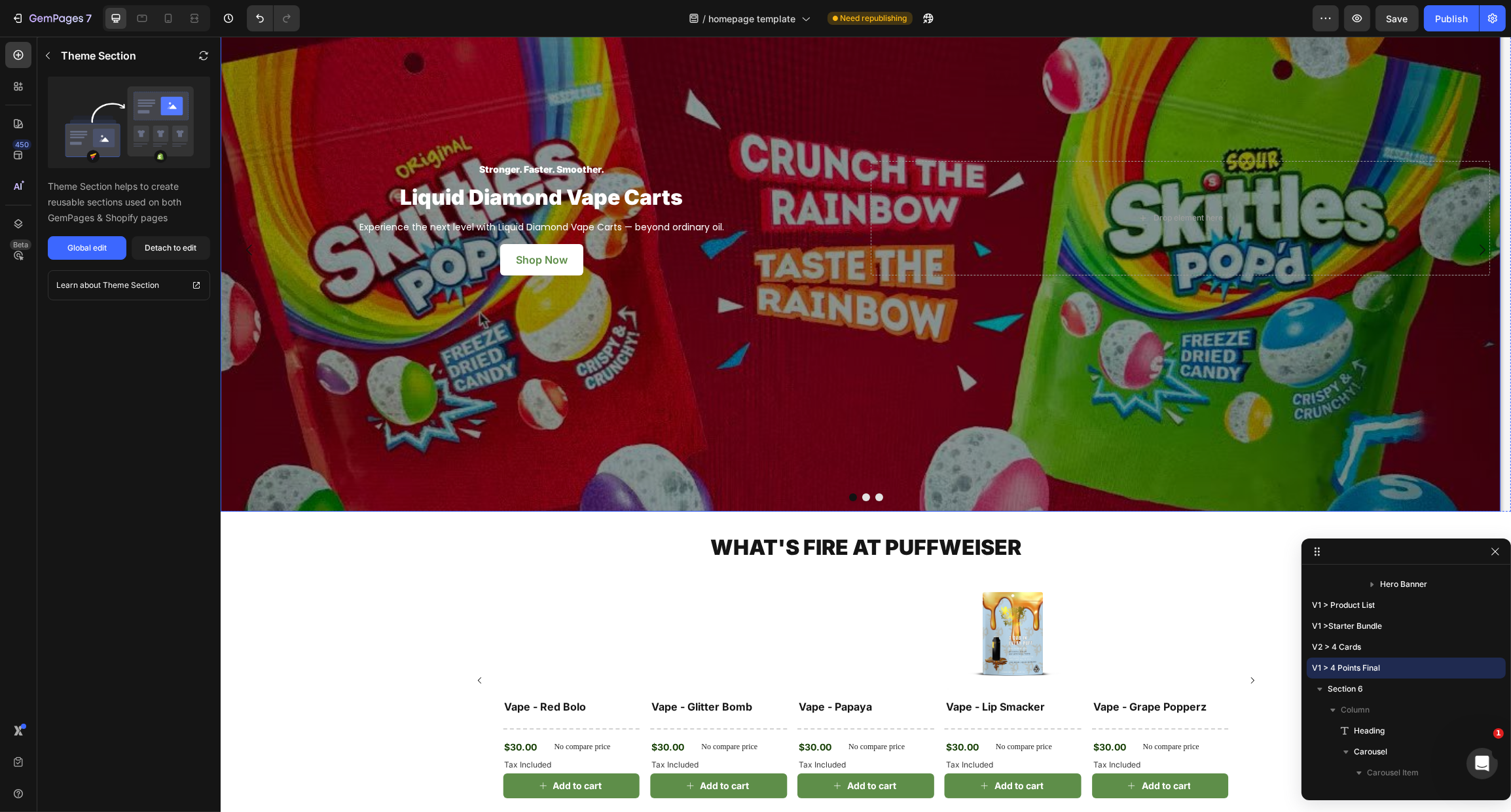
scroll to position [64, 0]
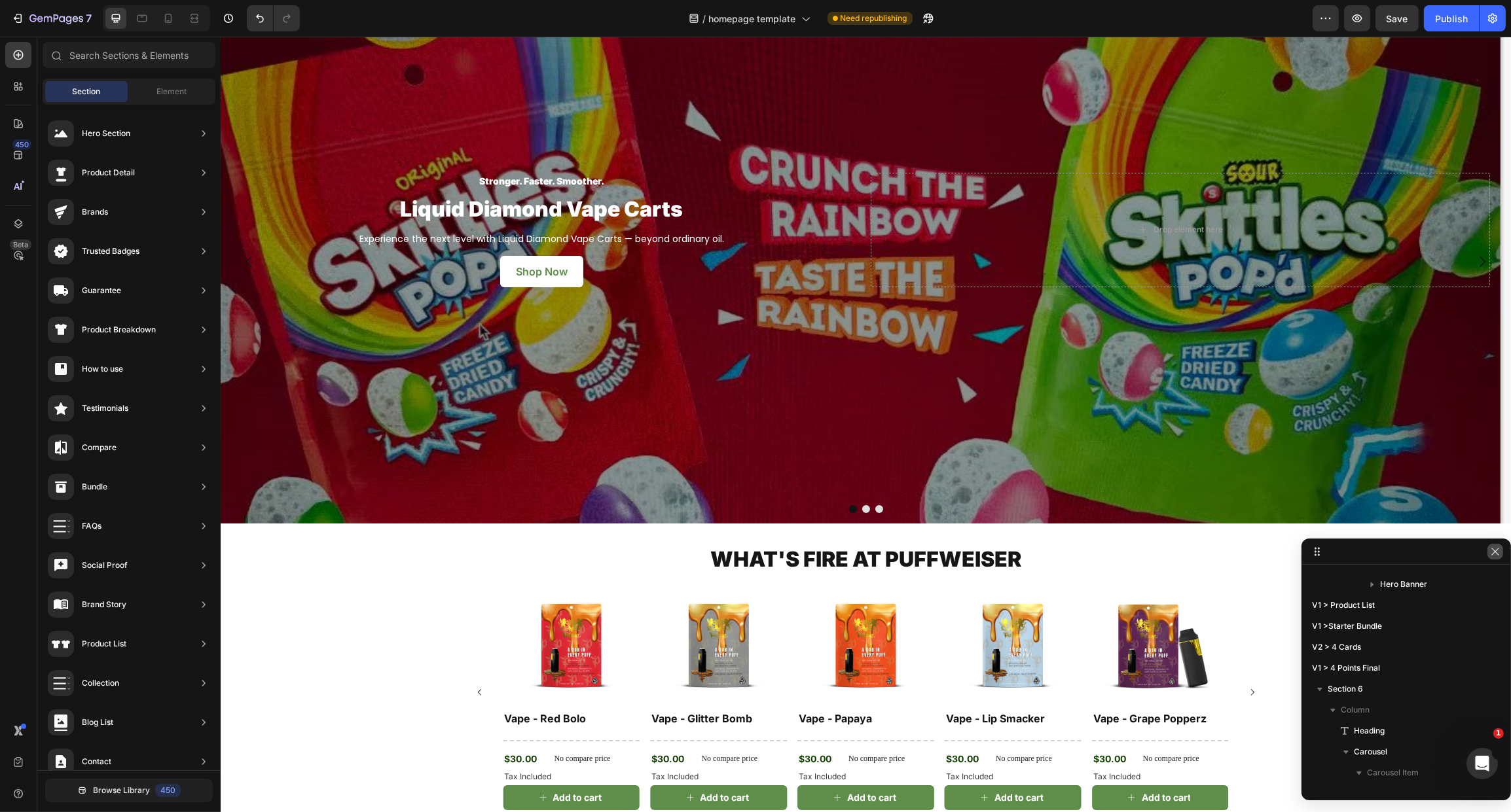
click at [1494, 554] on icon "button" at bounding box center [1495, 552] width 10 height 10
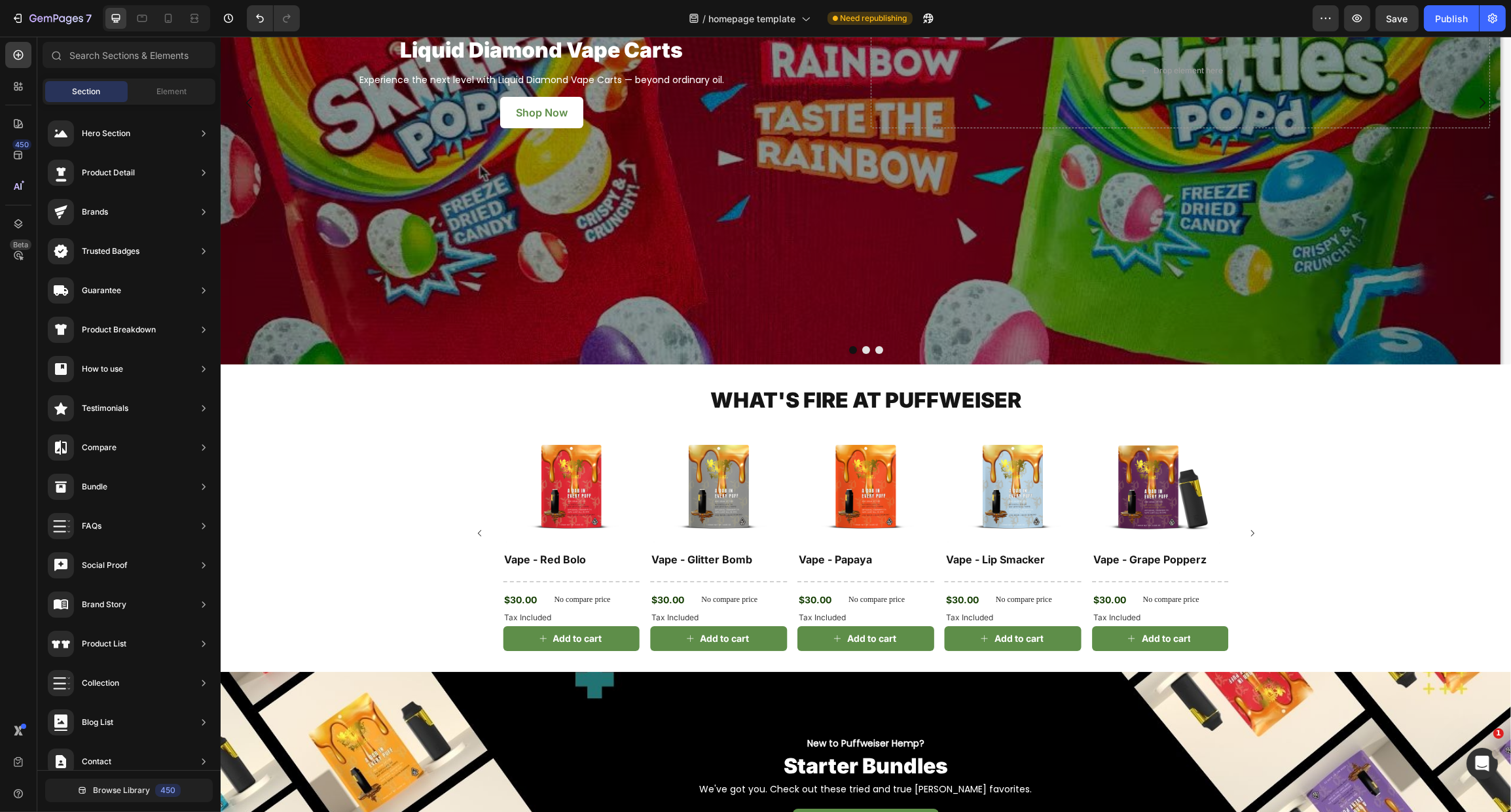
scroll to position [357, 0]
